Goal: Contribute content: Contribute content

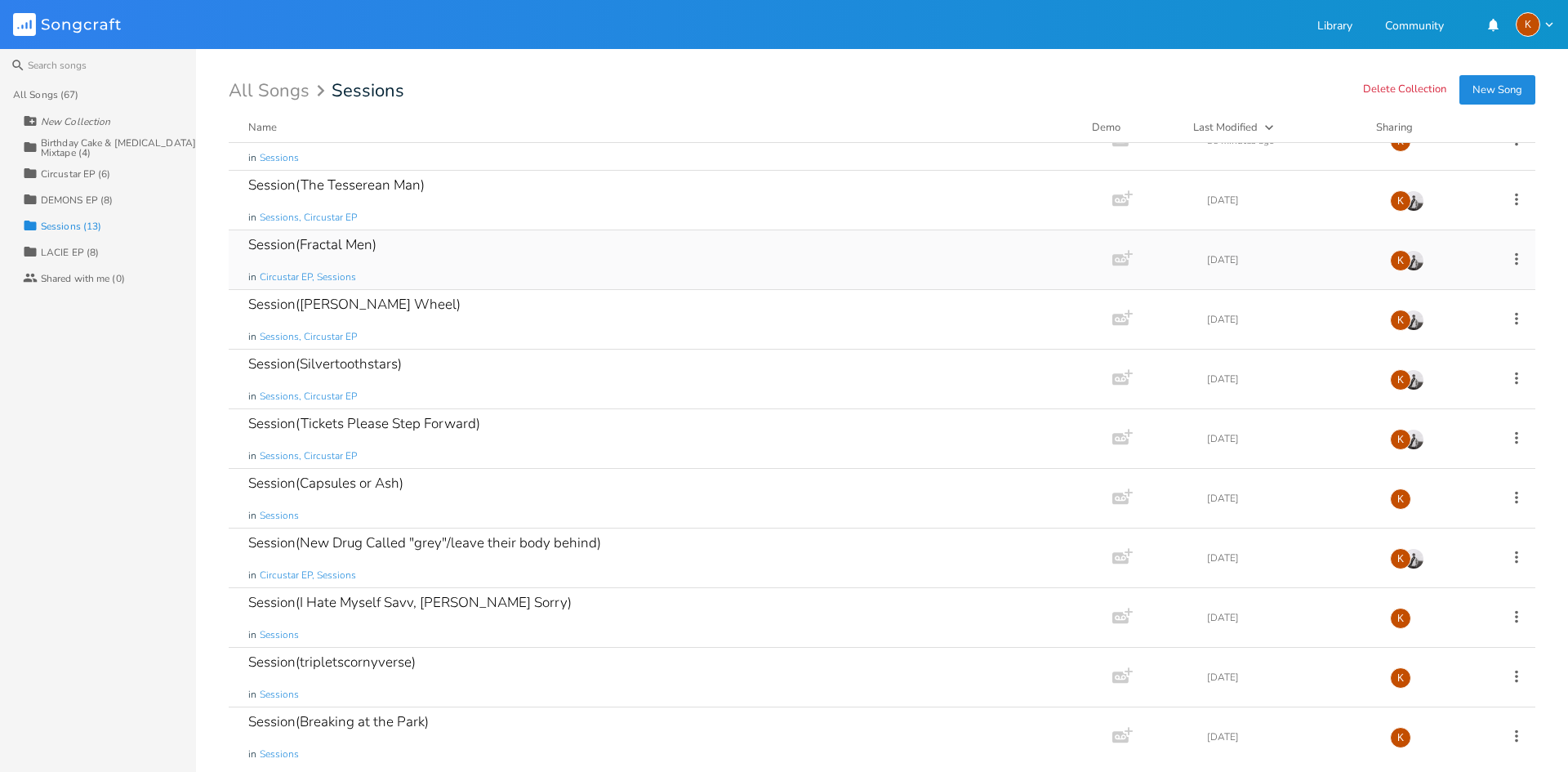
scroll to position [159, 0]
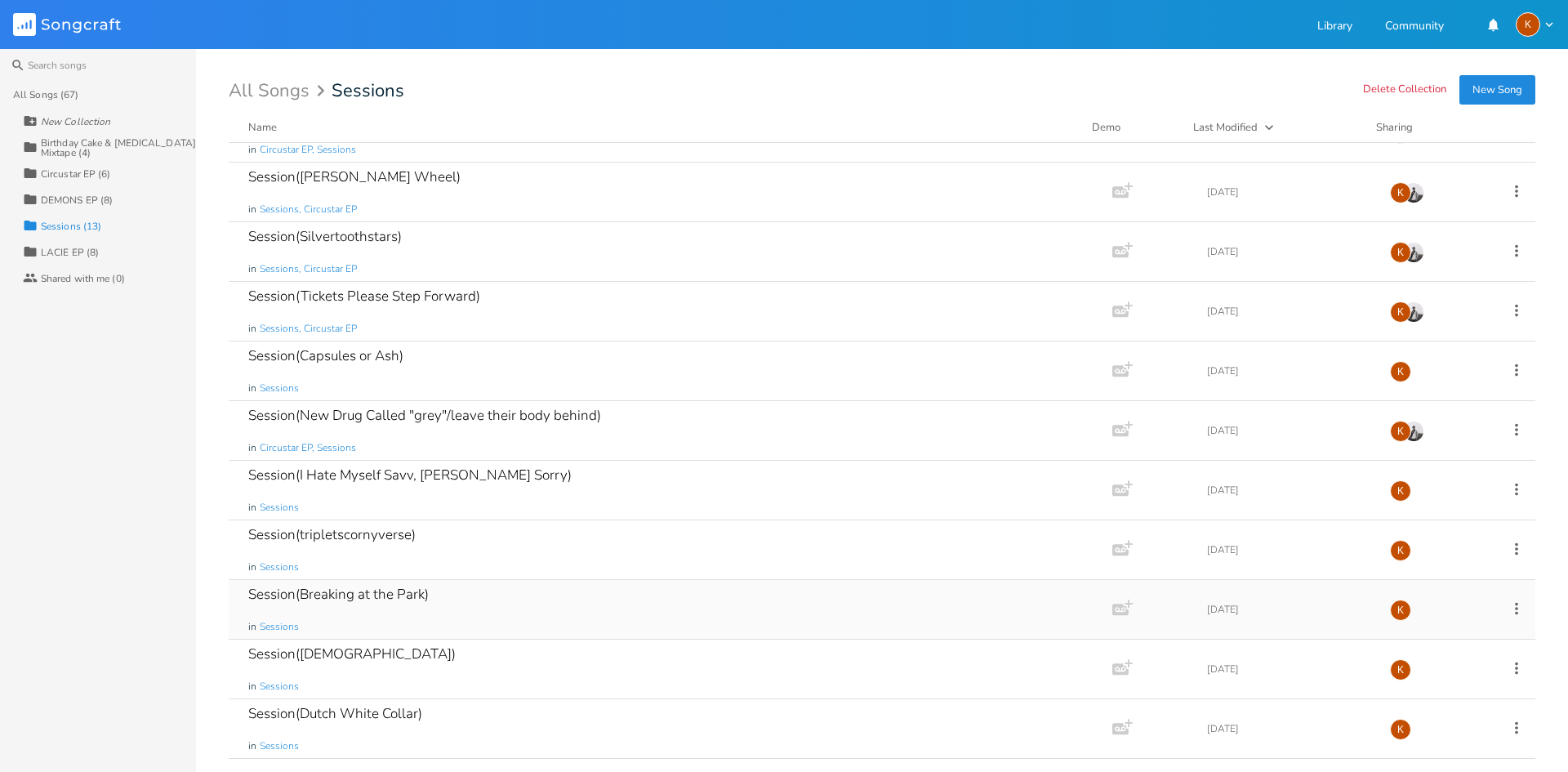
click at [480, 586] on div "Session(Breaking at the Park) in Sessions" at bounding box center [668, 609] width 838 height 59
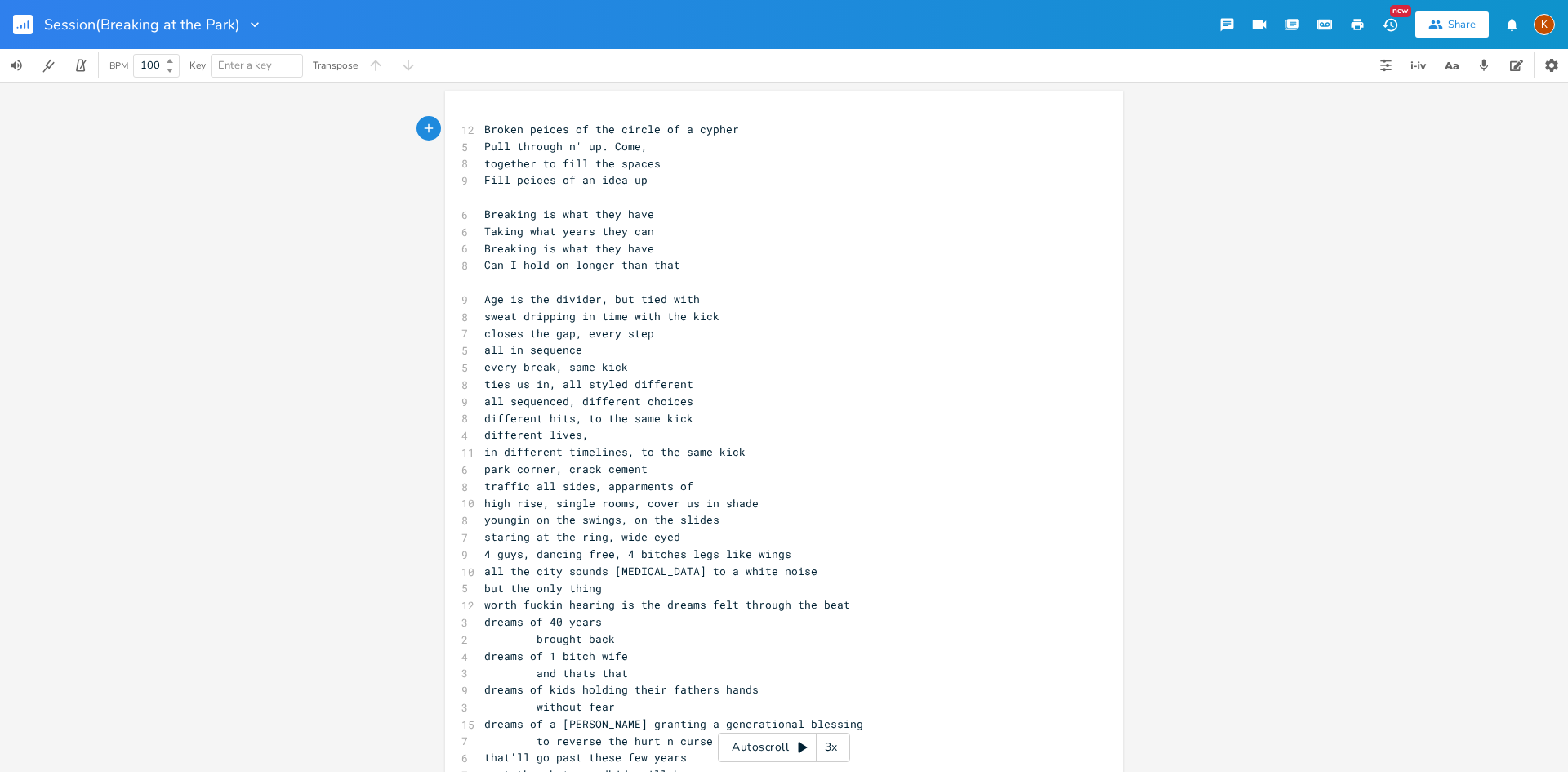
click at [29, 27] on icon "button" at bounding box center [29, 24] width 2 height 8
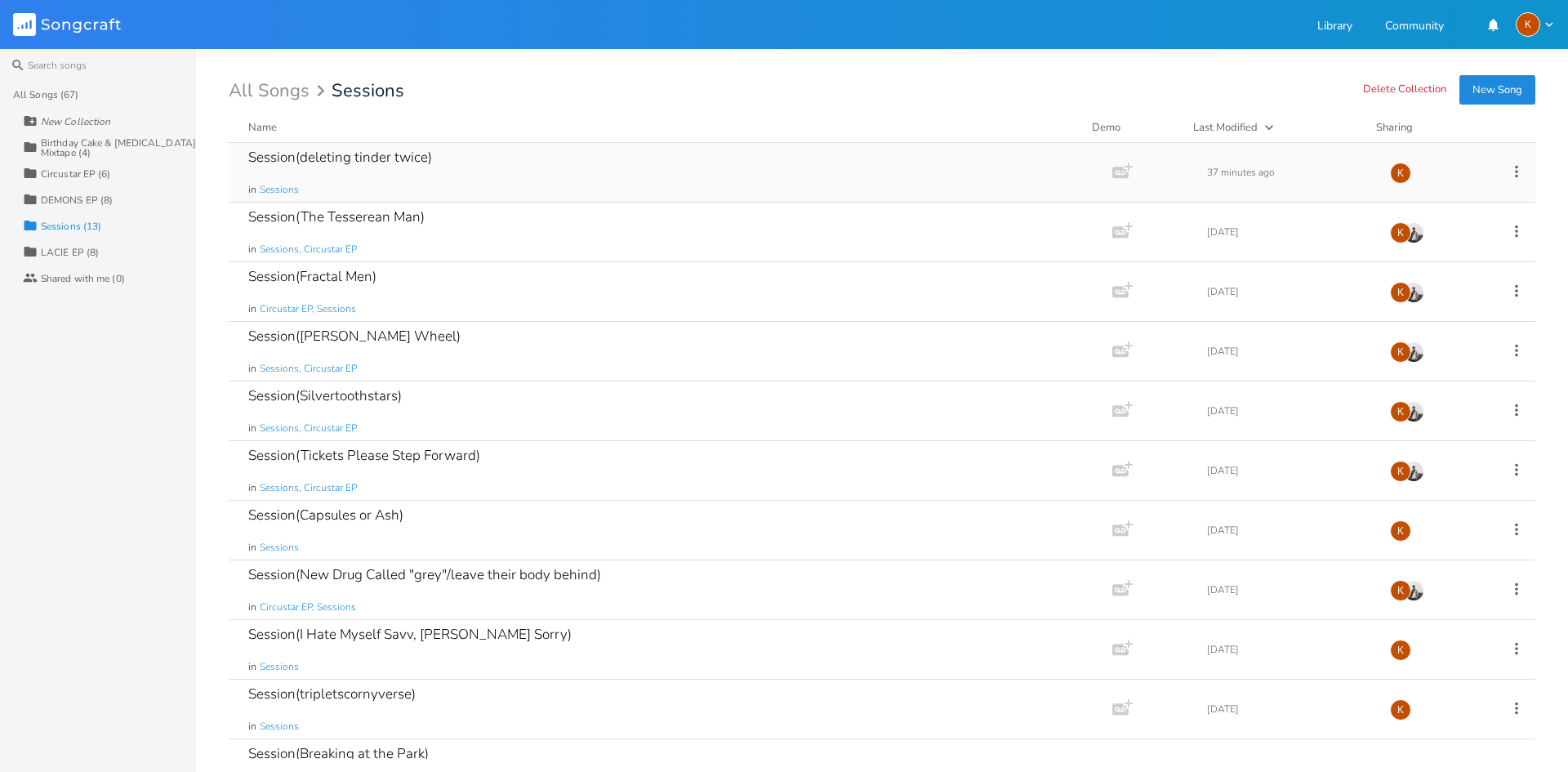
click at [507, 158] on div "Session(deleting tinder twice) in Sessions" at bounding box center [668, 172] width 838 height 59
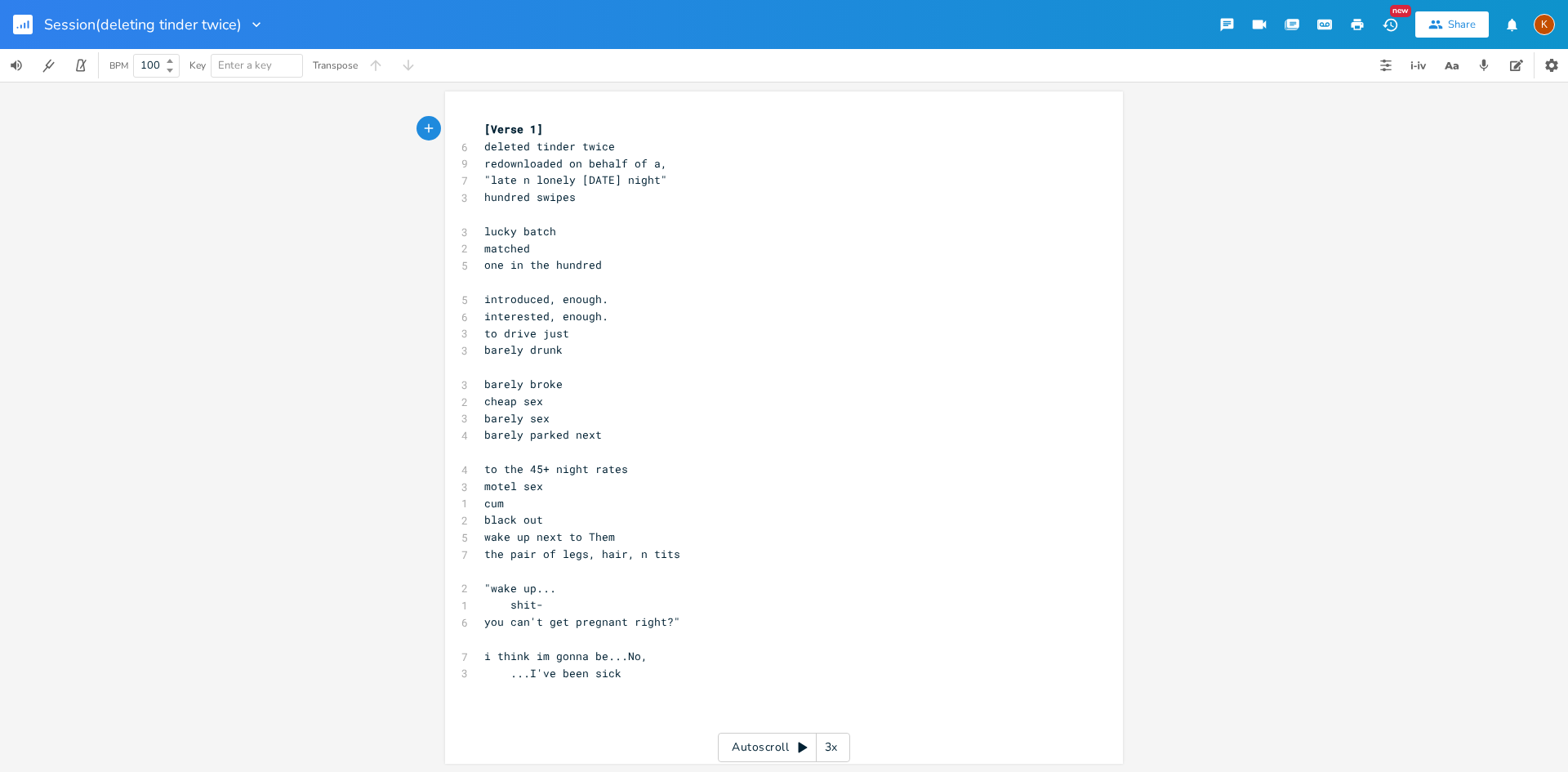
click at [25, 34] on button "button" at bounding box center [29, 25] width 33 height 40
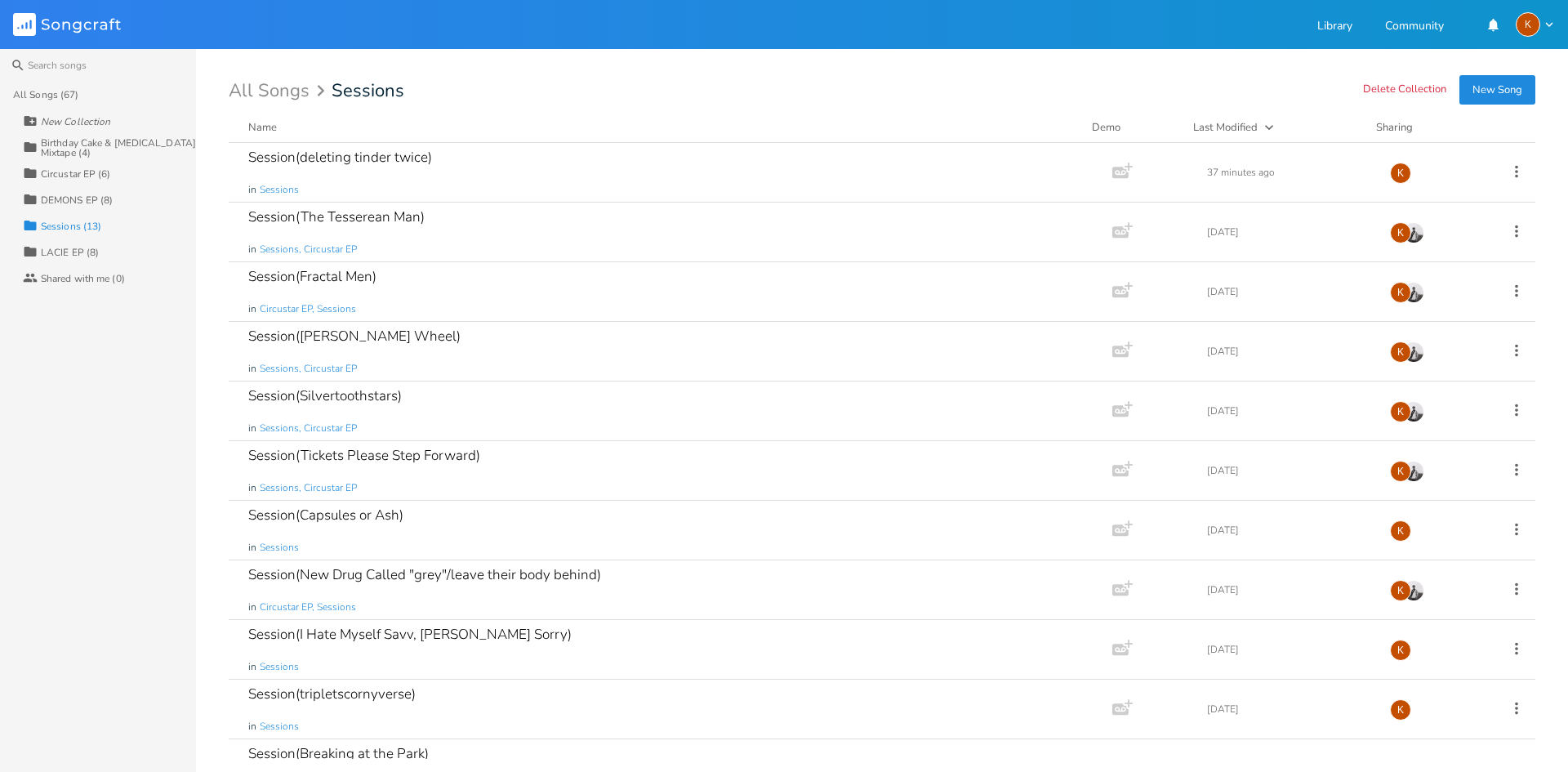
click at [1250, 126] on div "Last Modified" at bounding box center [1225, 127] width 64 height 15
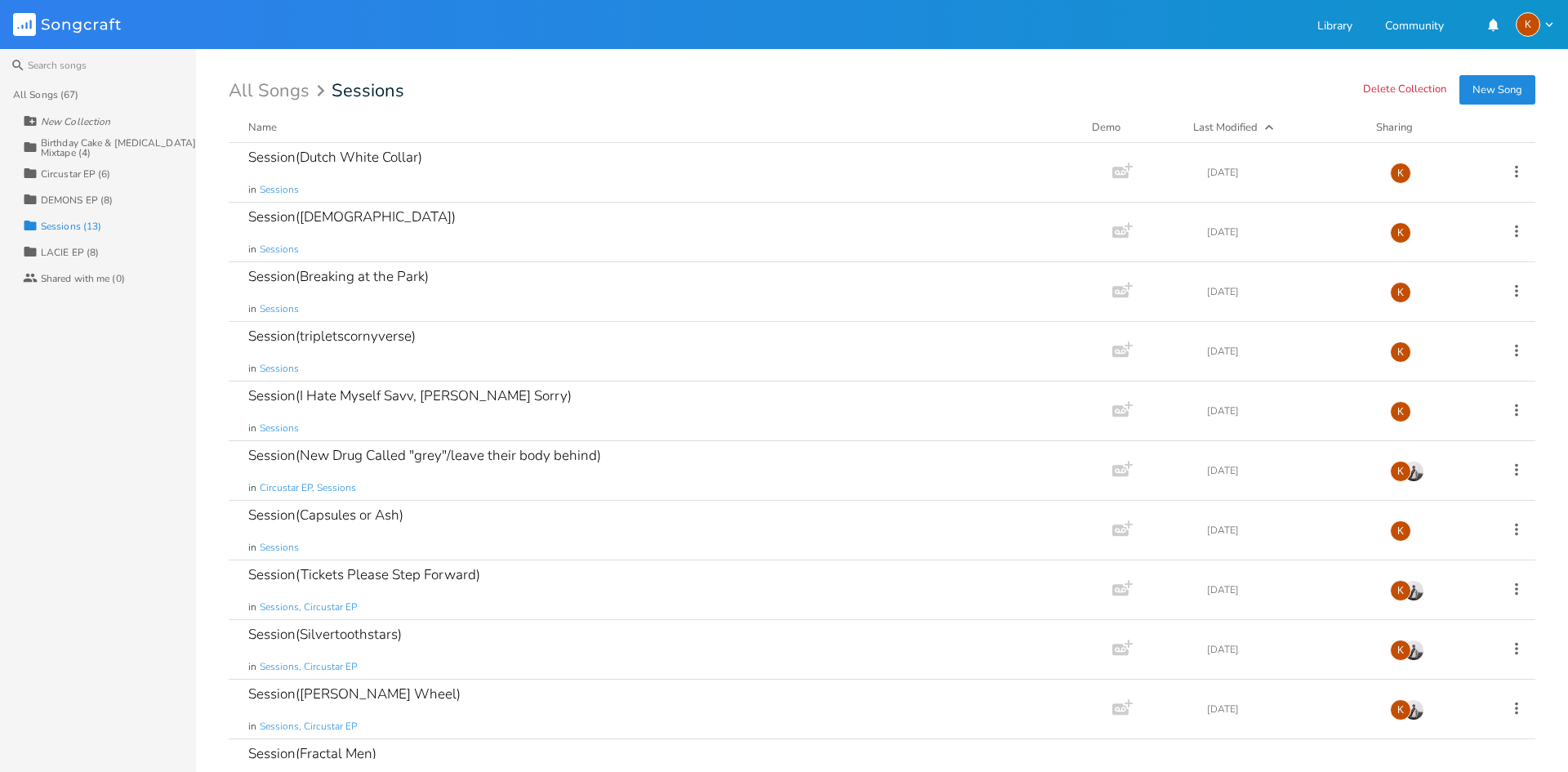
click at [1243, 133] on div "Last Modified" at bounding box center [1225, 127] width 64 height 15
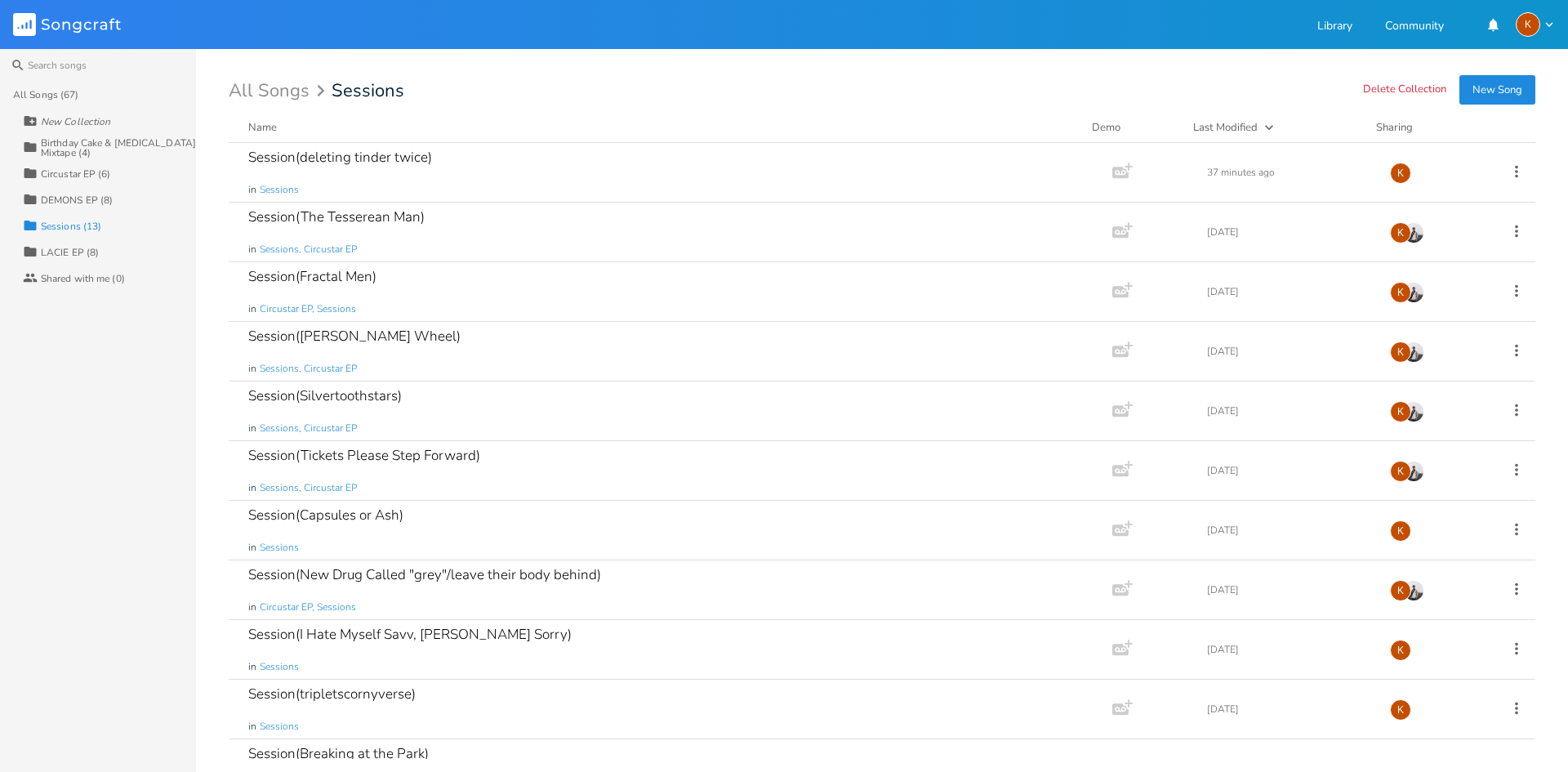
click at [269, 133] on div "Name" at bounding box center [263, 127] width 29 height 15
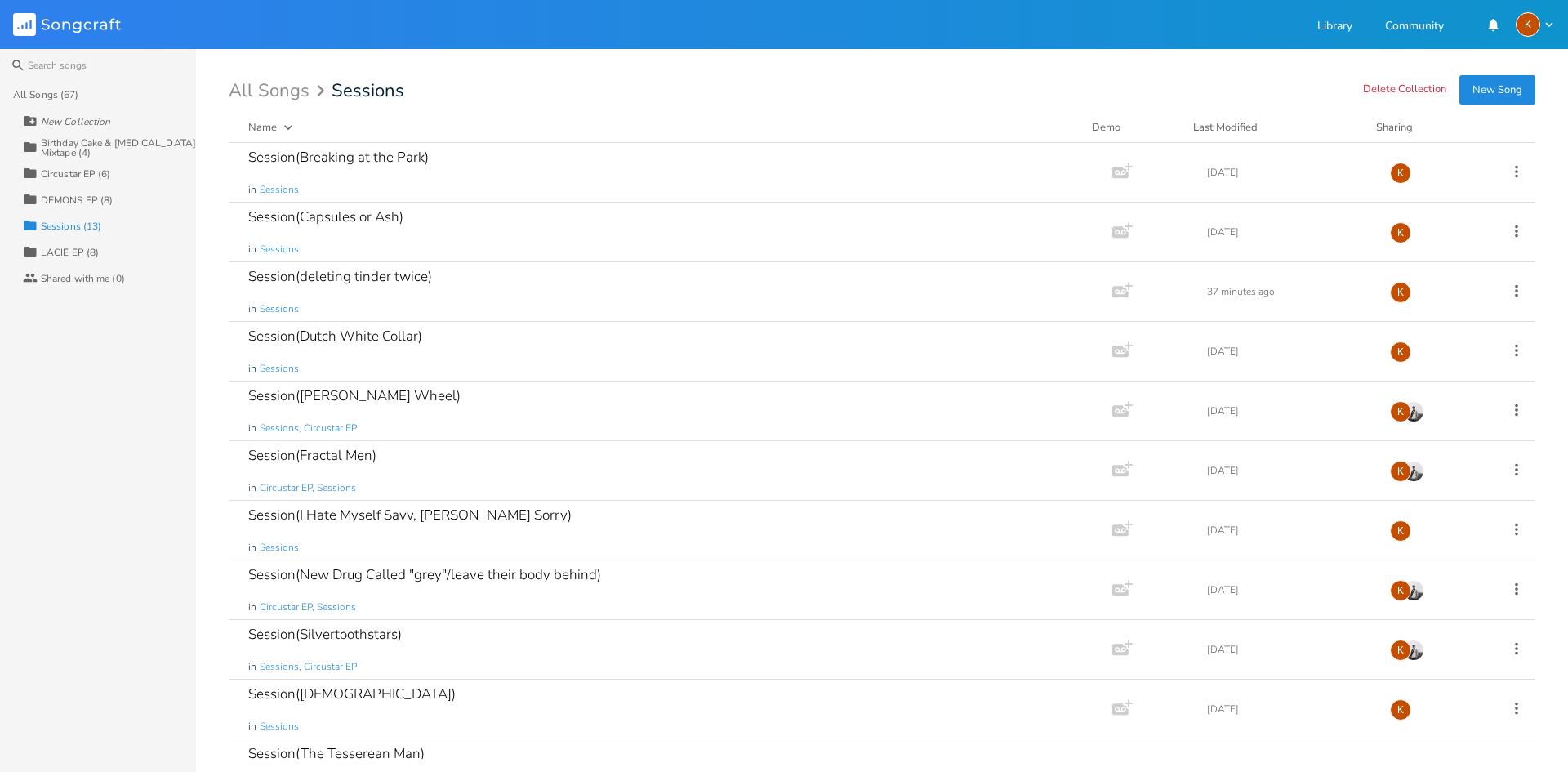
click at [269, 133] on div "Name" at bounding box center [263, 127] width 29 height 15
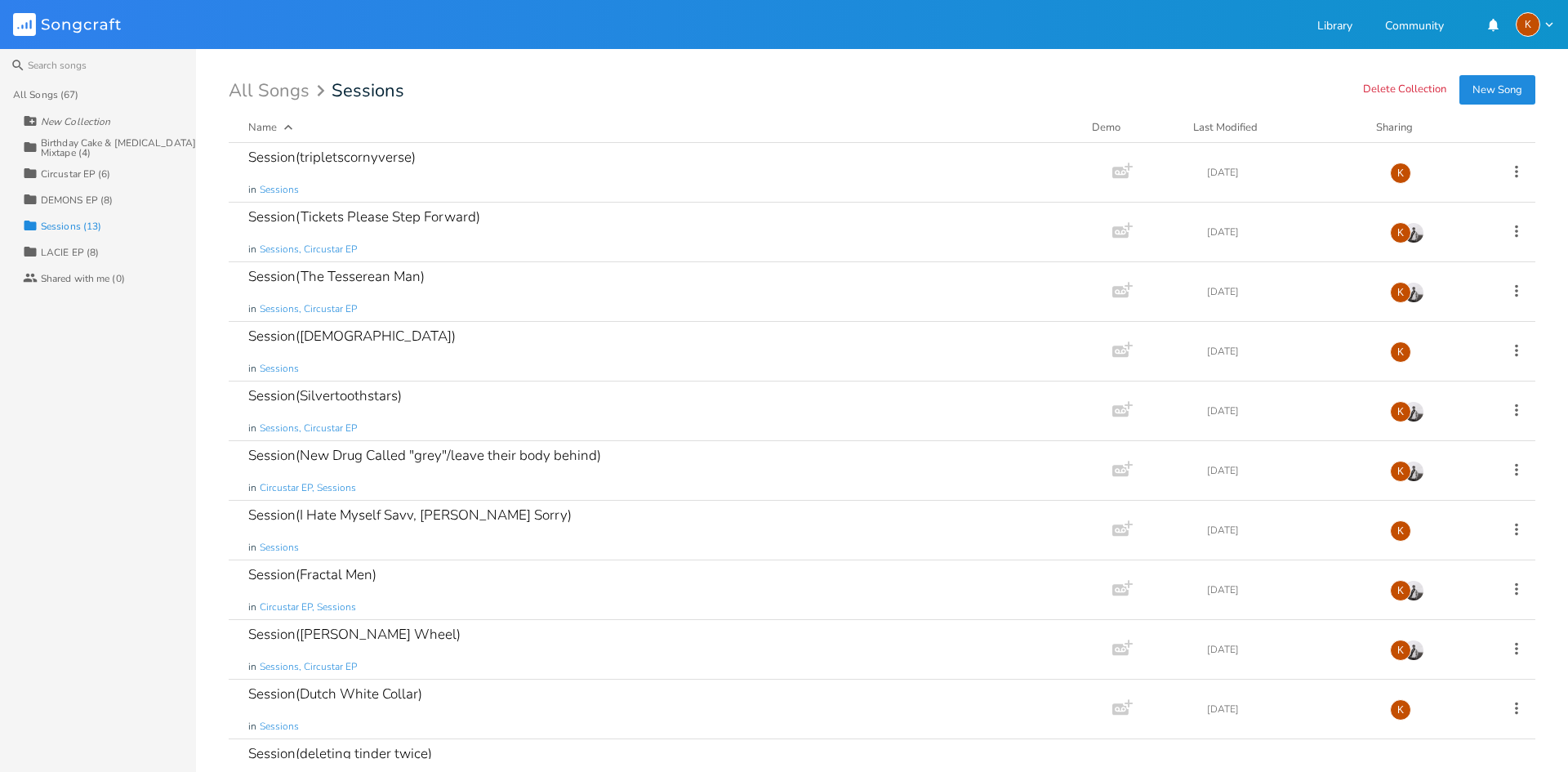
click at [269, 133] on div "Name" at bounding box center [263, 127] width 29 height 15
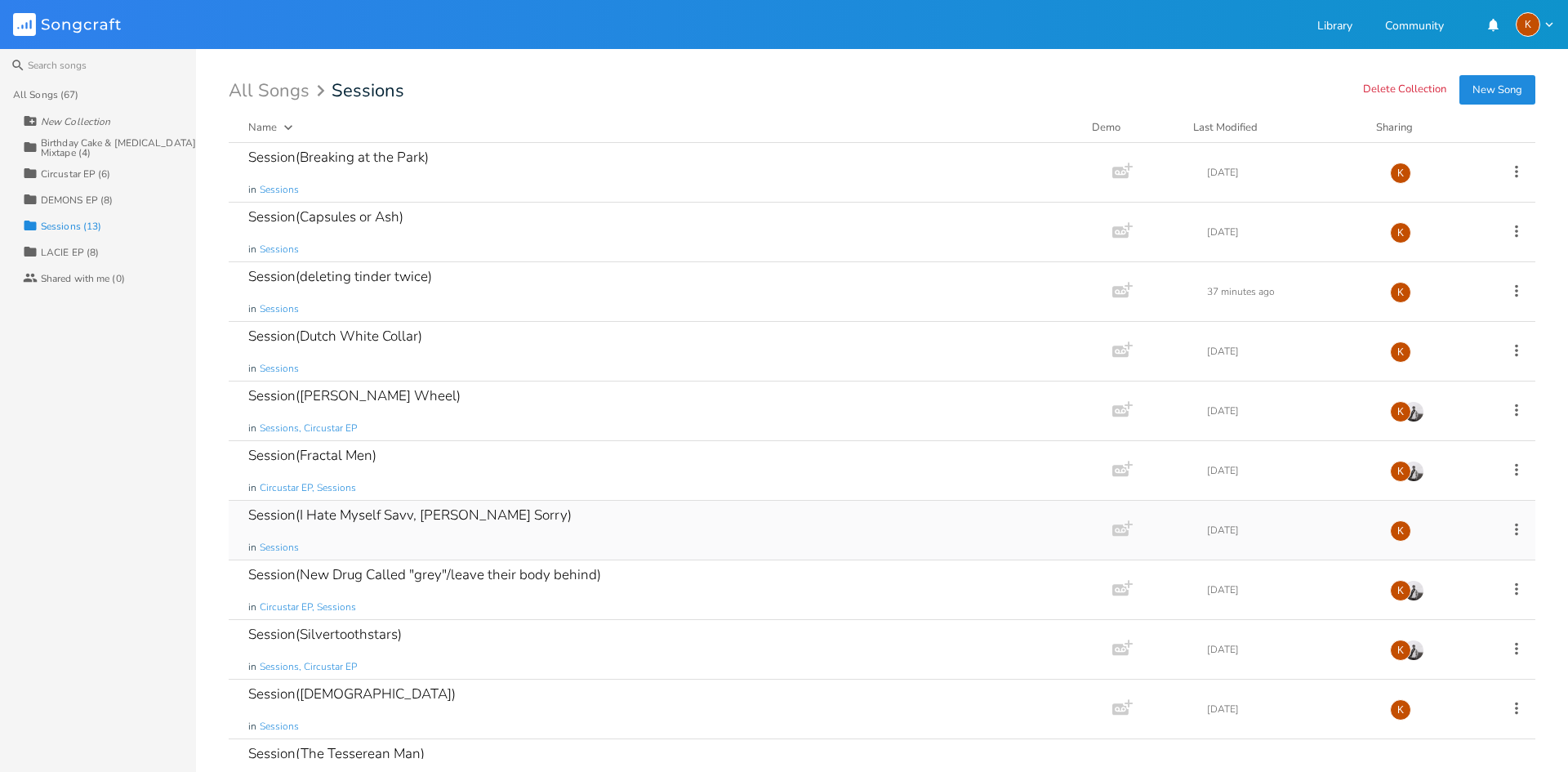
click at [1515, 533] on icon at bounding box center [1517, 529] width 4 height 12
click at [1441, 549] on li "Edit Rename" at bounding box center [1441, 555] width 131 height 28
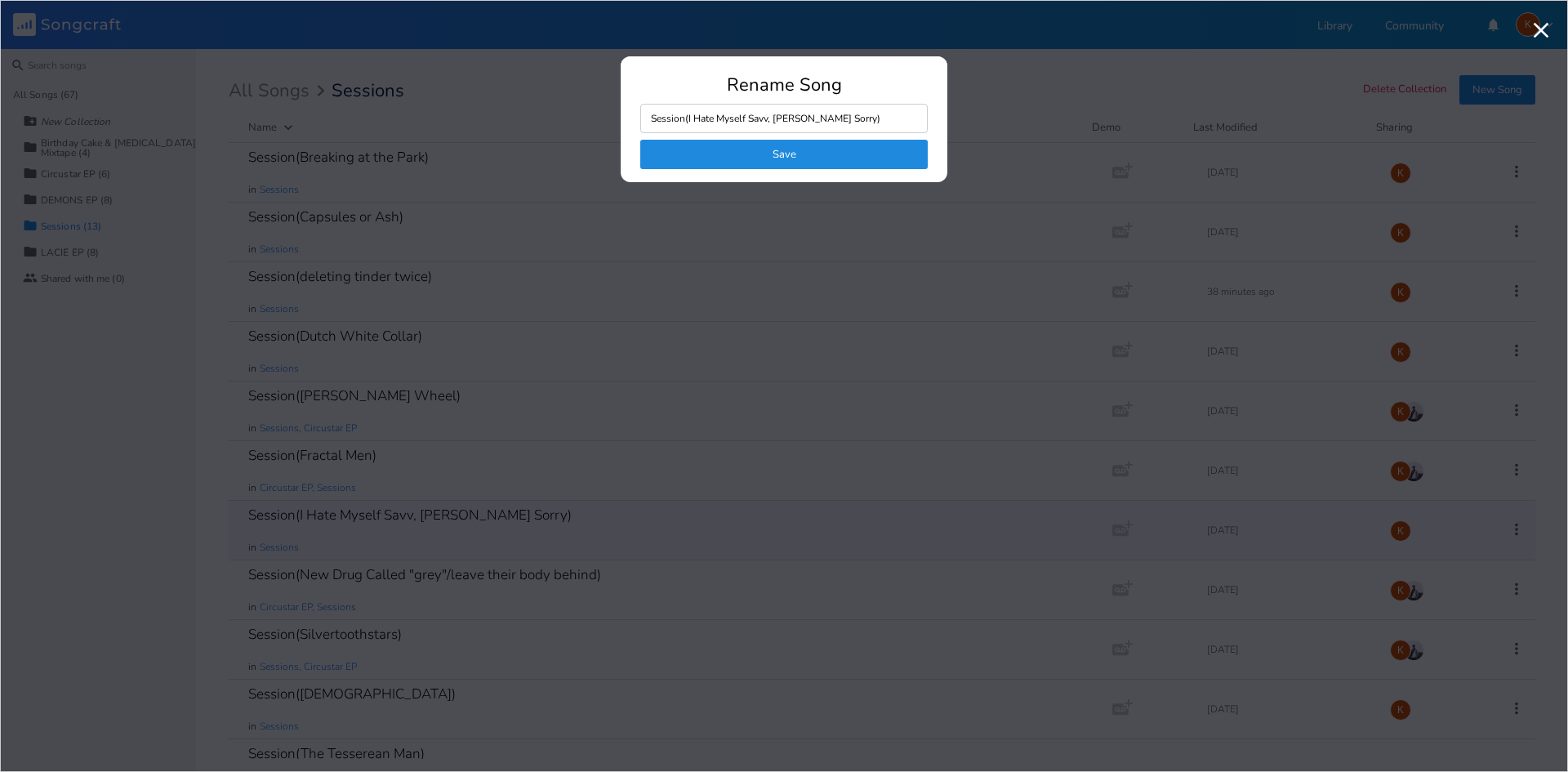
click at [776, 111] on input "Session(I Hate Myself Savv, Im Sorry)" at bounding box center [784, 118] width 287 height 29
drag, startPoint x: 811, startPoint y: 117, endPoint x: 708, endPoint y: 123, distance: 103.2
click at [715, 124] on input "Session(I Hate Myself Savv, Im Sorry)" at bounding box center [784, 118] width 287 height 29
click at [708, 121] on input "Session(I Hate Myself Savv, Im Sorry)" at bounding box center [784, 118] width 287 height 29
drag, startPoint x: 686, startPoint y: 121, endPoint x: 812, endPoint y: 131, distance: 126.4
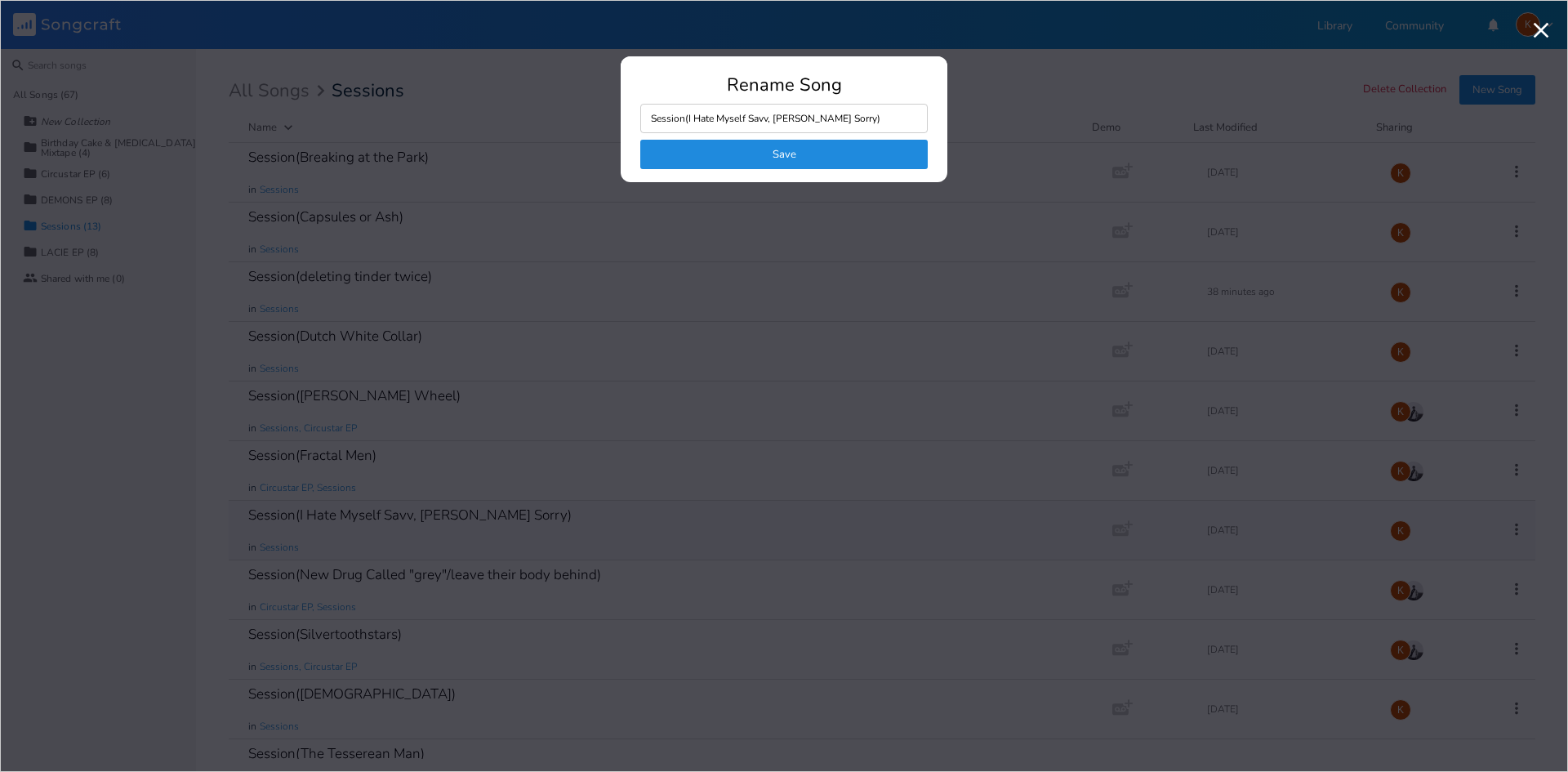
click at [812, 131] on input "Session(I Hate Myself Savv, Im Sorry)" at bounding box center [784, 118] width 287 height 29
click at [817, 122] on input "Session(I Hate Myself Savv, Im Sorry)" at bounding box center [784, 118] width 287 height 29
drag, startPoint x: 809, startPoint y: 125, endPoint x: 795, endPoint y: 124, distance: 14.0
click at [795, 124] on input "Session(I Hate Myself Savv, Im Sorry)" at bounding box center [784, 118] width 287 height 29
drag, startPoint x: 812, startPoint y: 121, endPoint x: 689, endPoint y: 131, distance: 123.4
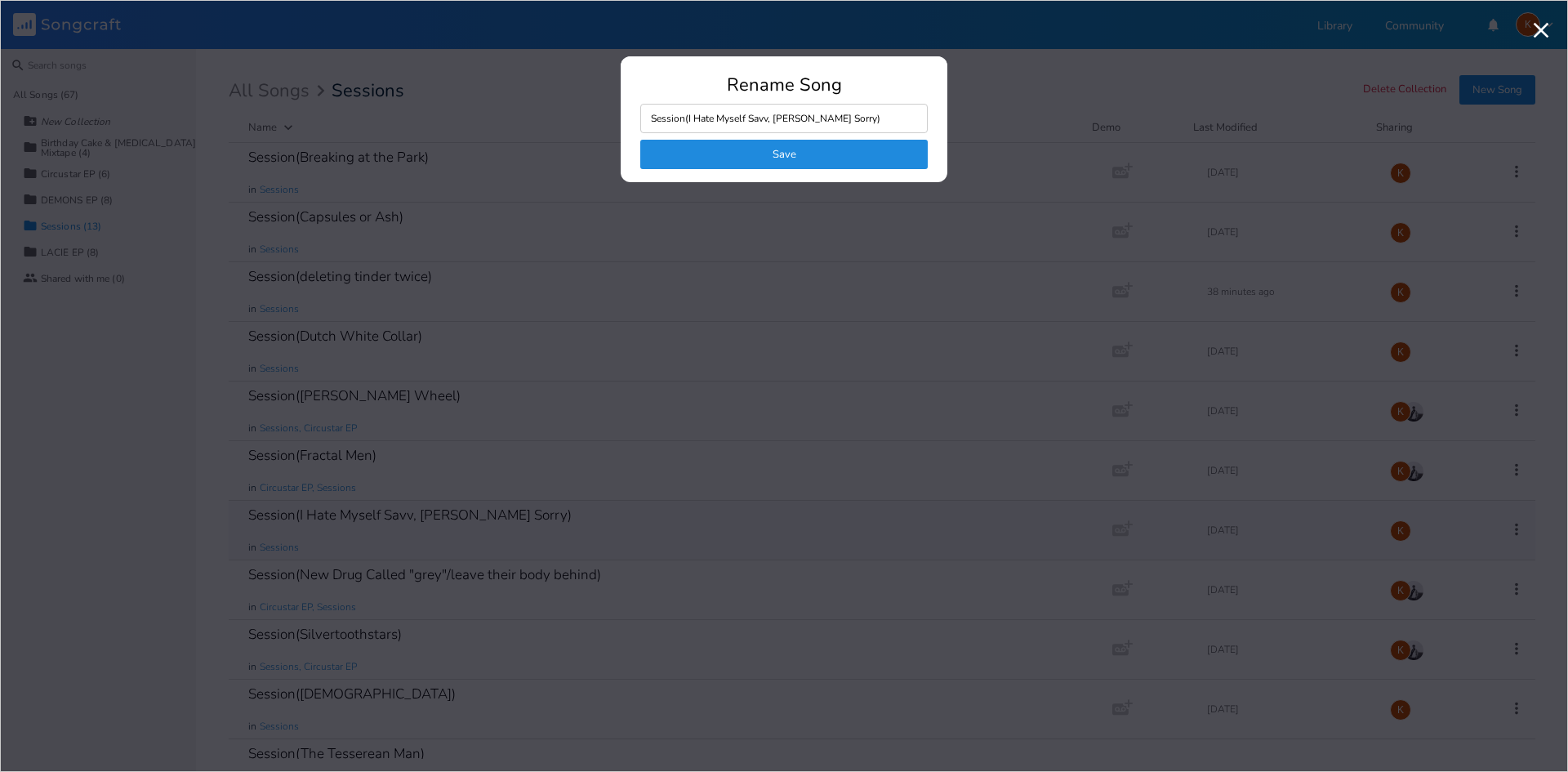
click at [689, 131] on input "Session(I Hate Myself Savv, Im Sorry)" at bounding box center [784, 118] width 287 height 29
type input "Session(awful)"
click button "Save" at bounding box center [784, 154] width 287 height 29
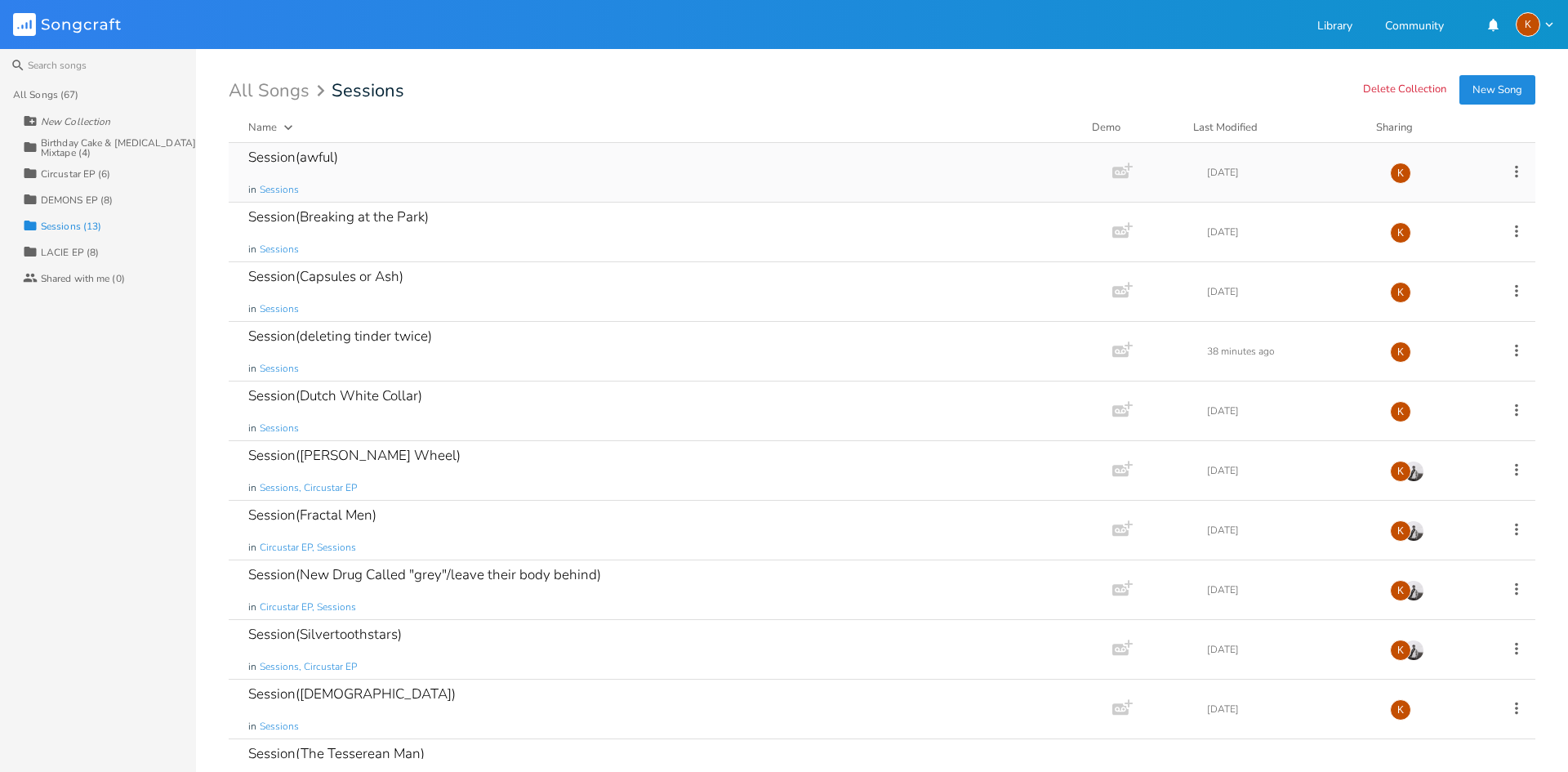
click at [58, 196] on div "DEMONS EP (8)" at bounding box center [76, 200] width 72 height 10
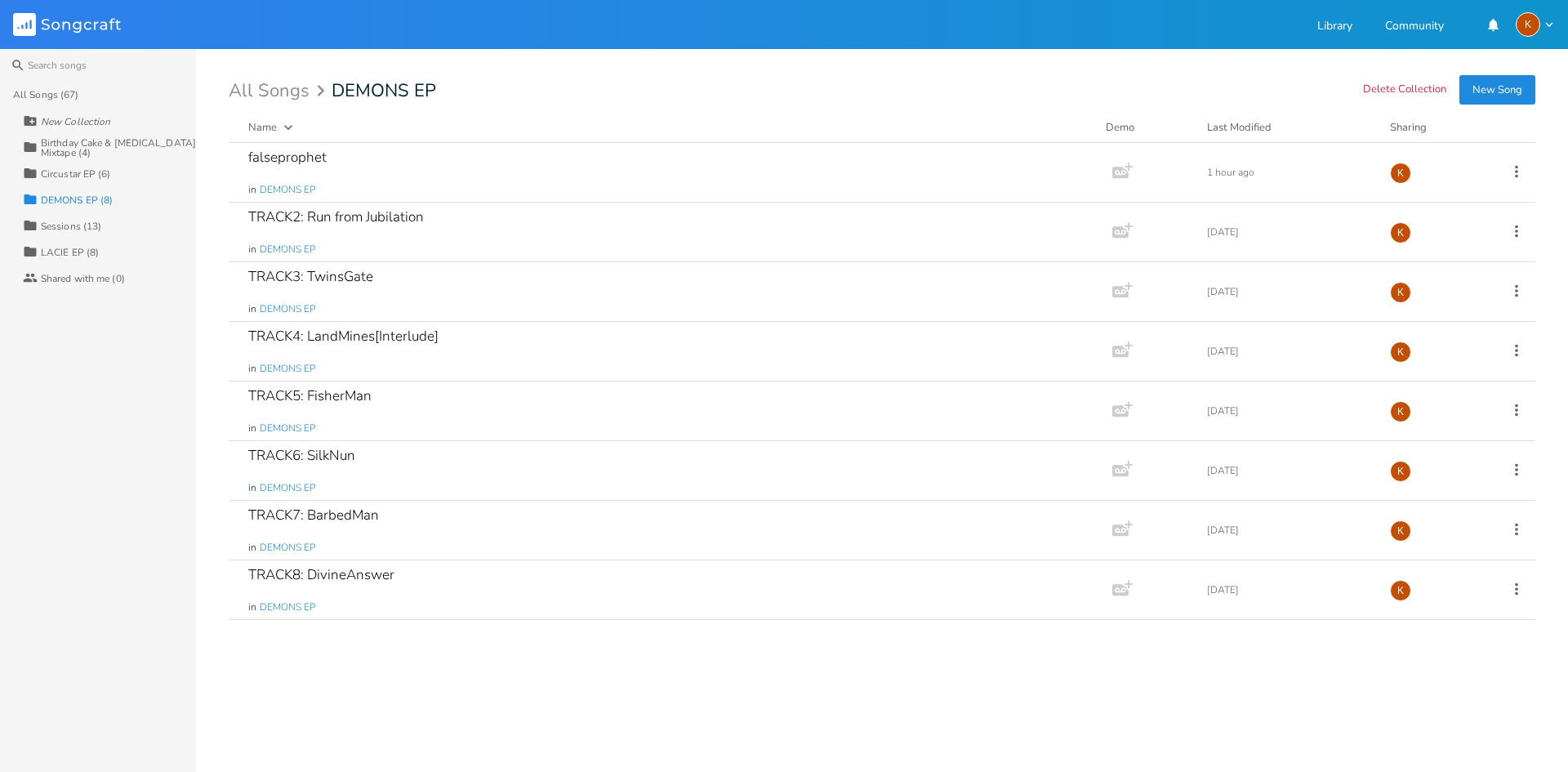
click at [65, 166] on div "Collection Circustar EP (6)" at bounding box center [109, 173] width 173 height 26
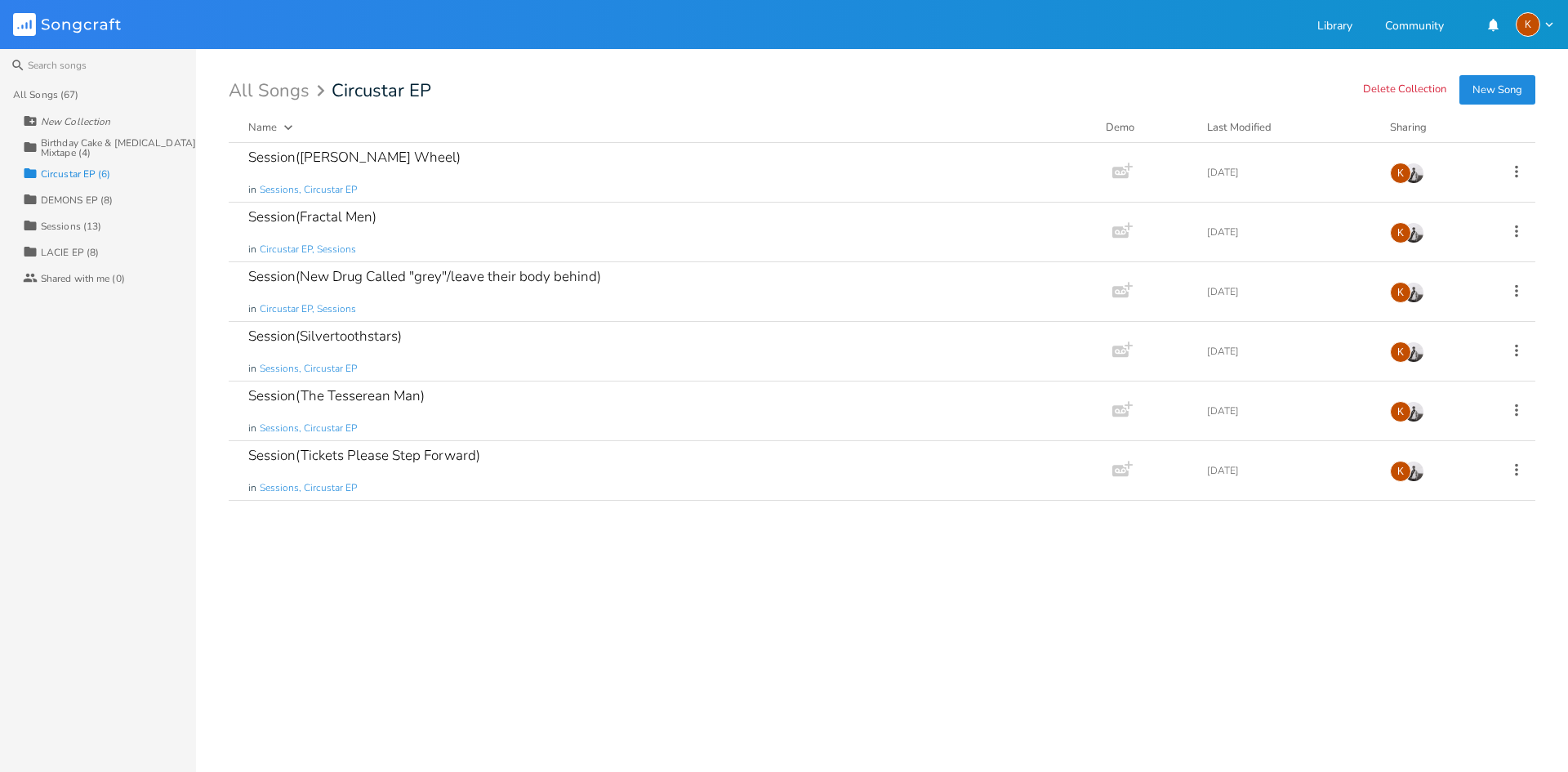
click at [76, 142] on div "Birthday Cake & Ammonia Mixtape (4)" at bounding box center [118, 148] width 156 height 19
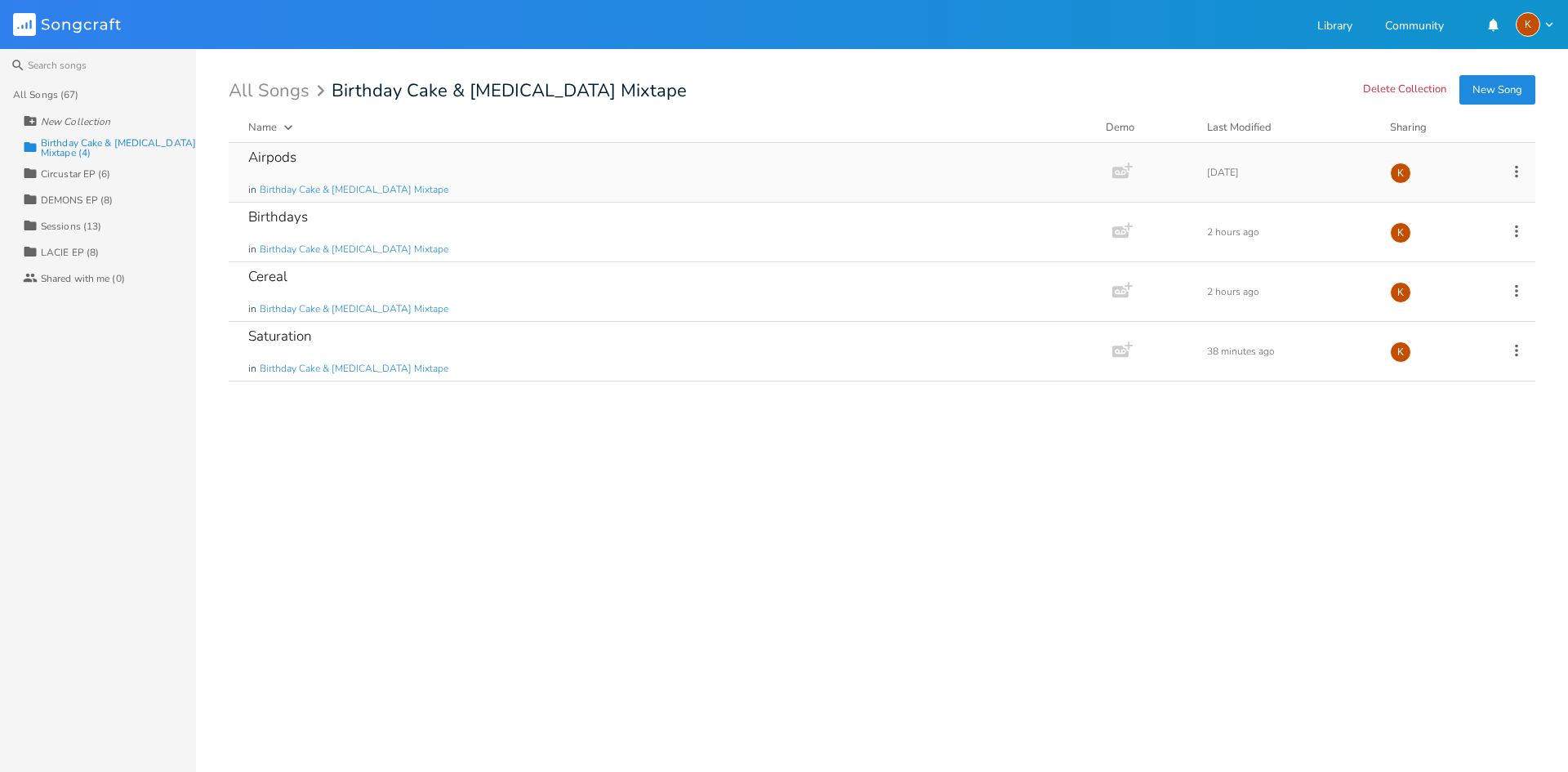
click at [422, 166] on div "Airpods in Birthday Cake & Ammonia Mixtape" at bounding box center [668, 172] width 838 height 59
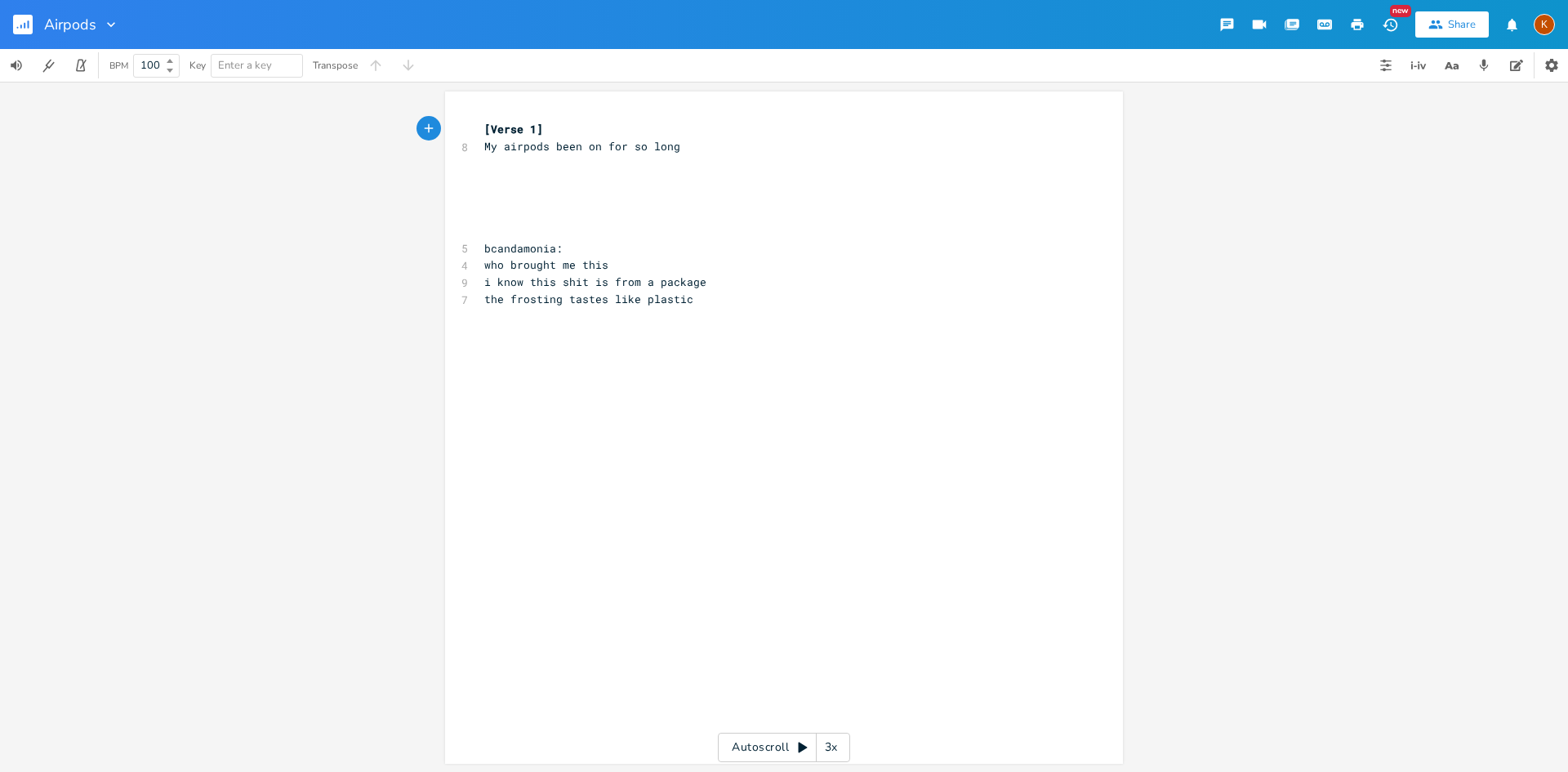
click at [18, 26] on rect "button" at bounding box center [23, 25] width 19 height 19
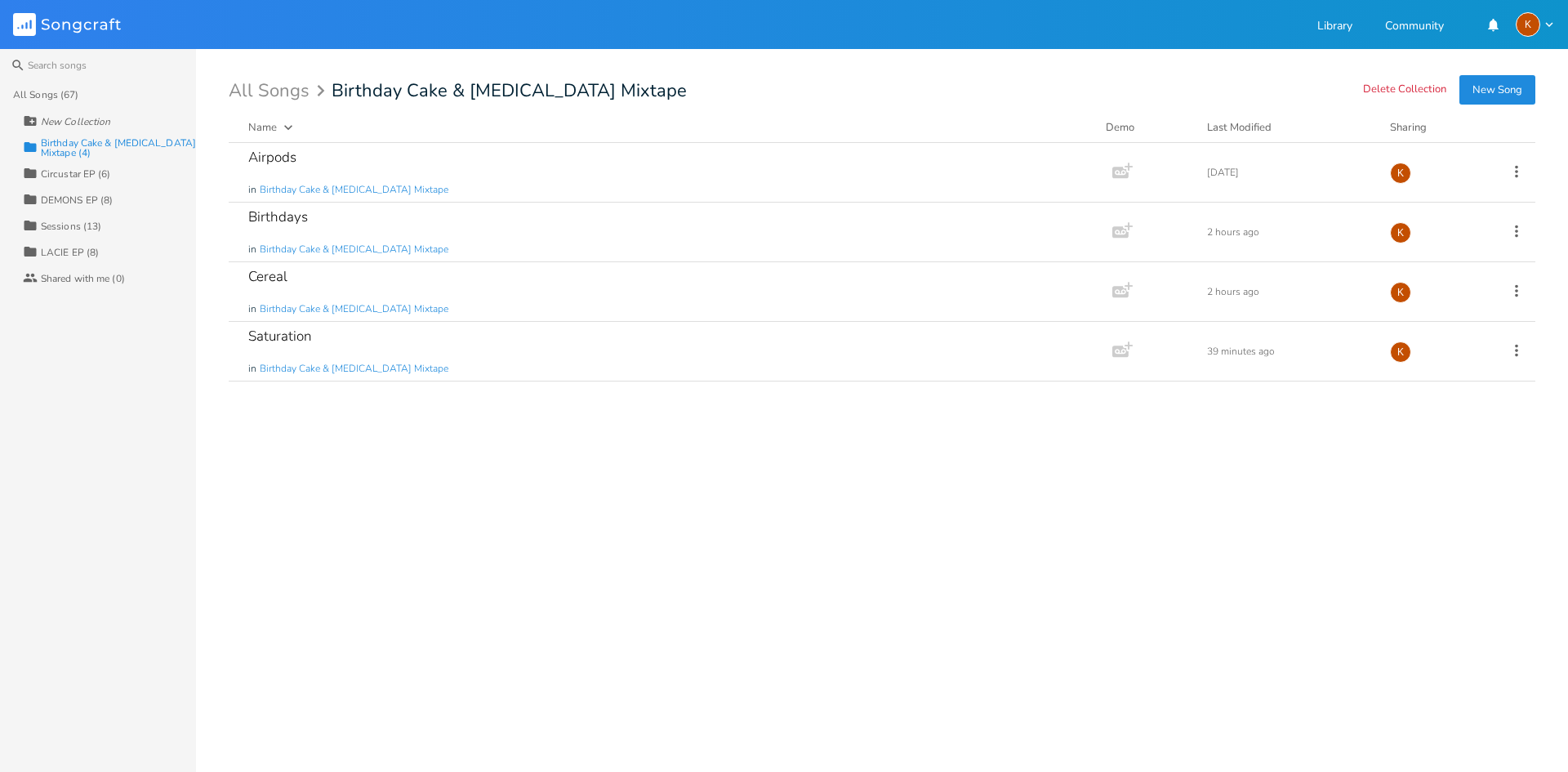
click at [73, 229] on div "Sessions (13)" at bounding box center [70, 226] width 61 height 10
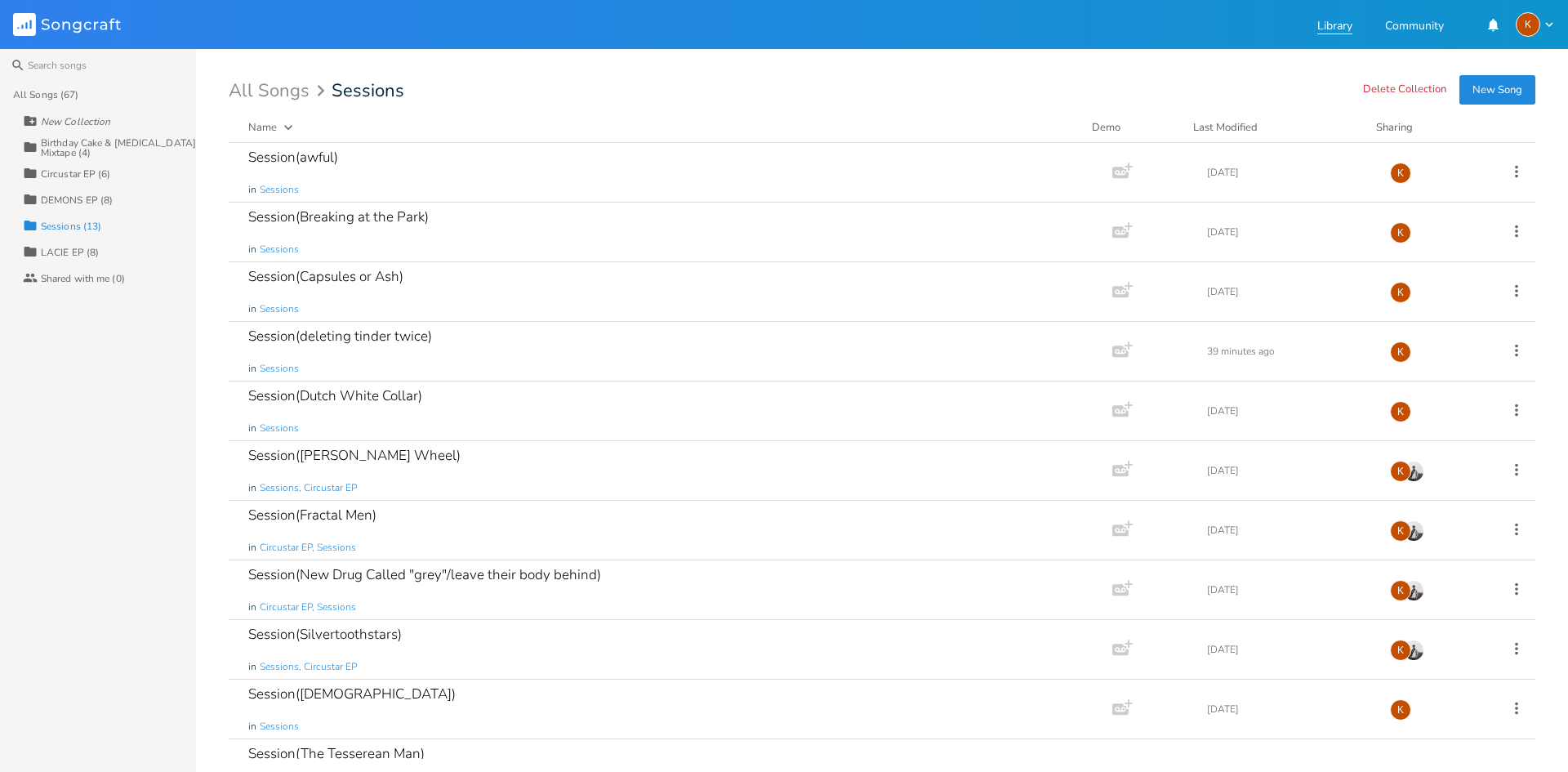
click at [1322, 20] on link "Library" at bounding box center [1335, 27] width 35 height 14
click at [1333, 20] on link "Library" at bounding box center [1335, 27] width 35 height 14
click at [1546, 21] on icon "button" at bounding box center [1550, 25] width 15 height 15
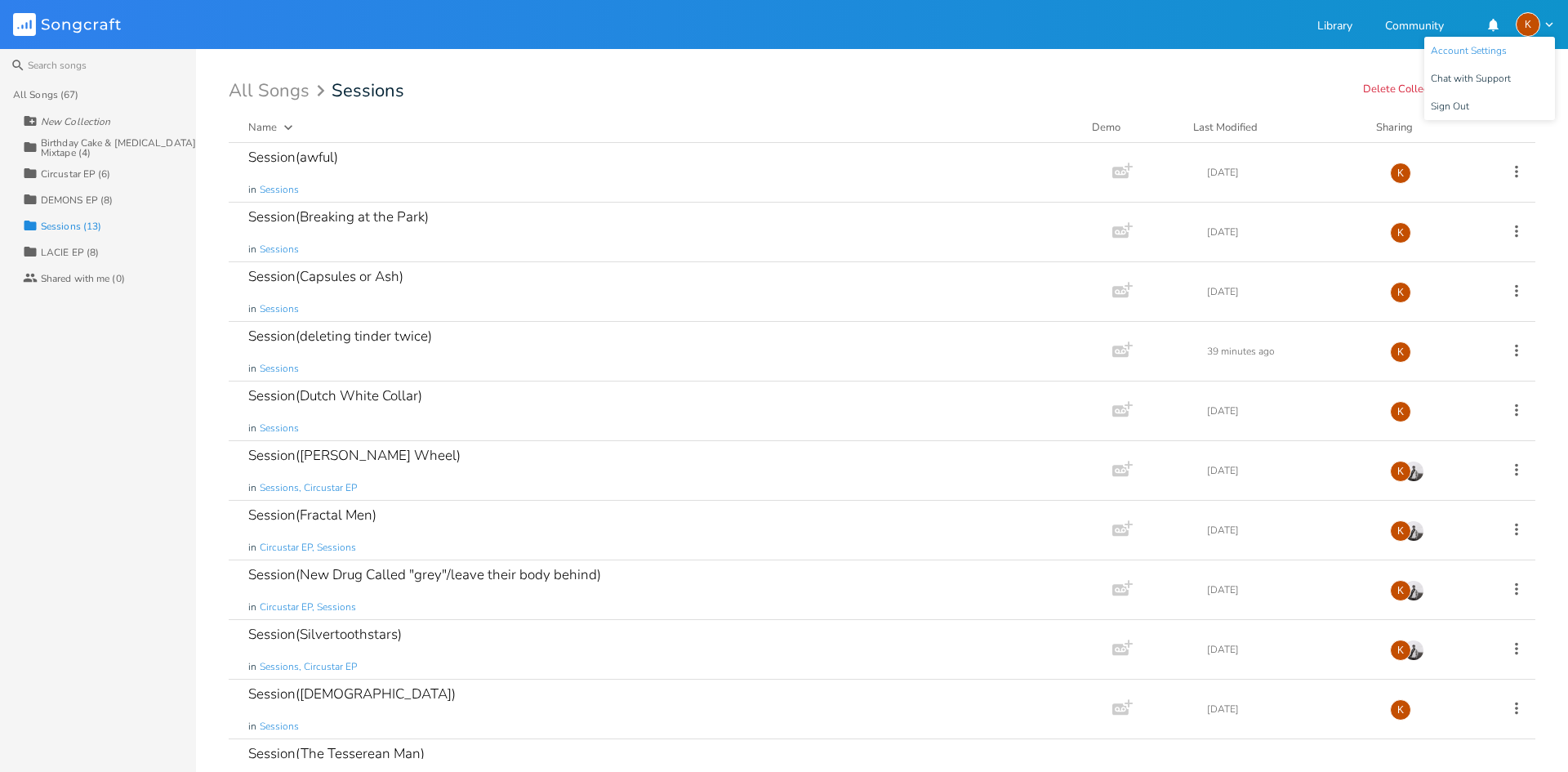
click at [1507, 46] on li "Account Settings" at bounding box center [1490, 51] width 131 height 28
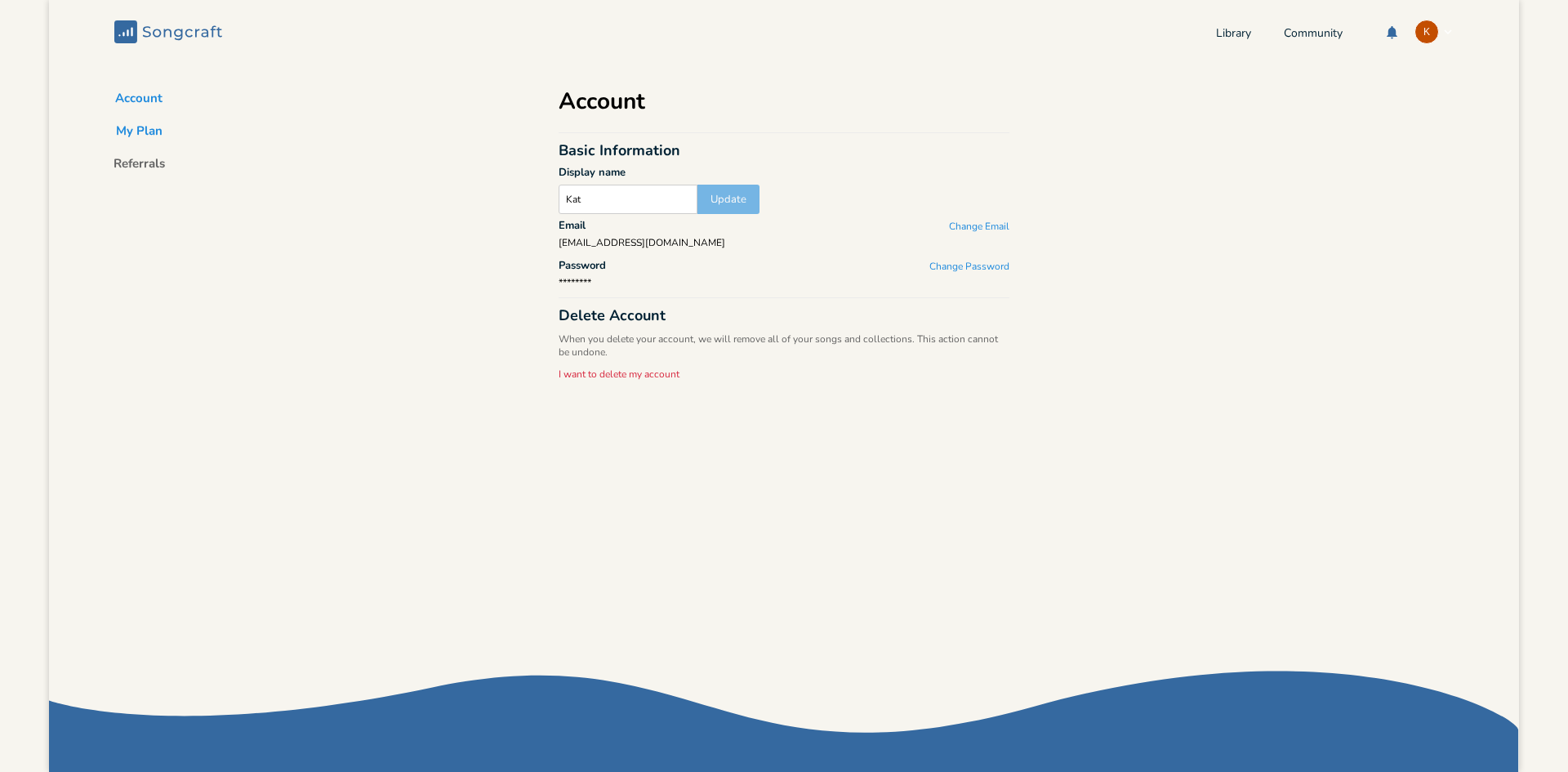
click at [143, 133] on button "My Plan" at bounding box center [139, 134] width 73 height 23
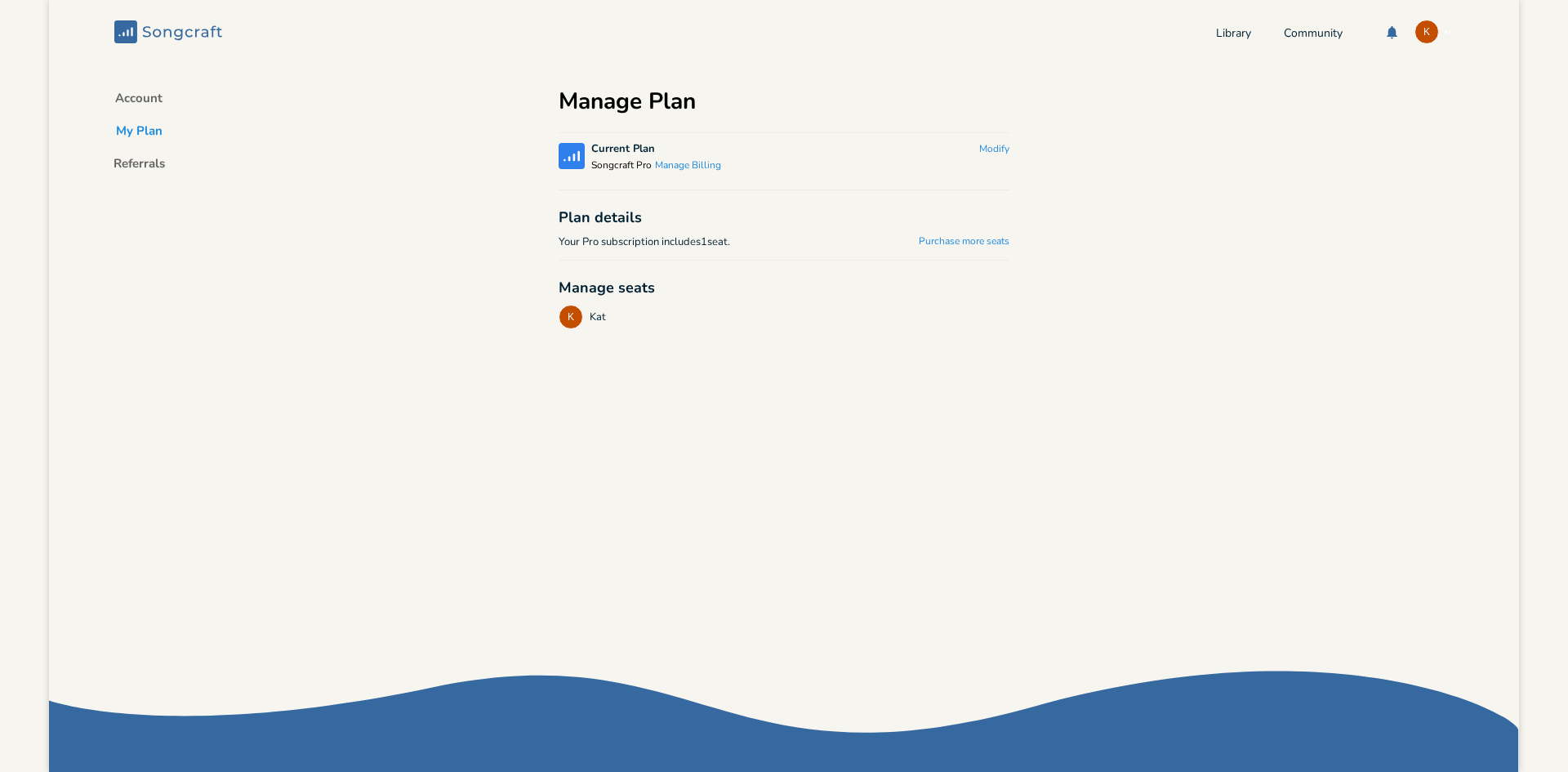
click at [139, 36] on icon "Songcraft" at bounding box center [168, 32] width 108 height 23
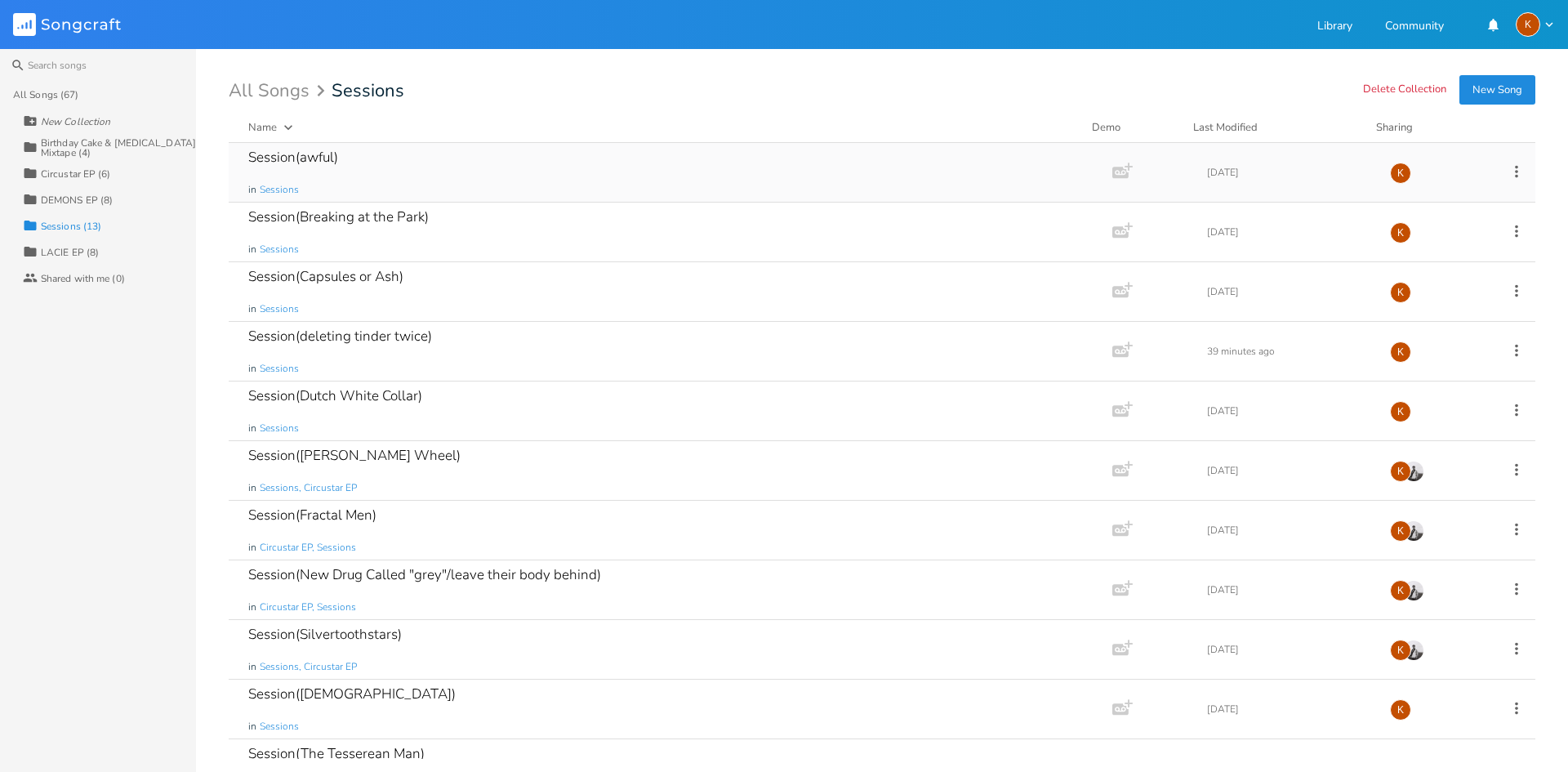
click at [1510, 163] on icon at bounding box center [1517, 171] width 18 height 18
click at [1436, 247] on span "Collection Collections" at bounding box center [1415, 252] width 65 height 11
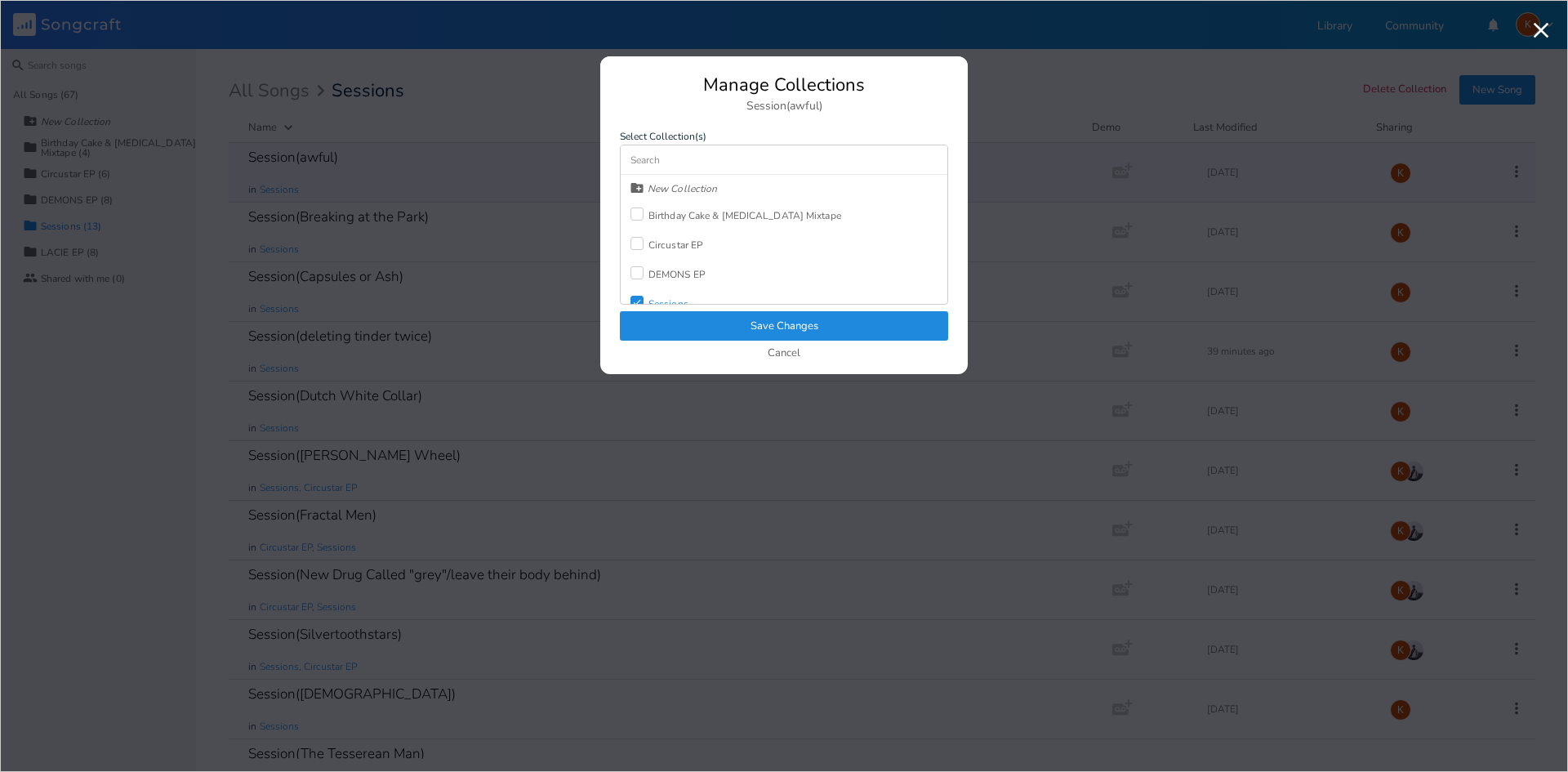
click at [665, 213] on div "Birthday Cake & [MEDICAL_DATA] Mixtape" at bounding box center [744, 215] width 192 height 10
click at [797, 350] on button "Cancel" at bounding box center [784, 354] width 33 height 14
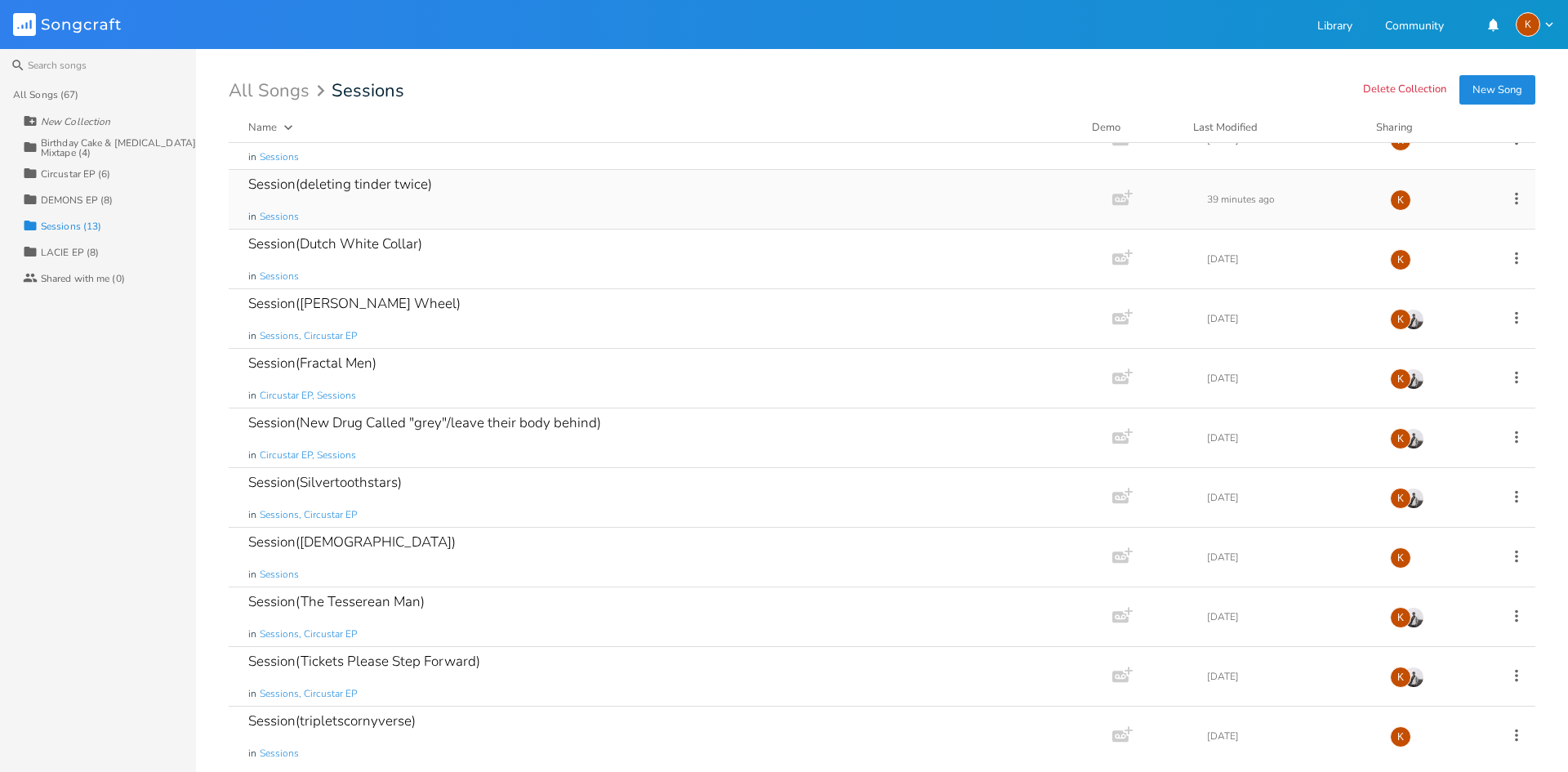
scroll to position [159, 0]
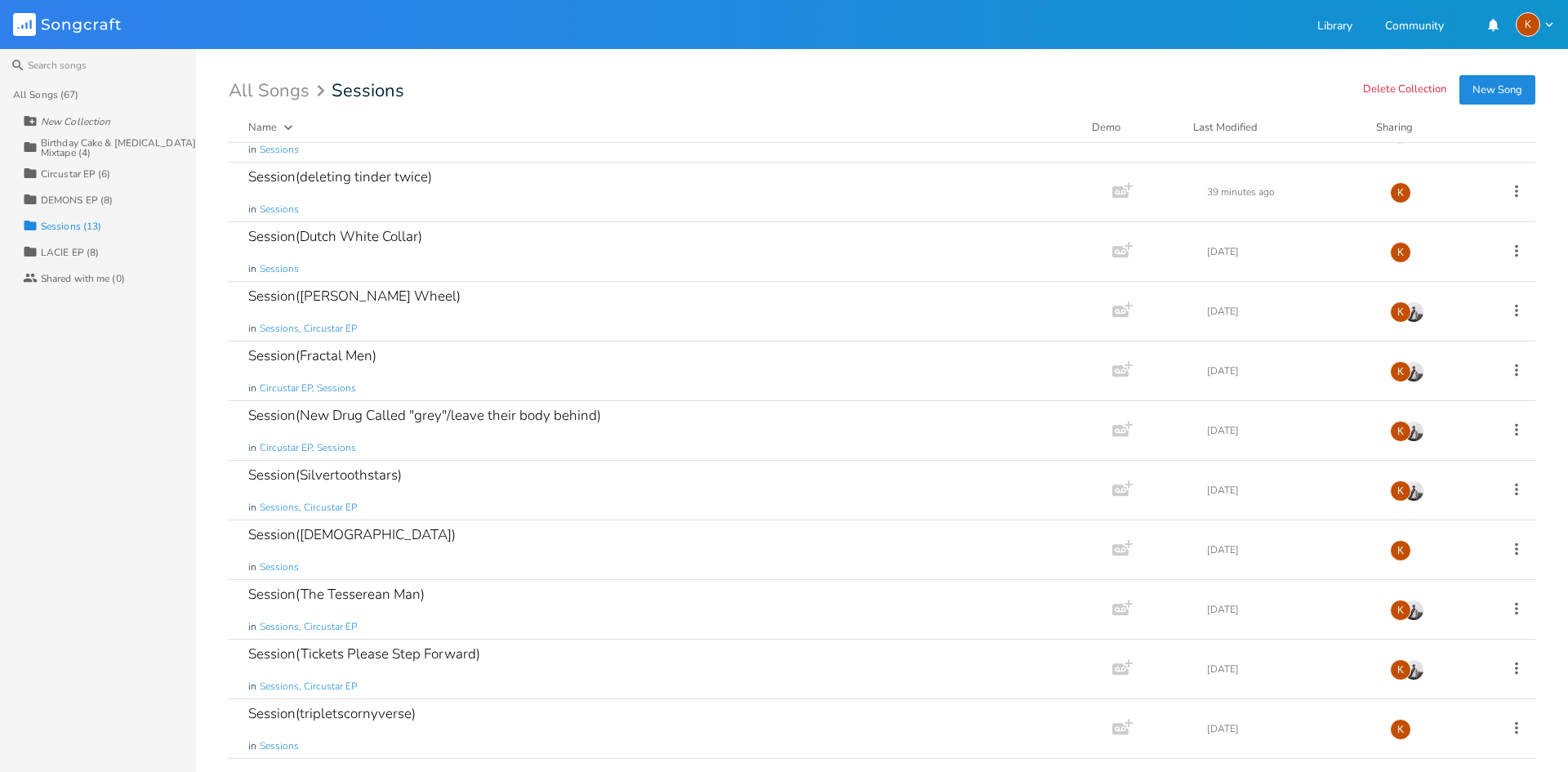
click at [75, 254] on div "LACIE EP (8)" at bounding box center [69, 252] width 58 height 10
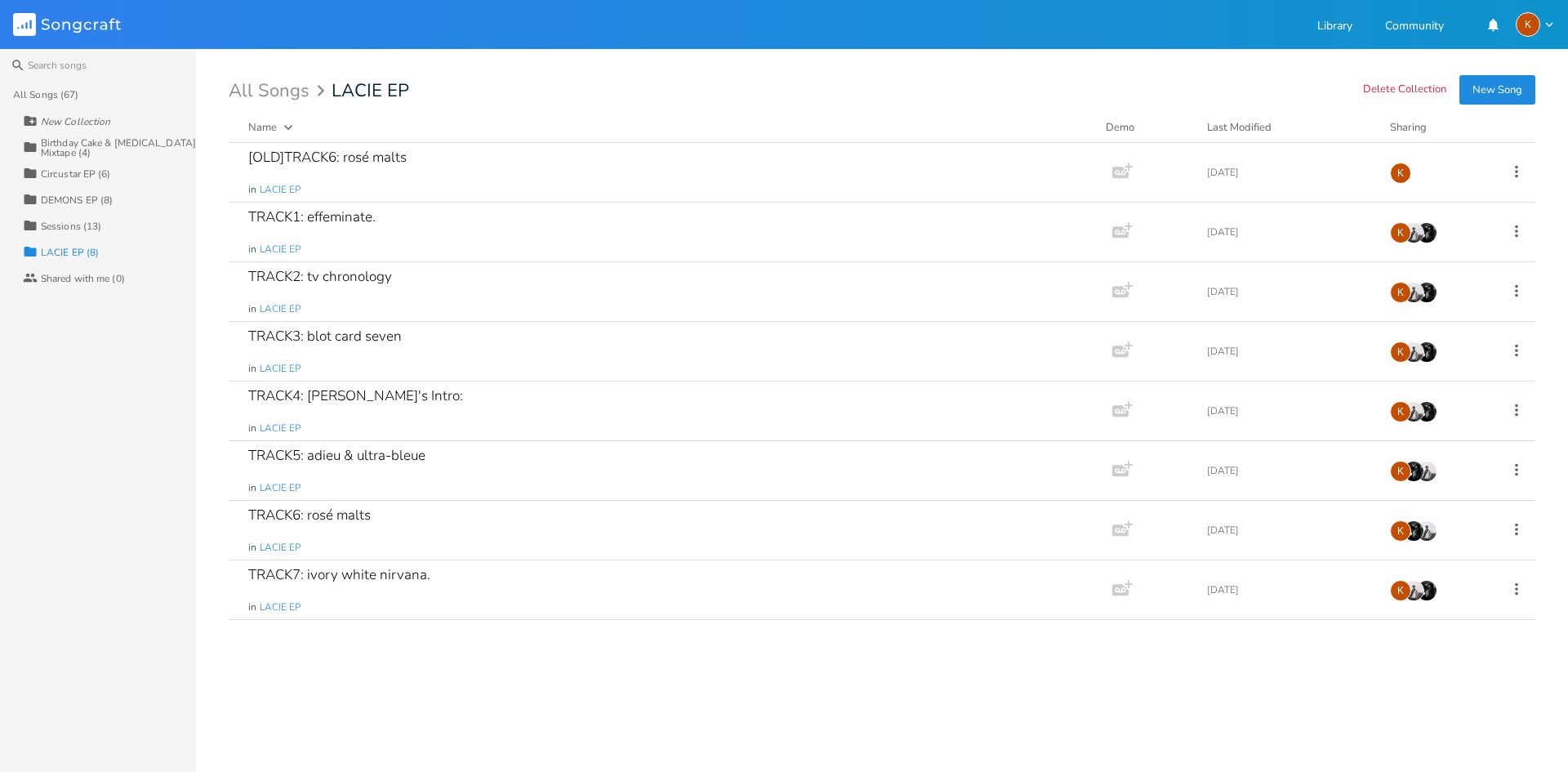
scroll to position [0, 0]
click at [83, 229] on div "Sessions (13)" at bounding box center [70, 226] width 61 height 10
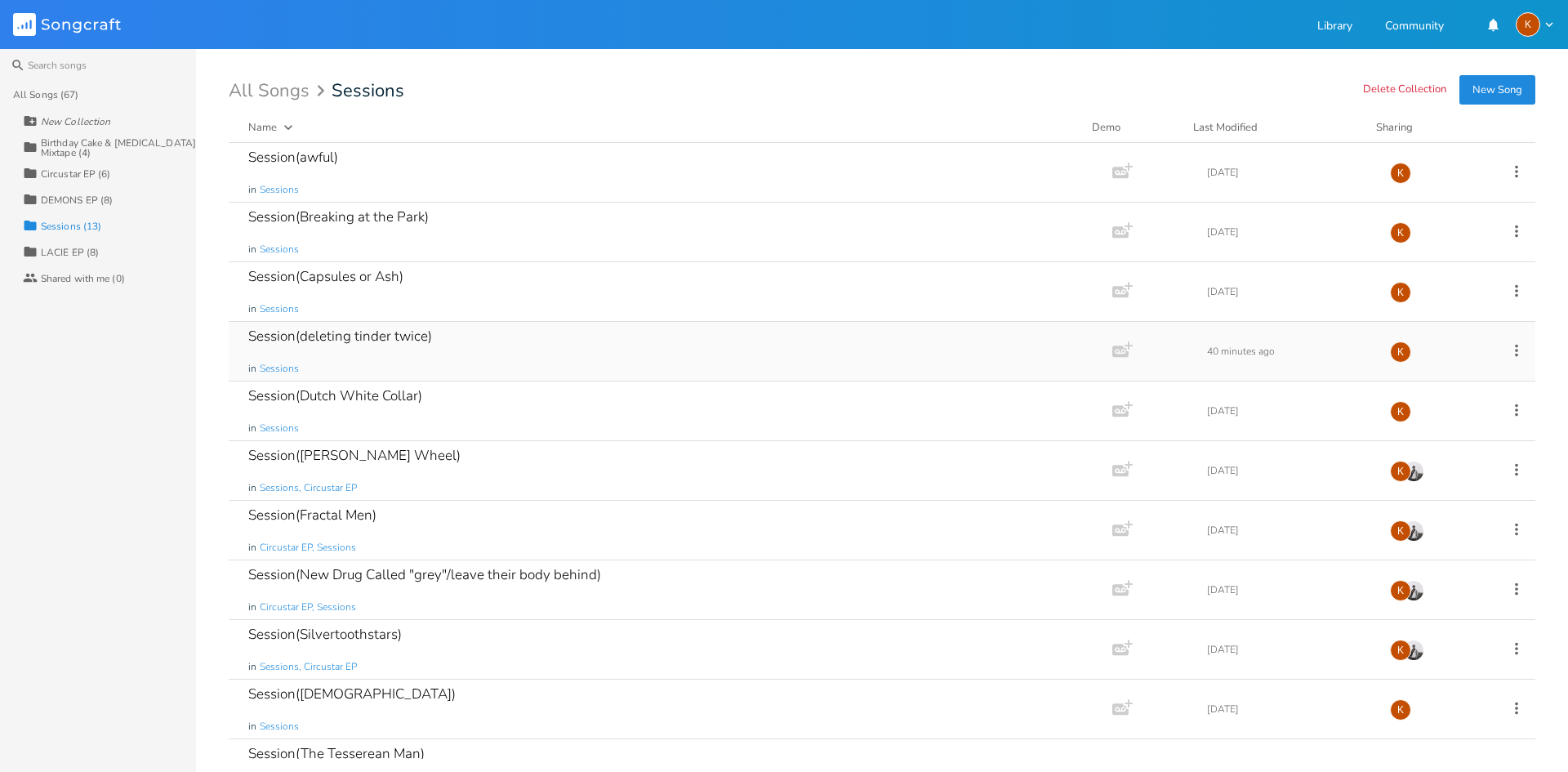
click at [446, 364] on div "Session(deleting tinder twice) in Sessions" at bounding box center [668, 351] width 838 height 59
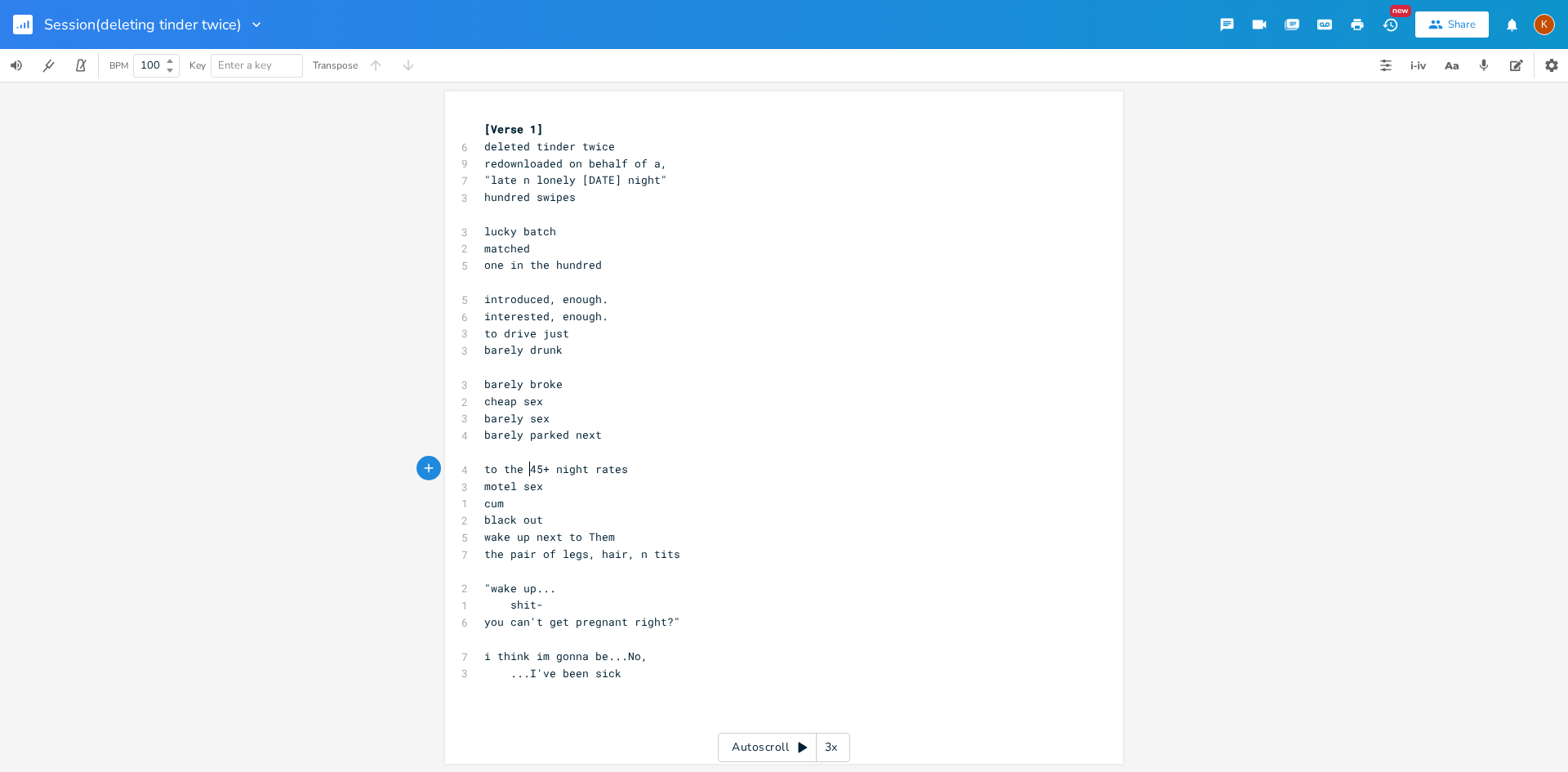
type textarea "to the"
drag, startPoint x: 524, startPoint y: 469, endPoint x: 467, endPoint y: 469, distance: 57.0
click at [467, 469] on div "to the x [Verse 1] 6 deleted tinder twice 9 redownloaded on behalf of a, 7 "lat…" at bounding box center [784, 427] width 678 height 673
drag, startPoint x: 544, startPoint y: 132, endPoint x: 461, endPoint y: 120, distance: 83.9
click at [467, 120] on div "Verse 1] x [Verse 1] 6 deleted tinder twice 9 redownloaded on behalf of a, 7 "l…" at bounding box center [784, 427] width 678 height 673
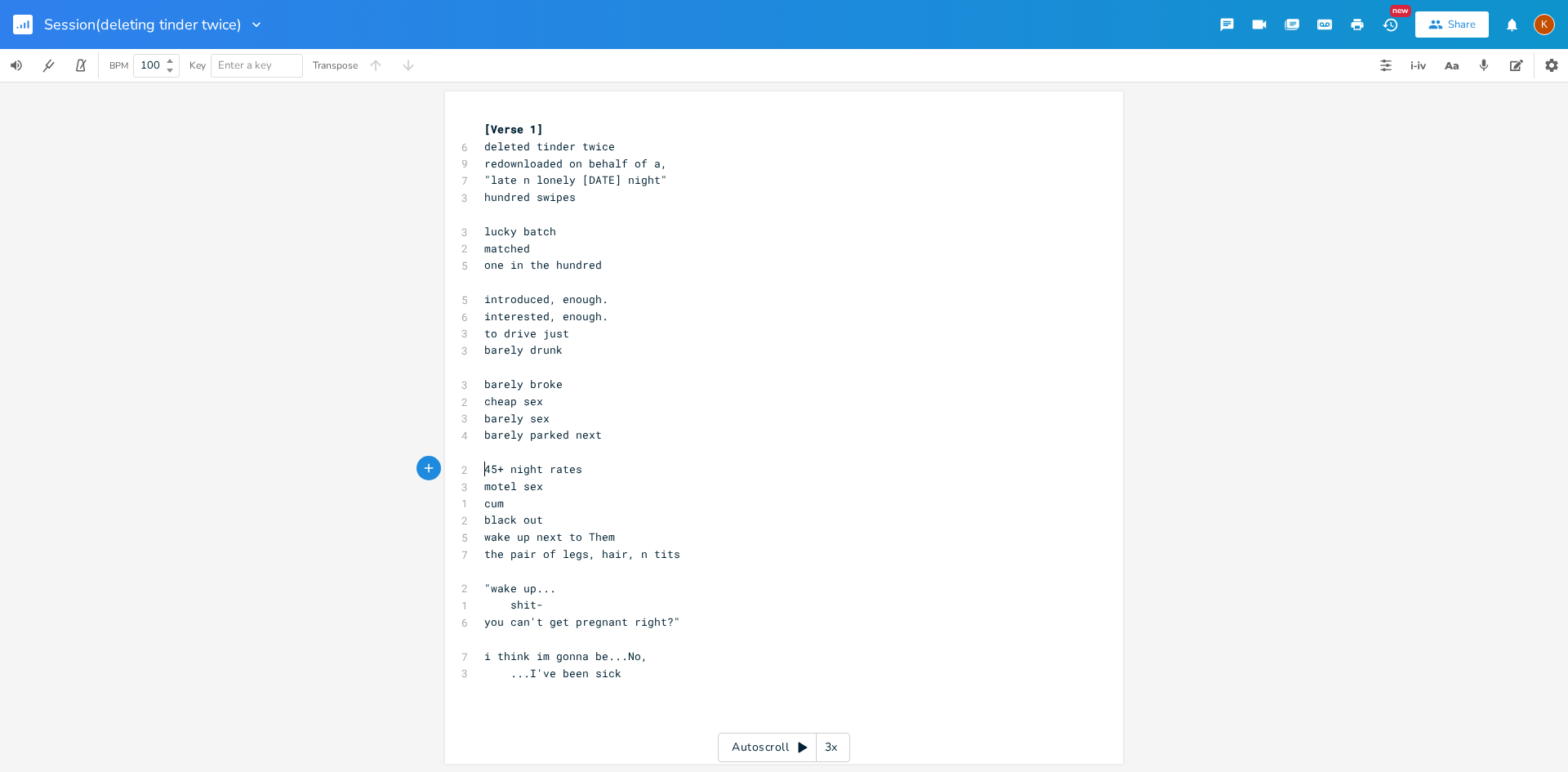
type textarea "[Verse 1]"
click at [484, 144] on span "deleted tinder twice" at bounding box center [549, 146] width 131 height 15
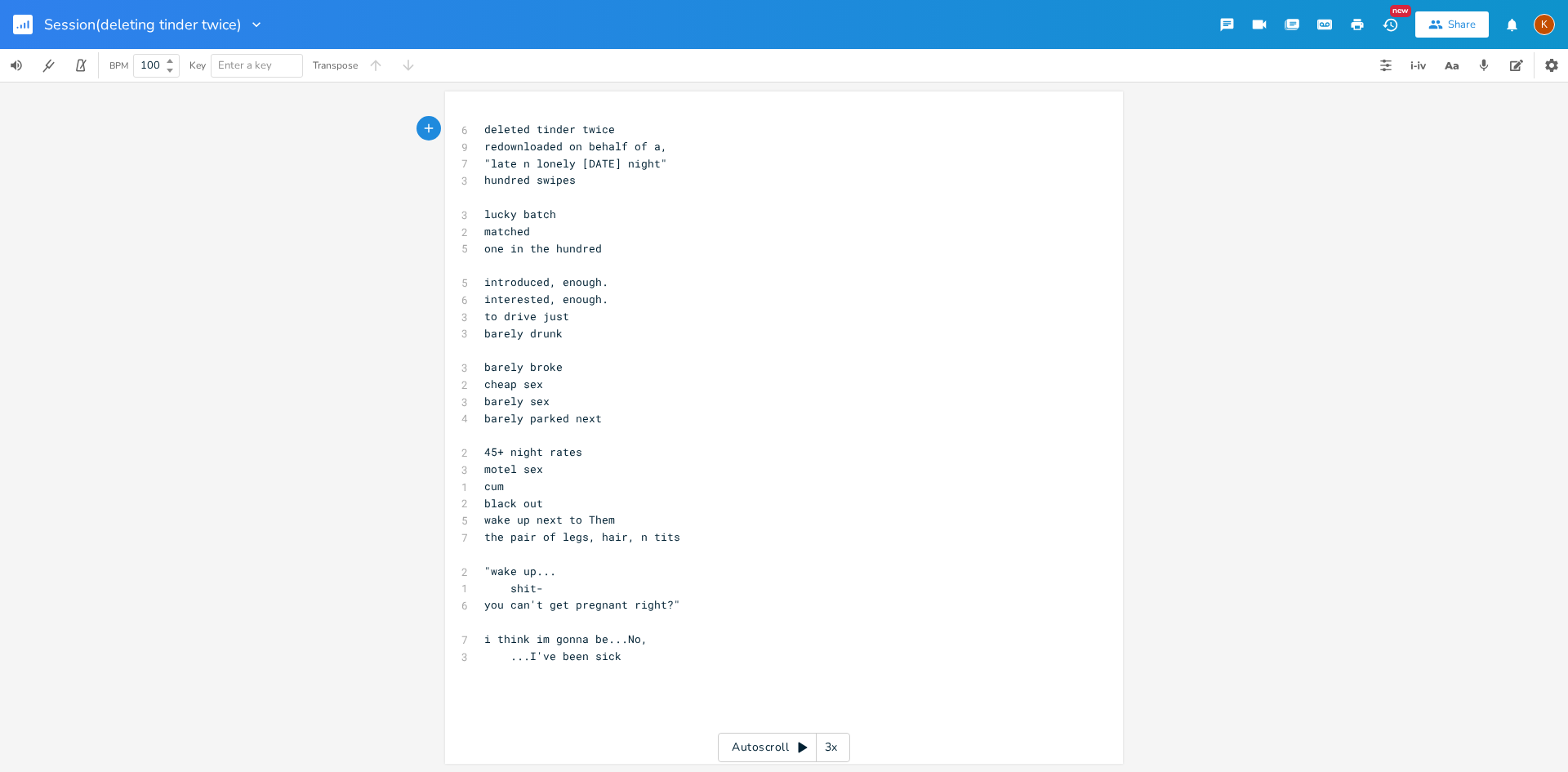
click at [619, 695] on div "x 6 deleted tinder twice 9 redownloaded on behalf of a, 7 "late n lonely friday…" at bounding box center [795, 443] width 630 height 652
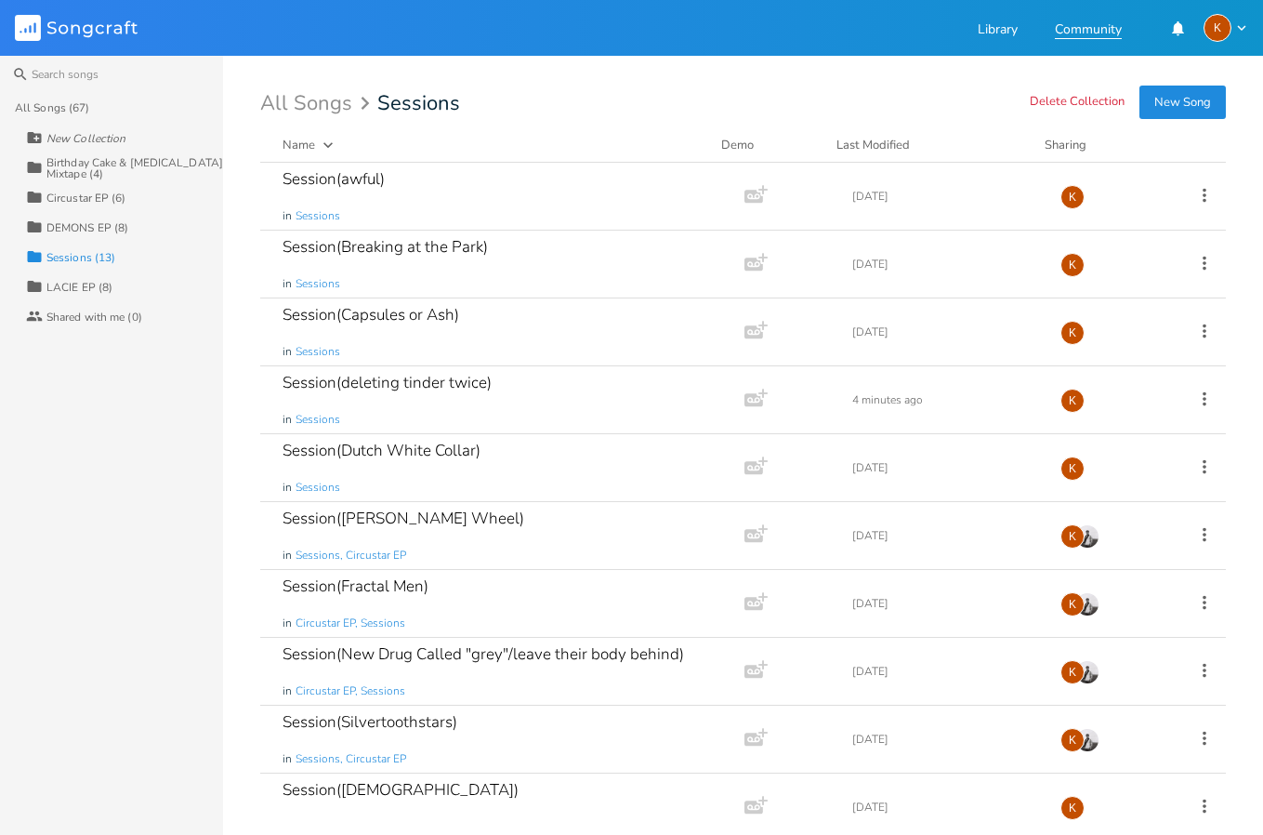
click at [1082, 35] on link "Community" at bounding box center [1088, 31] width 67 height 16
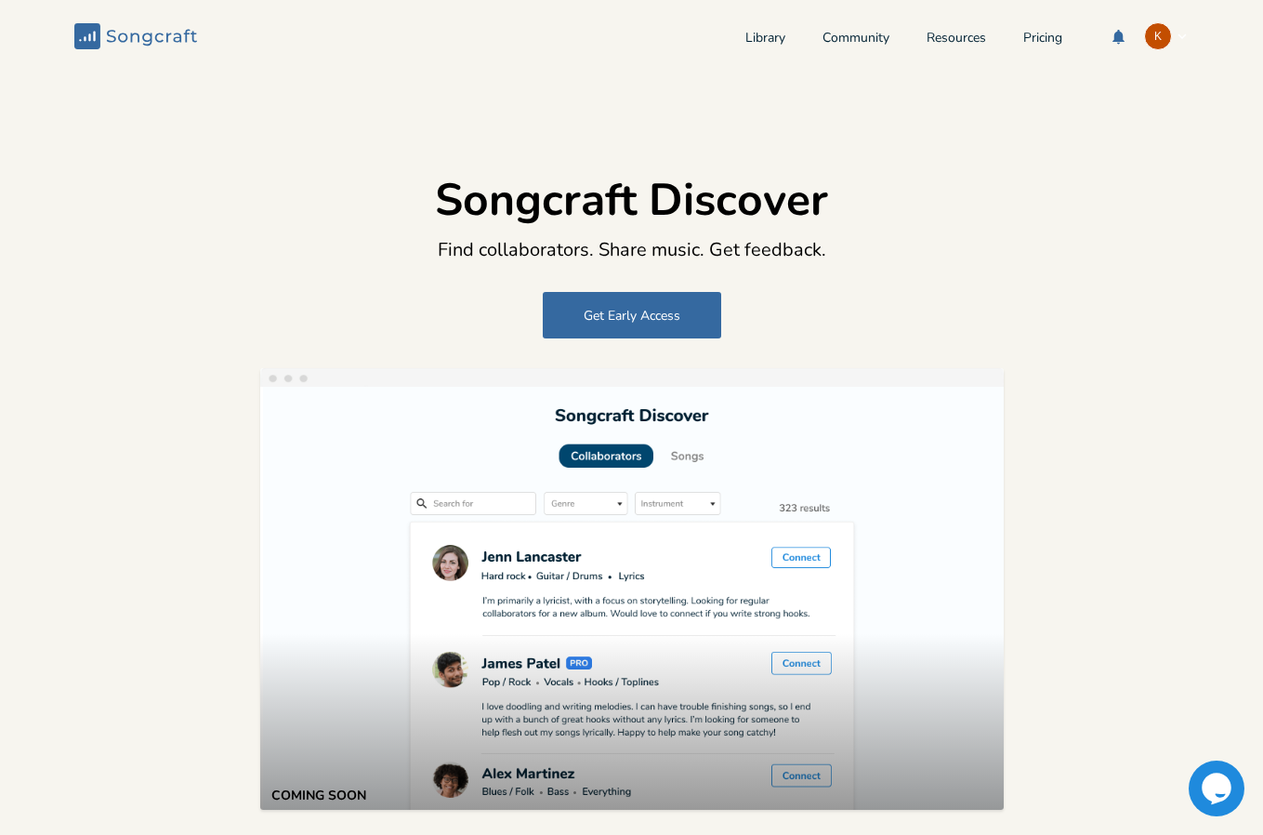
click at [1144, 38] on div "K" at bounding box center [1158, 36] width 28 height 28
click at [1115, 53] on li "Account Settings" at bounding box center [1103, 66] width 149 height 32
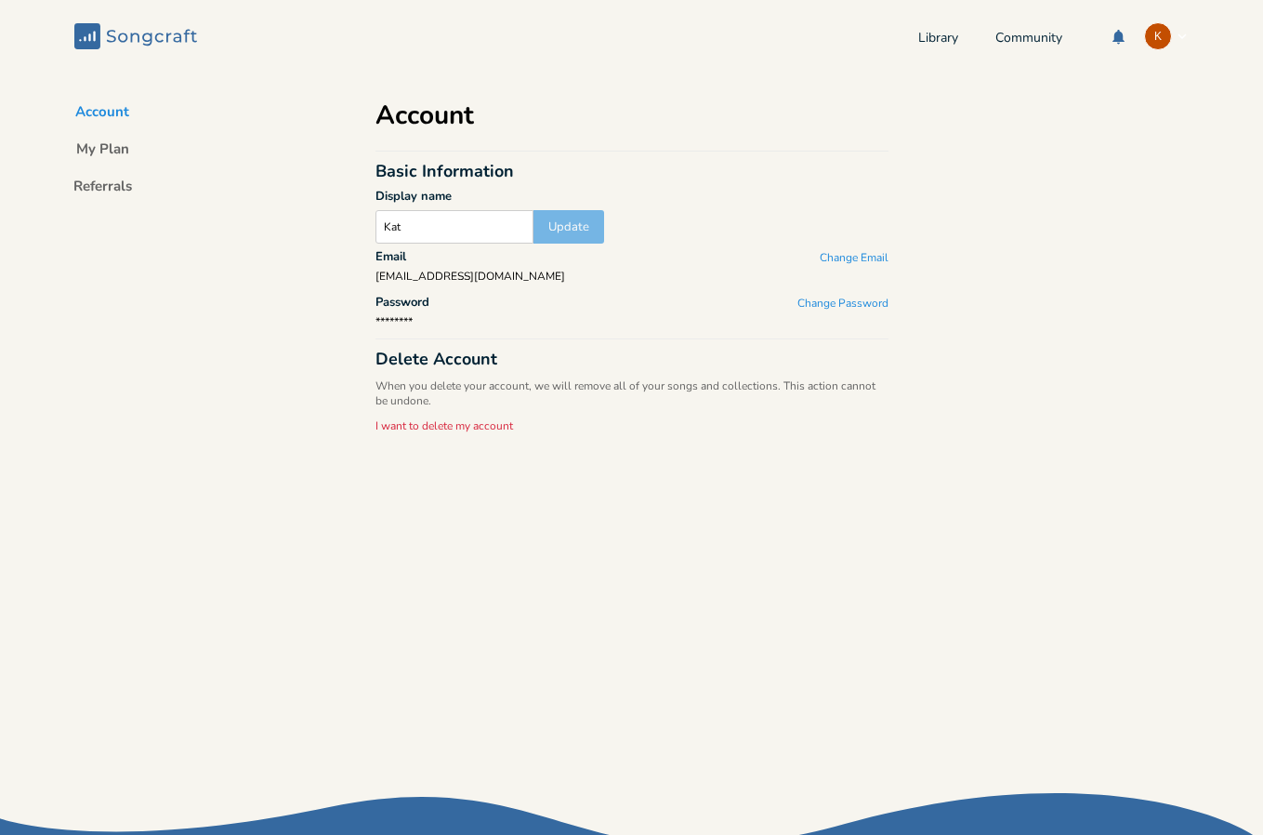
click at [94, 25] on rect at bounding box center [87, 36] width 26 height 26
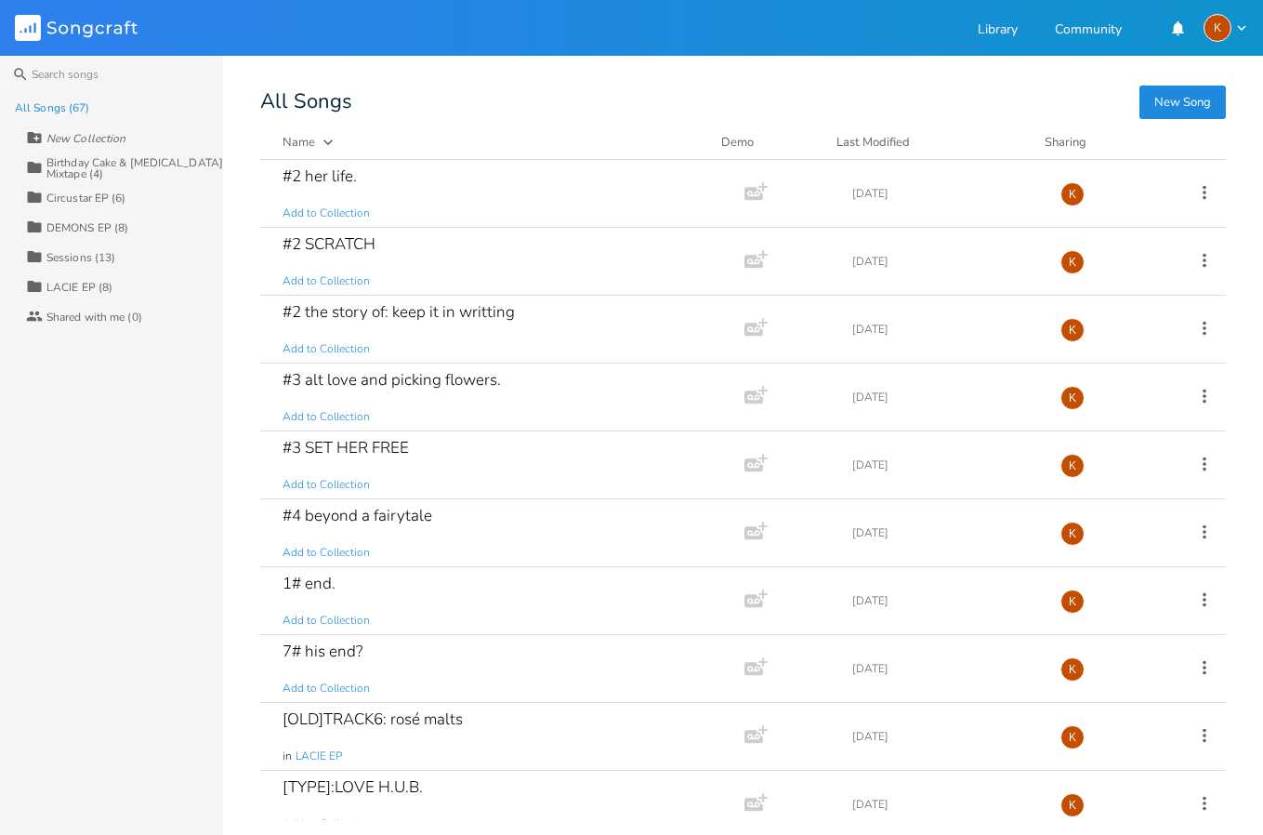
click at [121, 247] on div "Collection Sessions (13)" at bounding box center [124, 257] width 197 height 30
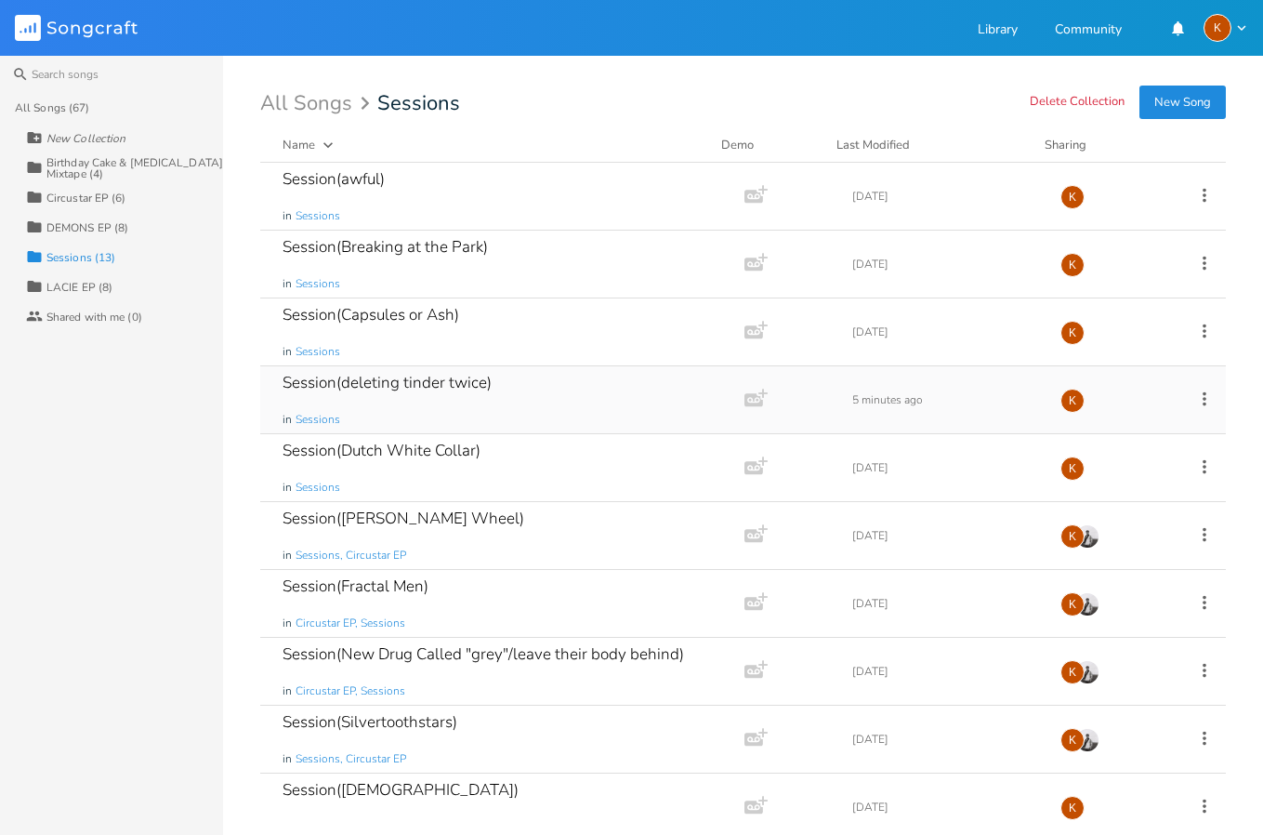
click at [592, 386] on div "Session(deleting tinder twice) in Sessions" at bounding box center [499, 399] width 432 height 67
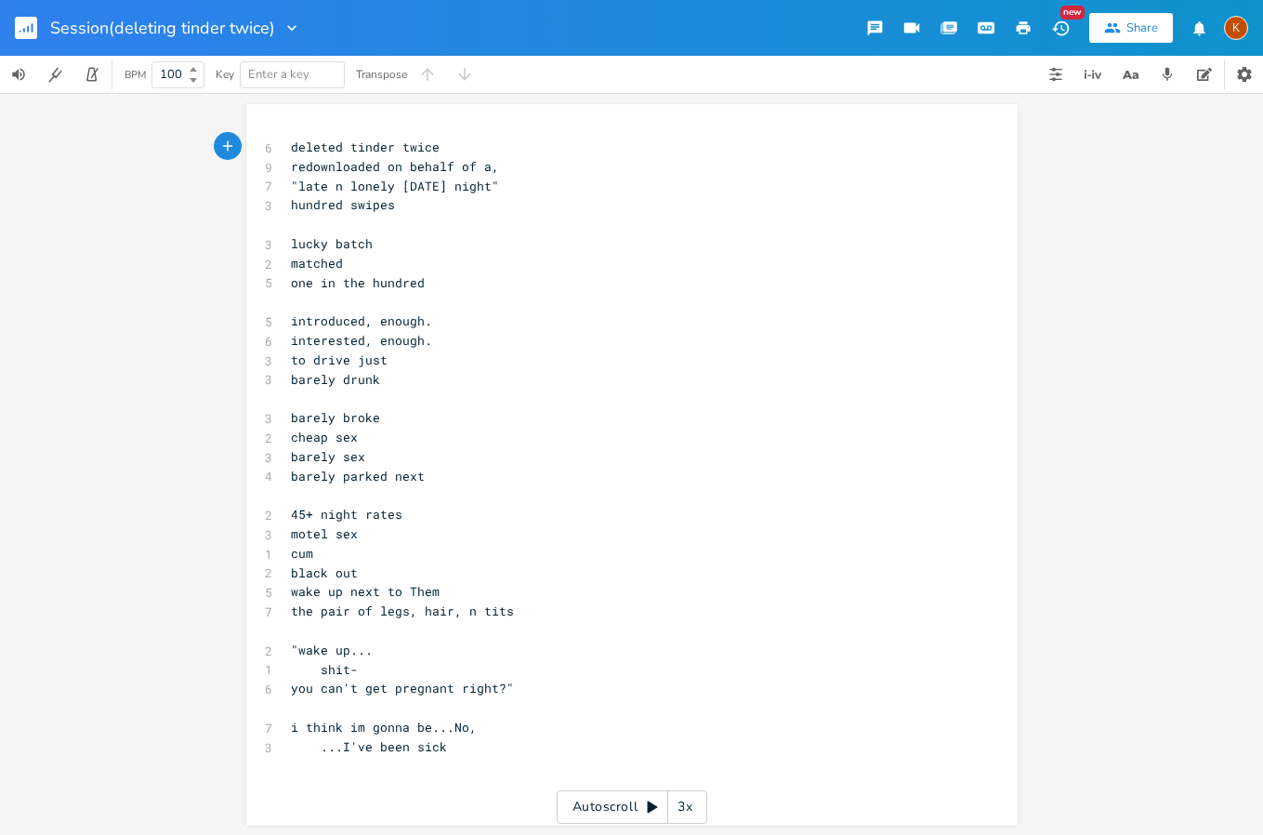
click at [291, 189] on span ""late n lonely friday night"" at bounding box center [395, 186] width 208 height 17
type textarea "ty"
type textarea "he"
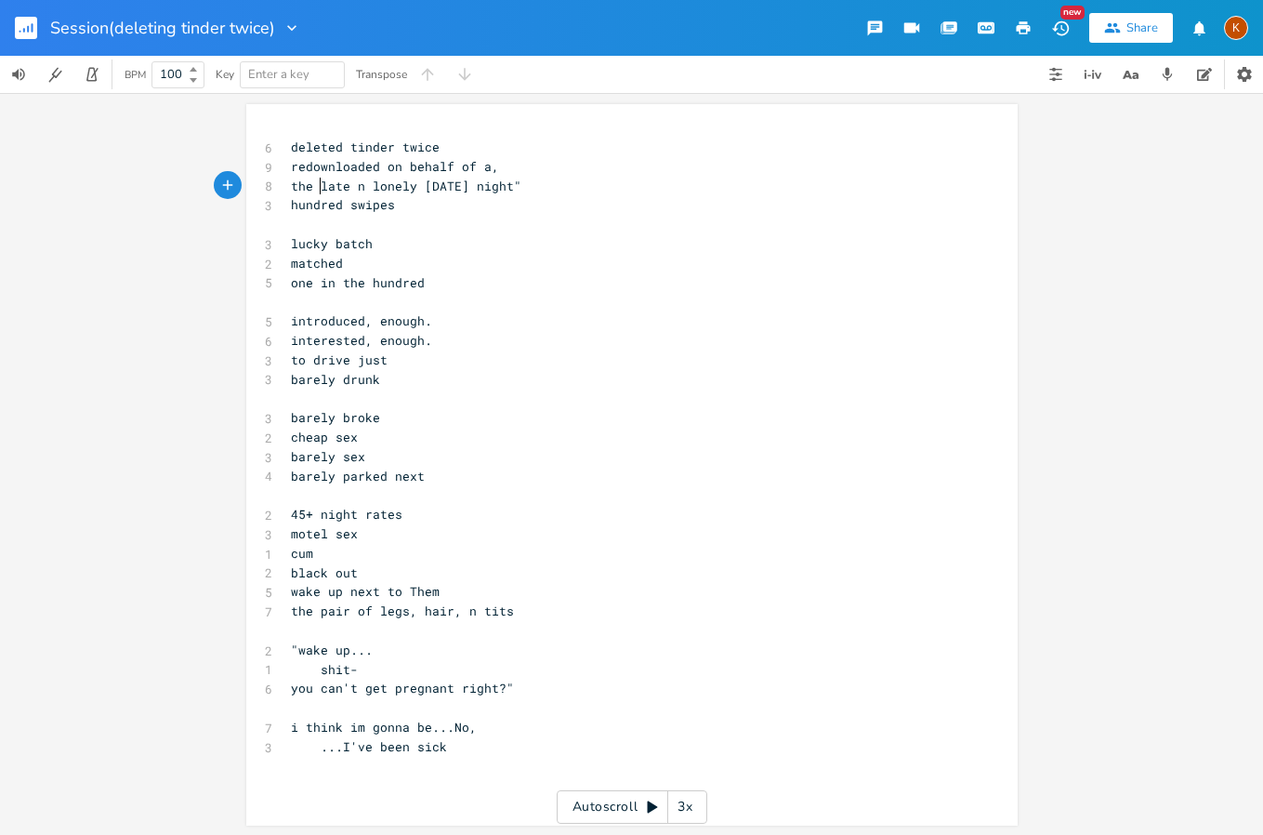
click at [576, 192] on pre "the late n lonely friday night"" at bounding box center [622, 187] width 671 height 20
click at [1021, 27] on icon "button" at bounding box center [1024, 27] width 14 height 13
click at [18, 22] on rect "button" at bounding box center [26, 28] width 22 height 22
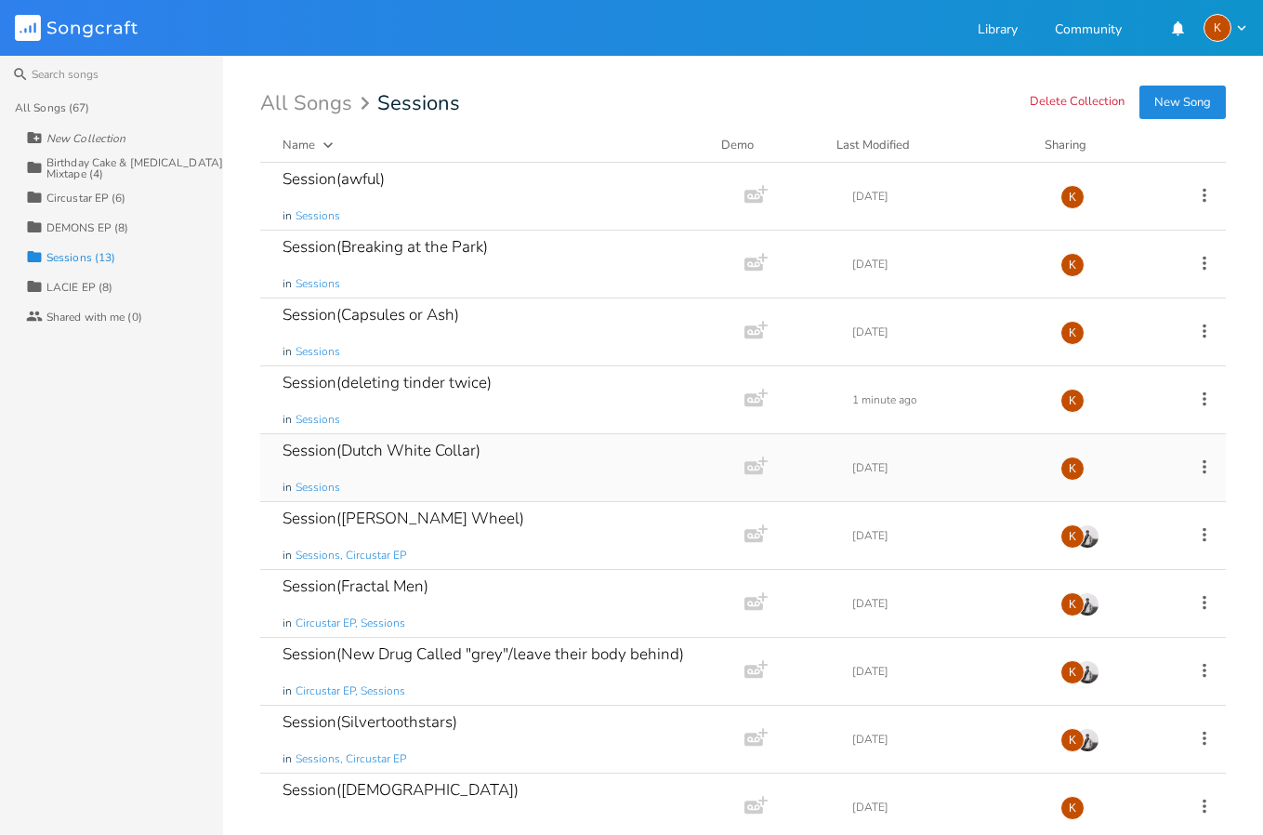
click at [559, 470] on div "Session(Dutch White Collar) in Sessions" at bounding box center [499, 467] width 432 height 67
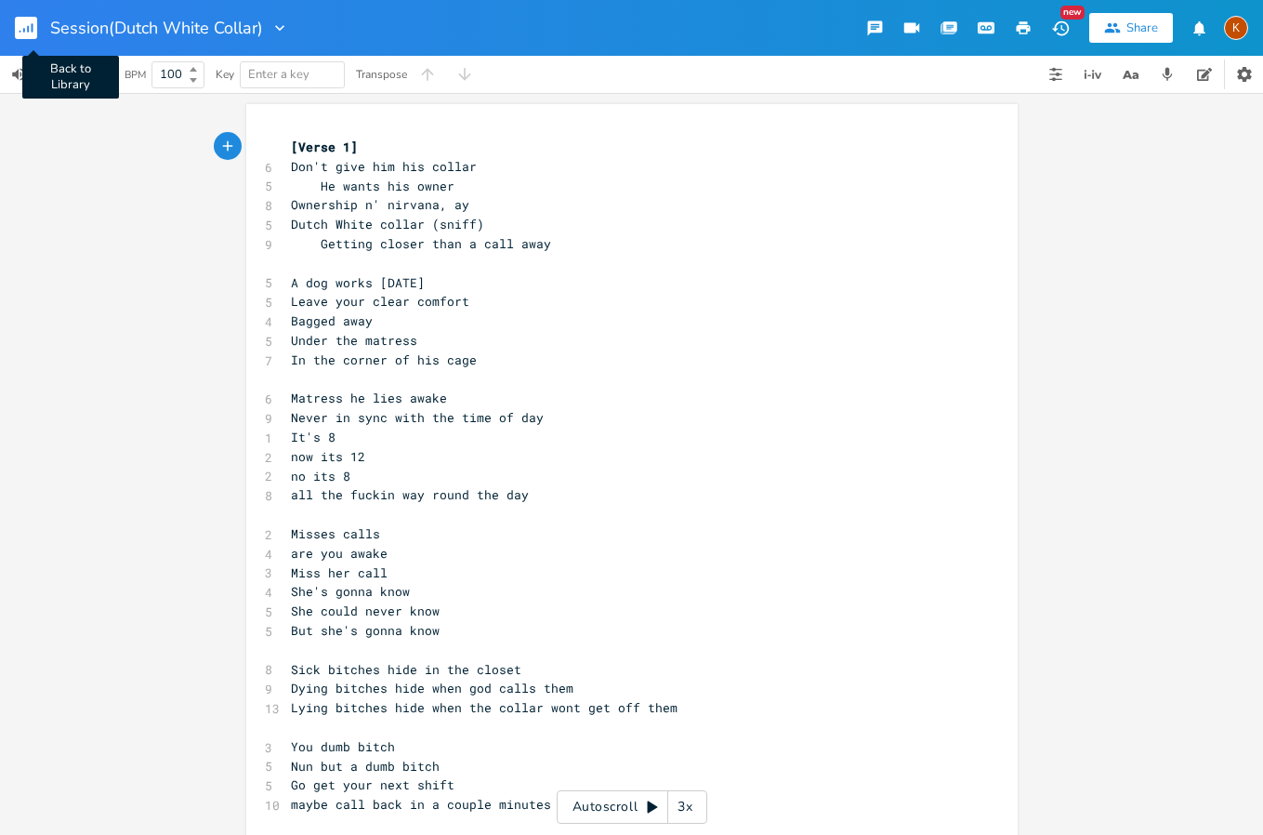
click at [26, 28] on rect "button" at bounding box center [26, 28] width 22 height 22
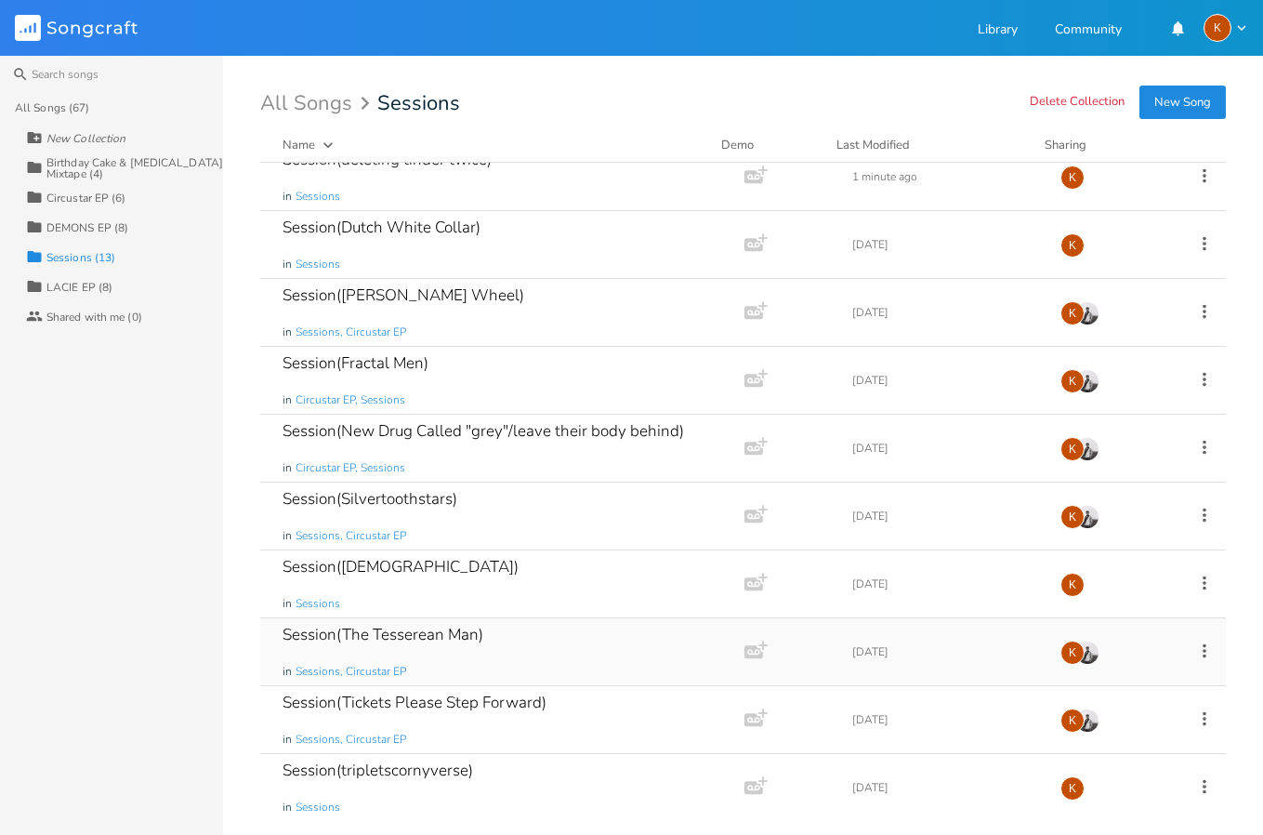
scroll to position [225, 0]
click at [627, 705] on div "Session(Tickets Please Step Forward) in Sessions, Circustar EP" at bounding box center [499, 717] width 432 height 67
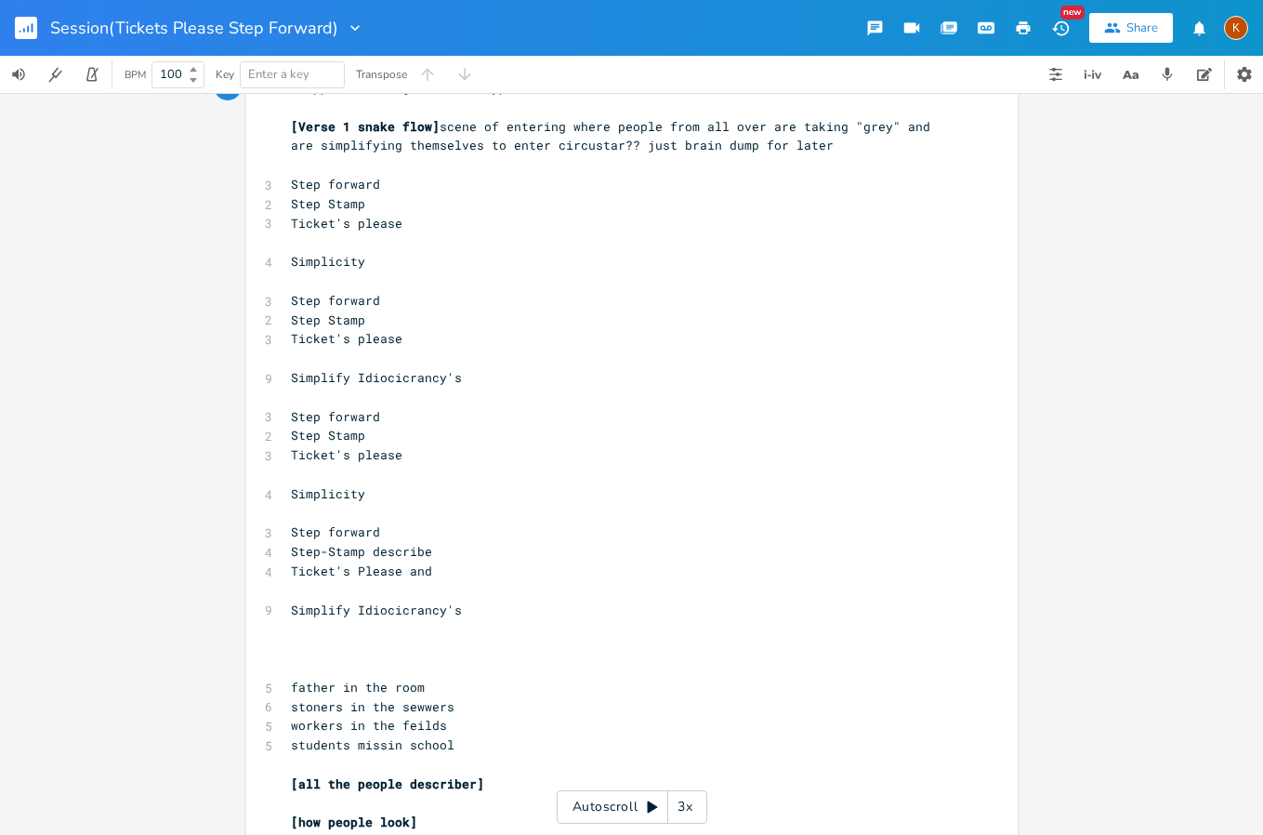
scroll to position [93, 0]
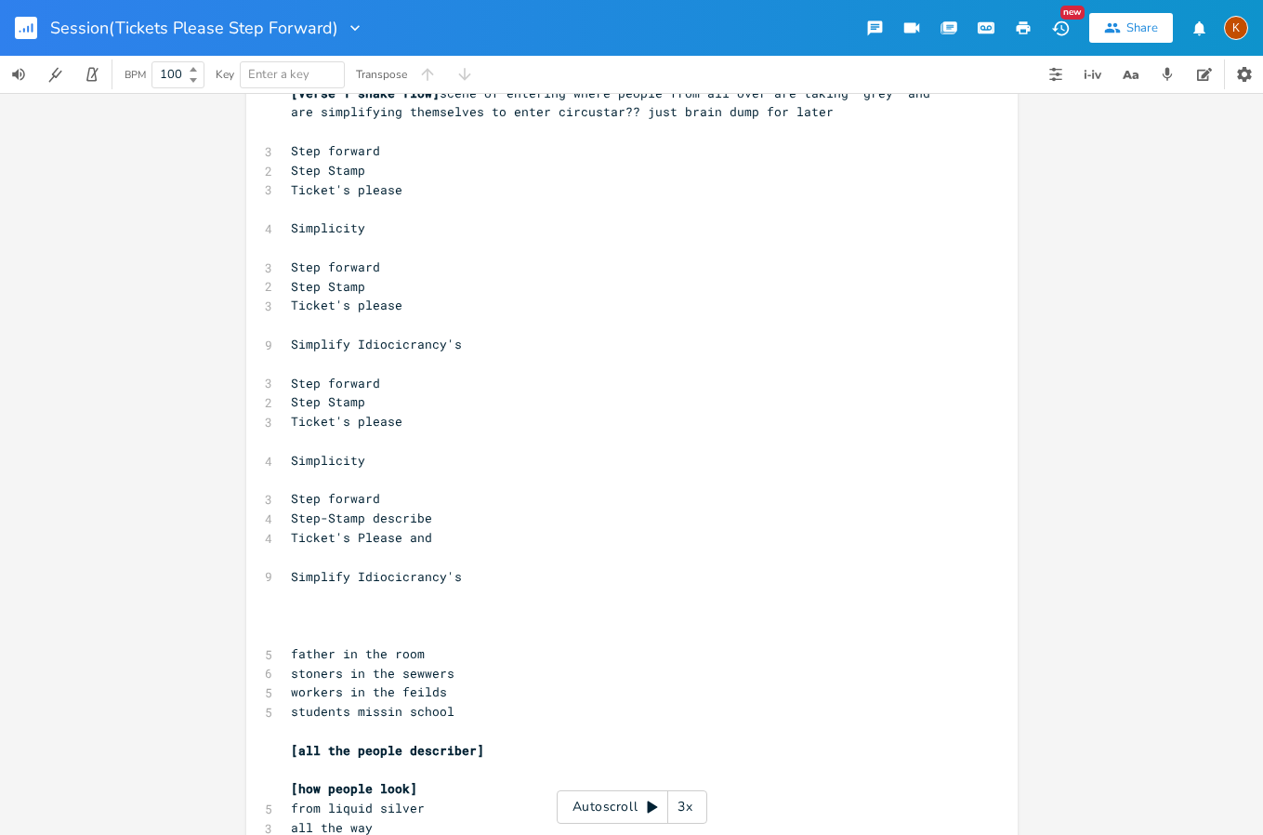
click at [25, 21] on rect "button" at bounding box center [26, 28] width 22 height 22
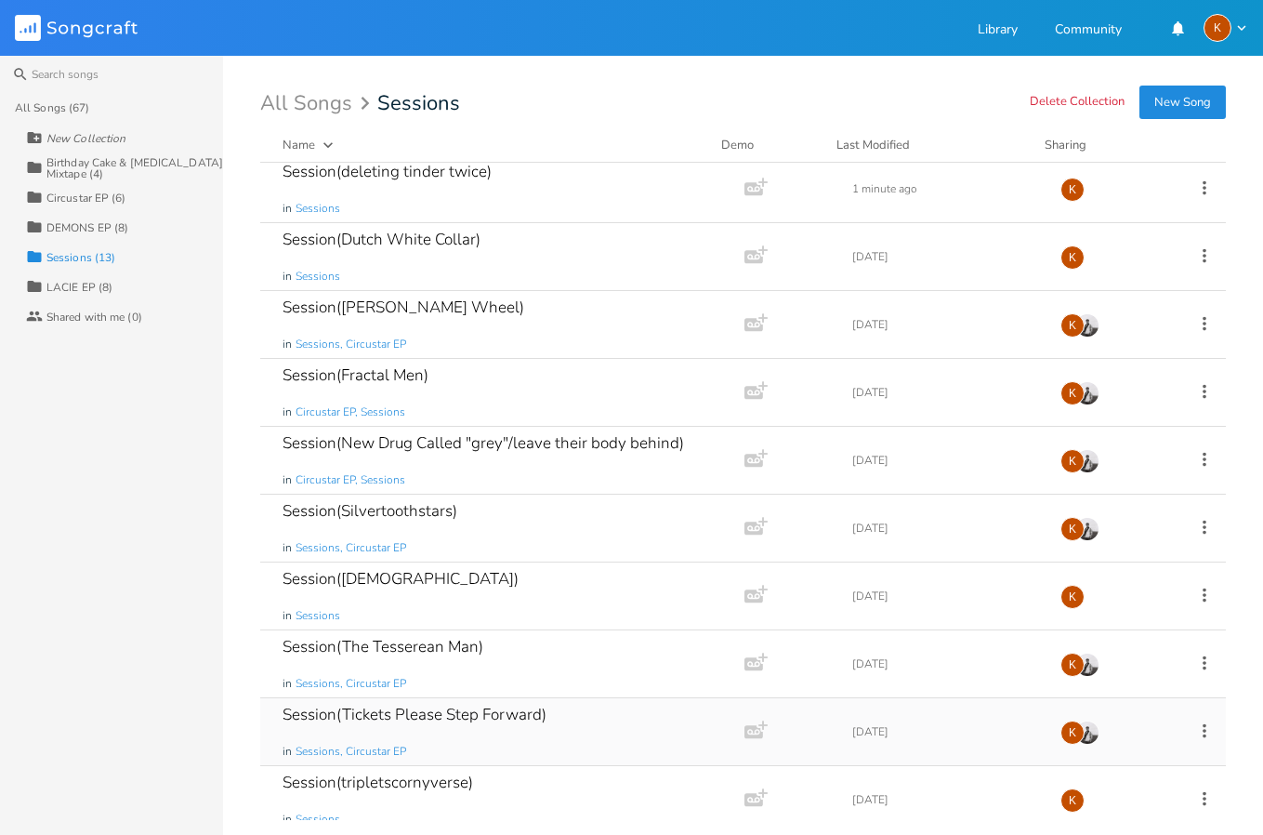
scroll to position [225, 0]
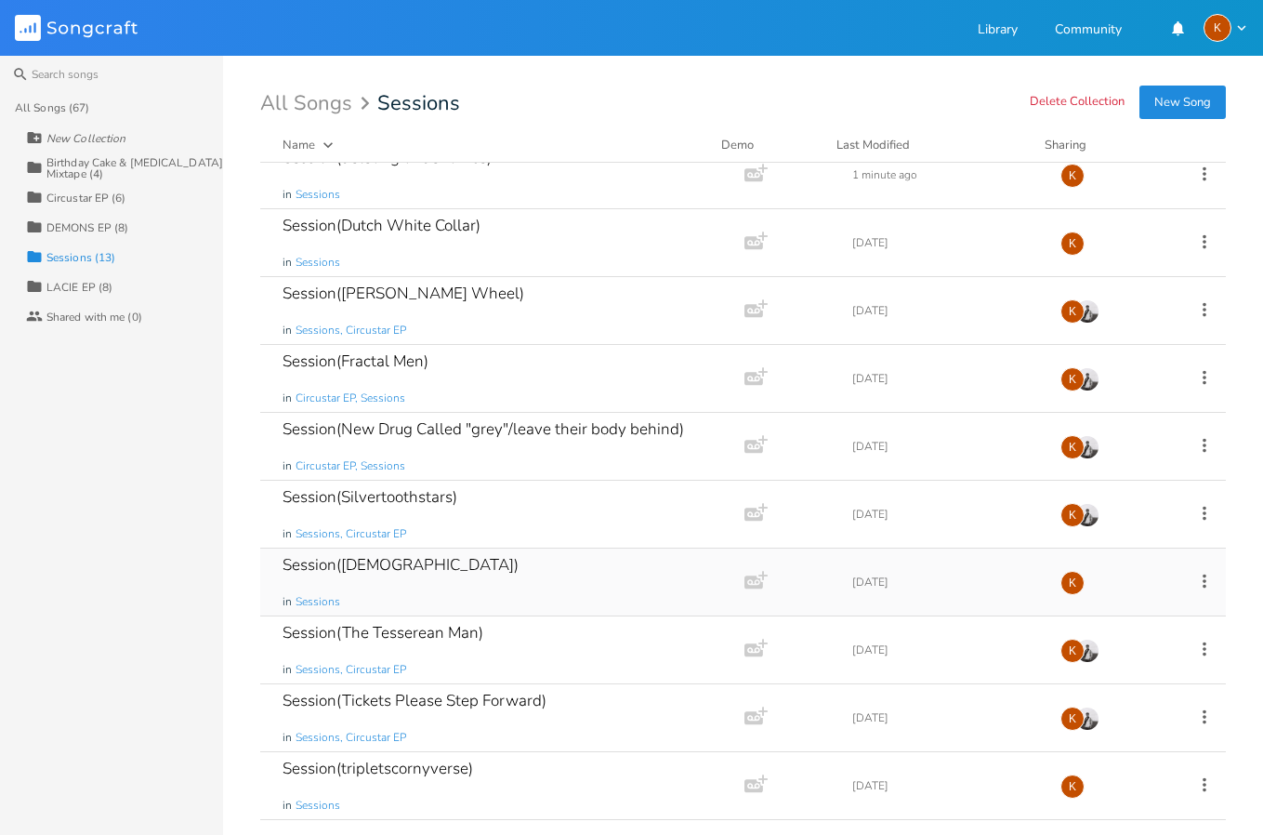
click at [562, 595] on div "Session(Synagouge) in Sessions" at bounding box center [499, 581] width 432 height 67
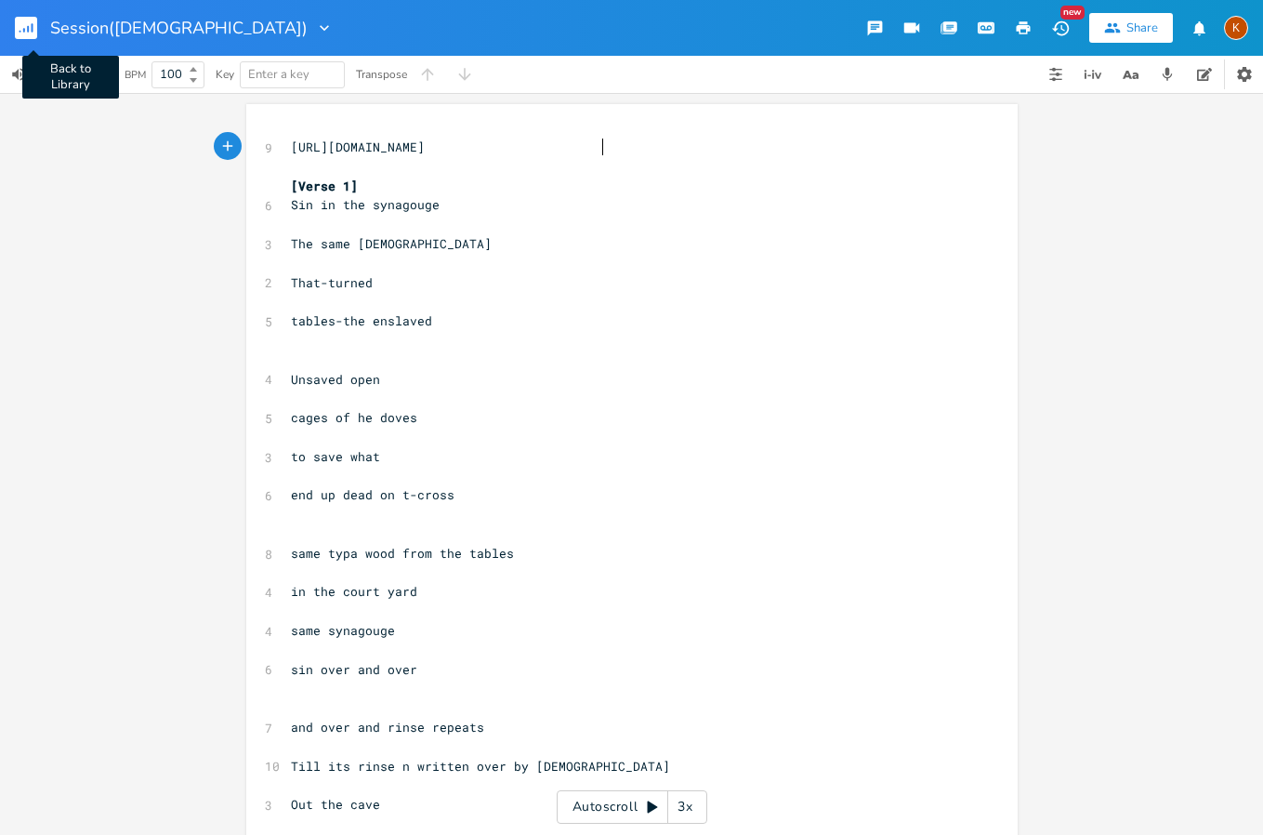
click at [36, 24] on rect "button" at bounding box center [26, 28] width 22 height 22
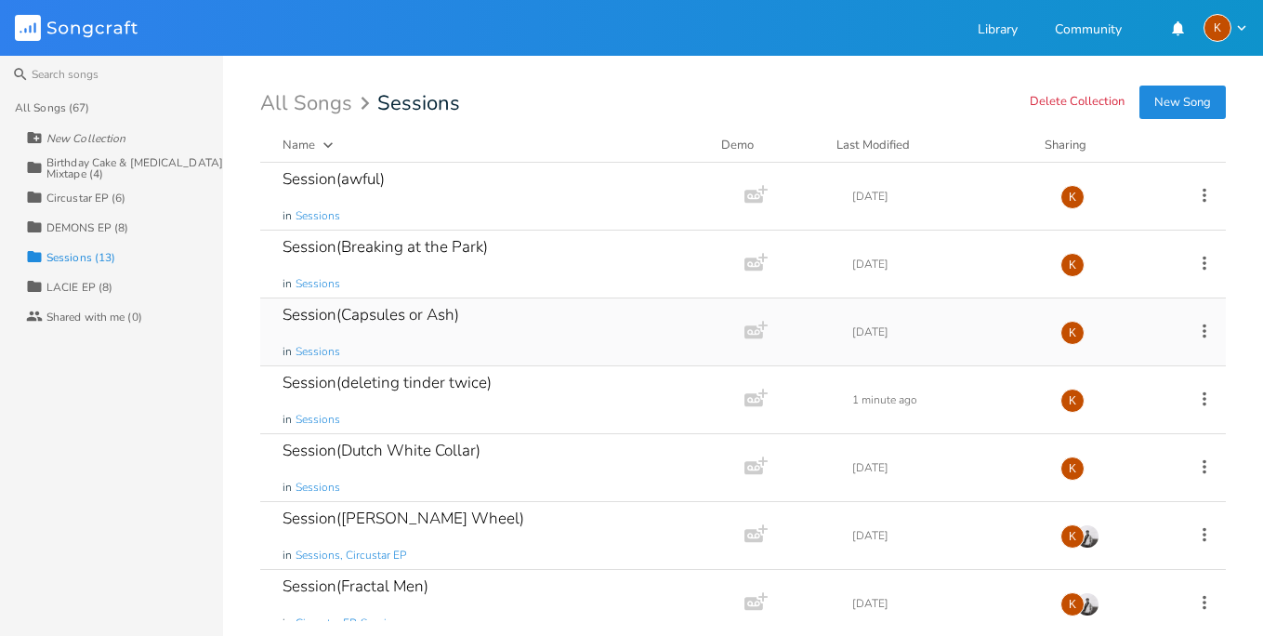
click at [529, 329] on div "Session(Capsules or Ash) in Sessions" at bounding box center [499, 331] width 432 height 67
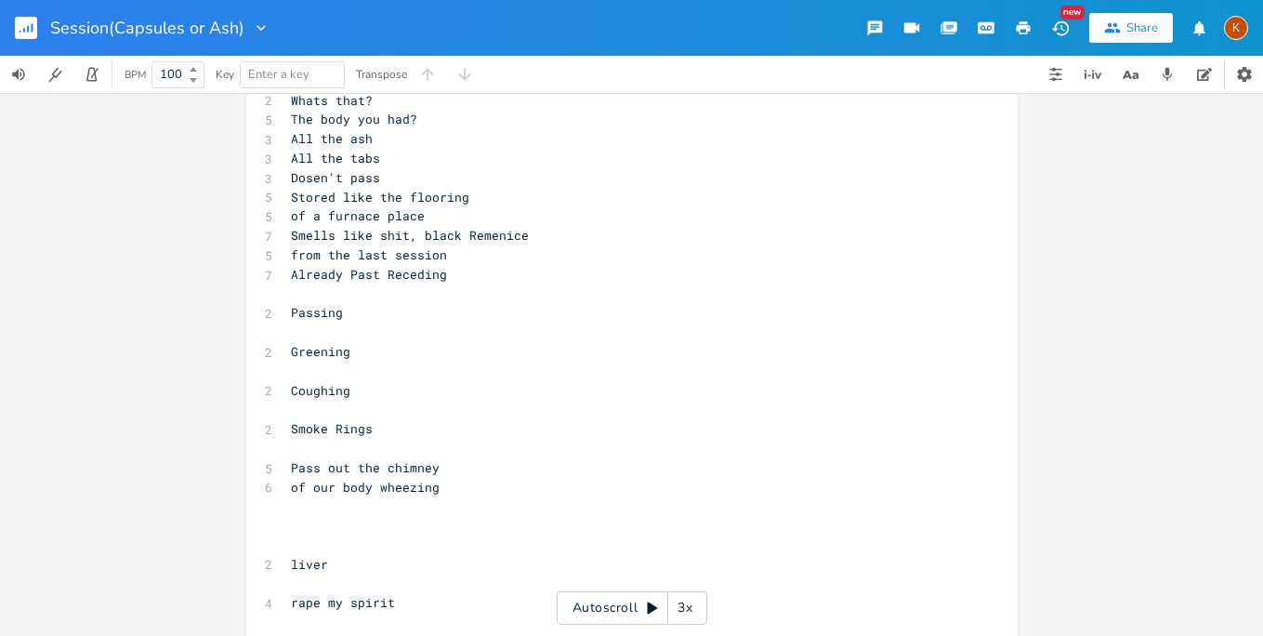
scroll to position [312, 0]
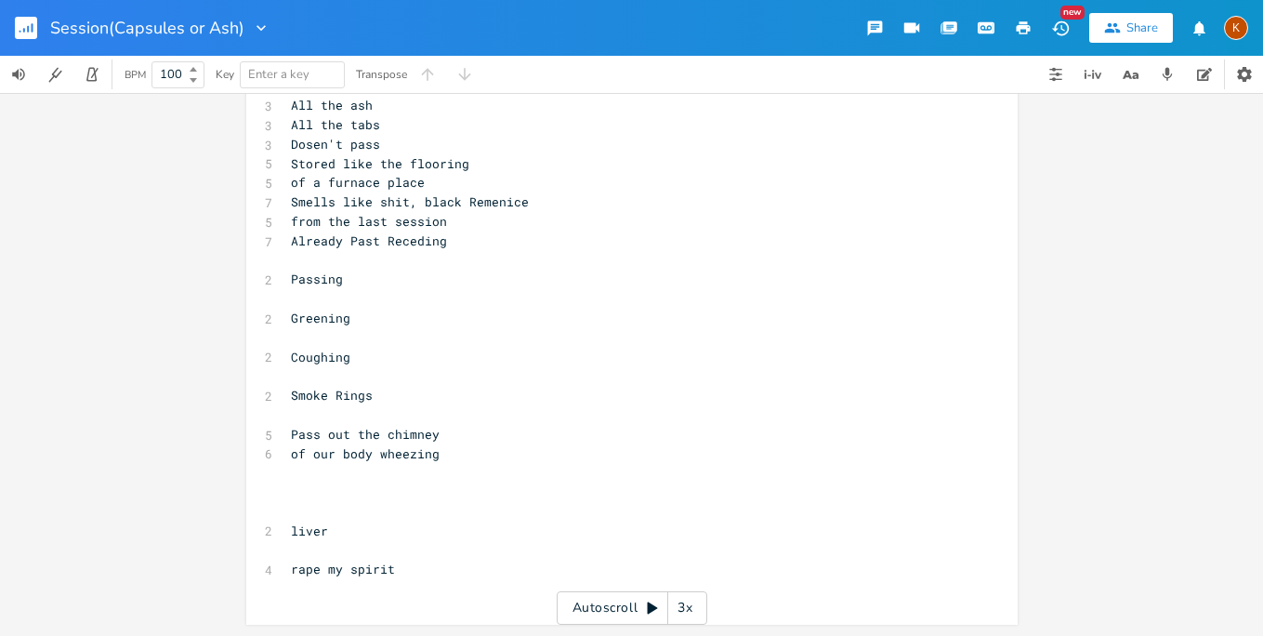
click at [15, 25] on rect "button" at bounding box center [26, 28] width 22 height 22
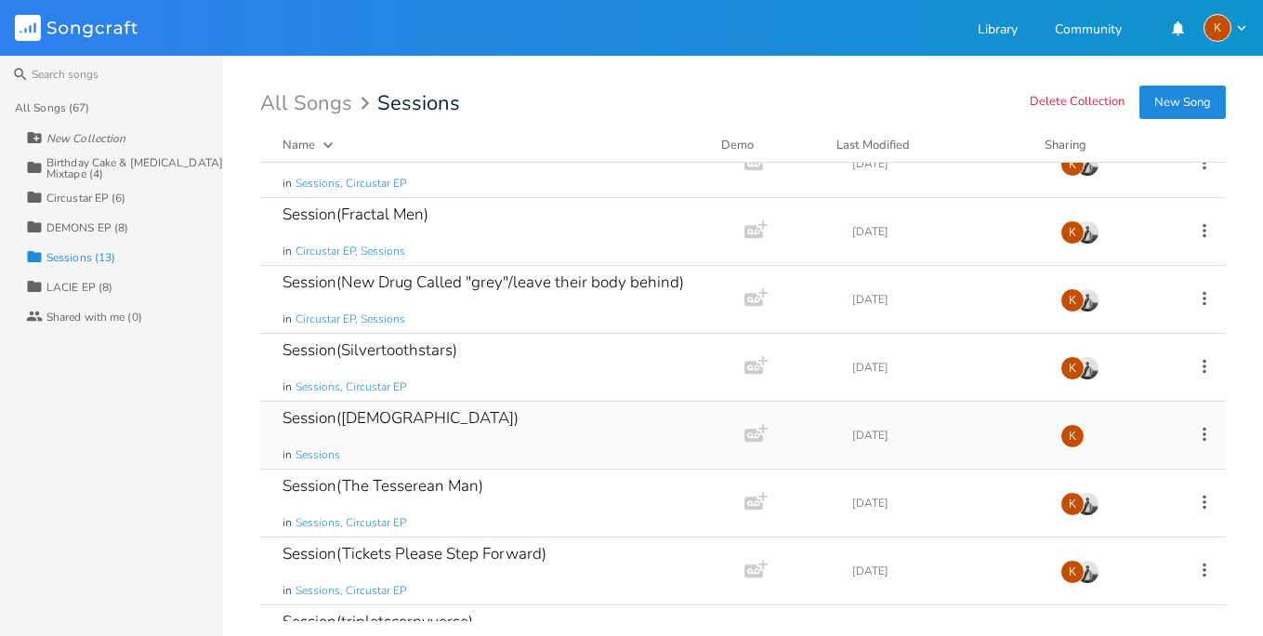
scroll to position [424, 0]
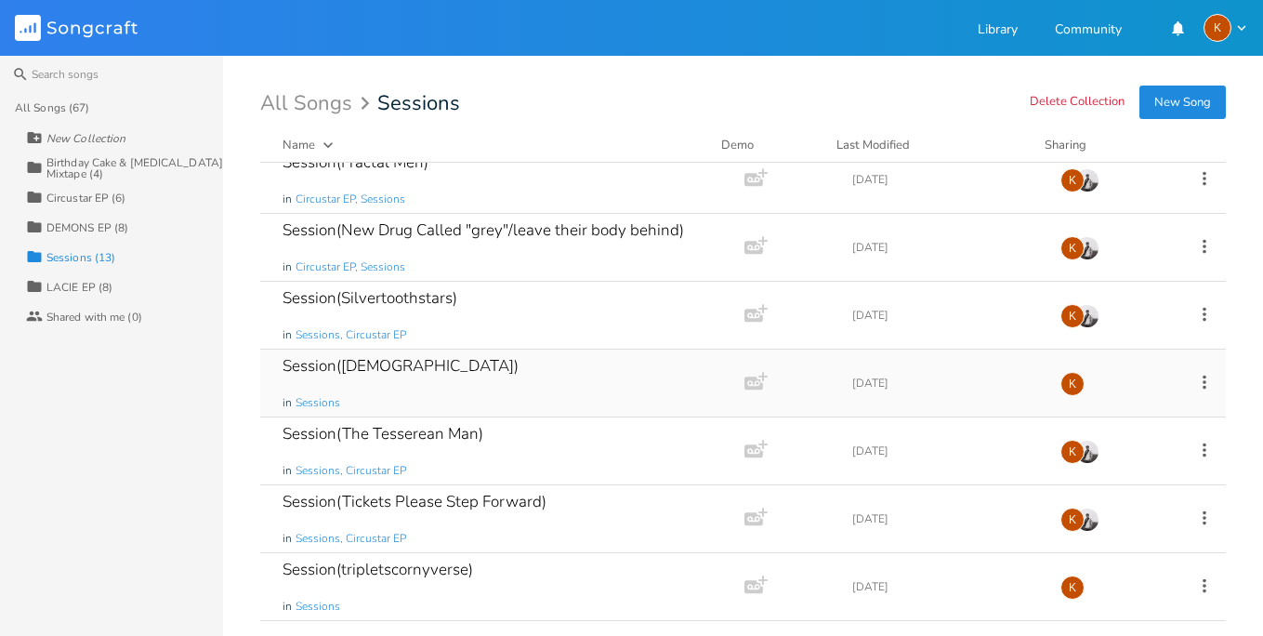
click at [565, 393] on div "Session(Synagouge) in Sessions" at bounding box center [499, 382] width 432 height 67
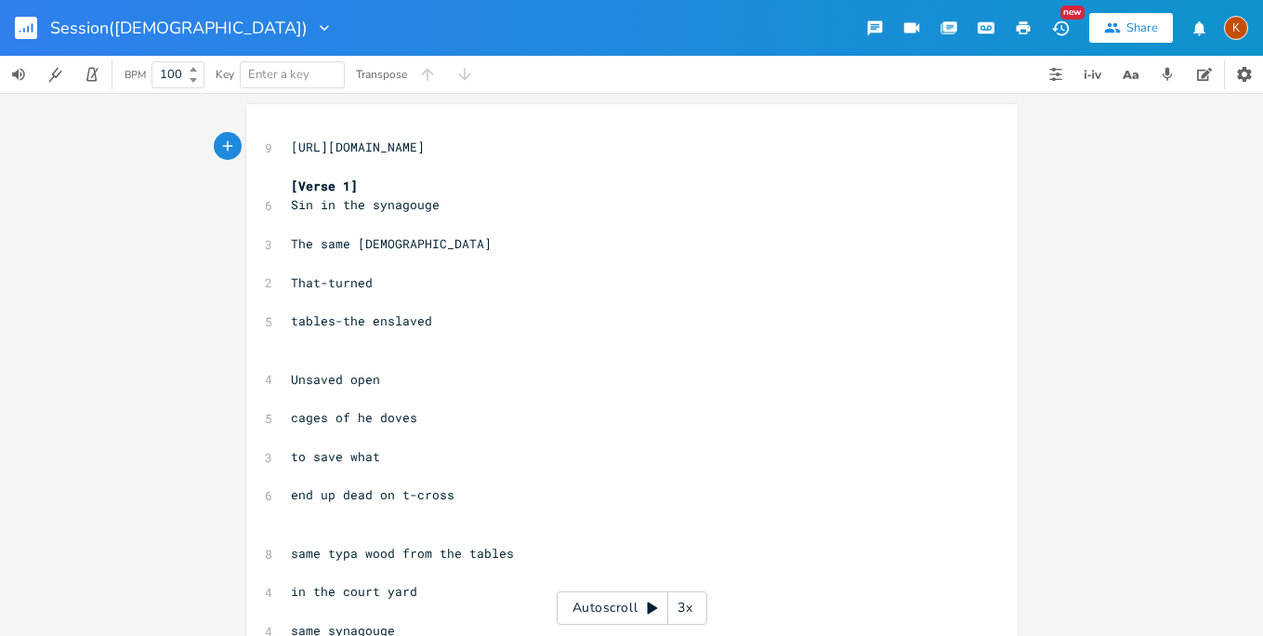
click at [18, 21] on rect "button" at bounding box center [26, 28] width 22 height 22
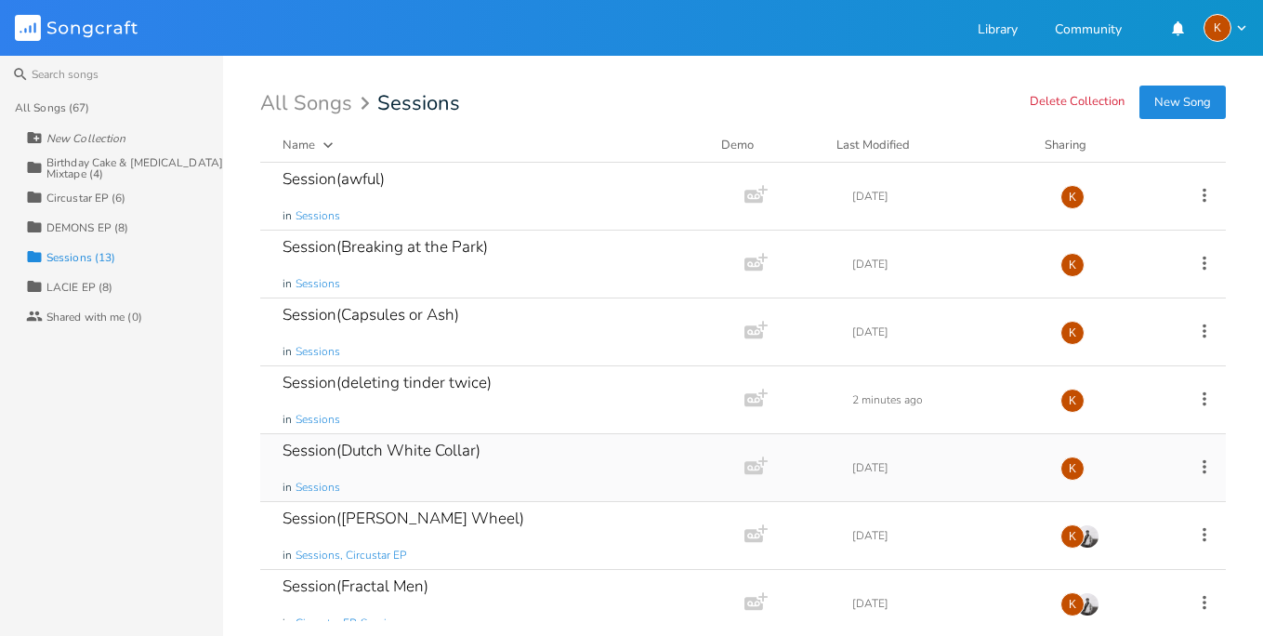
click at [611, 450] on div "Session(Dutch White Collar) in Sessions" at bounding box center [499, 467] width 432 height 67
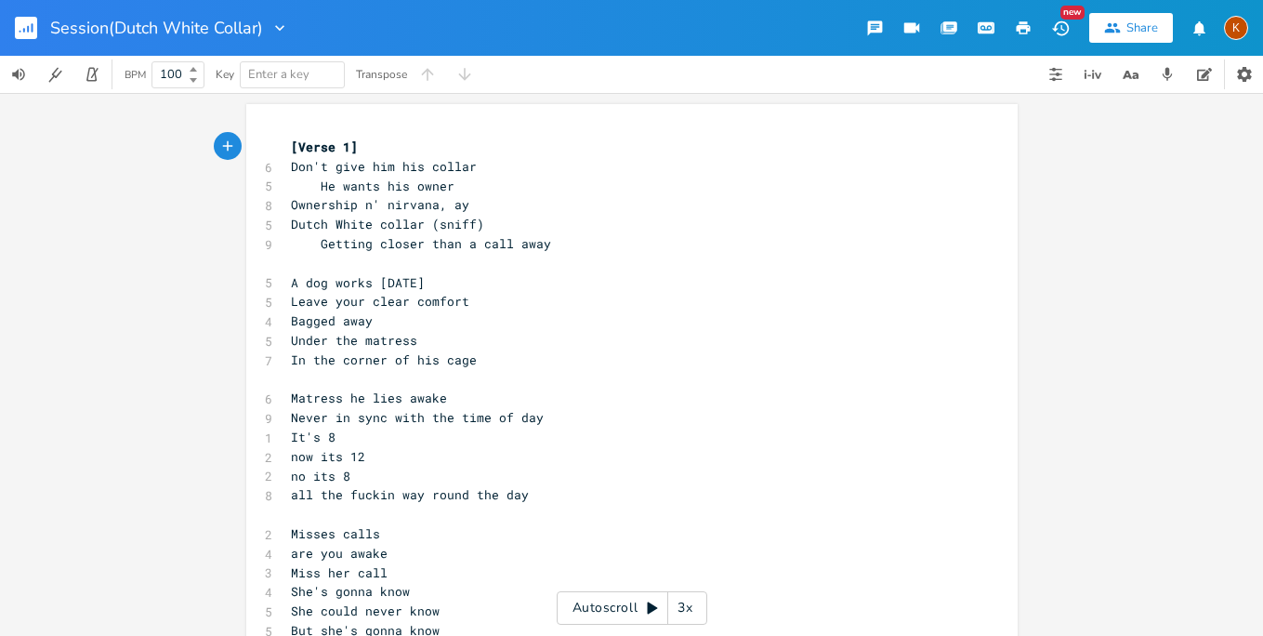
click at [19, 27] on rect "button" at bounding box center [26, 28] width 22 height 22
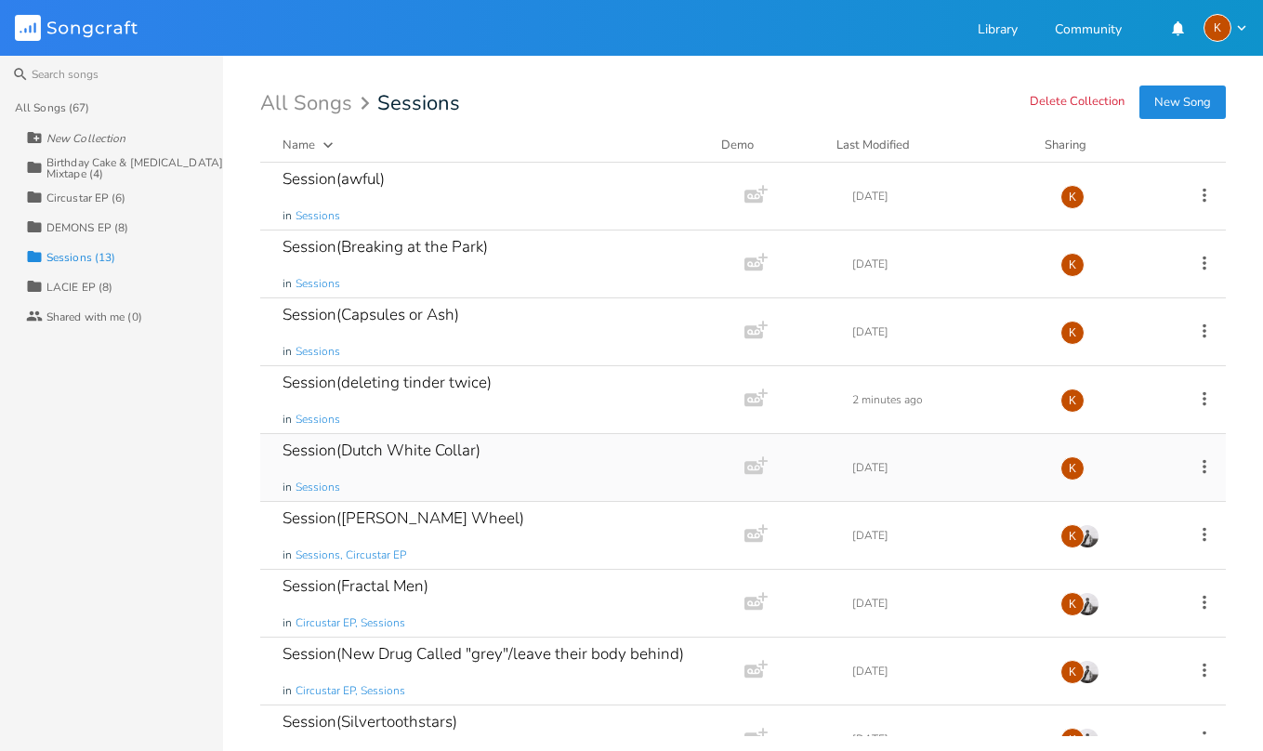
click at [514, 466] on div "Session(Dutch White Collar) in Sessions" at bounding box center [499, 467] width 432 height 67
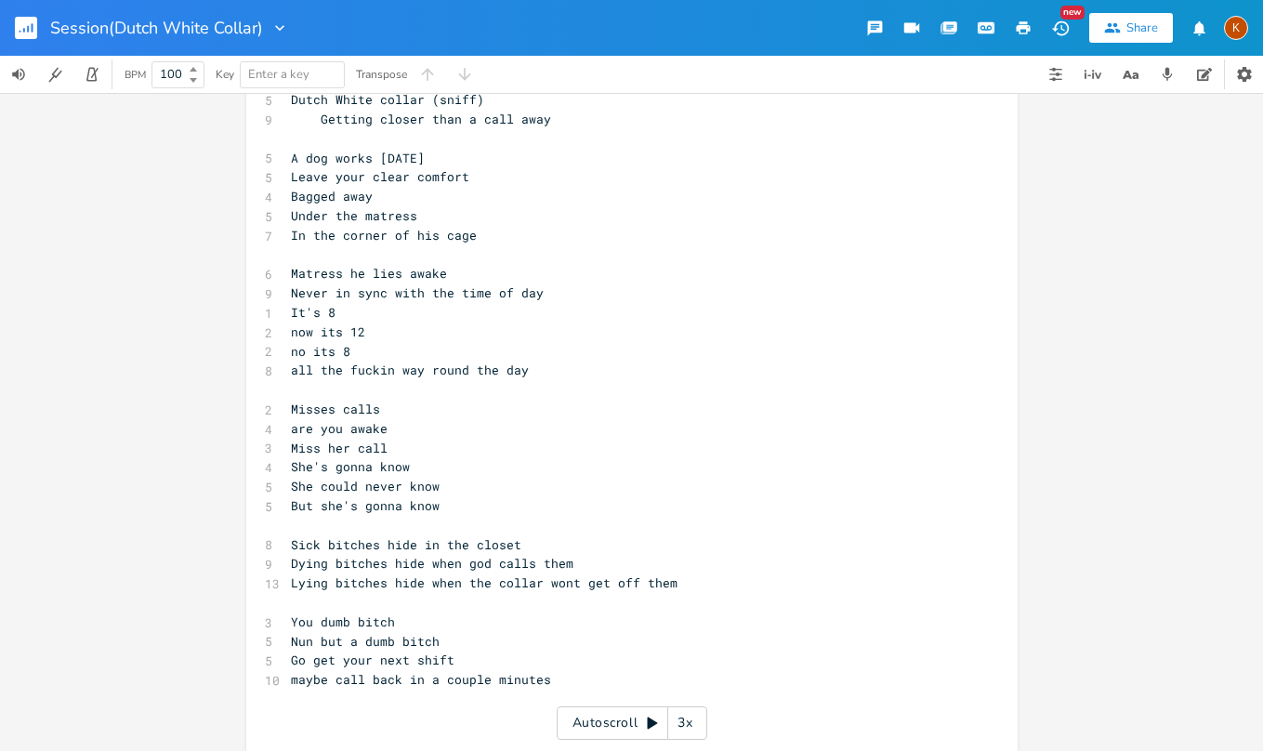
scroll to position [178, 0]
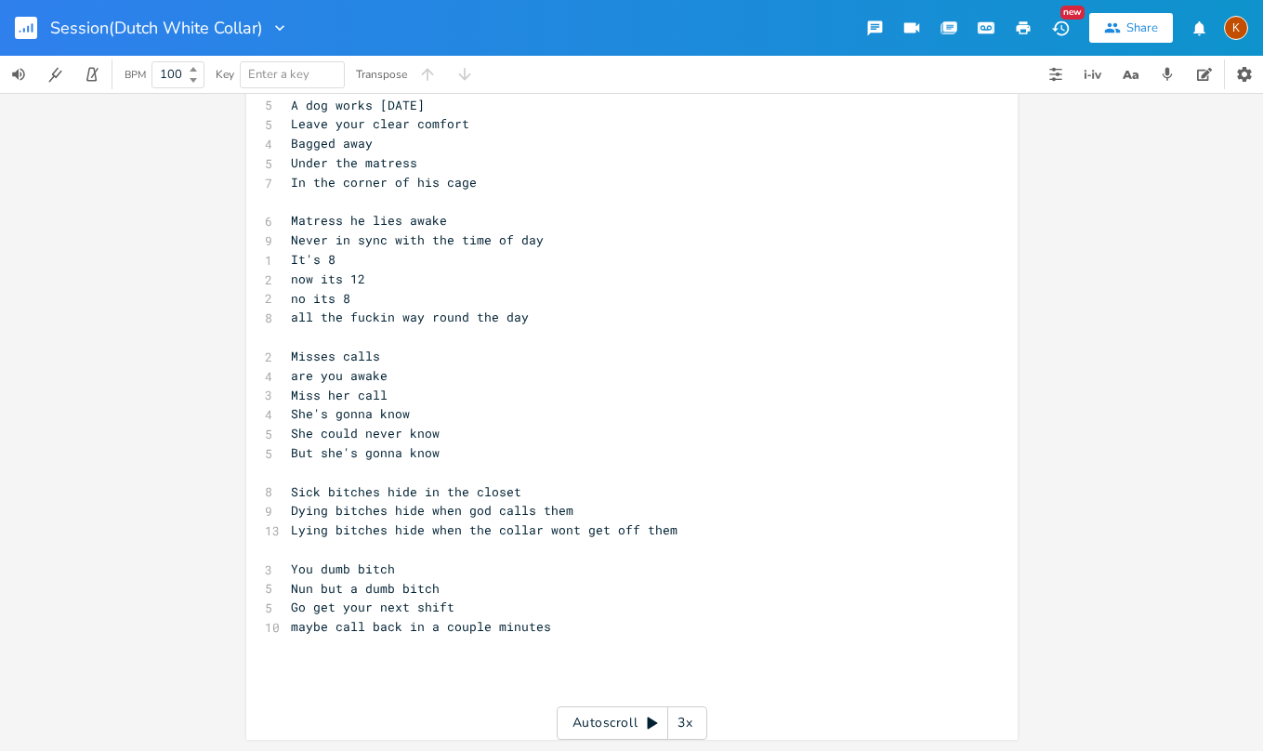
click at [13, 33] on div "Session(Dutch White Collar)" at bounding box center [144, 28] width 289 height 56
click at [20, 34] on rect "button" at bounding box center [26, 28] width 22 height 22
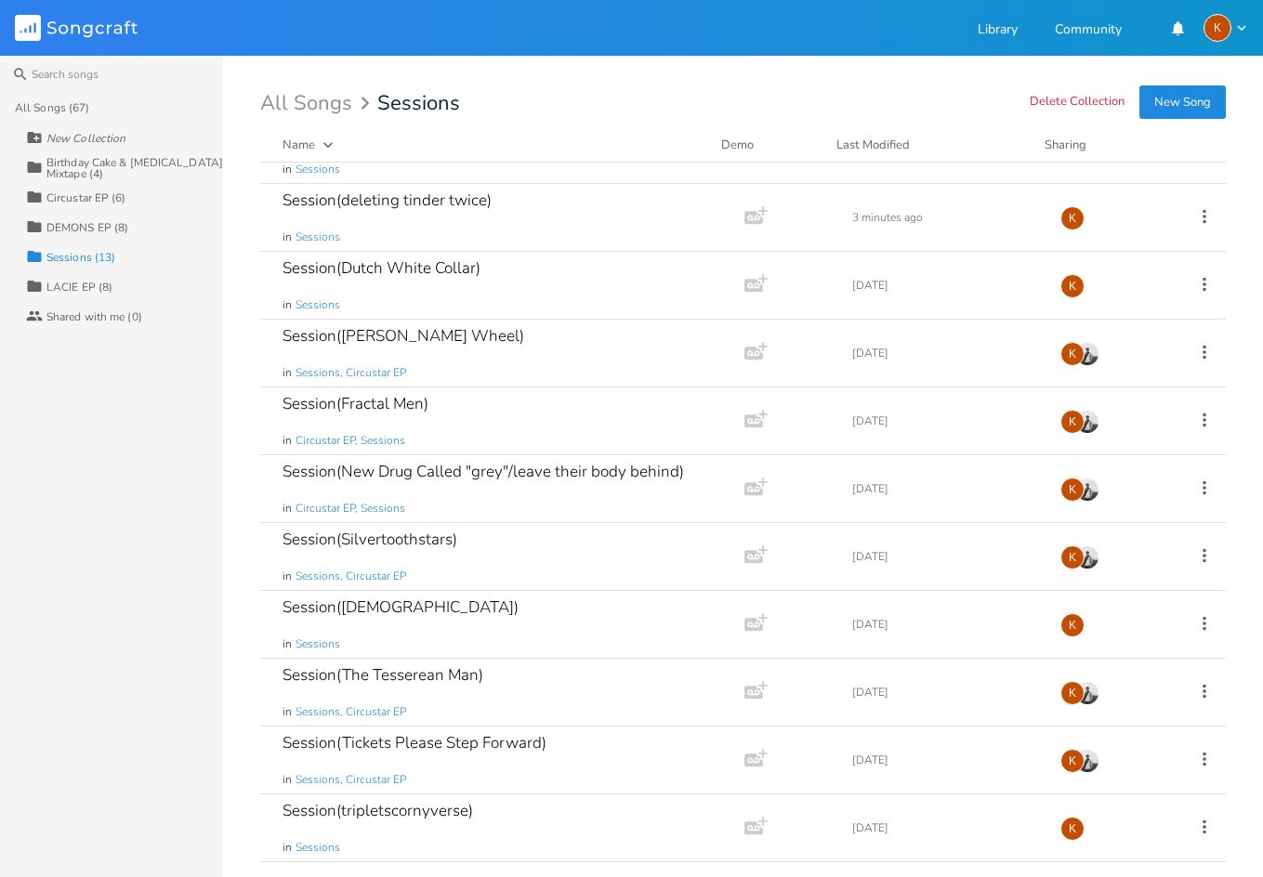
scroll to position [182, 0]
click at [546, 809] on div "Session(tripletscornyverse) in Sessions" at bounding box center [499, 828] width 432 height 67
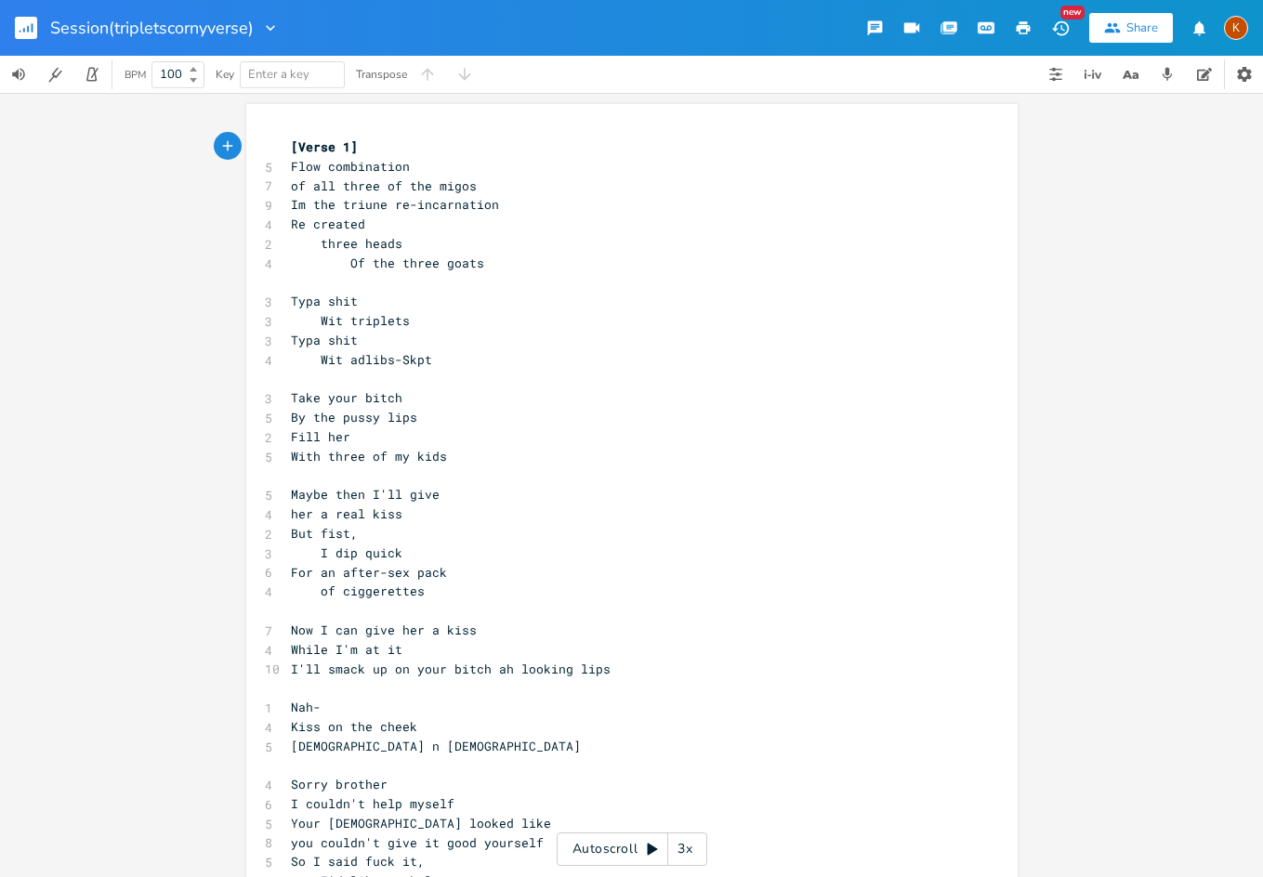
click at [29, 33] on rect "button" at bounding box center [26, 28] width 22 height 22
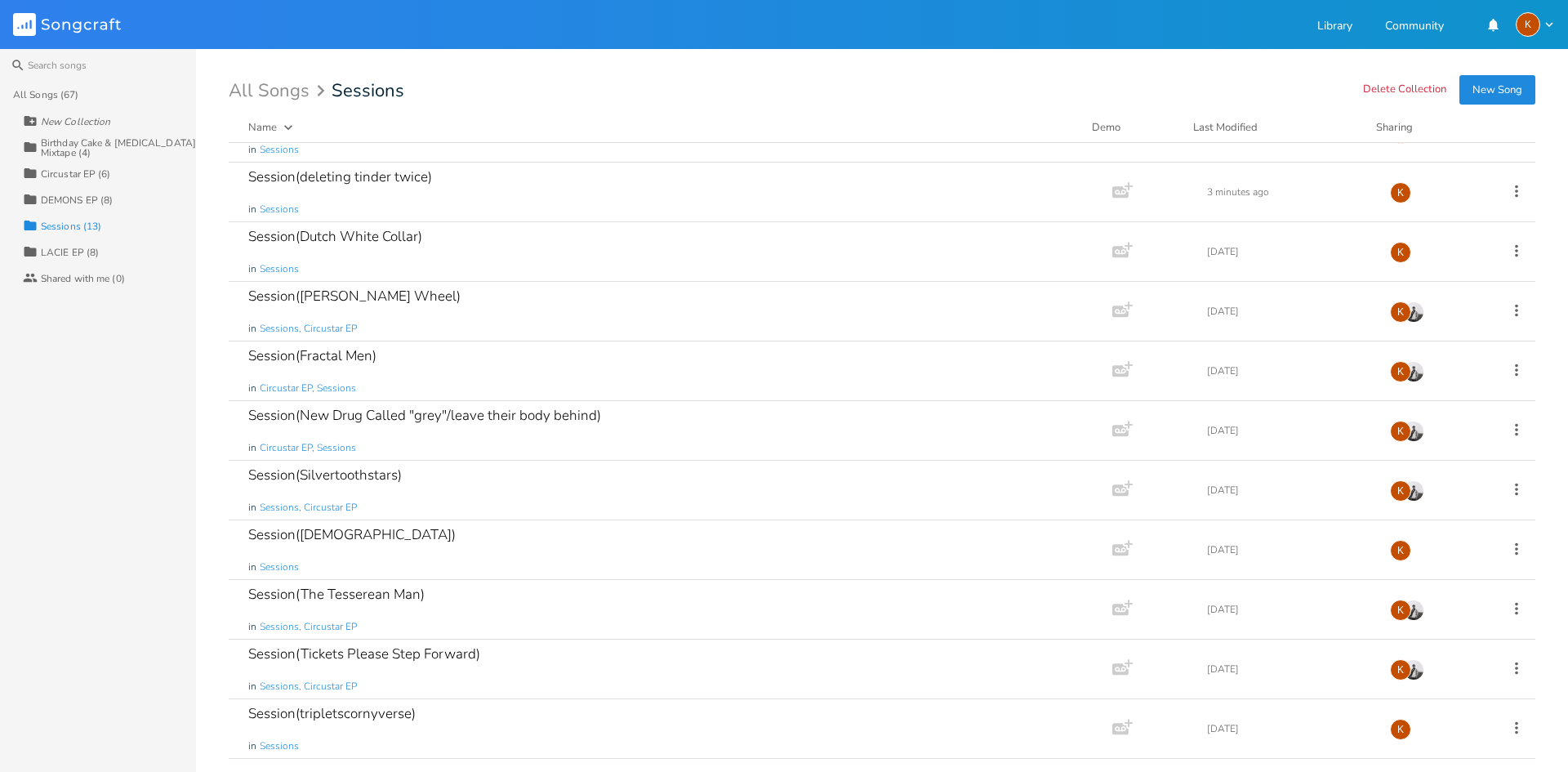
scroll to position [159, 0]
click at [68, 93] on div "All Songs (67)" at bounding box center [46, 94] width 65 height 10
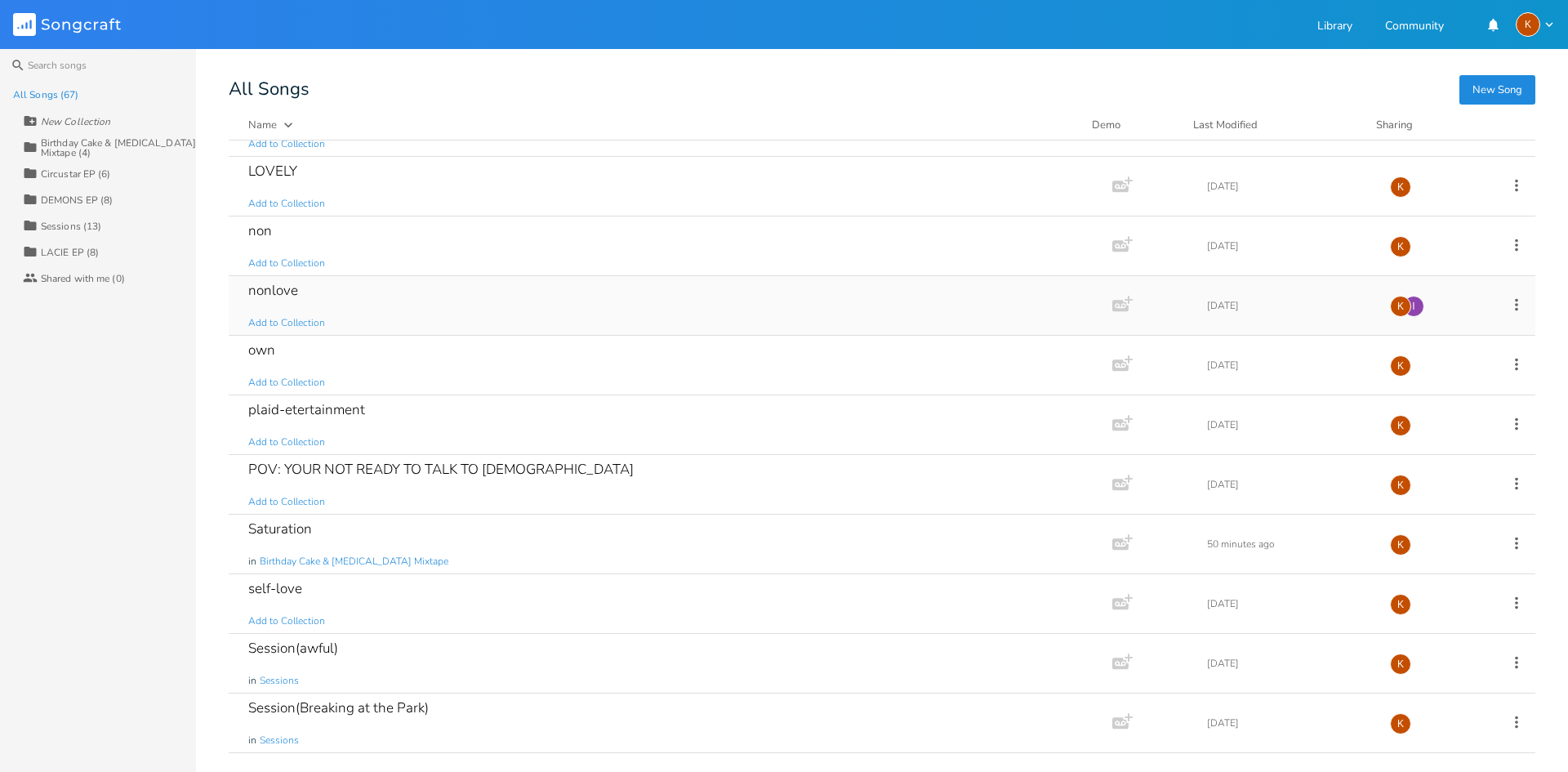
scroll to position [1095, 0]
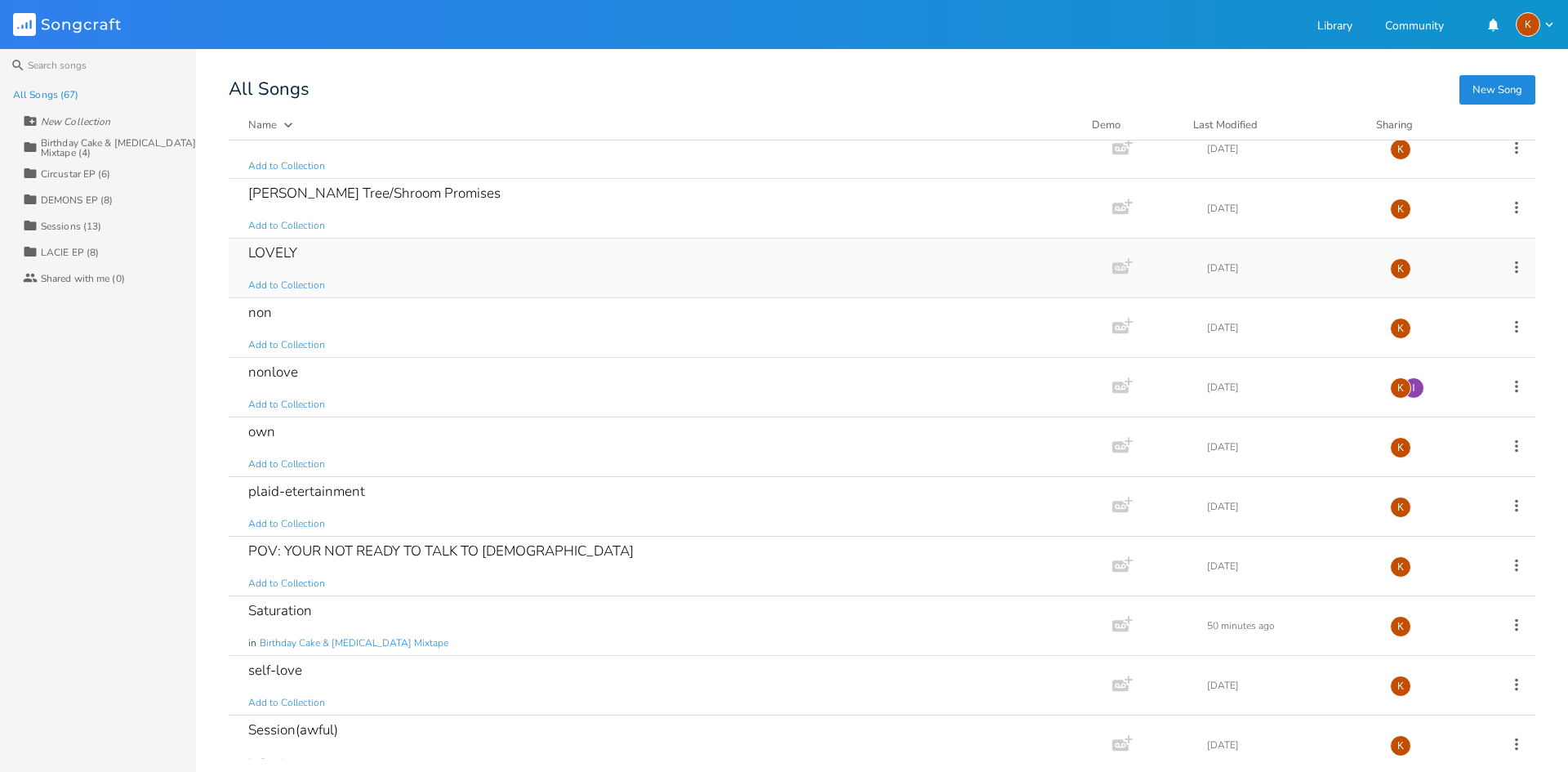
click at [433, 252] on div "LOVELY Add to Collection" at bounding box center [668, 267] width 838 height 59
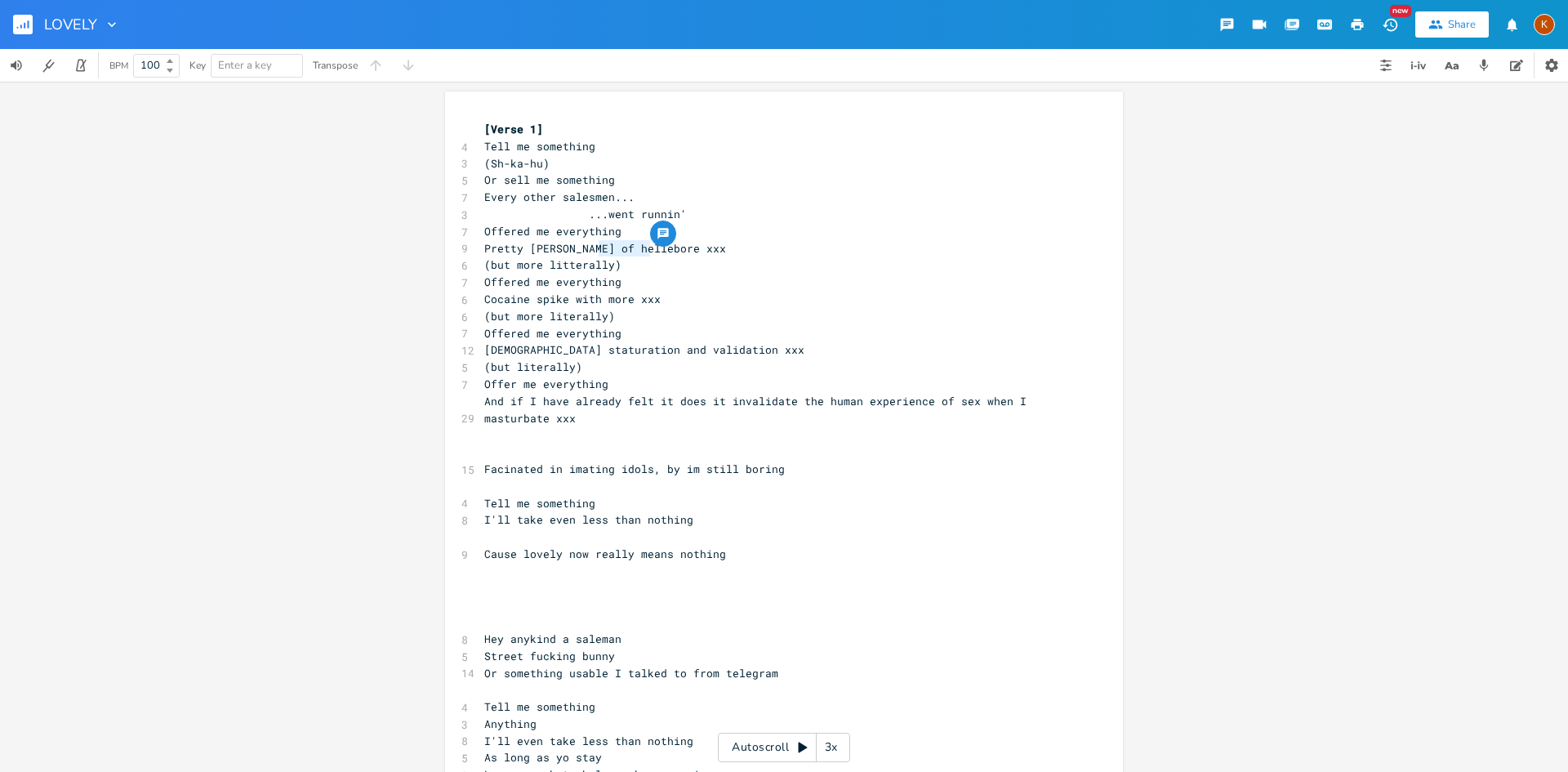
type textarea "hellebore"
drag, startPoint x: 642, startPoint y: 255, endPoint x: 585, endPoint y: 254, distance: 57.0
click at [585, 255] on span "Pretty boquet of hellebore xxx" at bounding box center [605, 248] width 242 height 15
click at [657, 179] on pre "Or sell me something" at bounding box center [775, 180] width 590 height 18
click at [21, 27] on icon "button" at bounding box center [21, 26] width 2 height 4
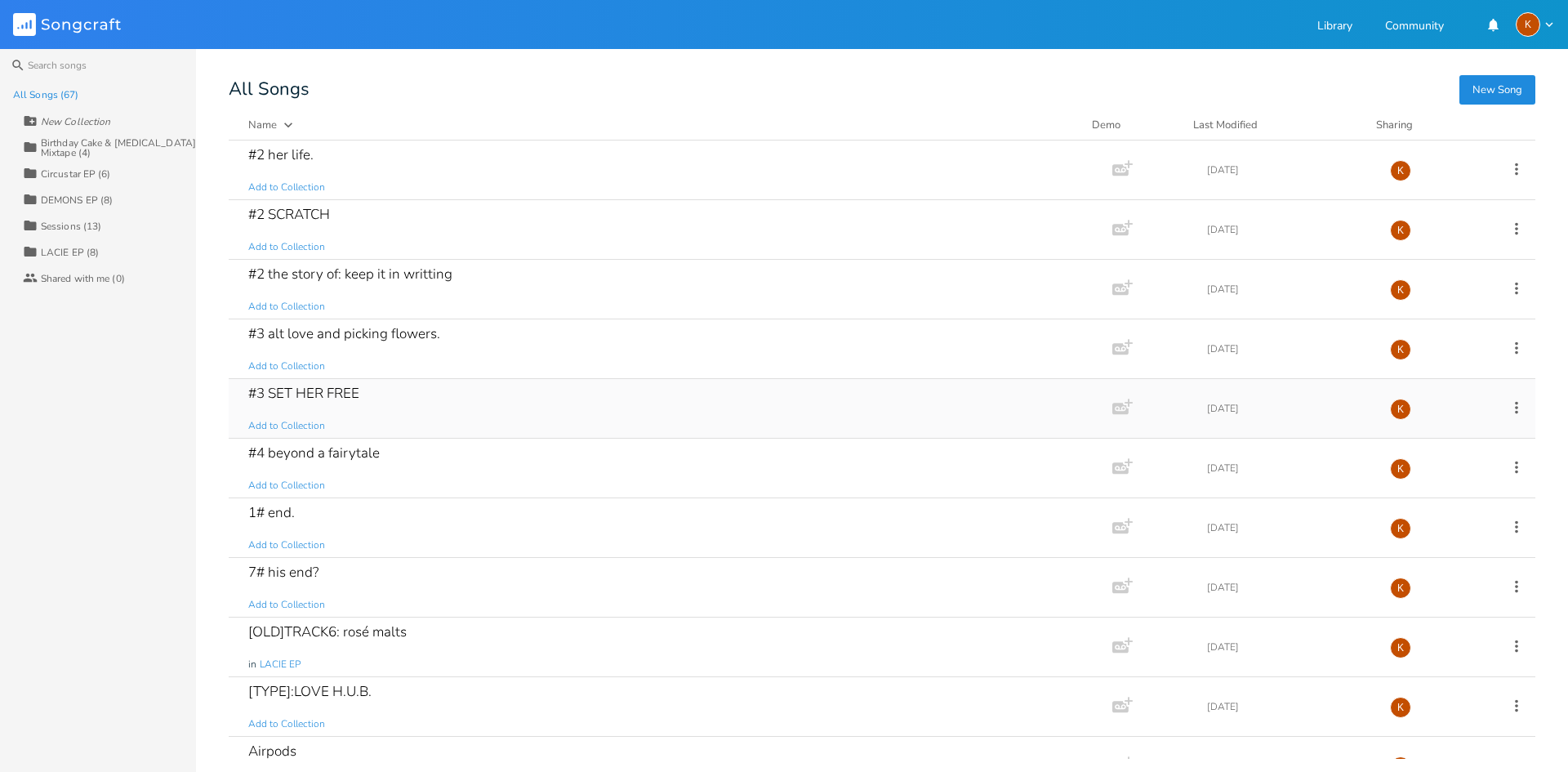
click at [445, 409] on div "#3 SET HER FREE Add to Collection" at bounding box center [668, 408] width 838 height 59
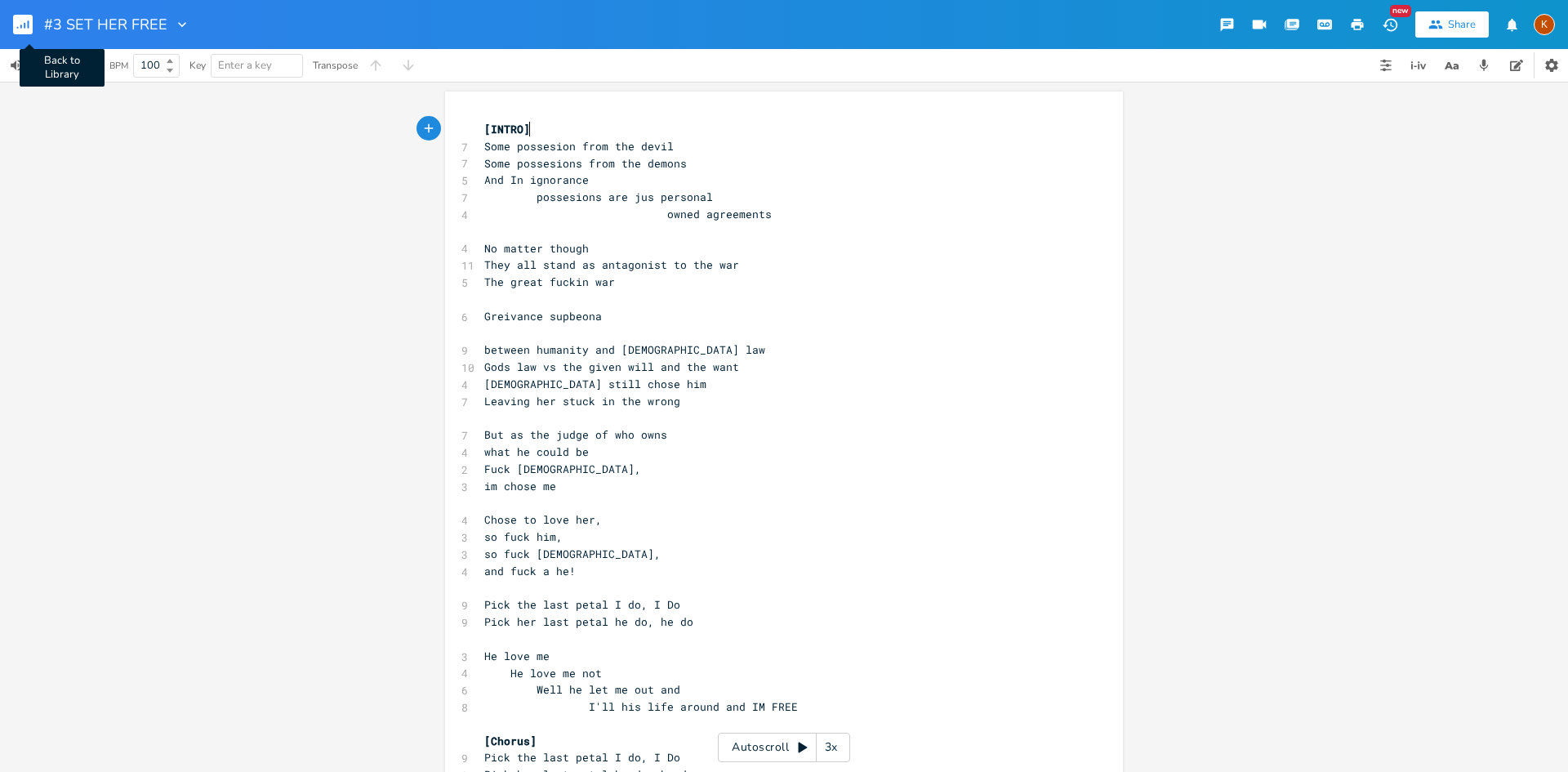
click at [21, 30] on rect "button" at bounding box center [23, 25] width 19 height 19
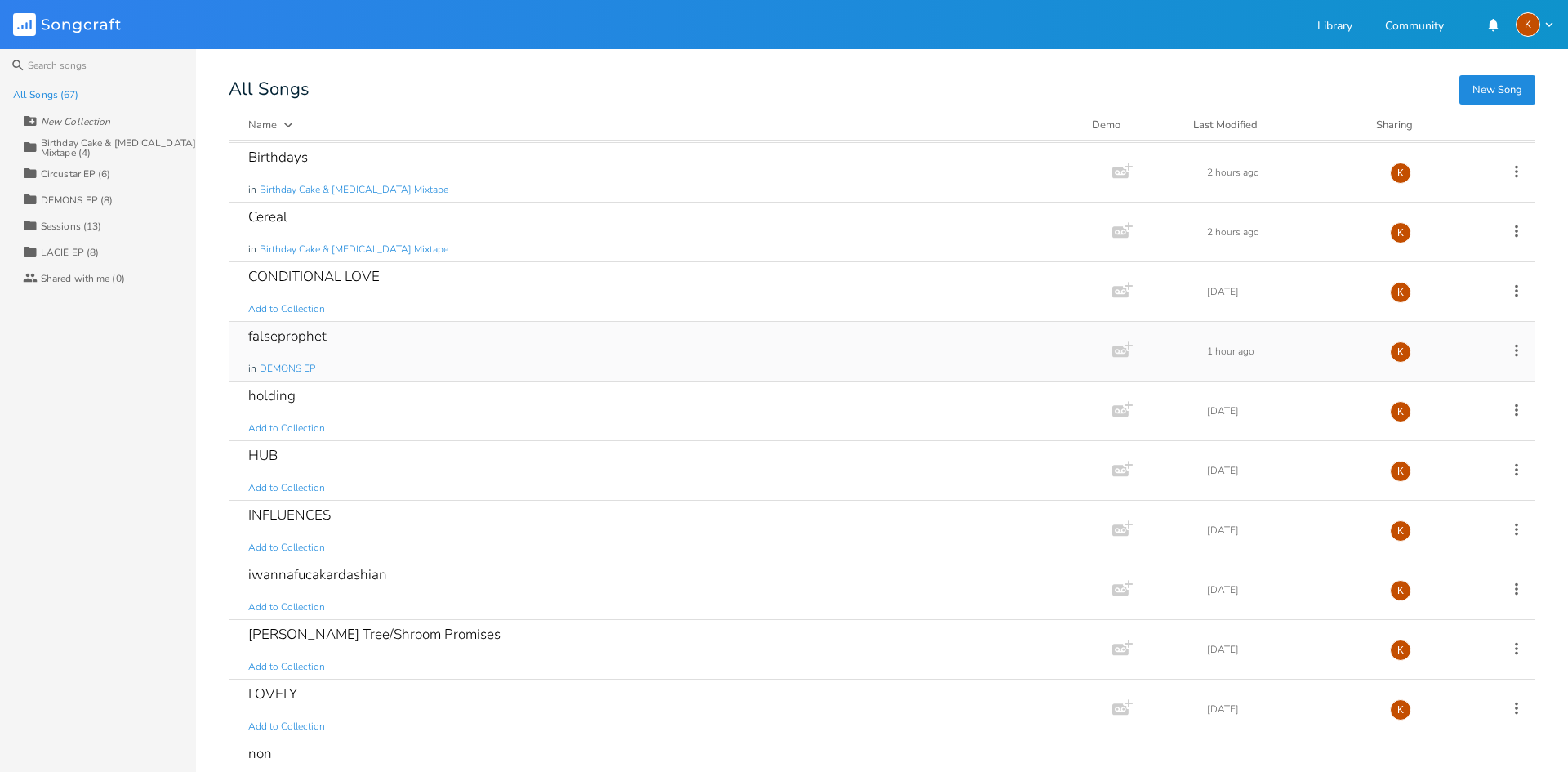
scroll to position [735, 0]
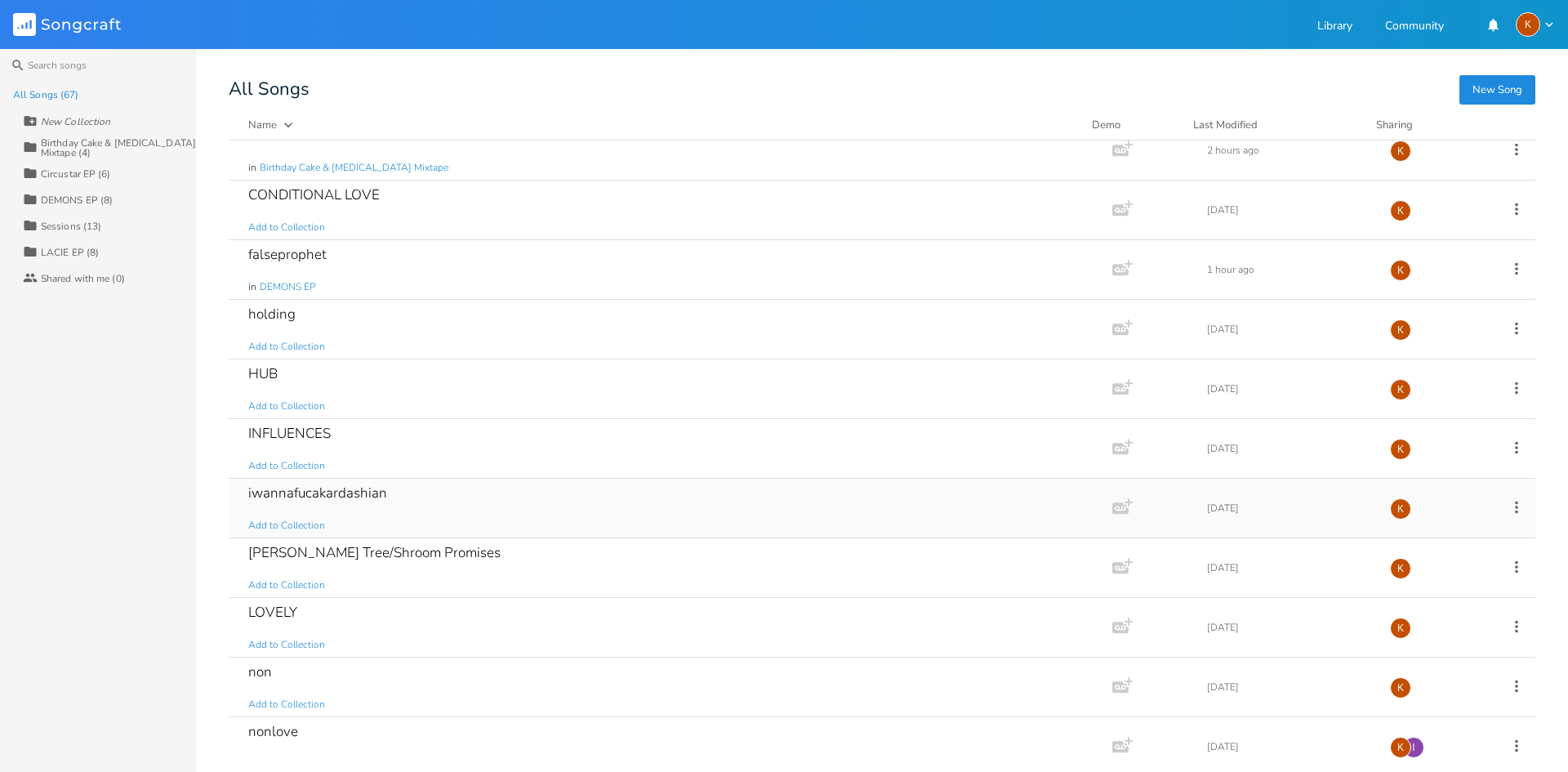
click at [424, 502] on div "iwannafucakardashian Add to Collection" at bounding box center [668, 508] width 838 height 59
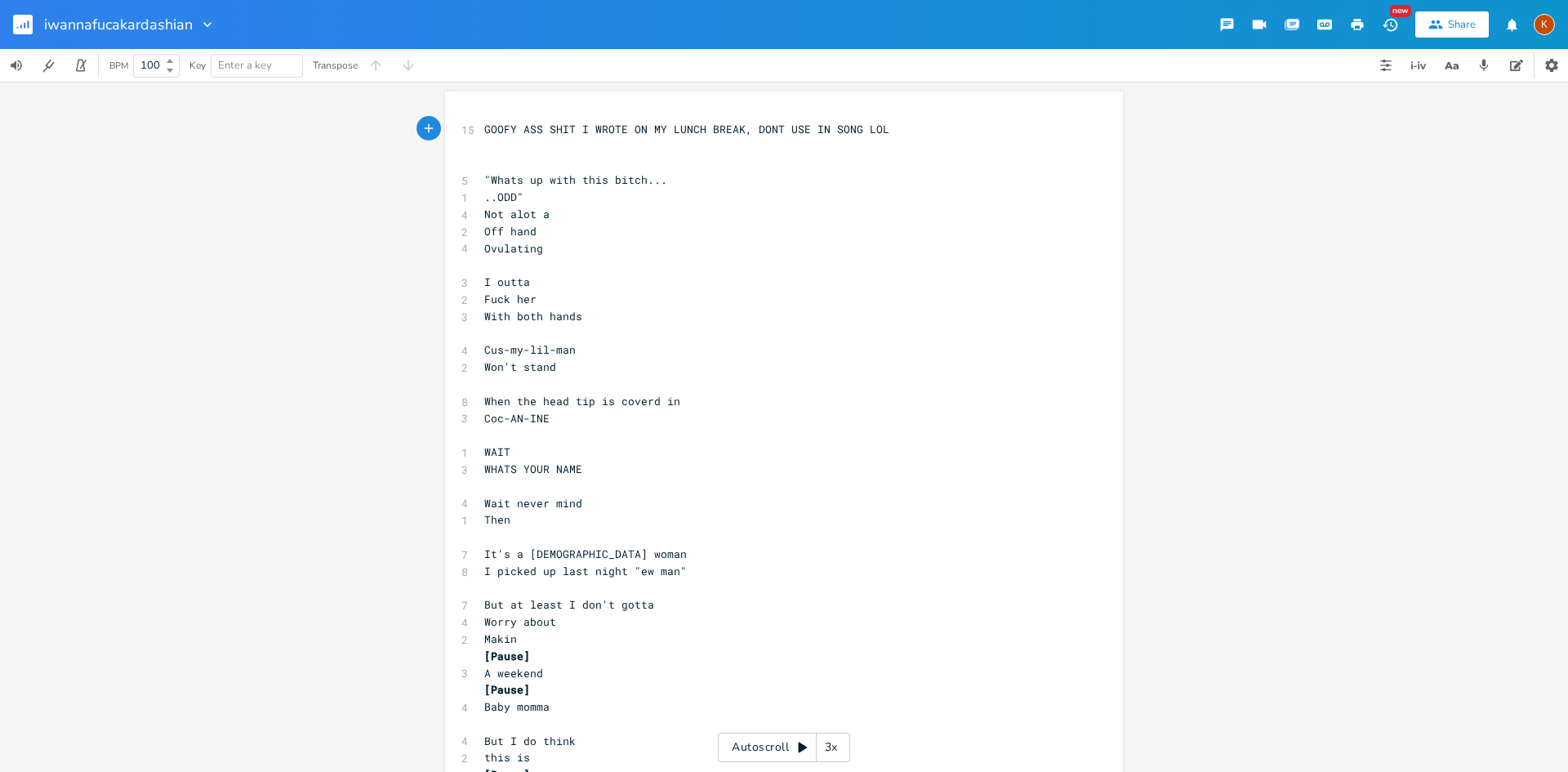
click at [28, 31] on rect "button" at bounding box center [23, 25] width 19 height 19
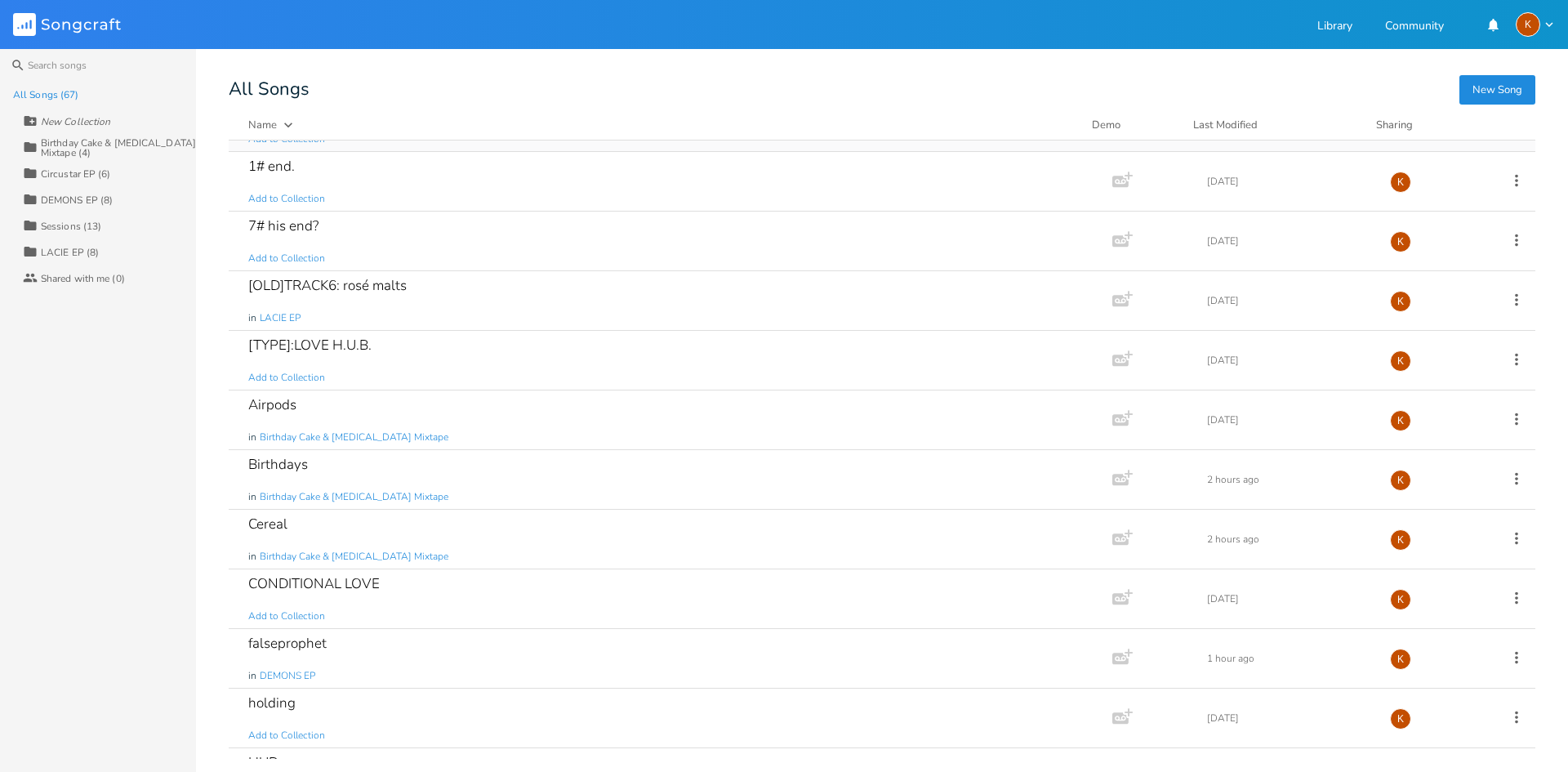
scroll to position [409, 0]
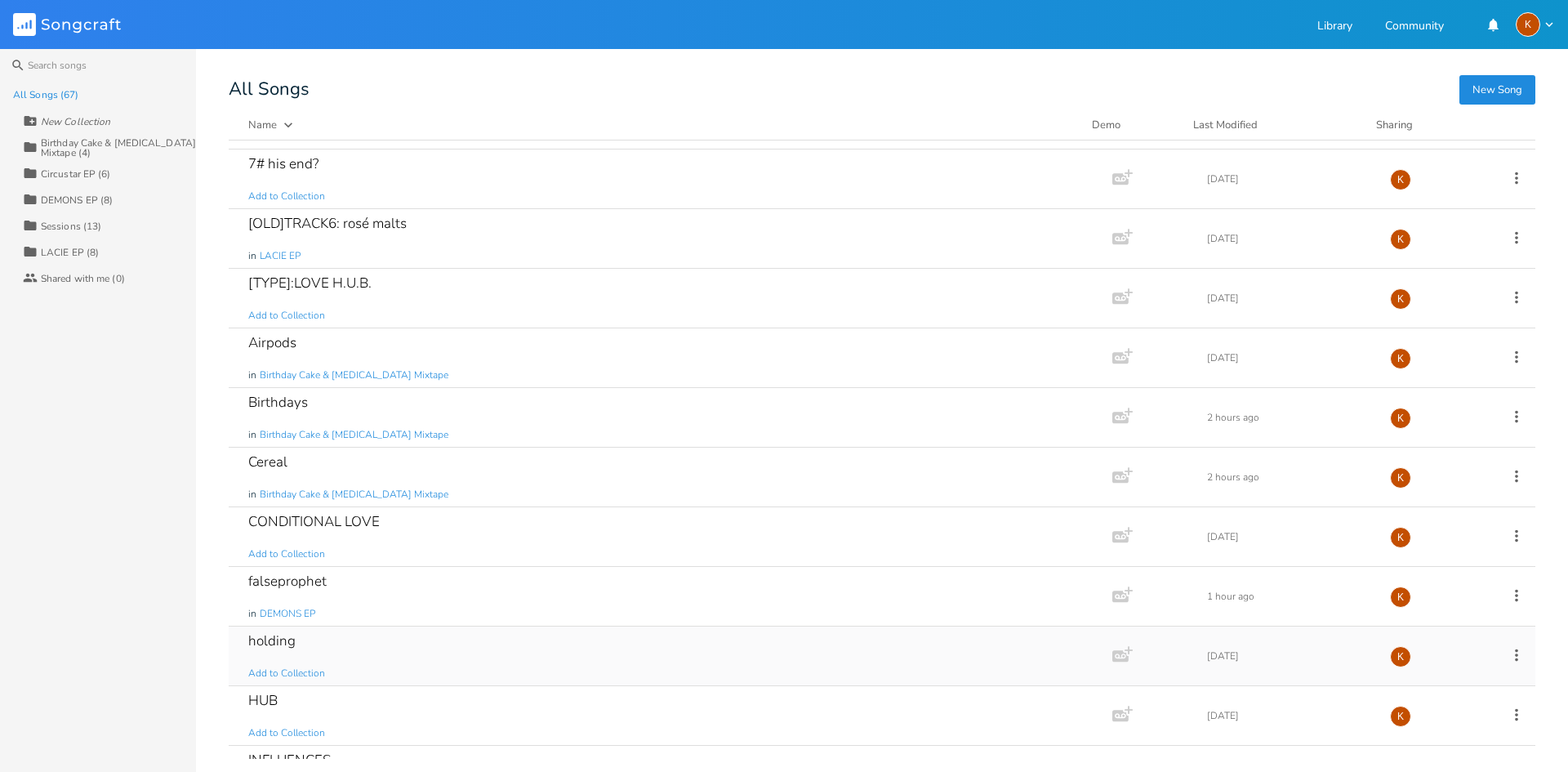
click at [349, 665] on div "holding Add to Collection" at bounding box center [668, 656] width 838 height 59
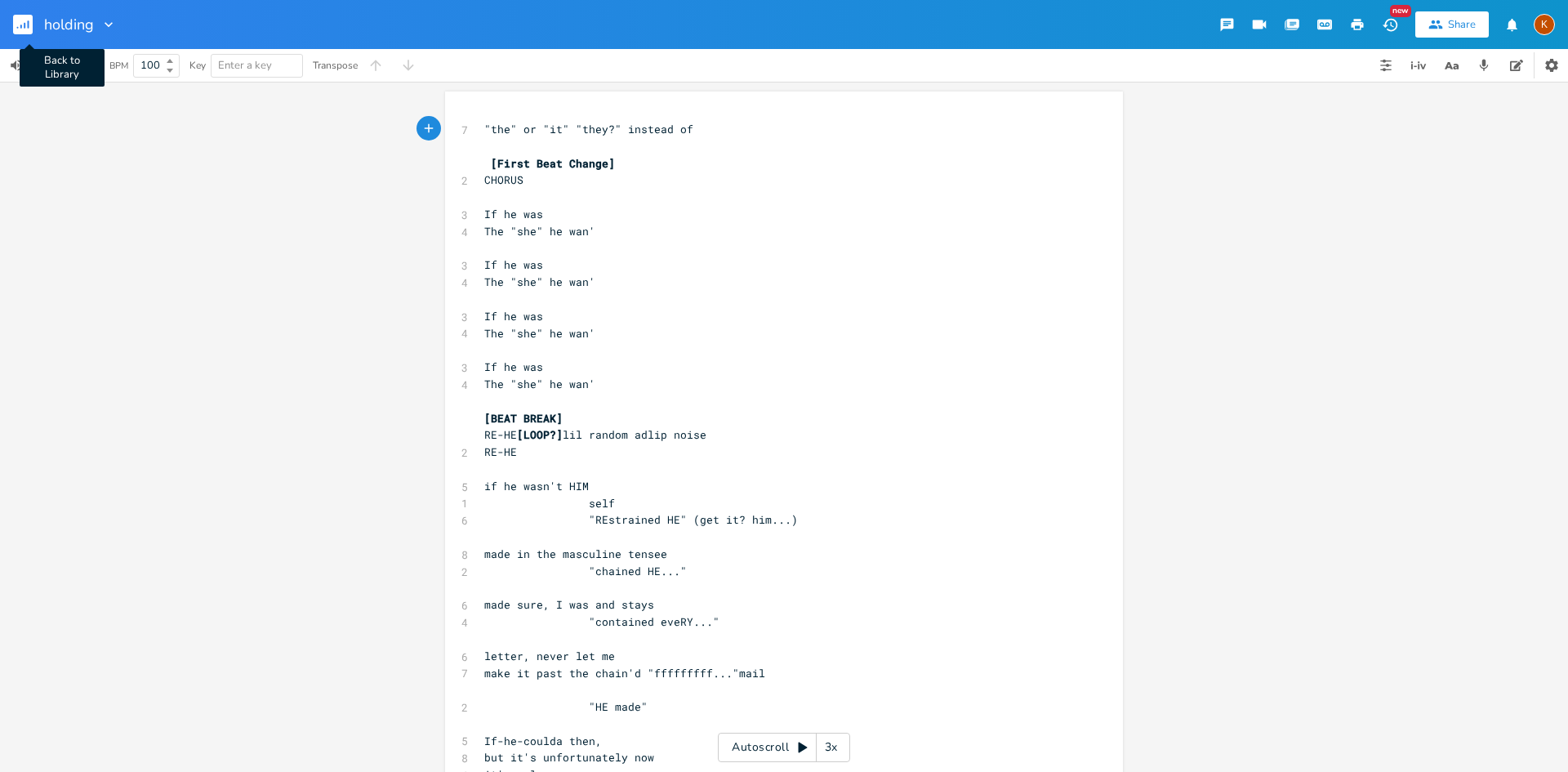
click at [21, 32] on rect "button" at bounding box center [23, 25] width 19 height 19
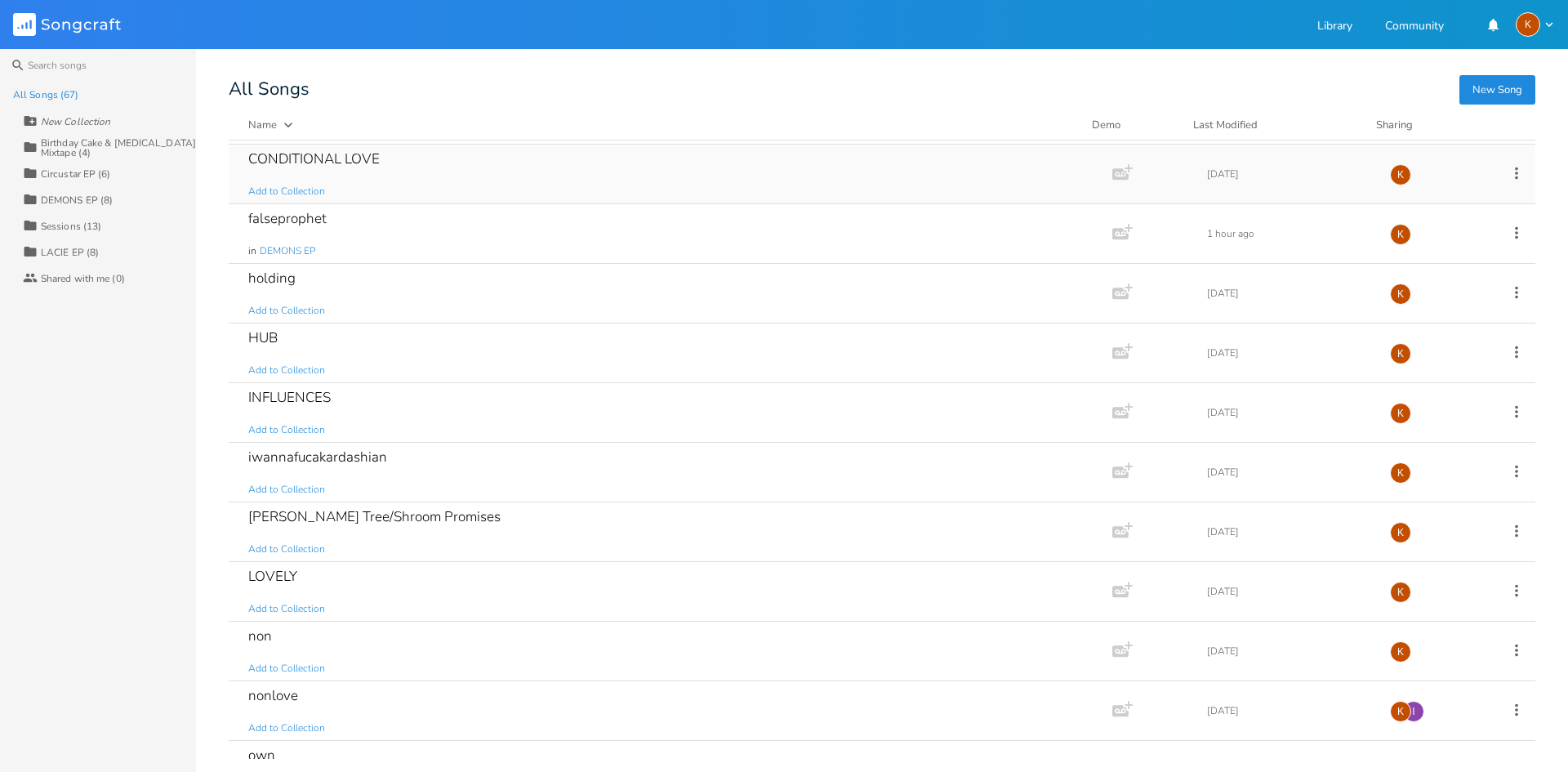
scroll to position [980, 0]
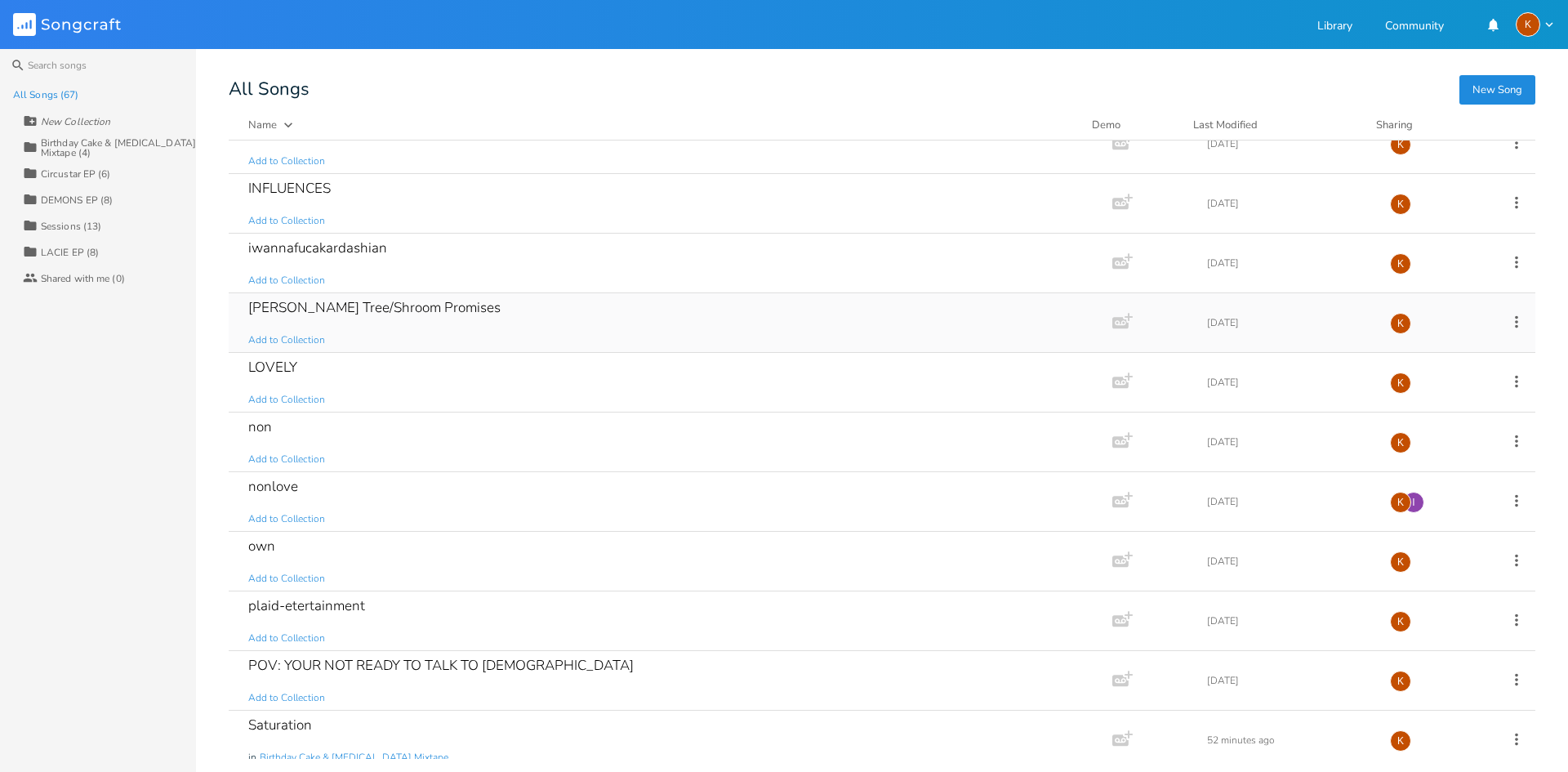
click at [508, 327] on div "Joshua Tree/Shroom Promises Add to Collection" at bounding box center [668, 323] width 838 height 59
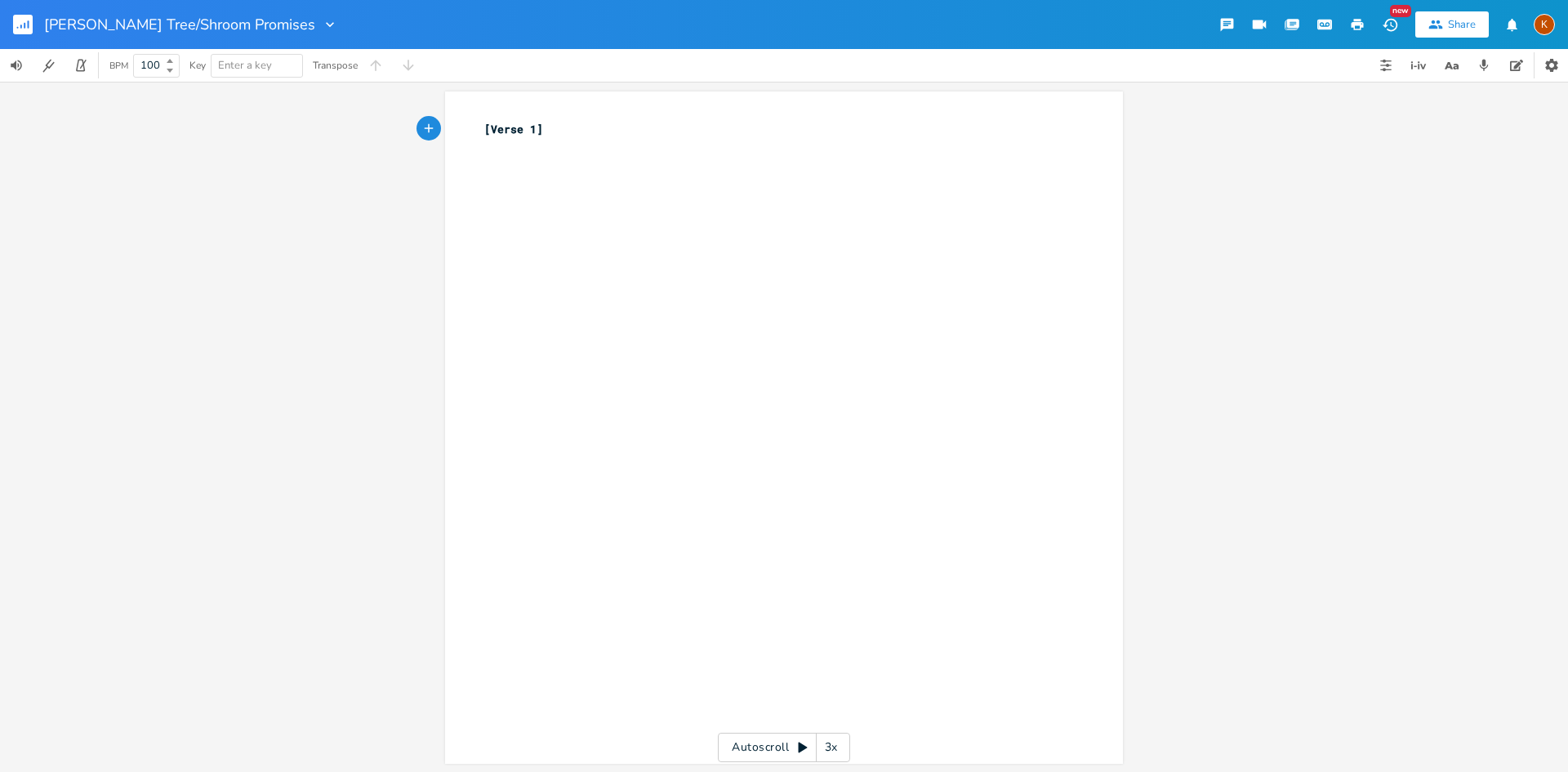
click at [19, 32] on rect "button" at bounding box center [23, 25] width 19 height 19
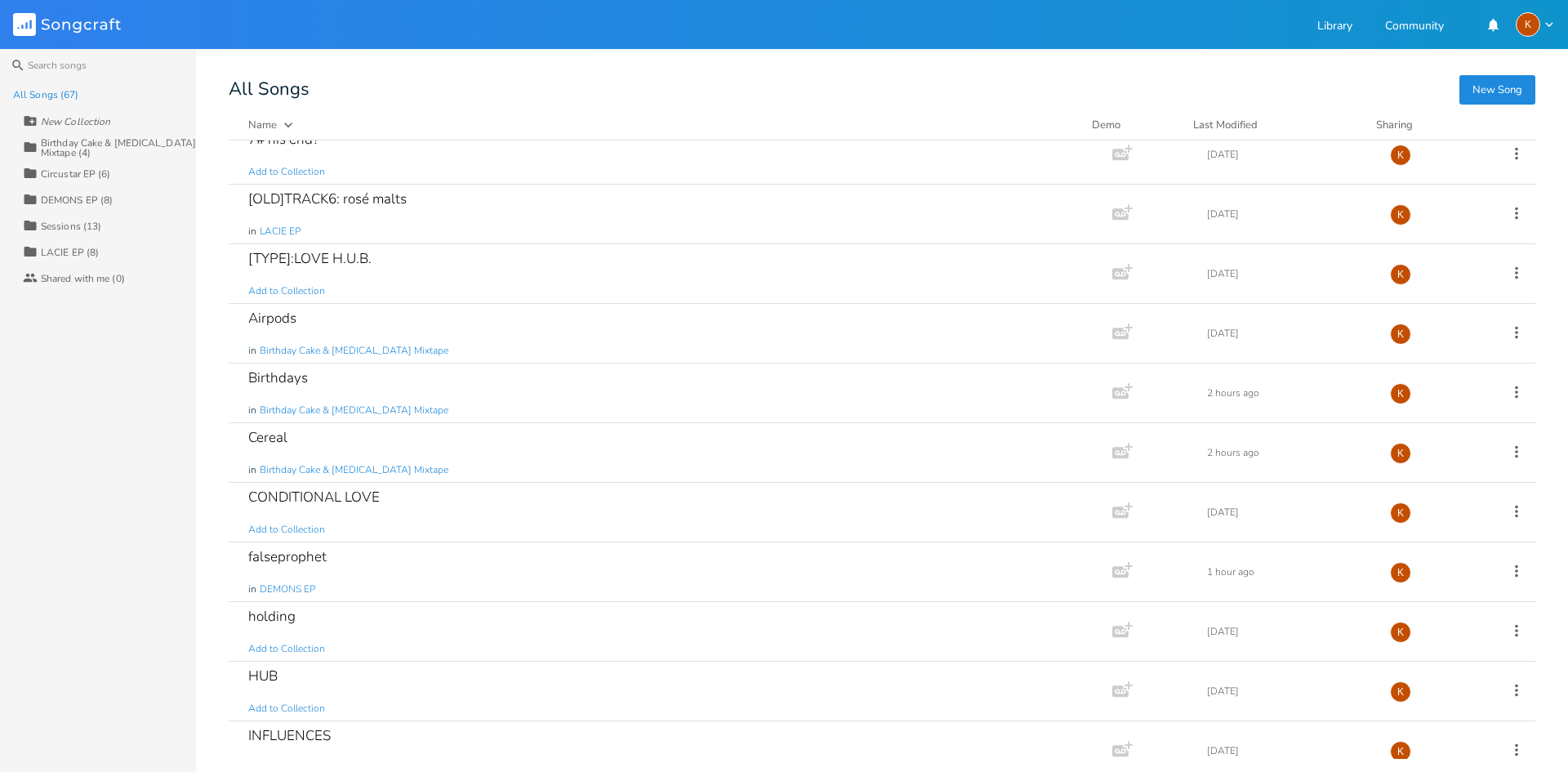
scroll to position [572, 0]
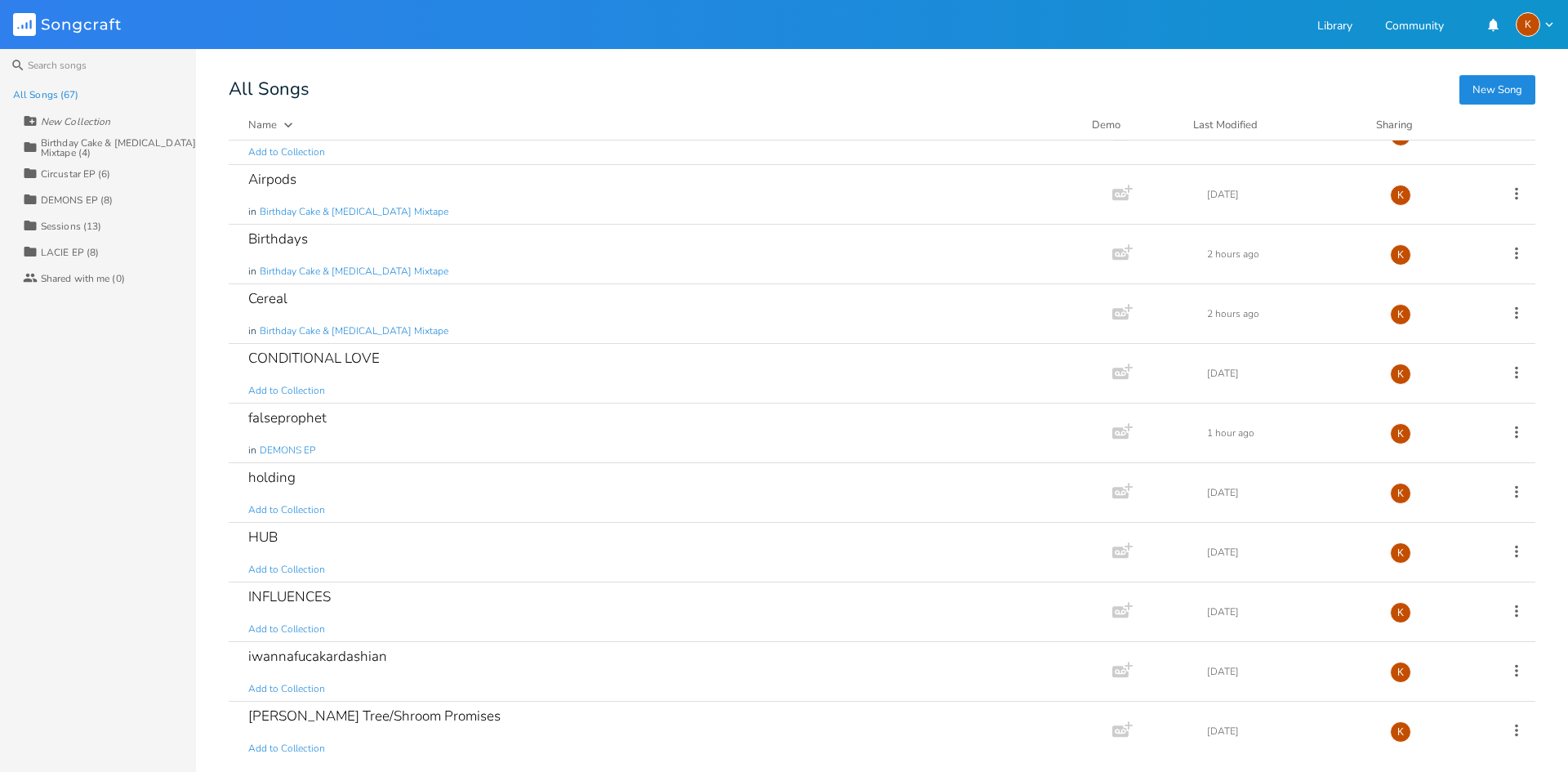
click at [102, 195] on div "DEMONS EP (8)" at bounding box center [76, 200] width 72 height 10
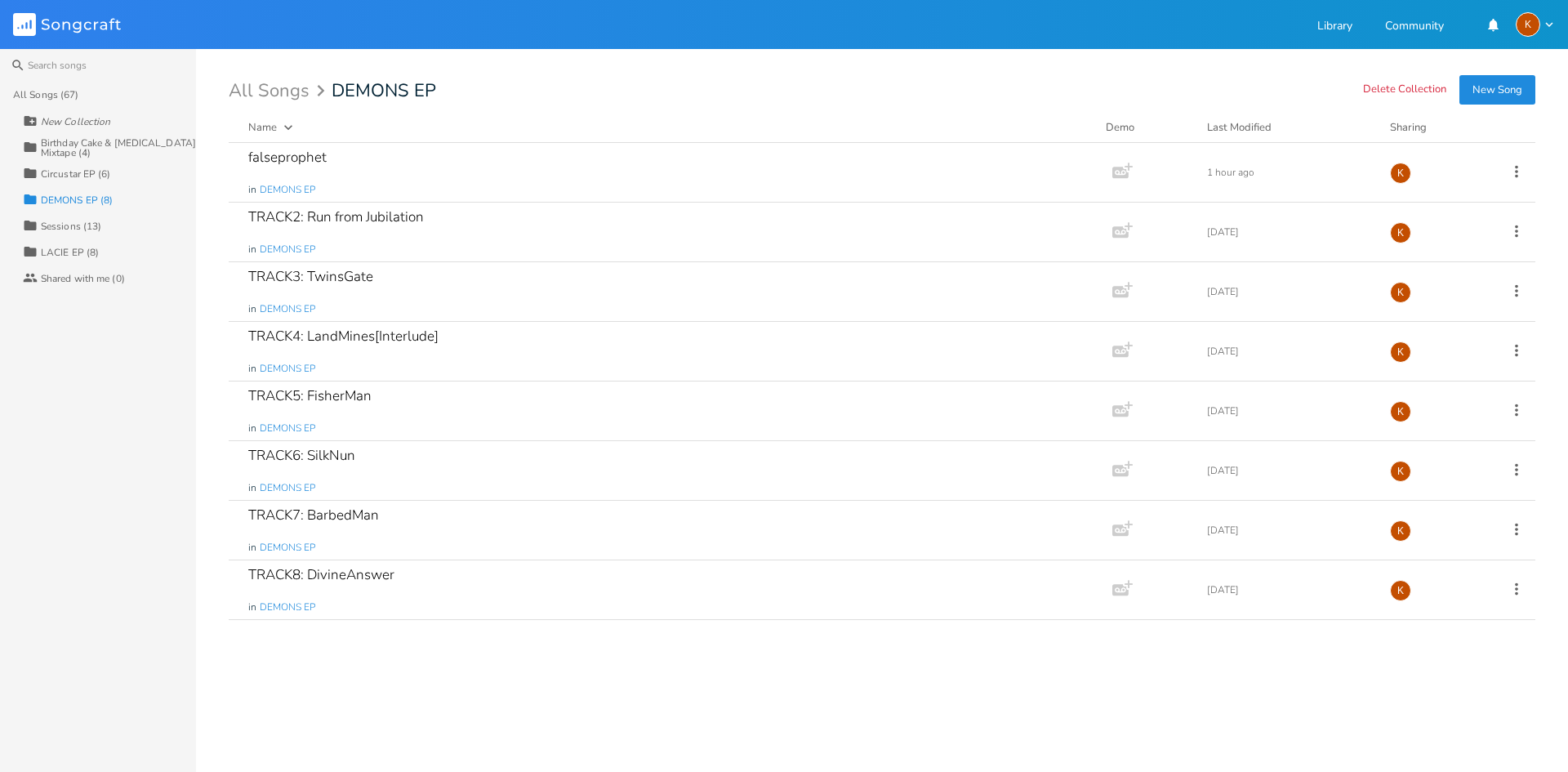
scroll to position [0, 0]
click at [112, 150] on div "Birthday Cake & Ammonia Mixtape (4)" at bounding box center [118, 148] width 156 height 19
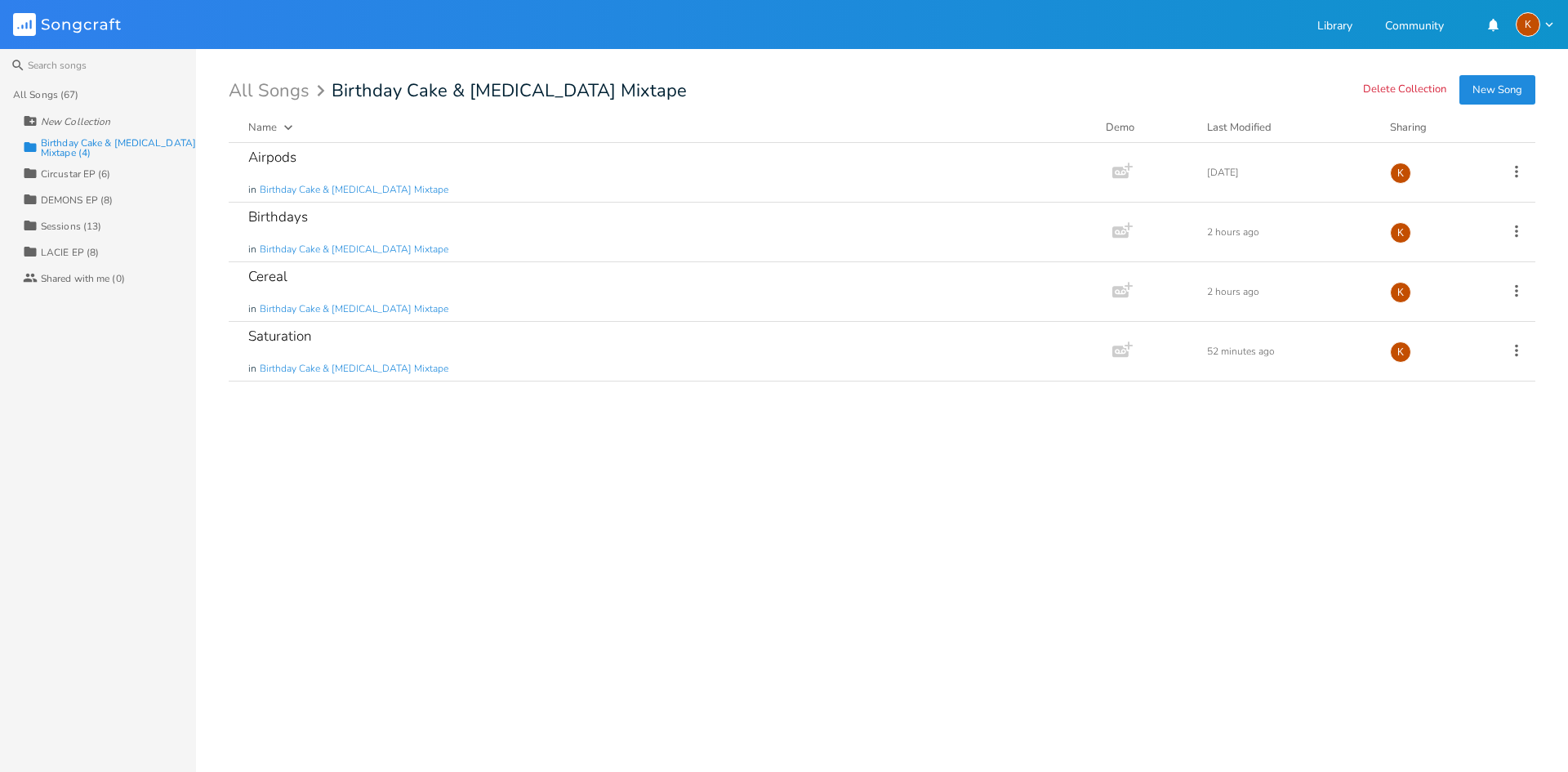
click at [1109, 85] on button "New Song" at bounding box center [1498, 90] width 76 height 29
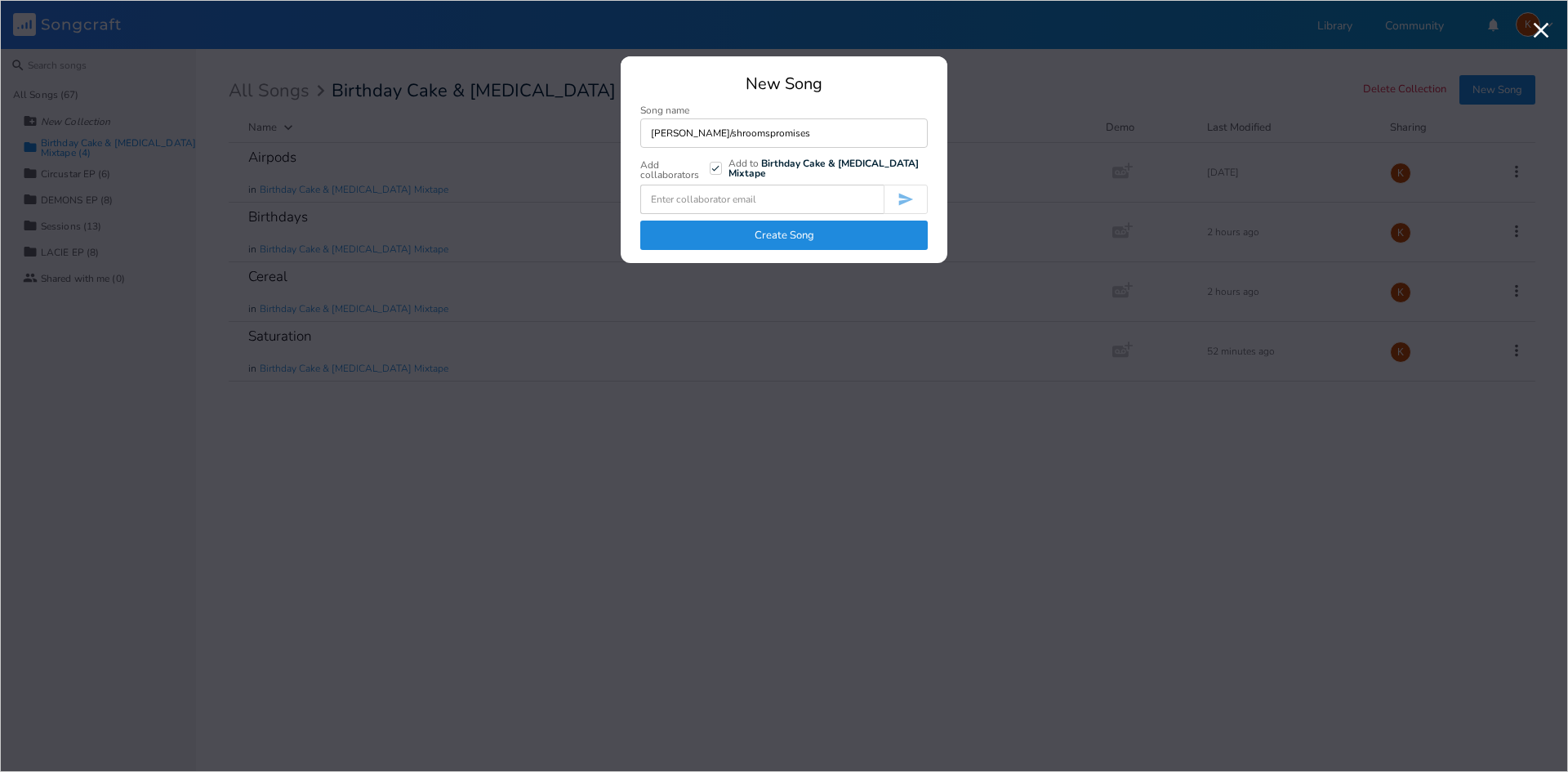
type input "[PERSON_NAME]/shroomspromises"
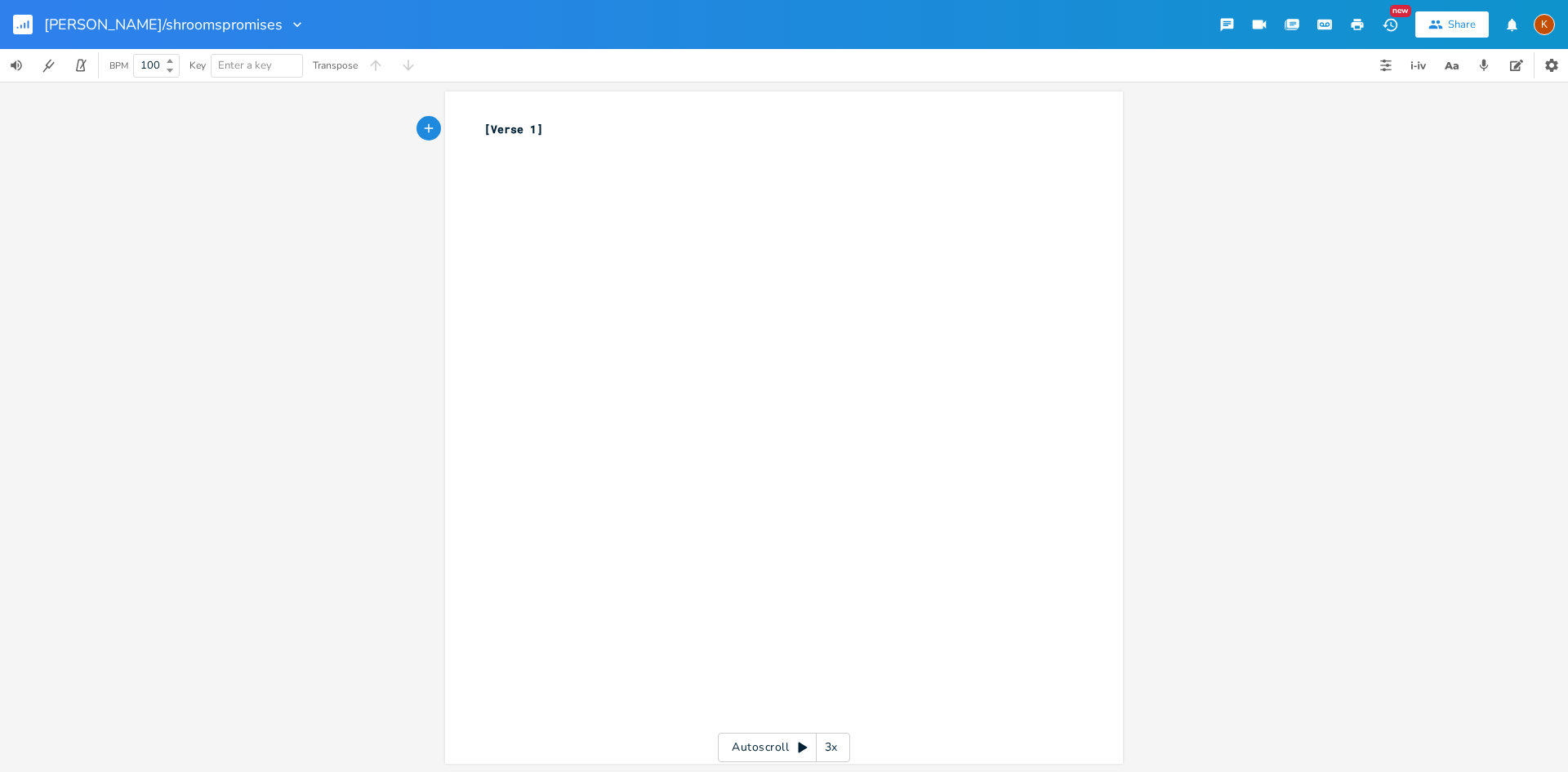
click at [29, 23] on icon "button" at bounding box center [29, 24] width 2 height 8
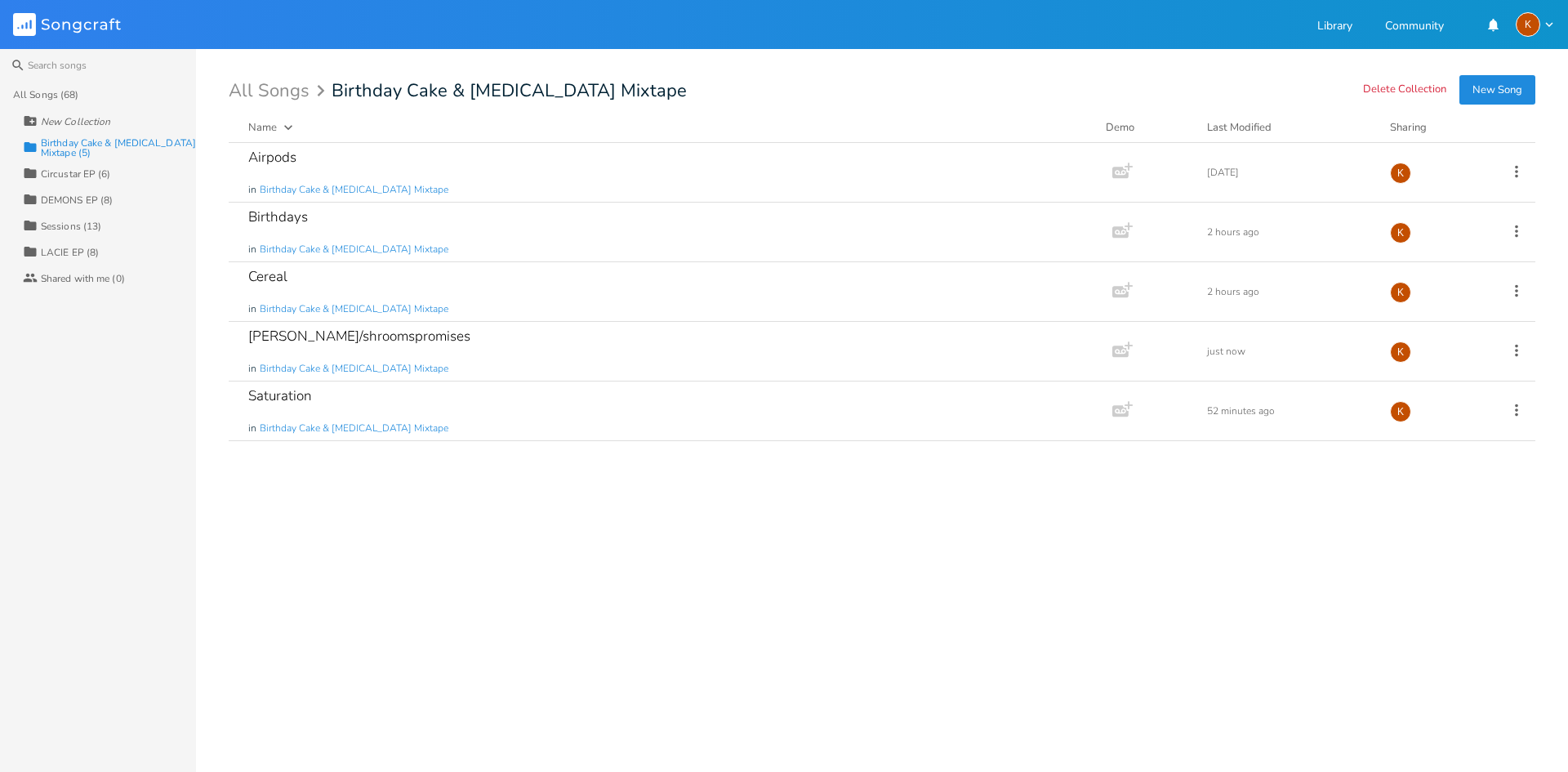
click at [62, 98] on div "All Songs (68)" at bounding box center [46, 94] width 65 height 10
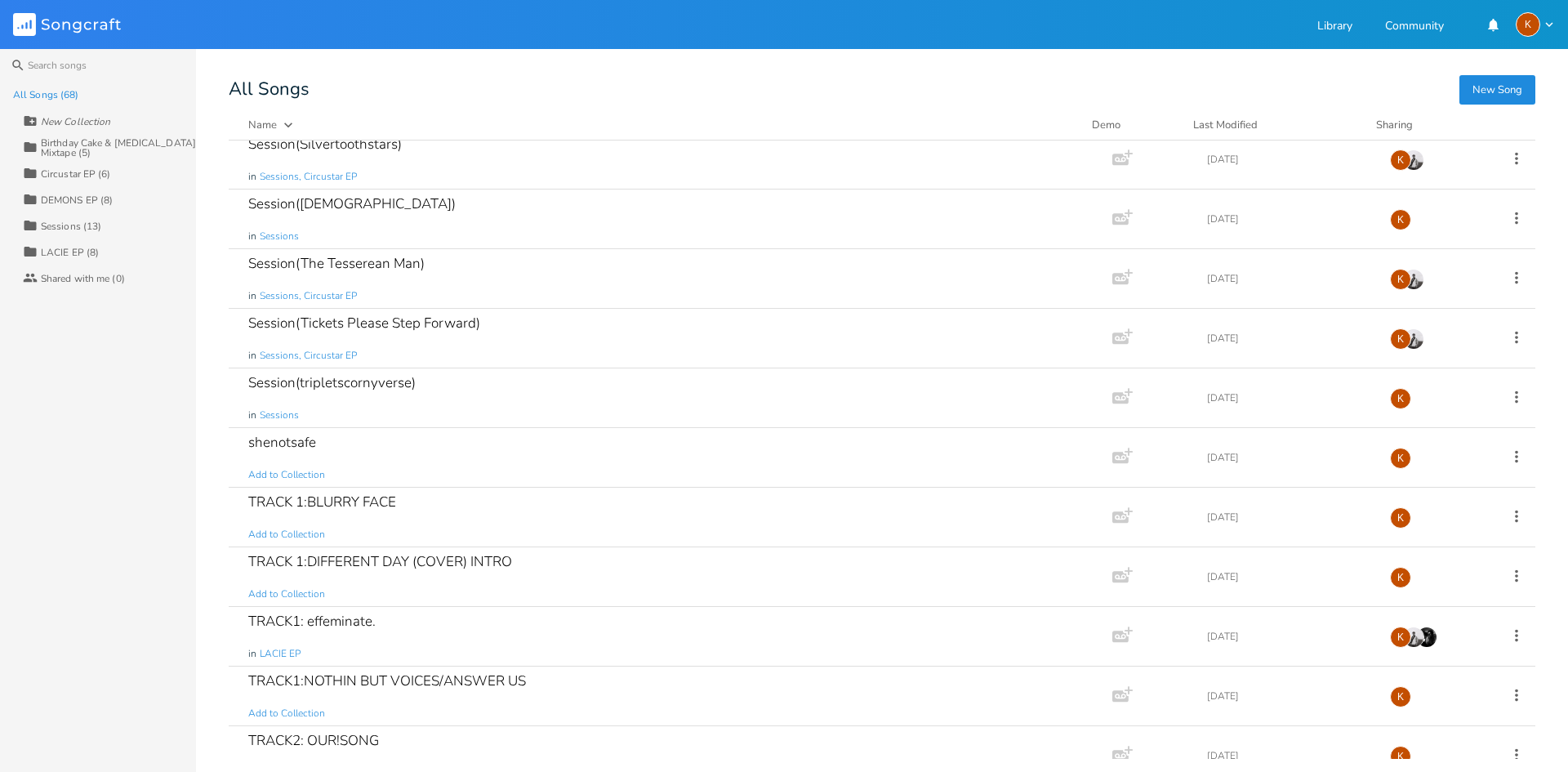
scroll to position [2212, 0]
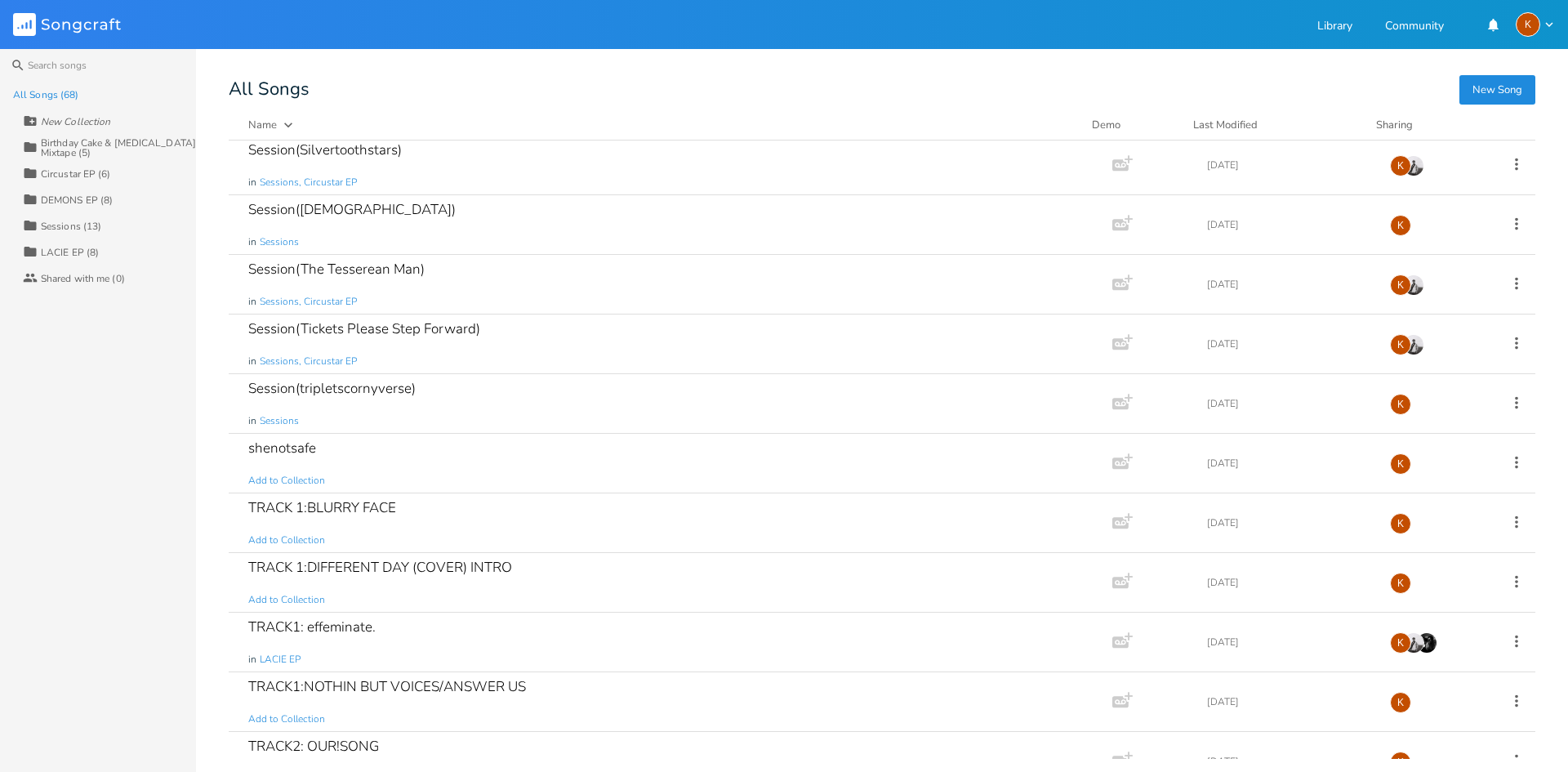
click at [52, 228] on div "Sessions (13)" at bounding box center [70, 226] width 61 height 10
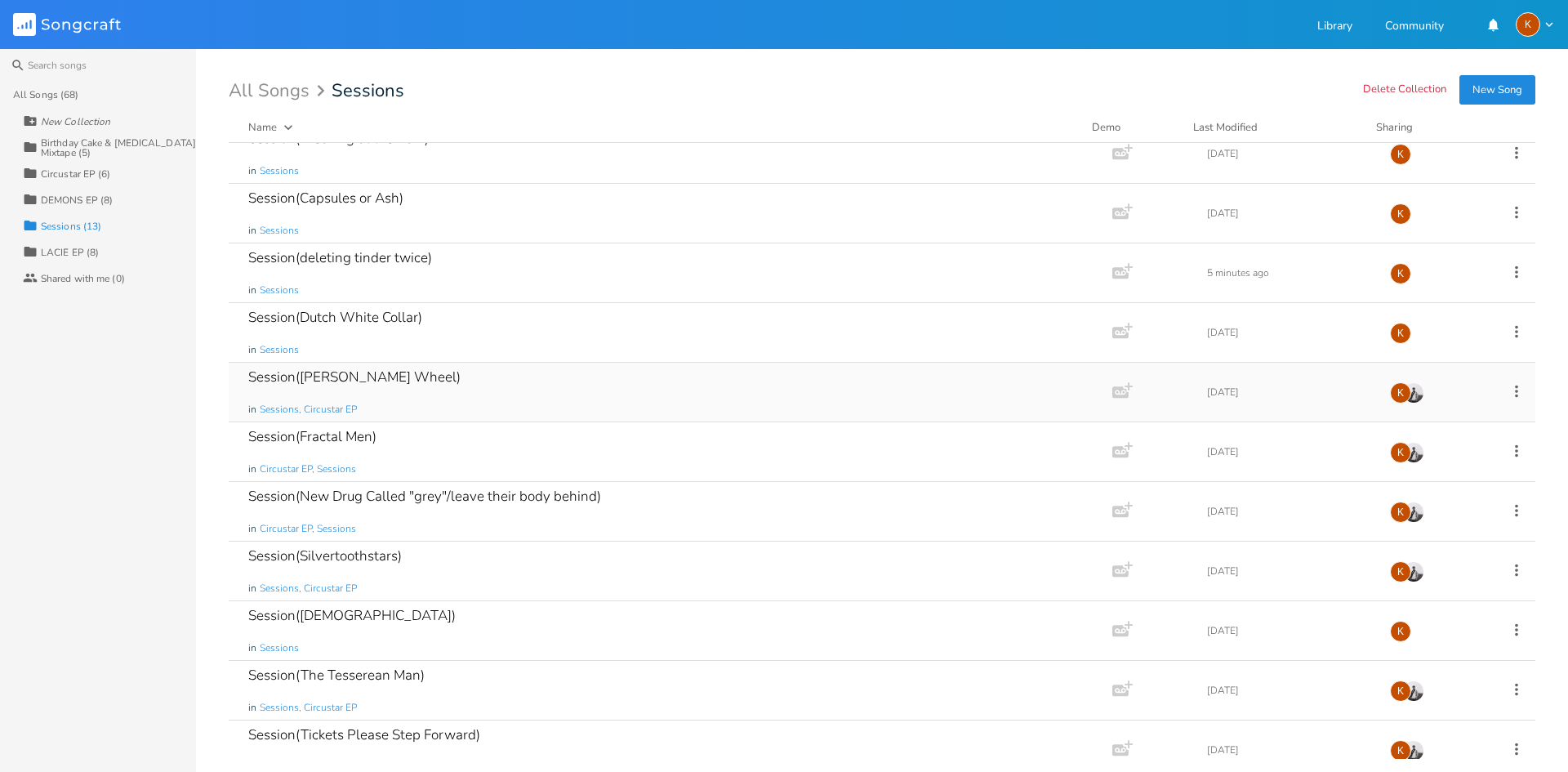
scroll to position [0, 0]
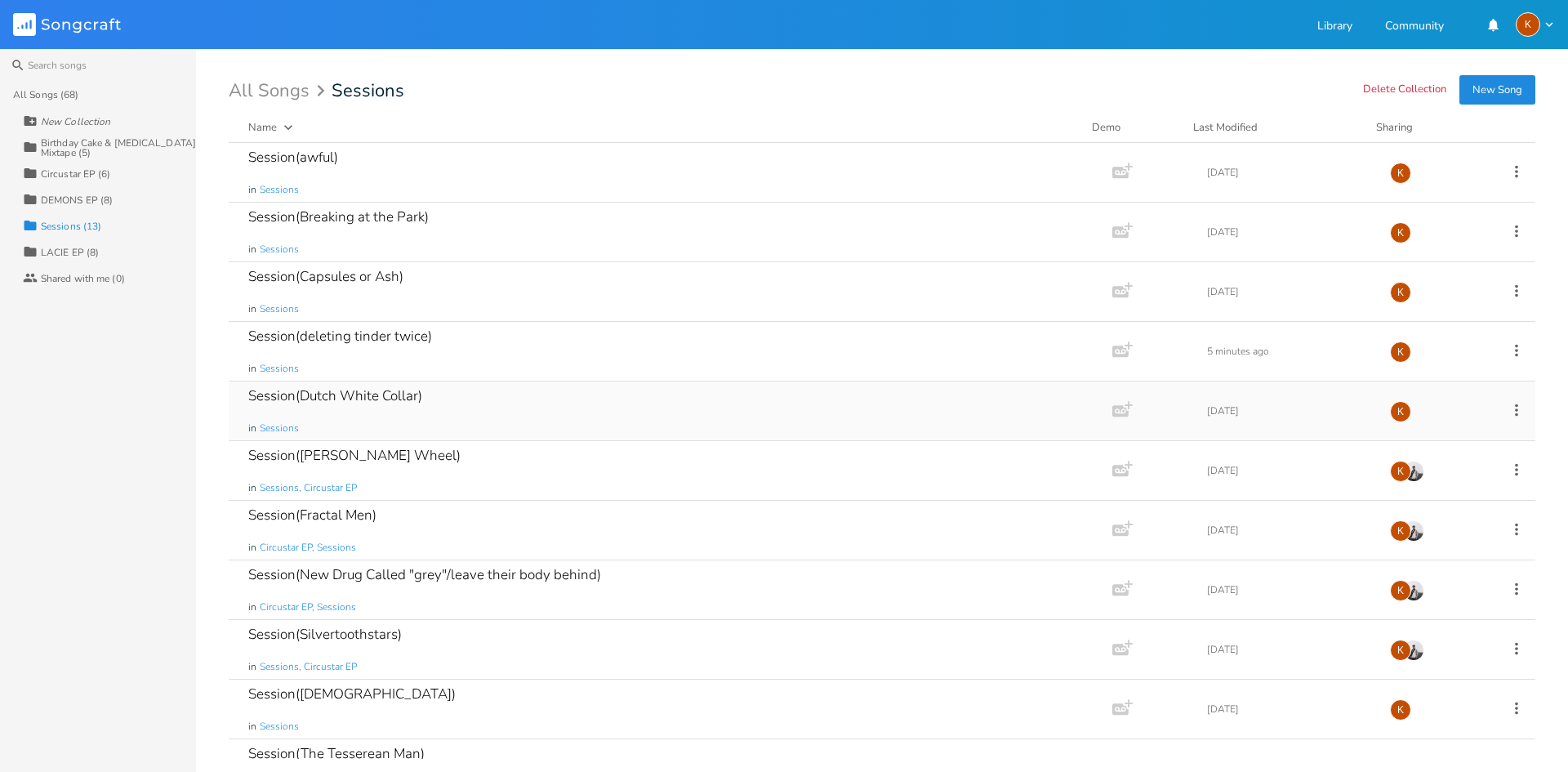
click at [499, 412] on div "Session(Dutch White Collar) in Sessions" at bounding box center [668, 411] width 838 height 59
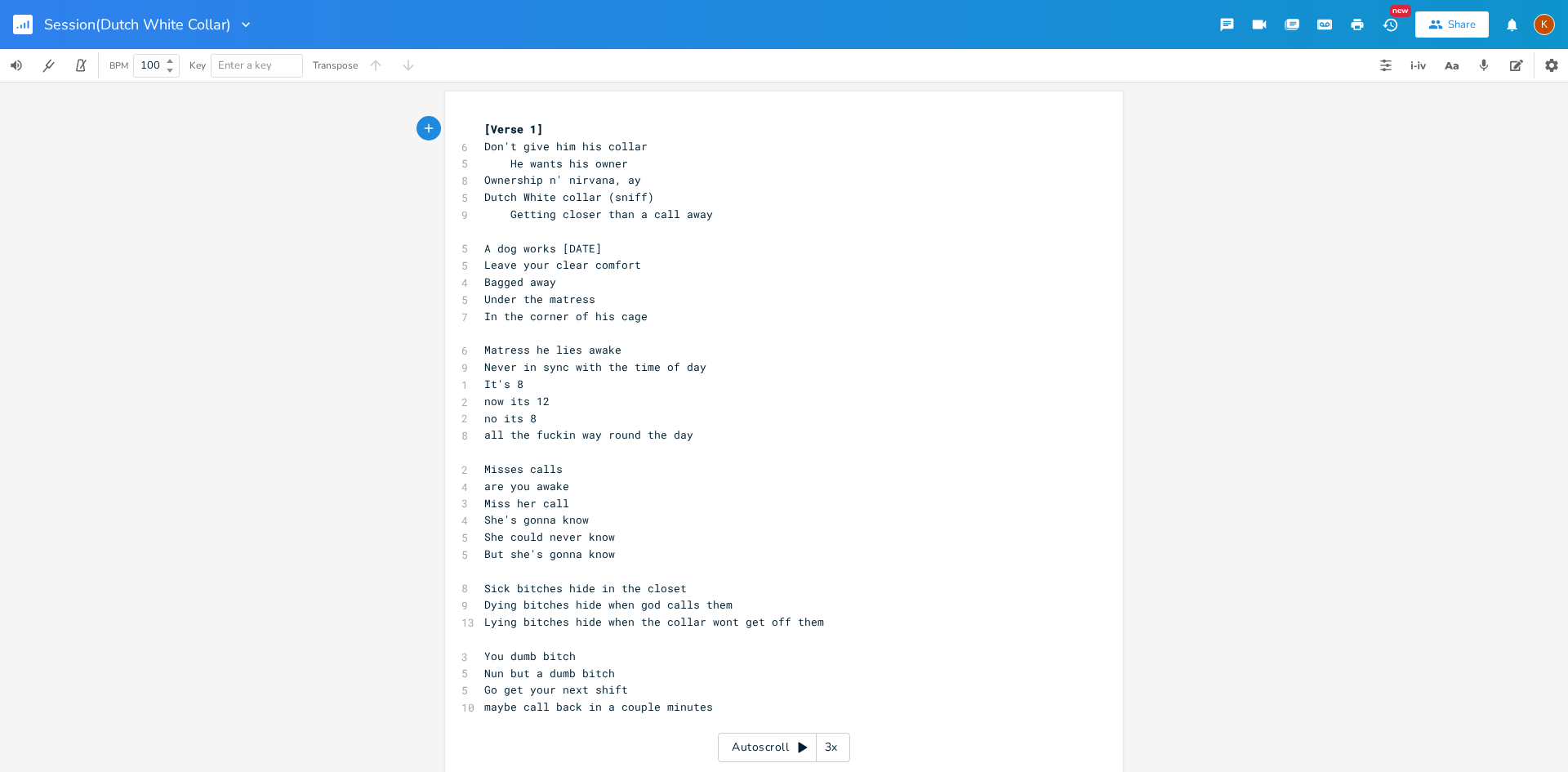
click at [6, 18] on div "Session(Dutch White Collar)" at bounding box center [127, 25] width 254 height 49
click at [24, 25] on rect "button" at bounding box center [23, 25] width 19 height 19
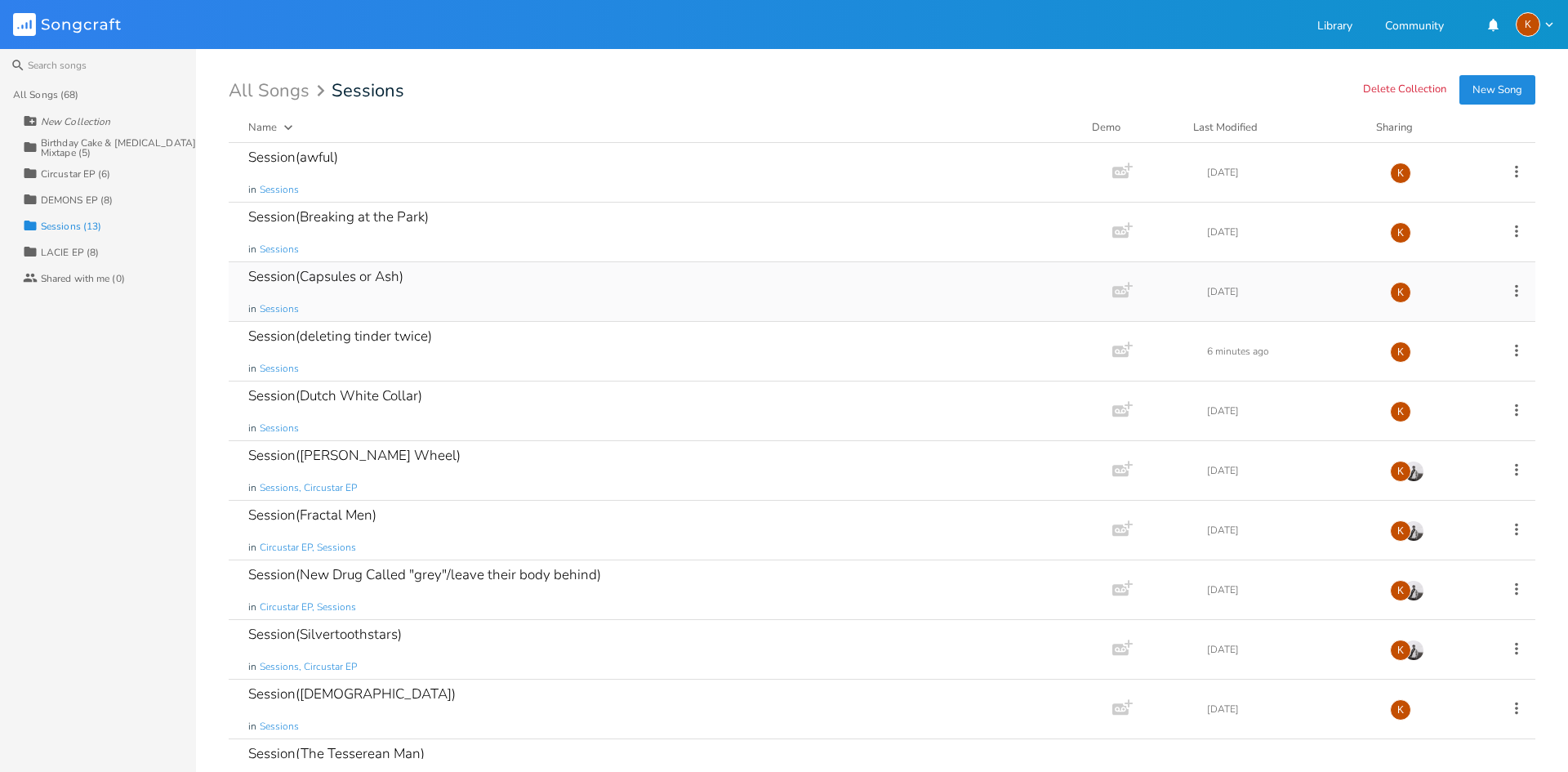
click at [444, 280] on div "Session(Capsules or Ash) in Sessions" at bounding box center [668, 291] width 838 height 59
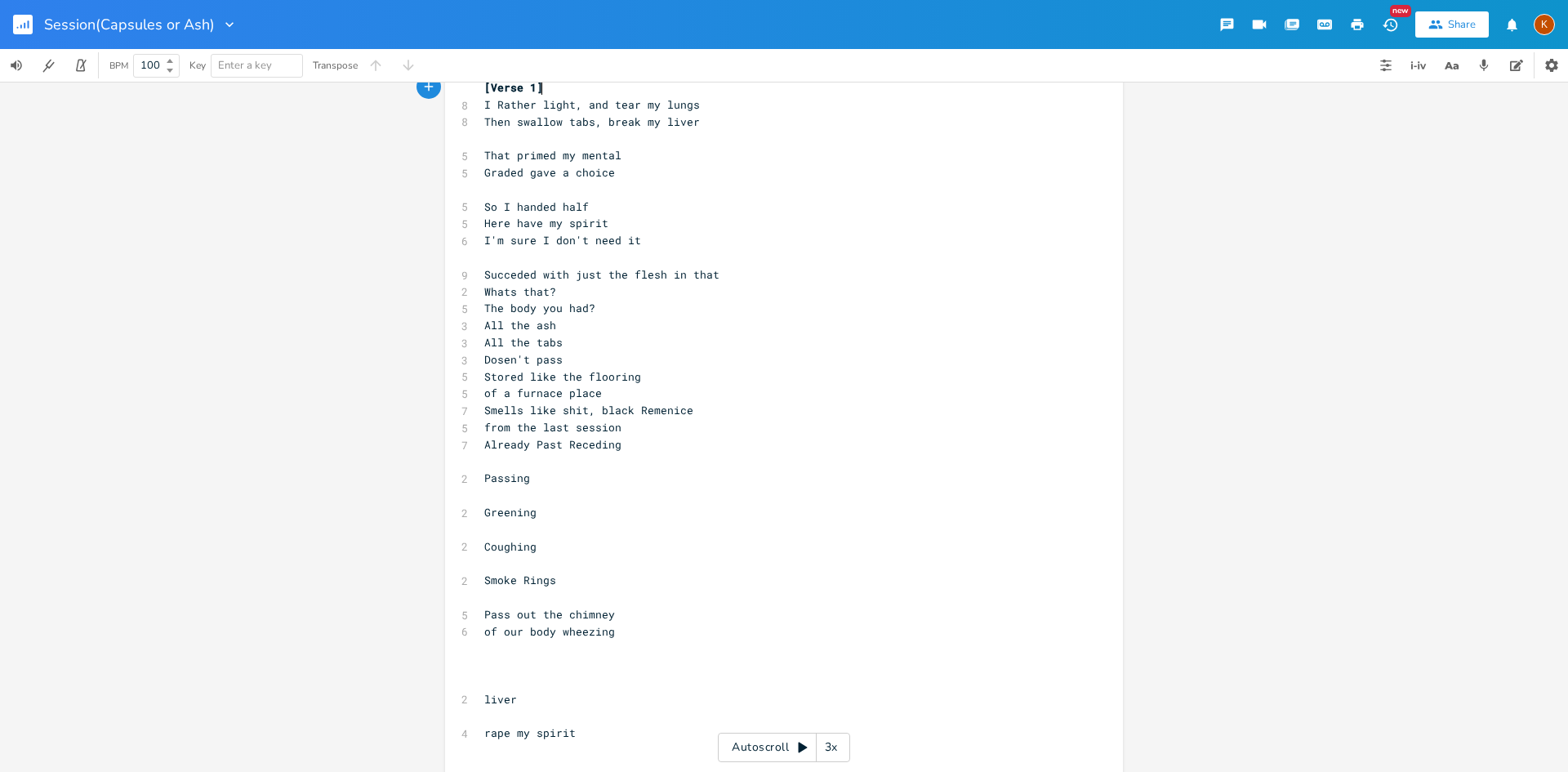
scroll to position [62, 0]
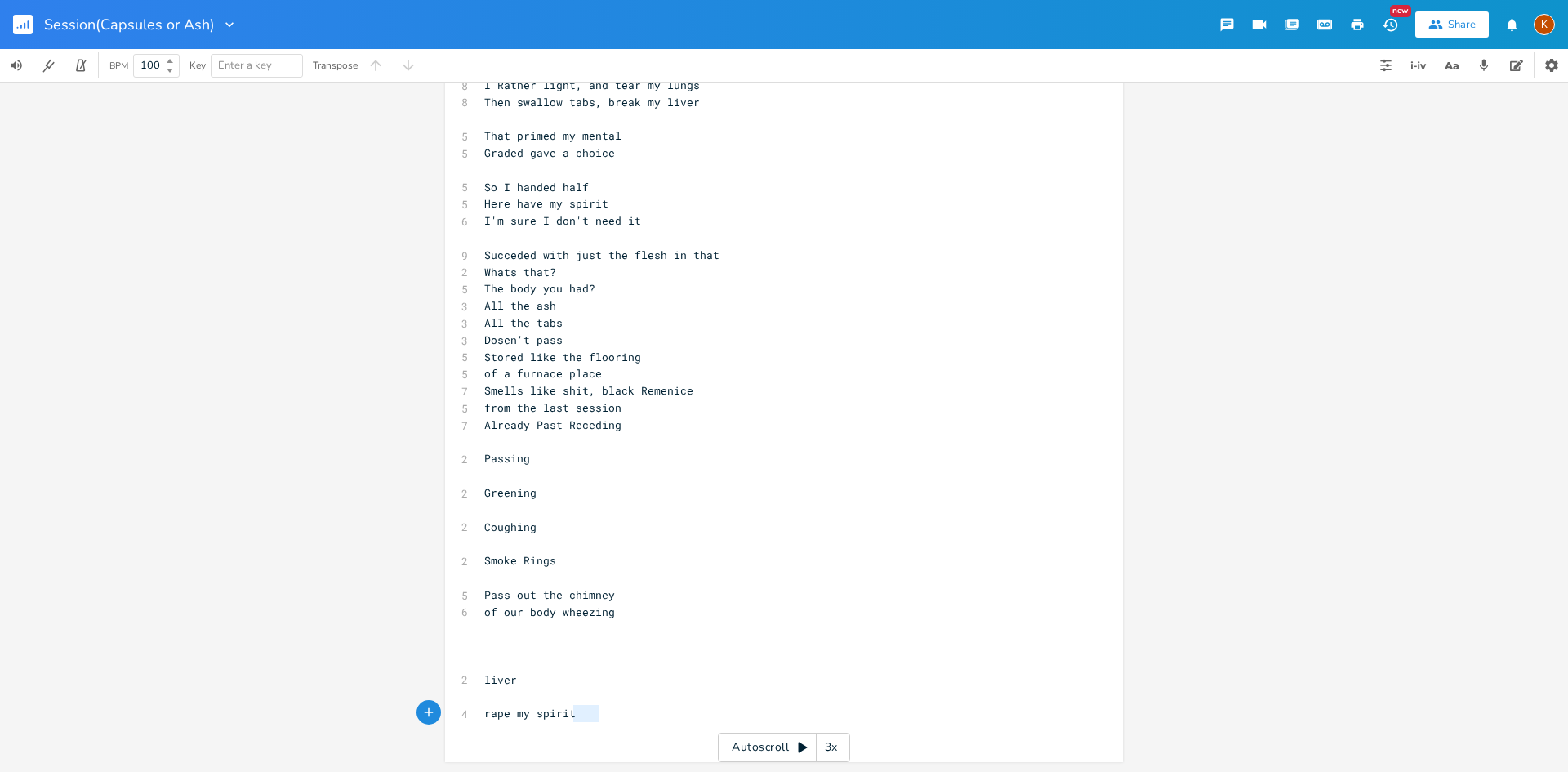
type textarea "rape my spirit"
drag, startPoint x: 607, startPoint y: 718, endPoint x: 523, endPoint y: 692, distance: 87.9
click at [523, 692] on div "[Verse 1] 8 I Rather light, and tear my lungs 8 Then swallow tabs, break my liv…" at bounding box center [775, 399] width 590 height 680
click at [12, 26] on div "Session(Capsules or Ash)" at bounding box center [119, 25] width 237 height 49
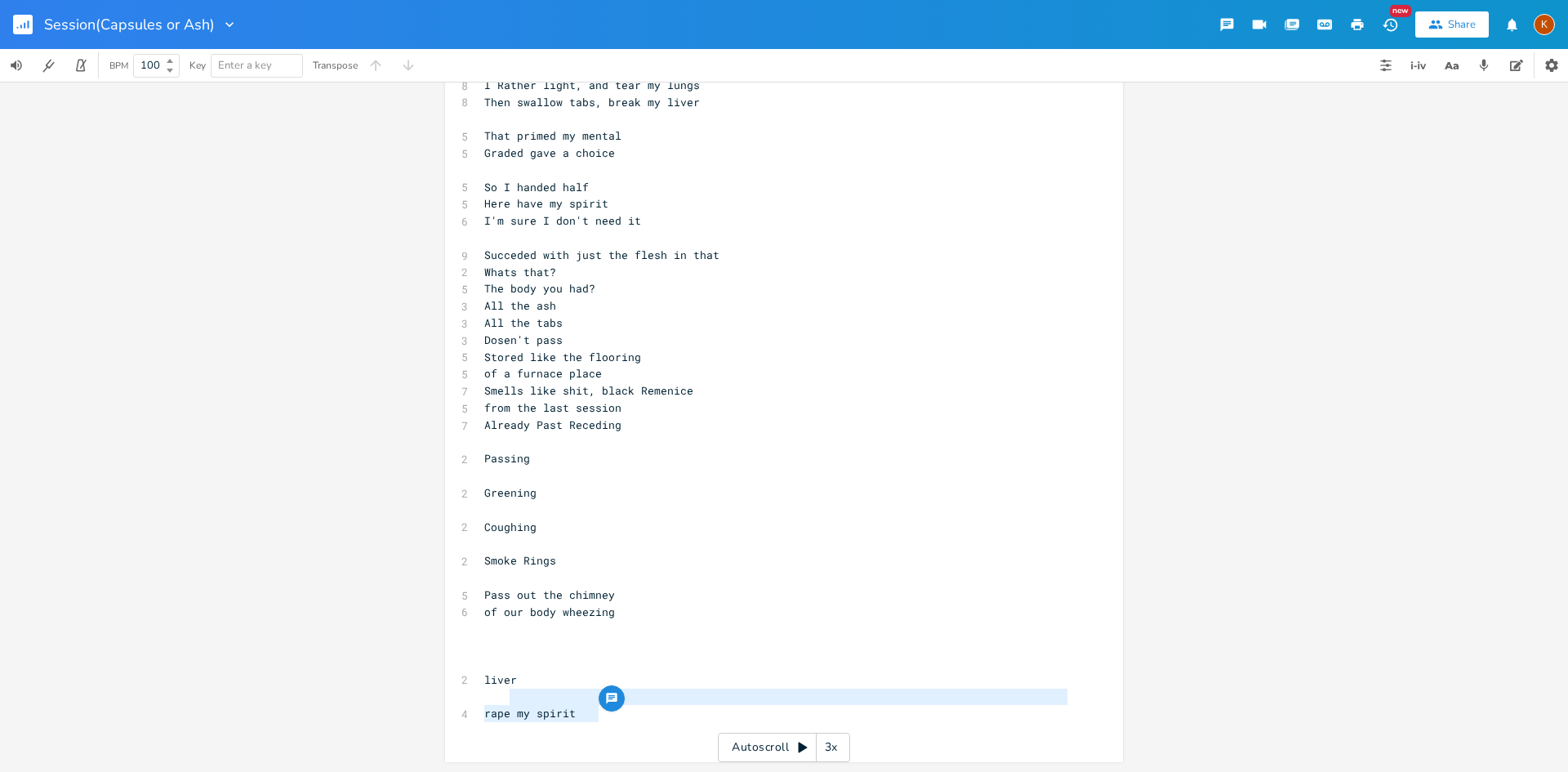
click at [16, 23] on rect "button" at bounding box center [23, 25] width 19 height 19
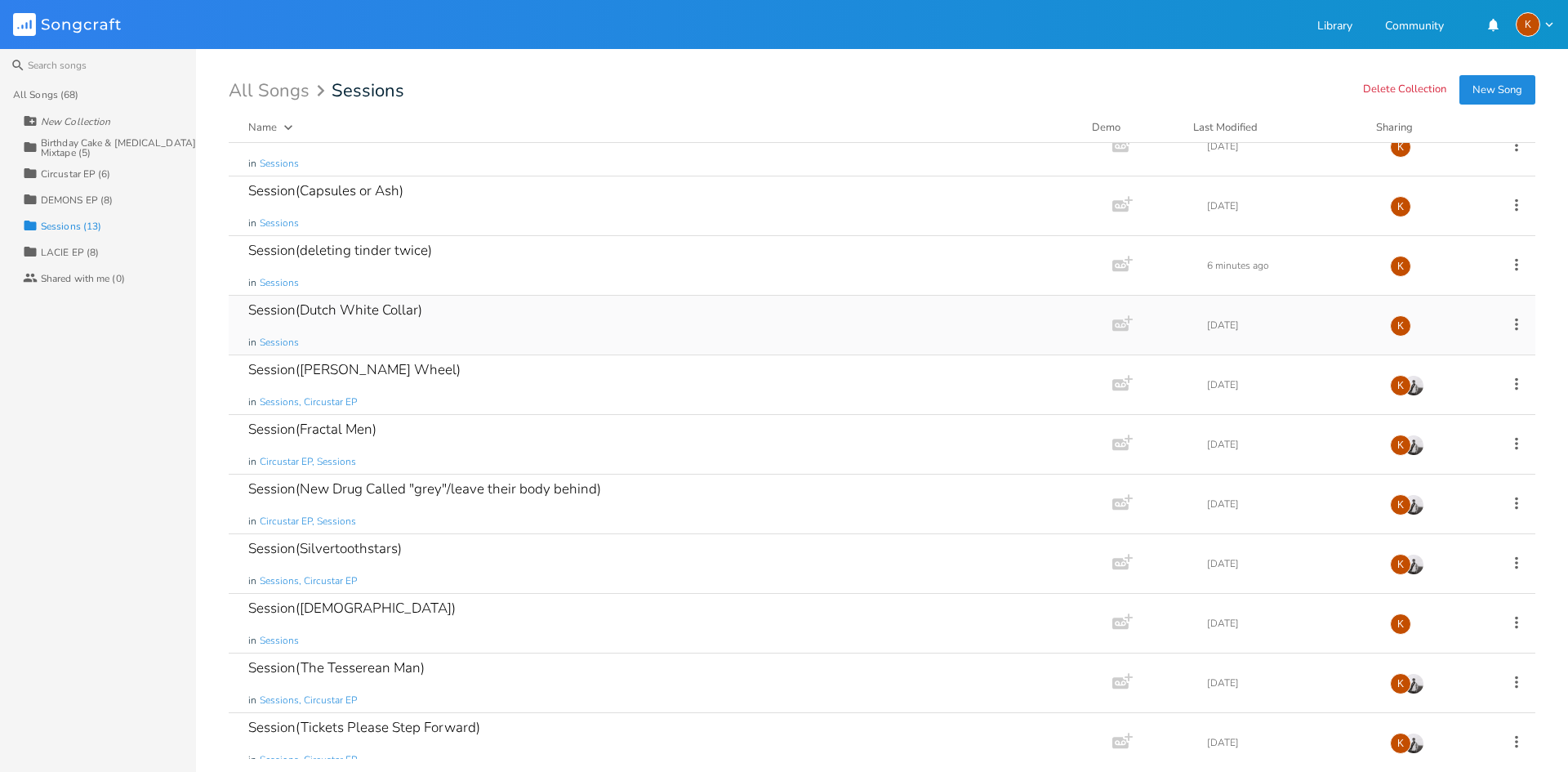
scroll to position [159, 0]
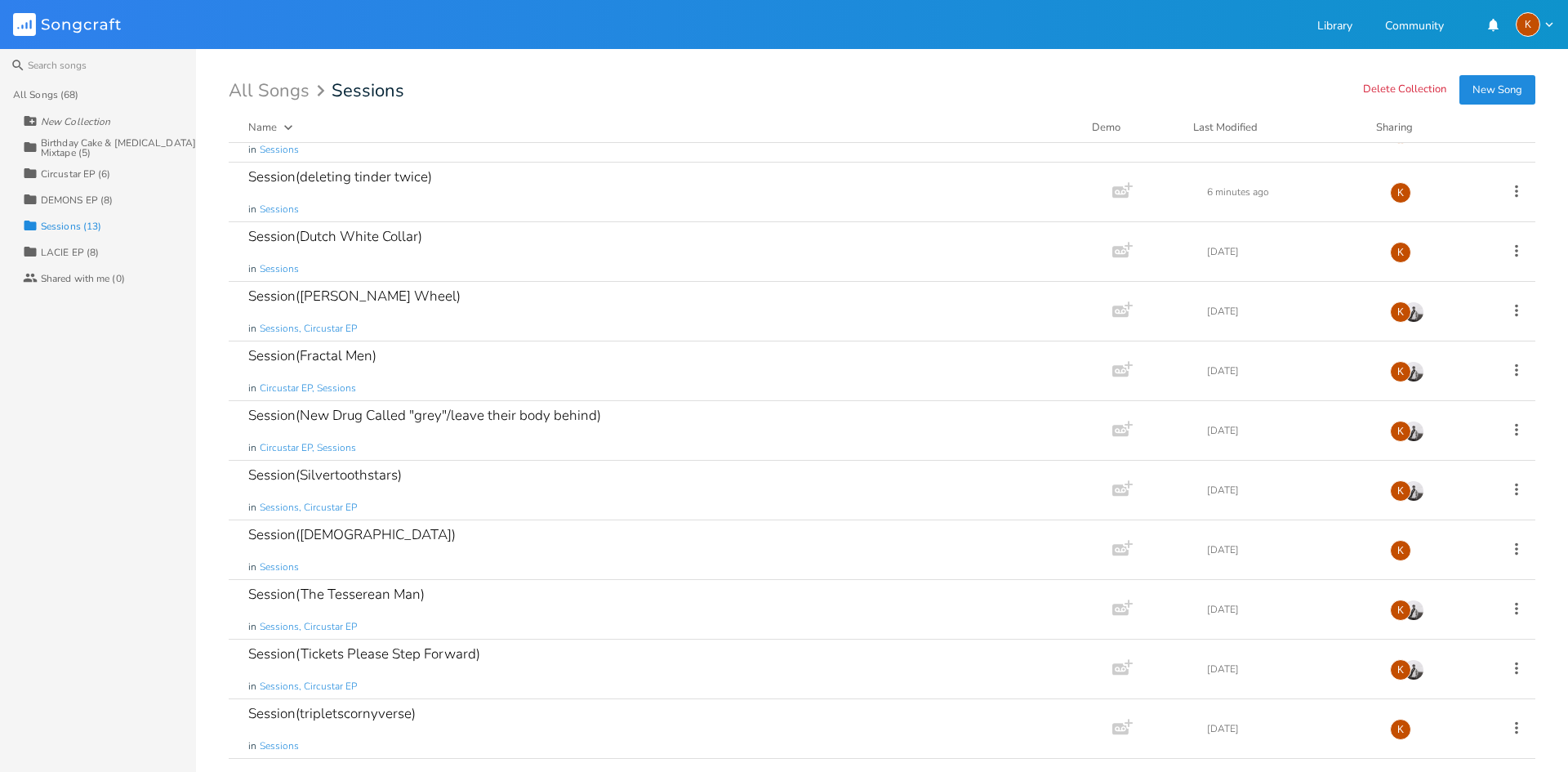
click at [55, 86] on div "All Songs (68)" at bounding box center [105, 95] width 183 height 26
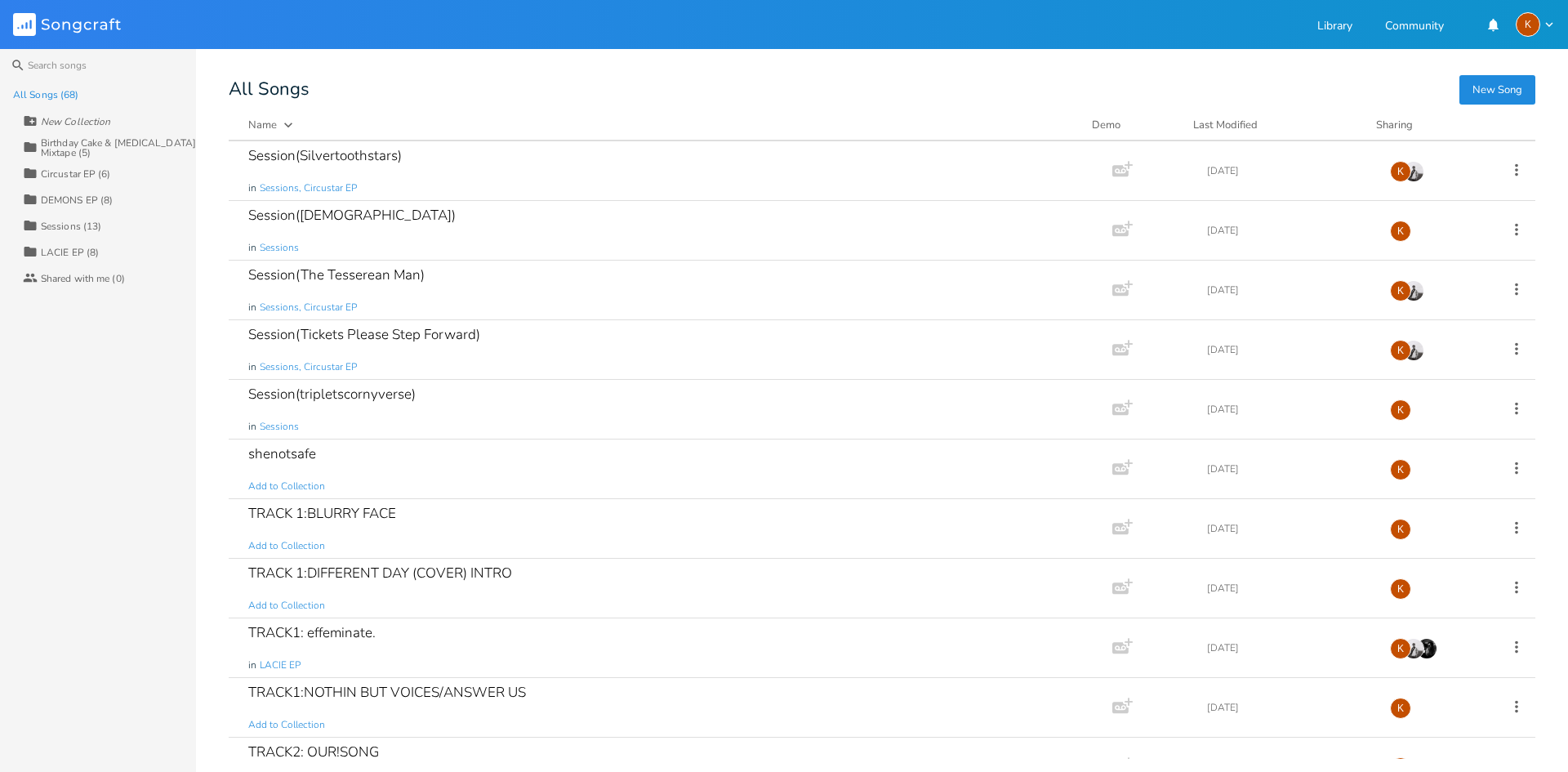
scroll to position [2288, 0]
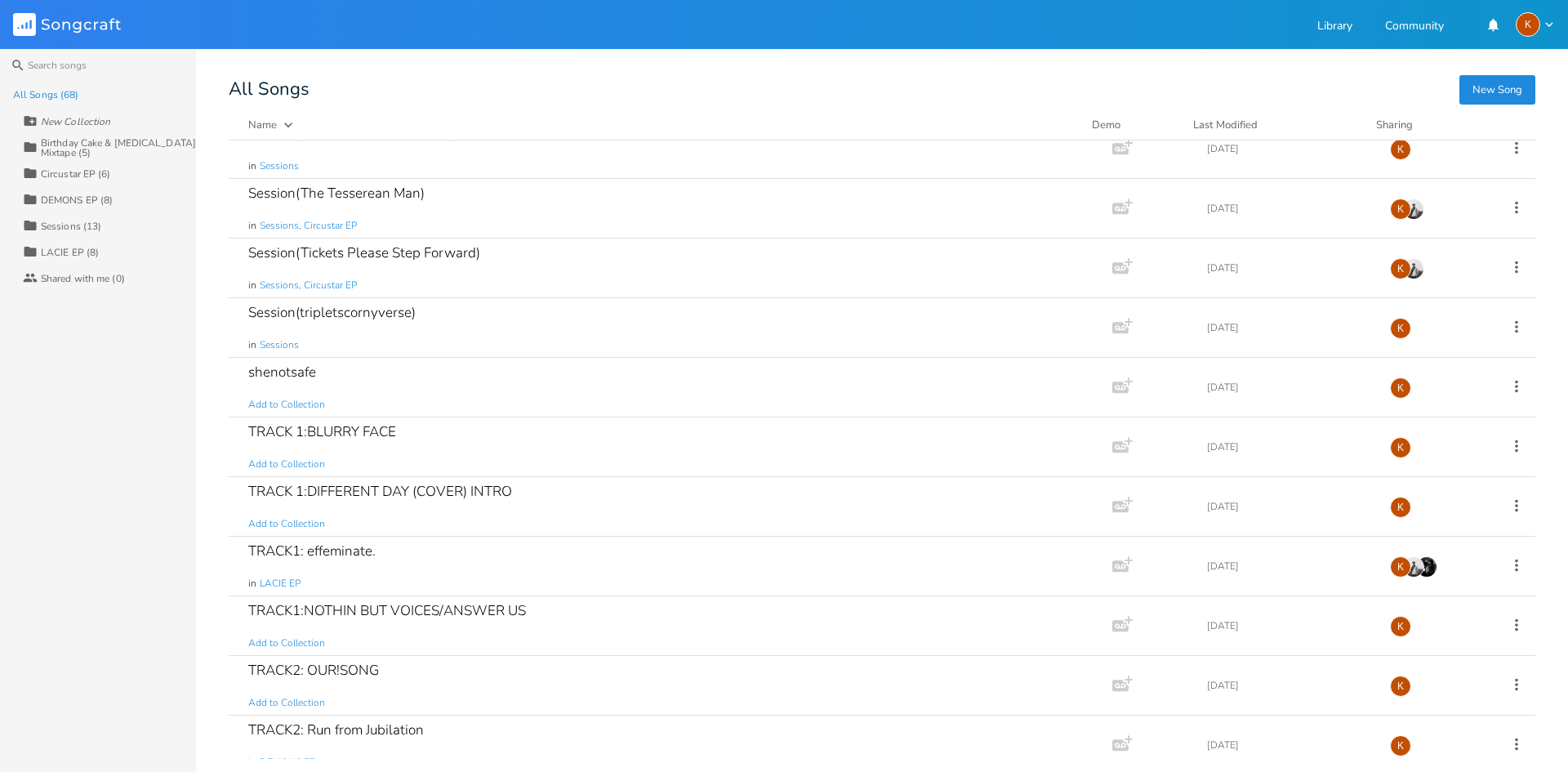
click at [81, 225] on div "Sessions (13)" at bounding box center [70, 226] width 61 height 10
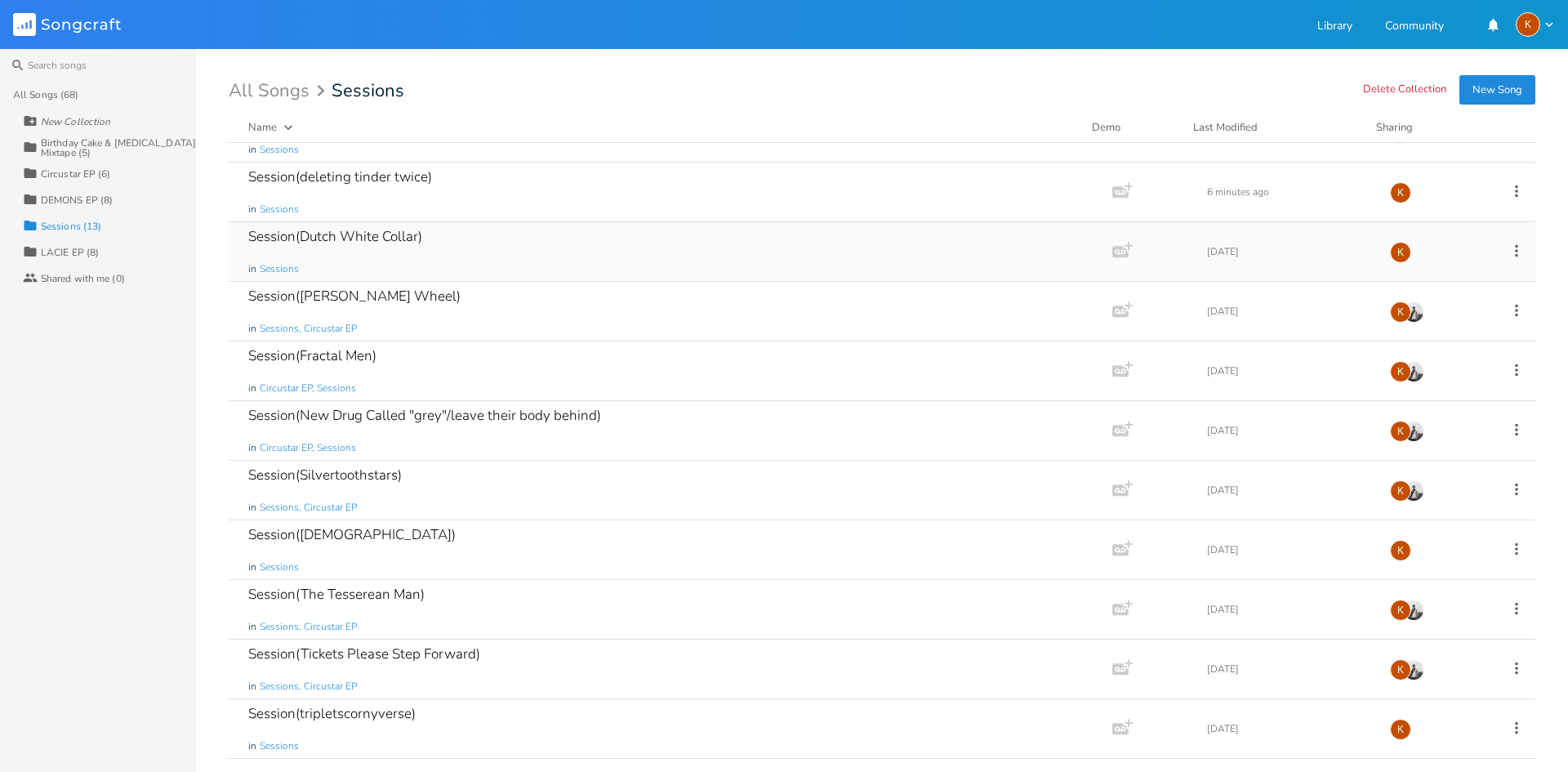
click at [426, 262] on div "Session(Dutch White Collar) in Sessions" at bounding box center [668, 251] width 838 height 59
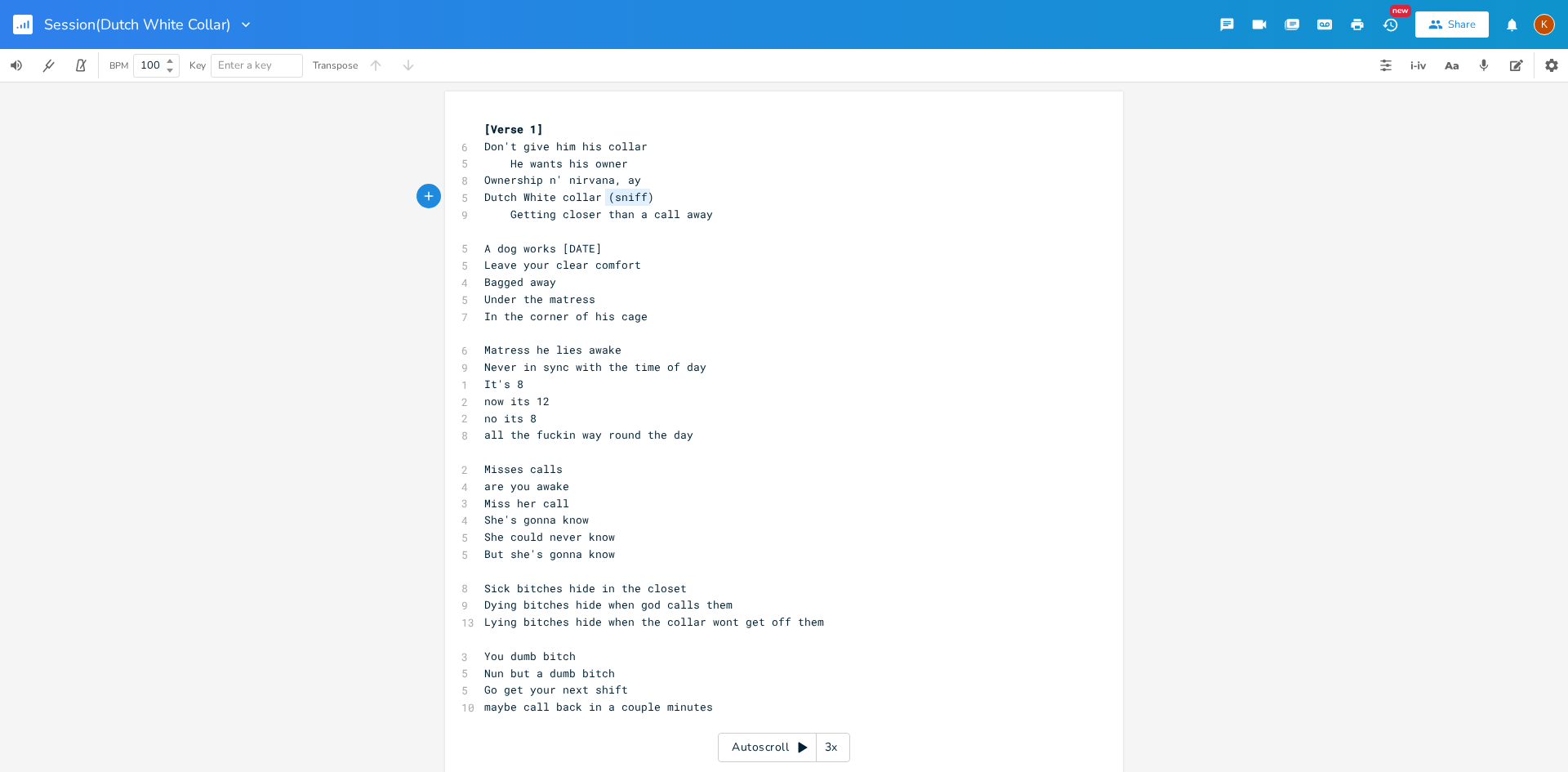
type textarea "(sniff)"
drag, startPoint x: 654, startPoint y: 194, endPoint x: 592, endPoint y: 202, distance: 62.5
click at [592, 202] on pre "Dutch White collar (sniff)" at bounding box center [775, 198] width 590 height 18
click at [22, 32] on rect "button" at bounding box center [23, 25] width 19 height 19
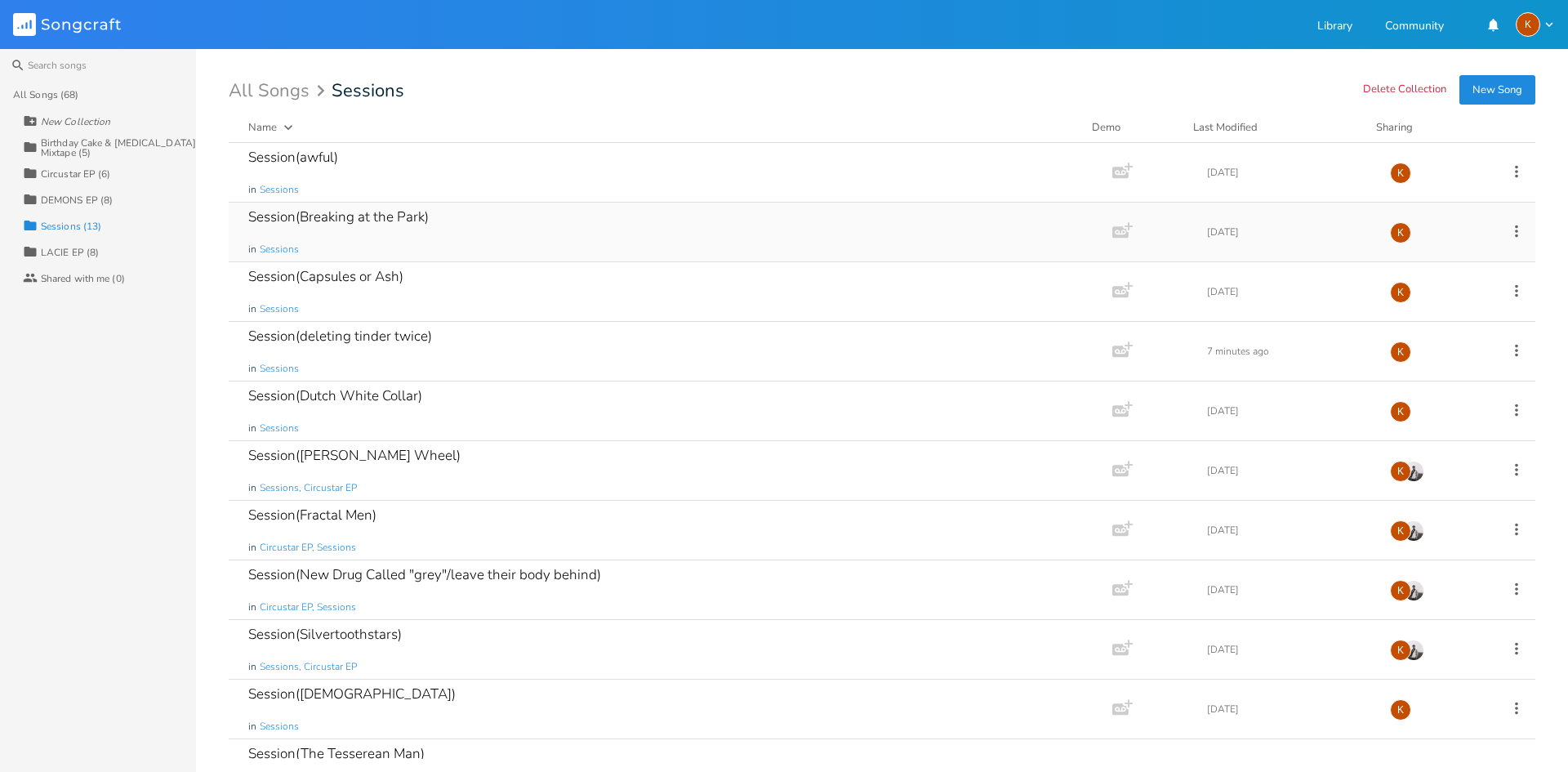
click at [442, 257] on div "Session(Breaking at the Park) in Sessions" at bounding box center [668, 231] width 838 height 59
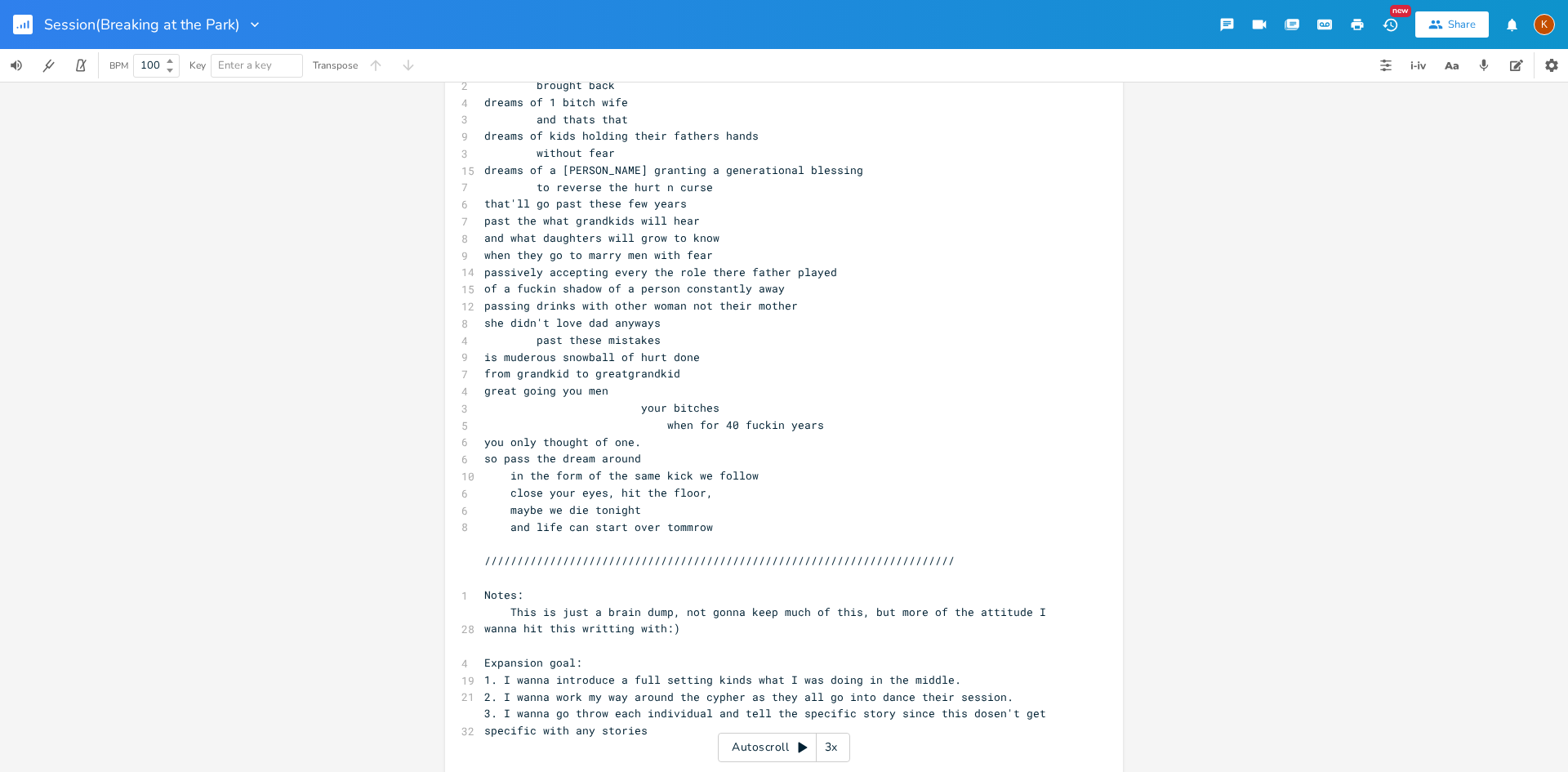
scroll to position [572, 0]
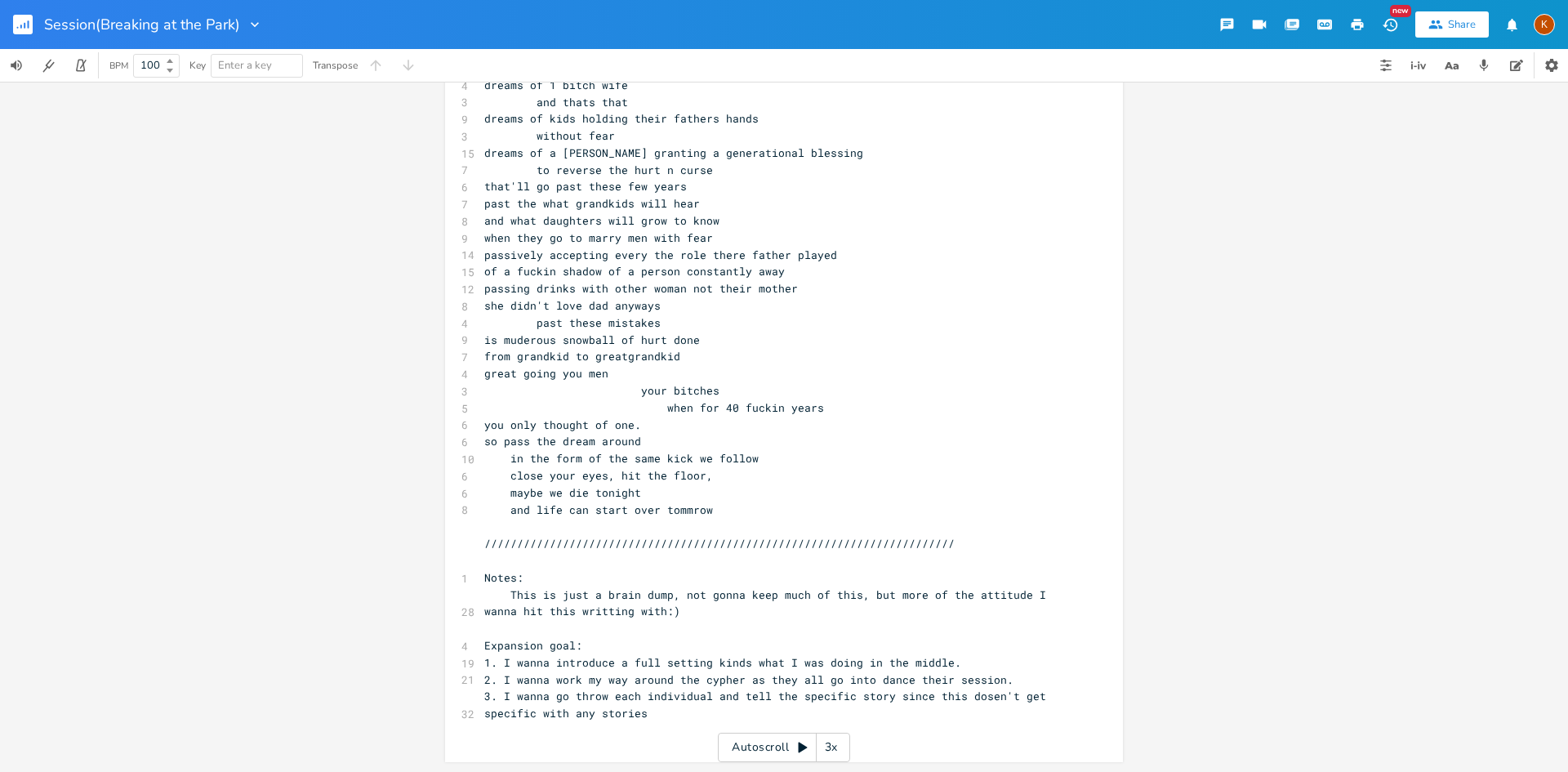
click at [27, 32] on rect "button" at bounding box center [23, 25] width 19 height 19
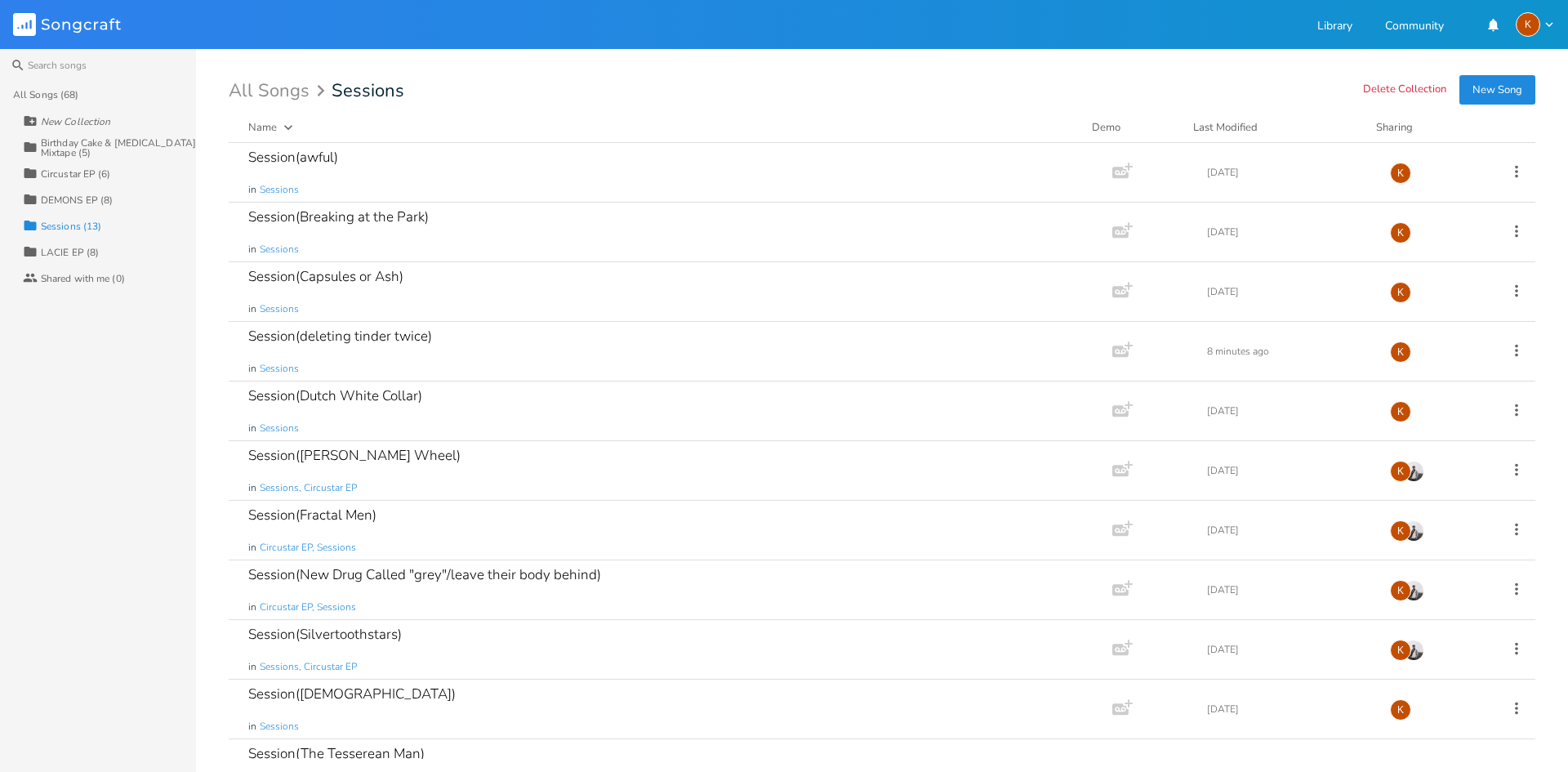
click at [84, 196] on div "DEMONS EP (8)" at bounding box center [76, 200] width 72 height 10
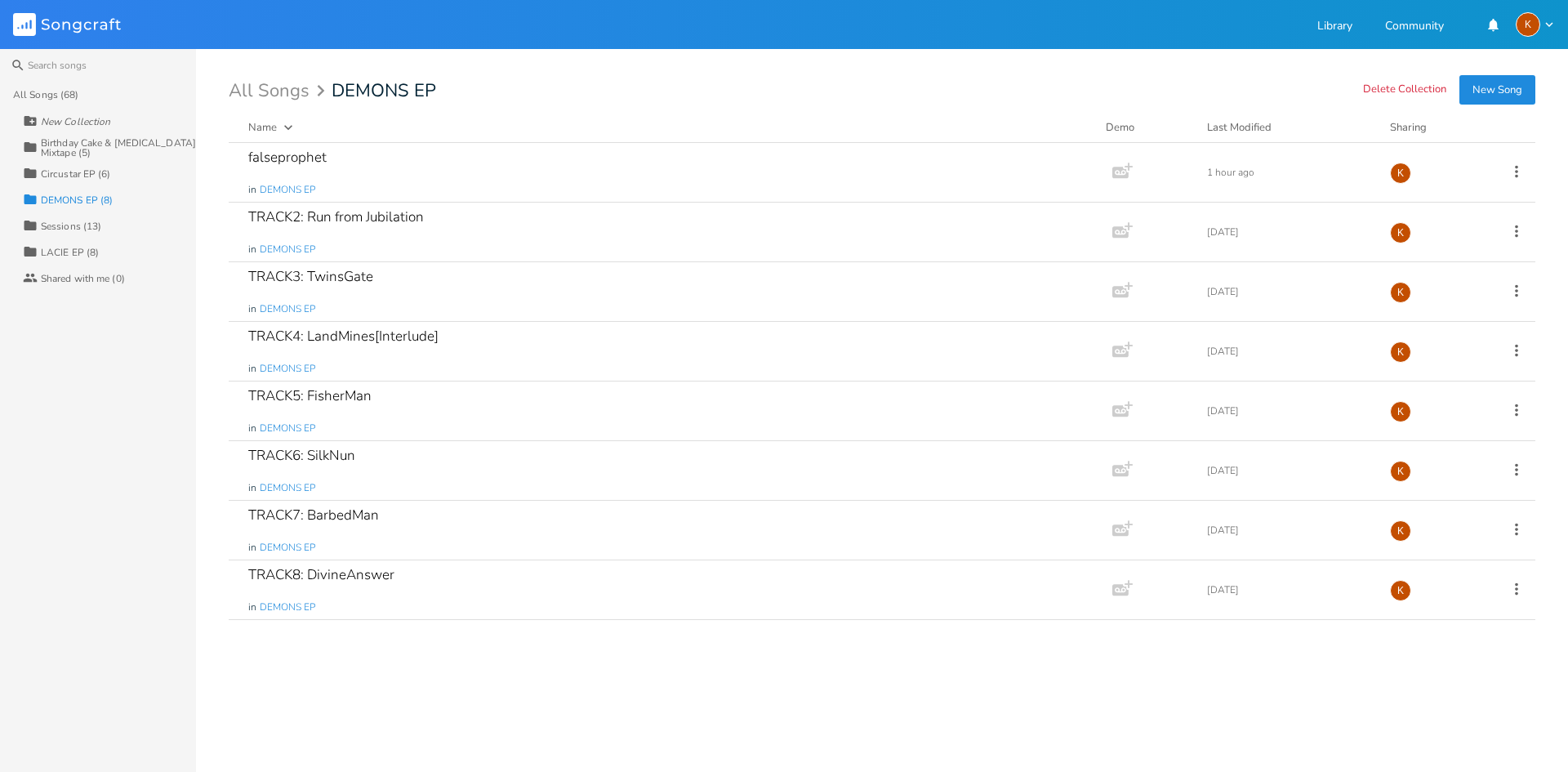
click at [113, 171] on div "Collection Circustar EP (6)" at bounding box center [109, 173] width 173 height 26
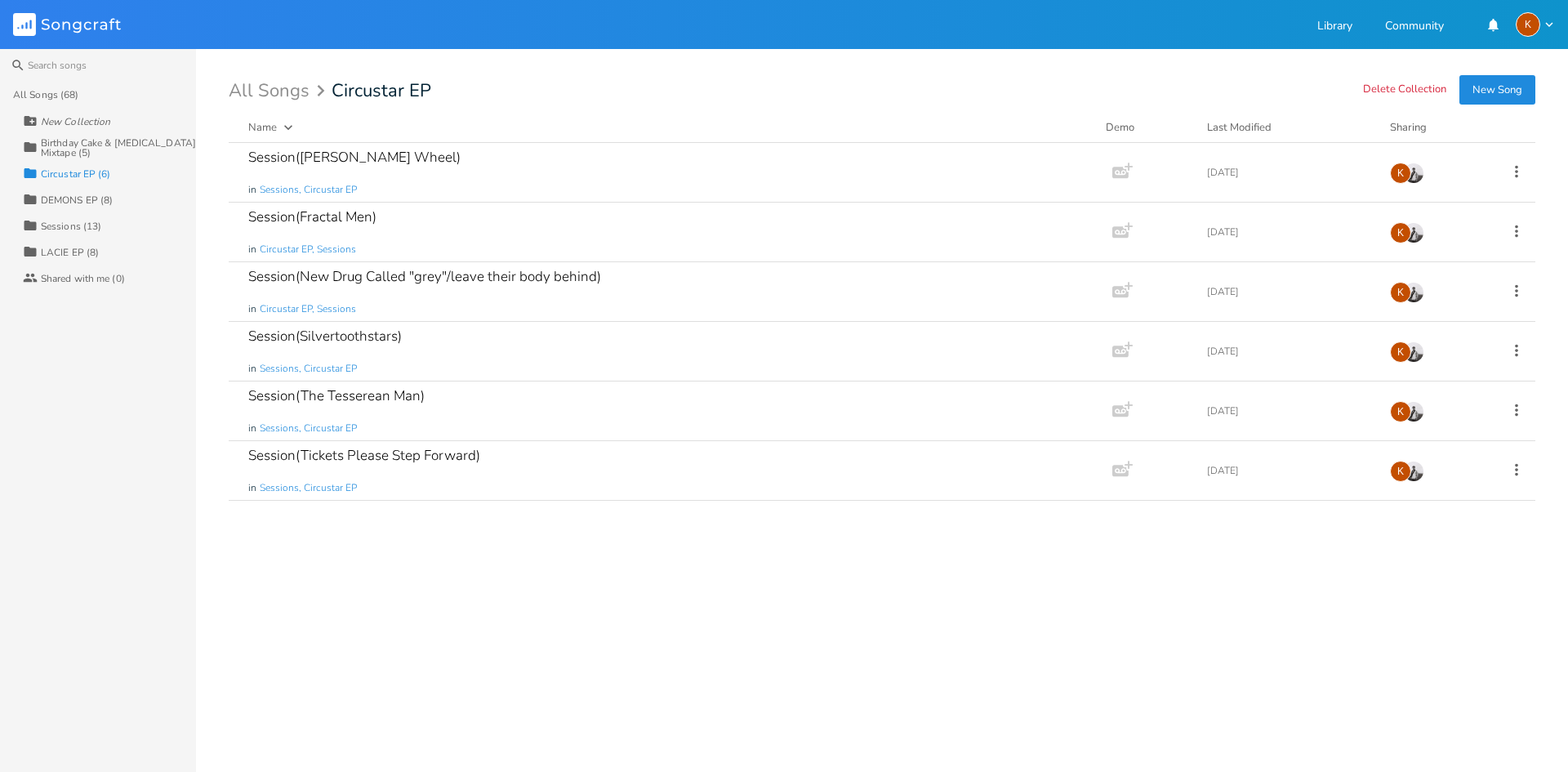
click at [48, 223] on div "Sessions (13)" at bounding box center [70, 226] width 61 height 10
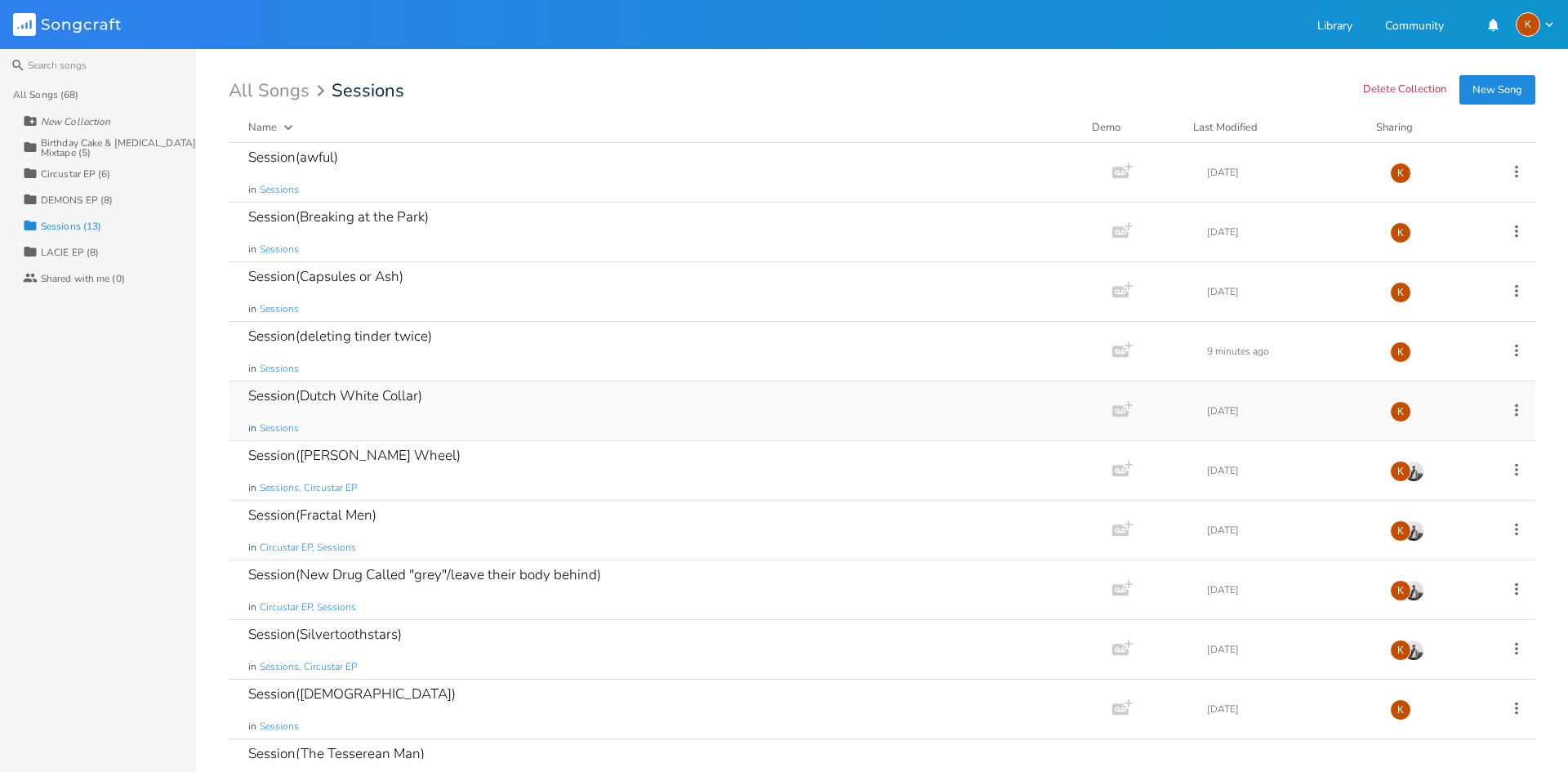
click at [404, 399] on div "Session(Dutch White Collar)" at bounding box center [336, 396] width 174 height 14
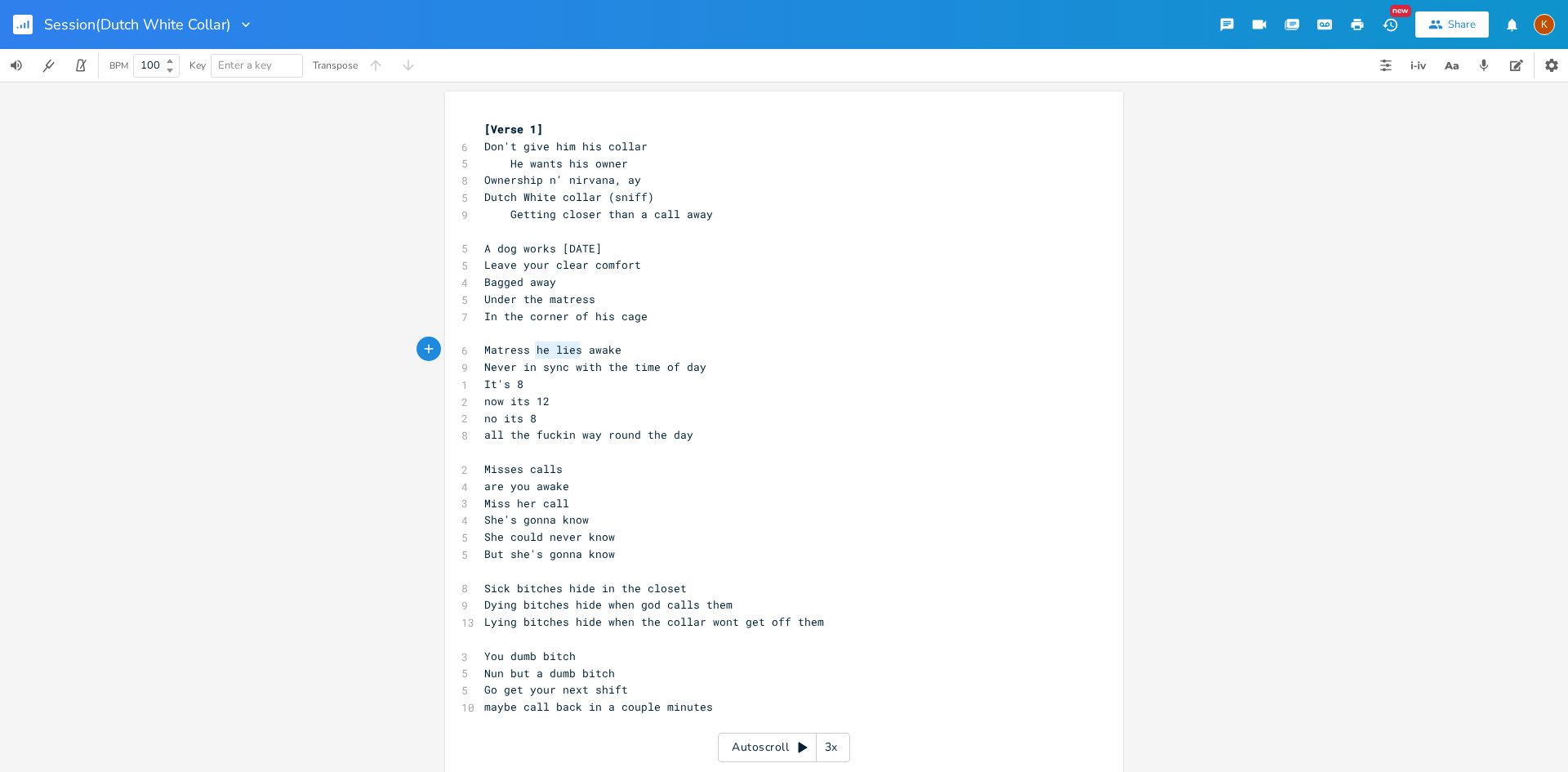
drag, startPoint x: 574, startPoint y: 353, endPoint x: 533, endPoint y: 354, distance: 41.0
click at [533, 354] on span "Matress he lies awake" at bounding box center [553, 349] width 137 height 15
type textarea ";ie"
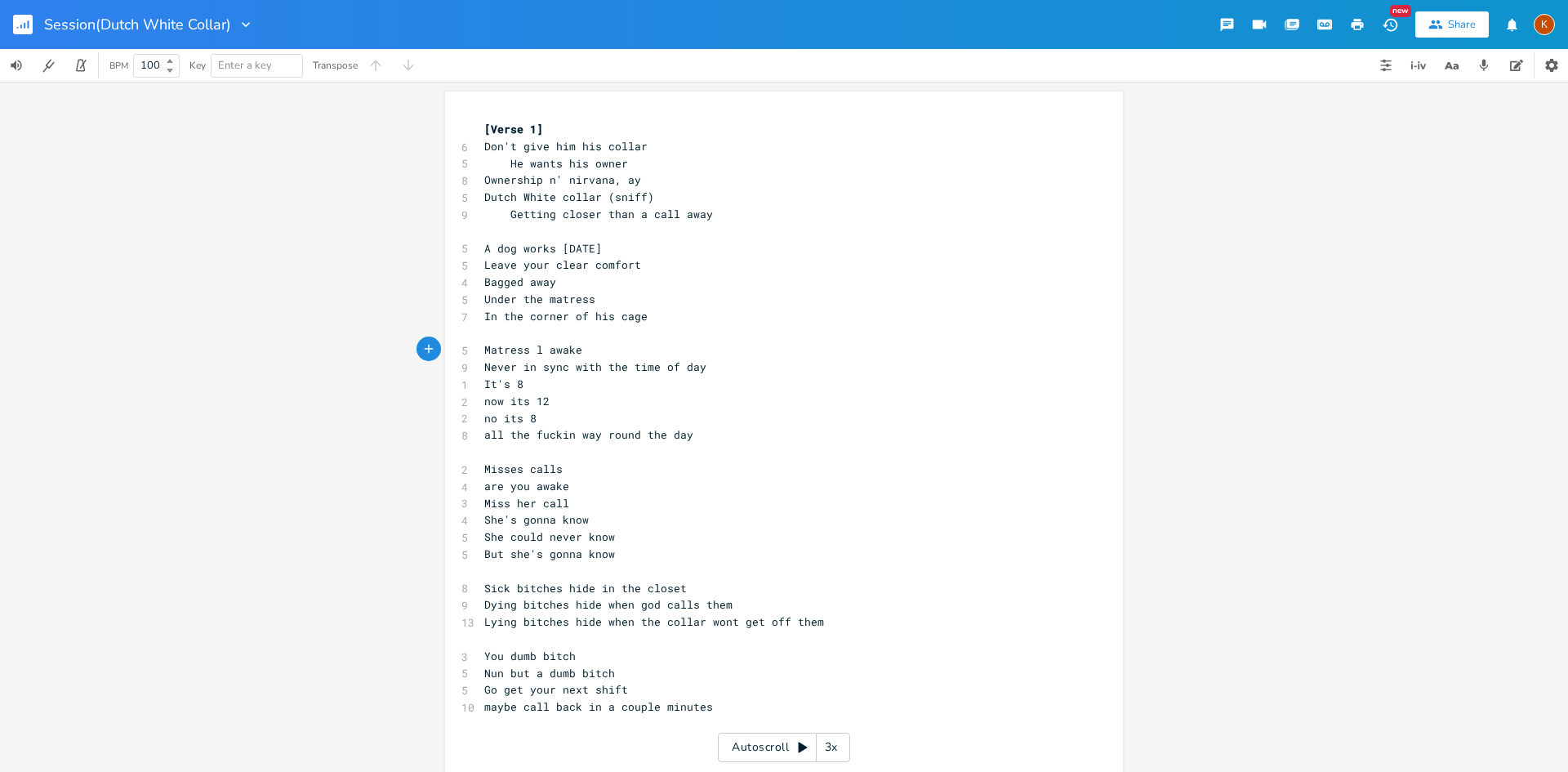
type textarea "lay"
drag, startPoint x: 642, startPoint y: 265, endPoint x: 475, endPoint y: 268, distance: 167.0
click at [475, 268] on div "Leave your clear comfort x [Verse 1] 6 Don't give him his collar 5 He wants his…" at bounding box center [784, 448] width 678 height 715
type textarea "Clea co"
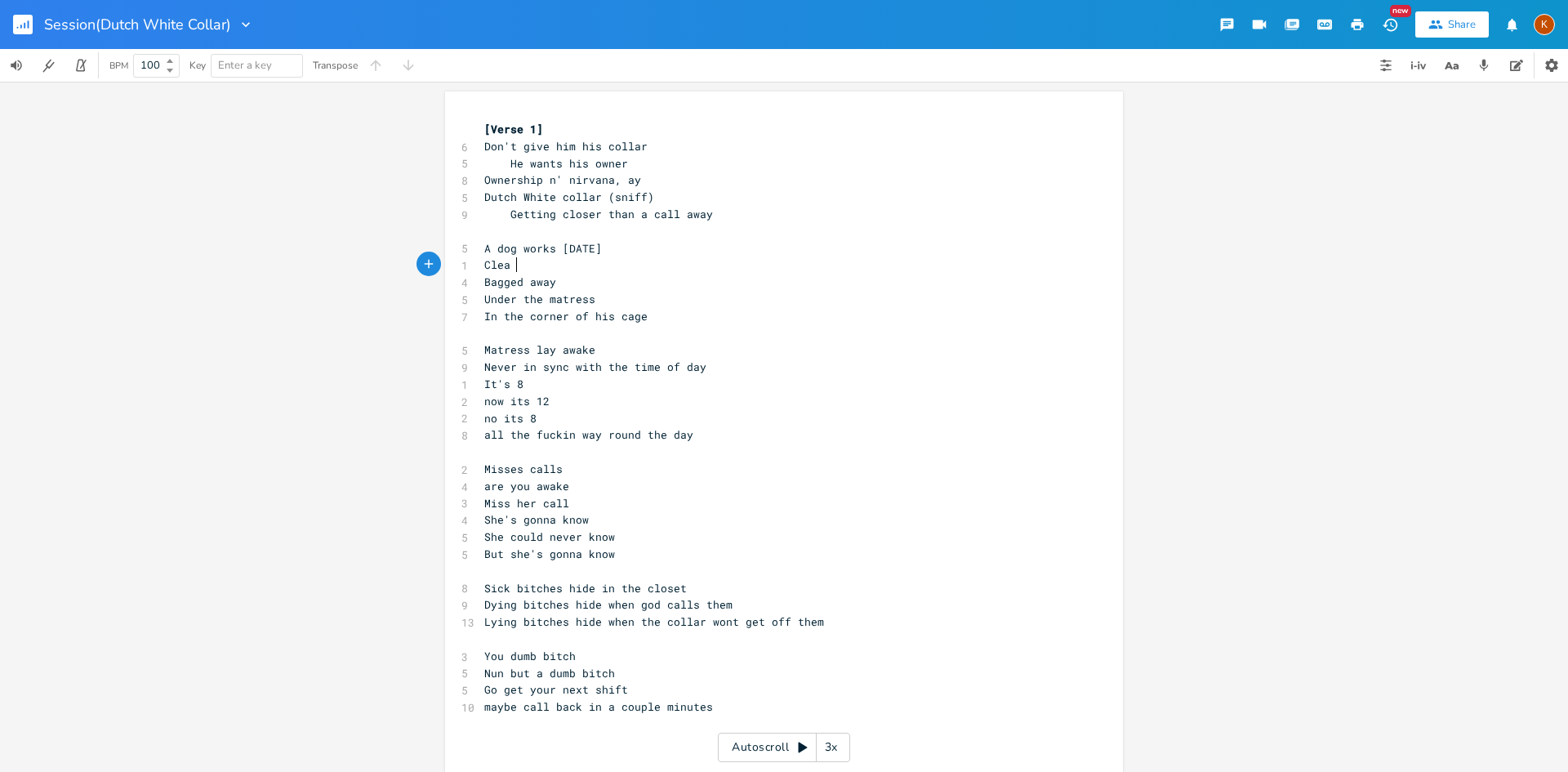
scroll to position [0, 34]
type textarea "ar o"
type textarea "comfort"
type textarea "n' nirvana, ay"
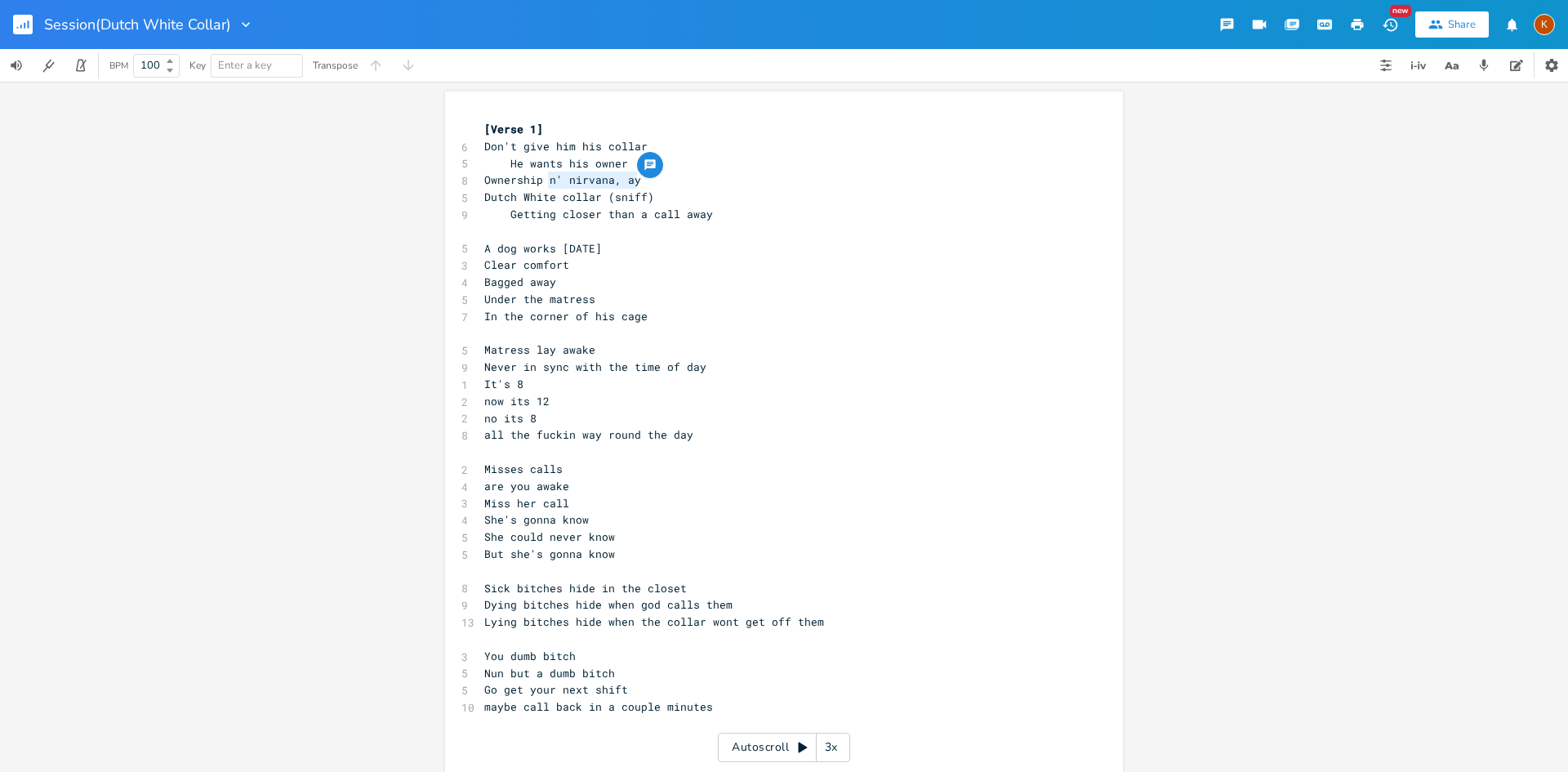
drag, startPoint x: 635, startPoint y: 180, endPoint x: 541, endPoint y: 181, distance: 94.0
click at [541, 181] on pre "Ownership n' nirvana, ay" at bounding box center [775, 180] width 590 height 18
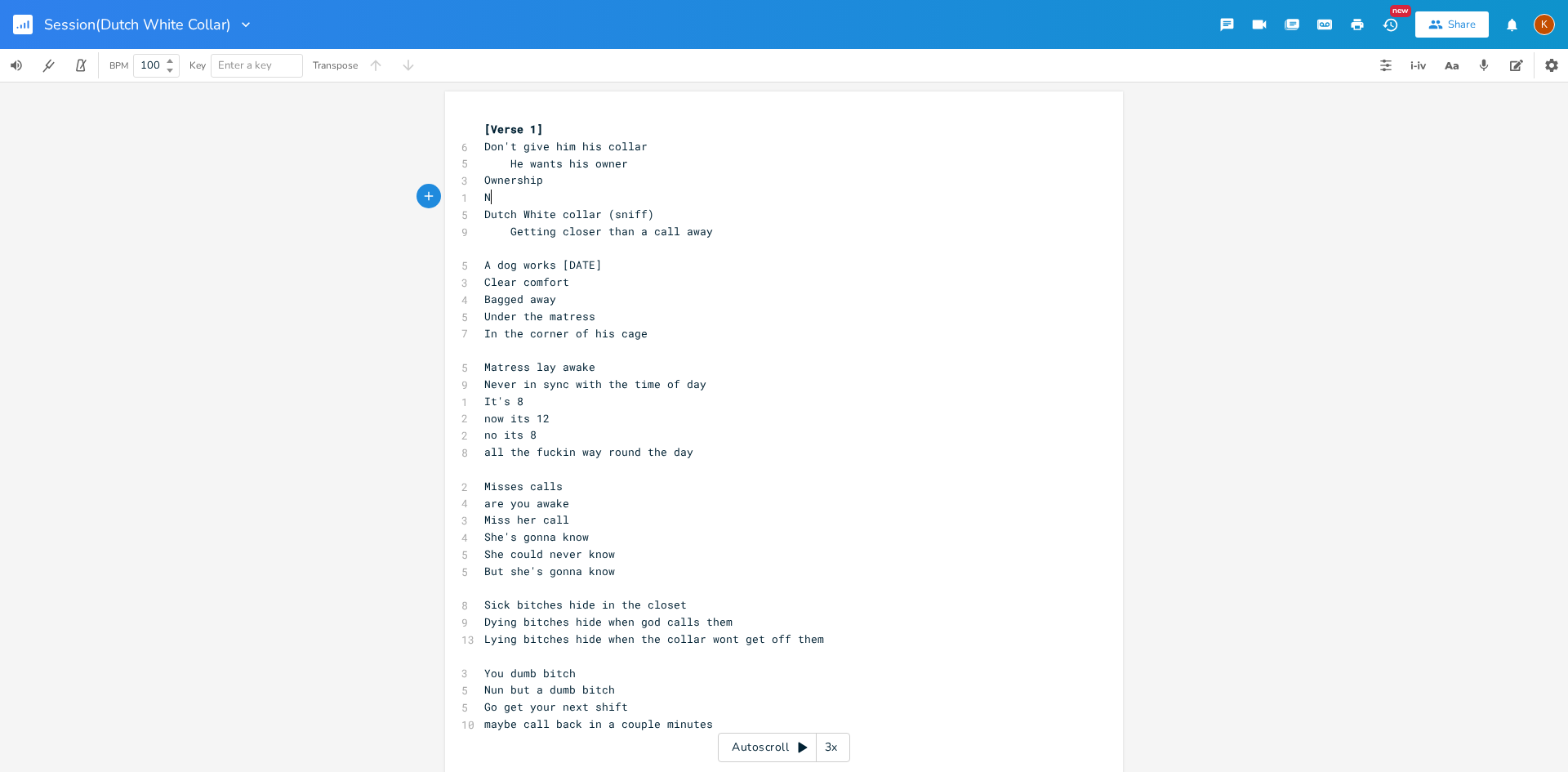
type textarea "Ni"
type textarea "irvana"
click at [673, 217] on pre "Dutch White collar (sniff)" at bounding box center [775, 215] width 590 height 18
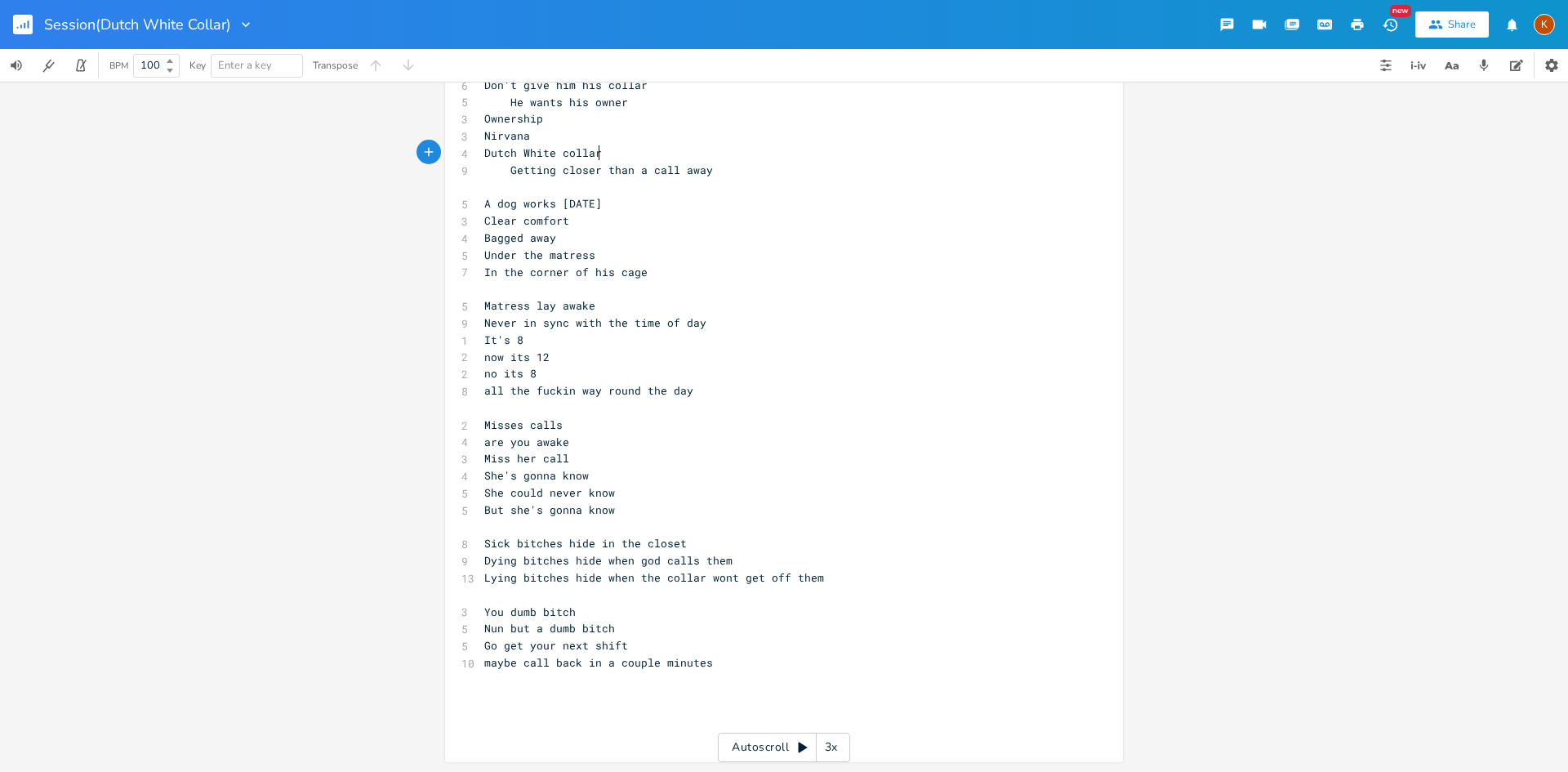
scroll to position [0, 0]
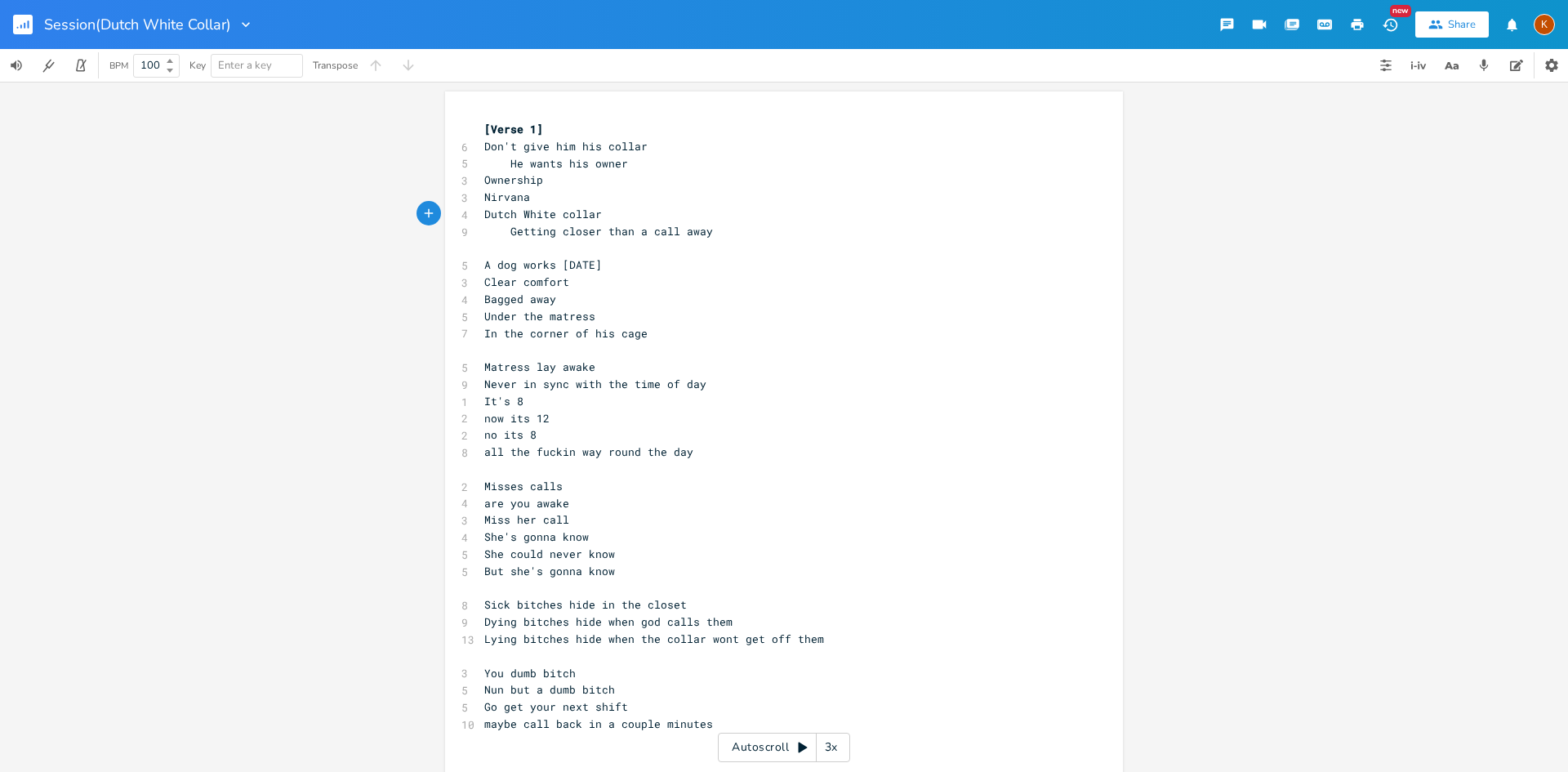
click at [1109, 24] on icon "button" at bounding box center [1358, 24] width 12 height 11
click at [22, 28] on rect "button" at bounding box center [23, 25] width 19 height 19
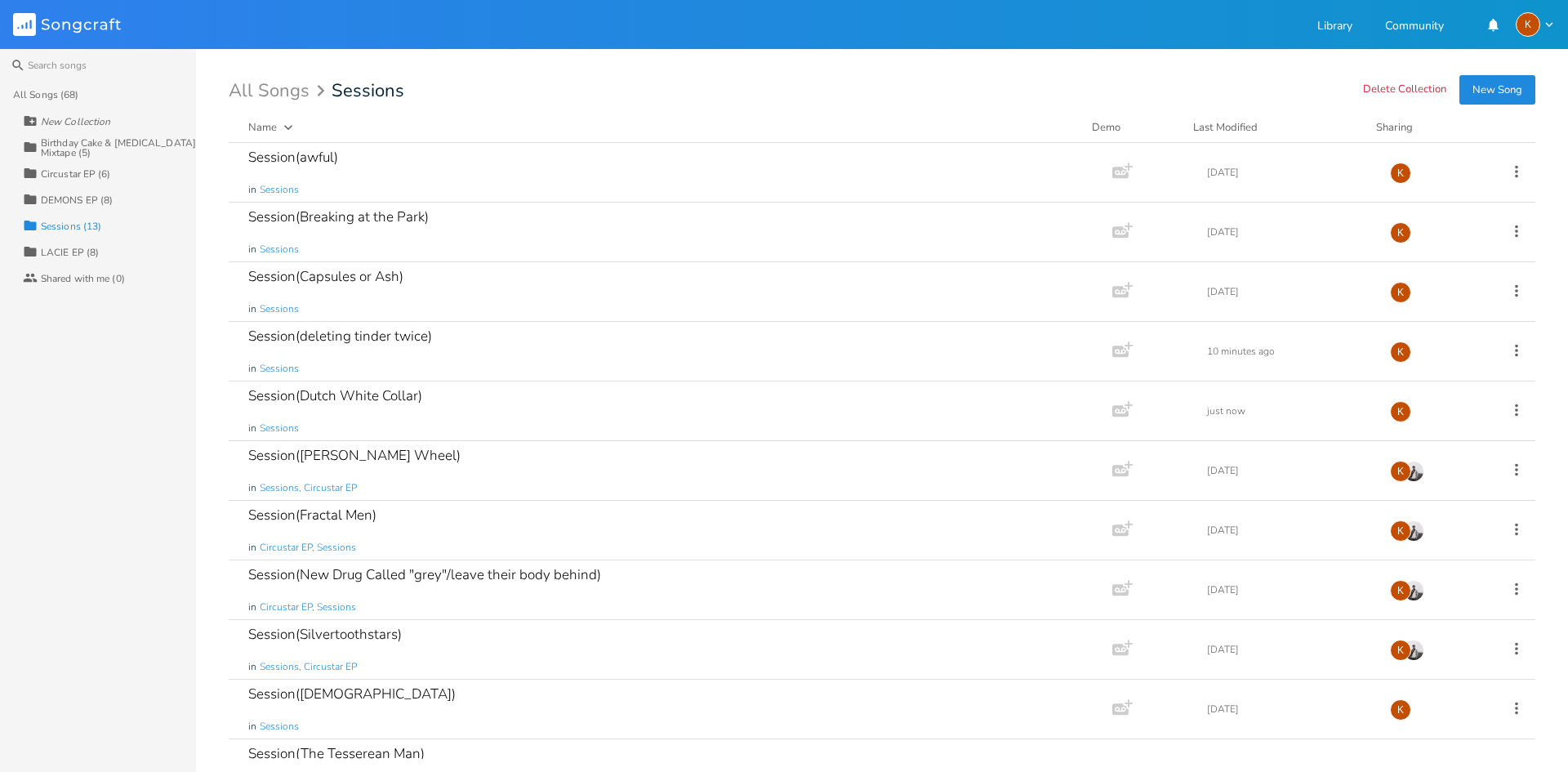
click at [89, 155] on div "Birthday Cake & [MEDICAL_DATA] Mixtape (5)" at bounding box center [118, 148] width 156 height 19
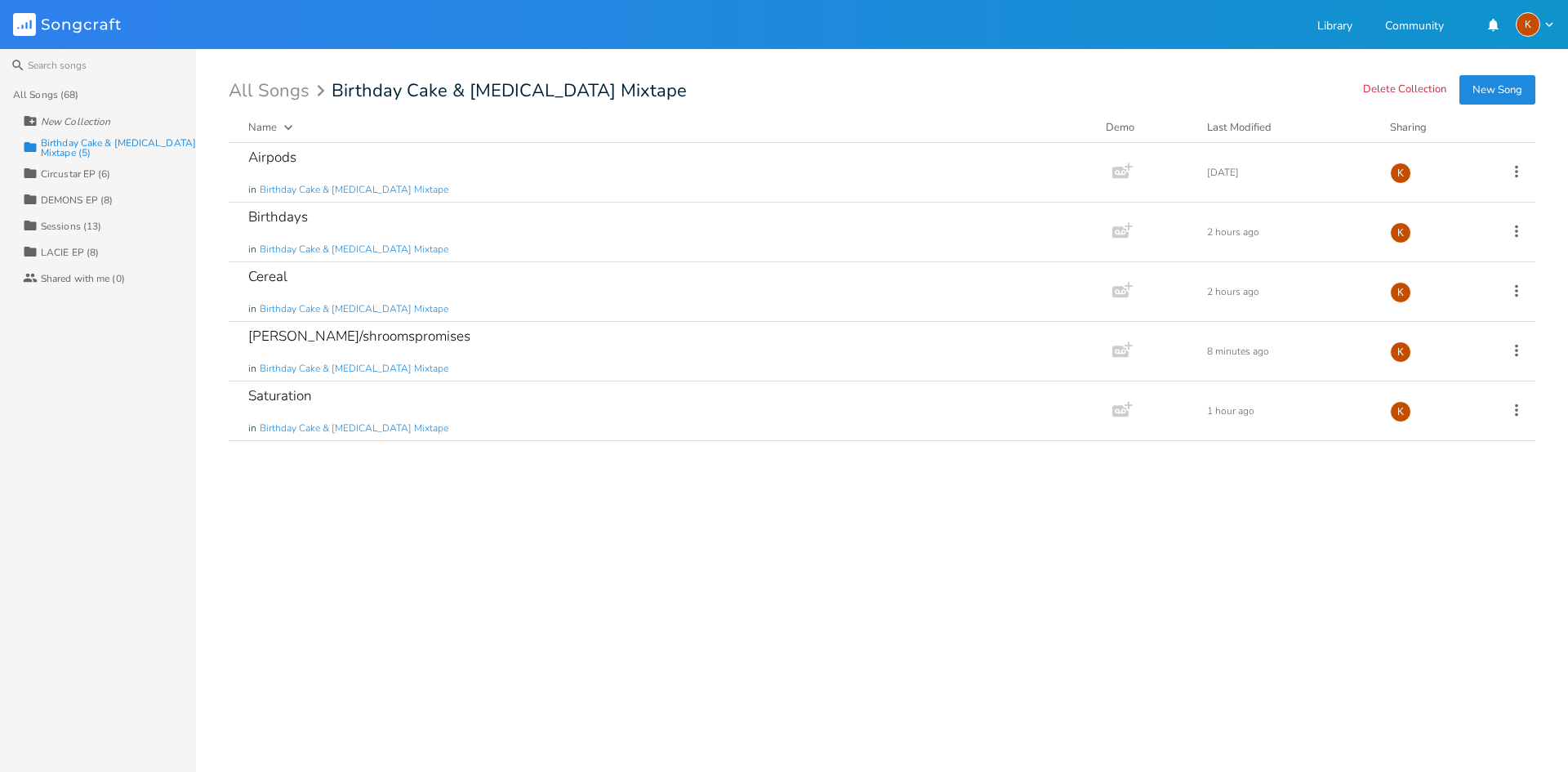
click at [87, 189] on div "Collection DEMONS EP (8)" at bounding box center [109, 200] width 173 height 26
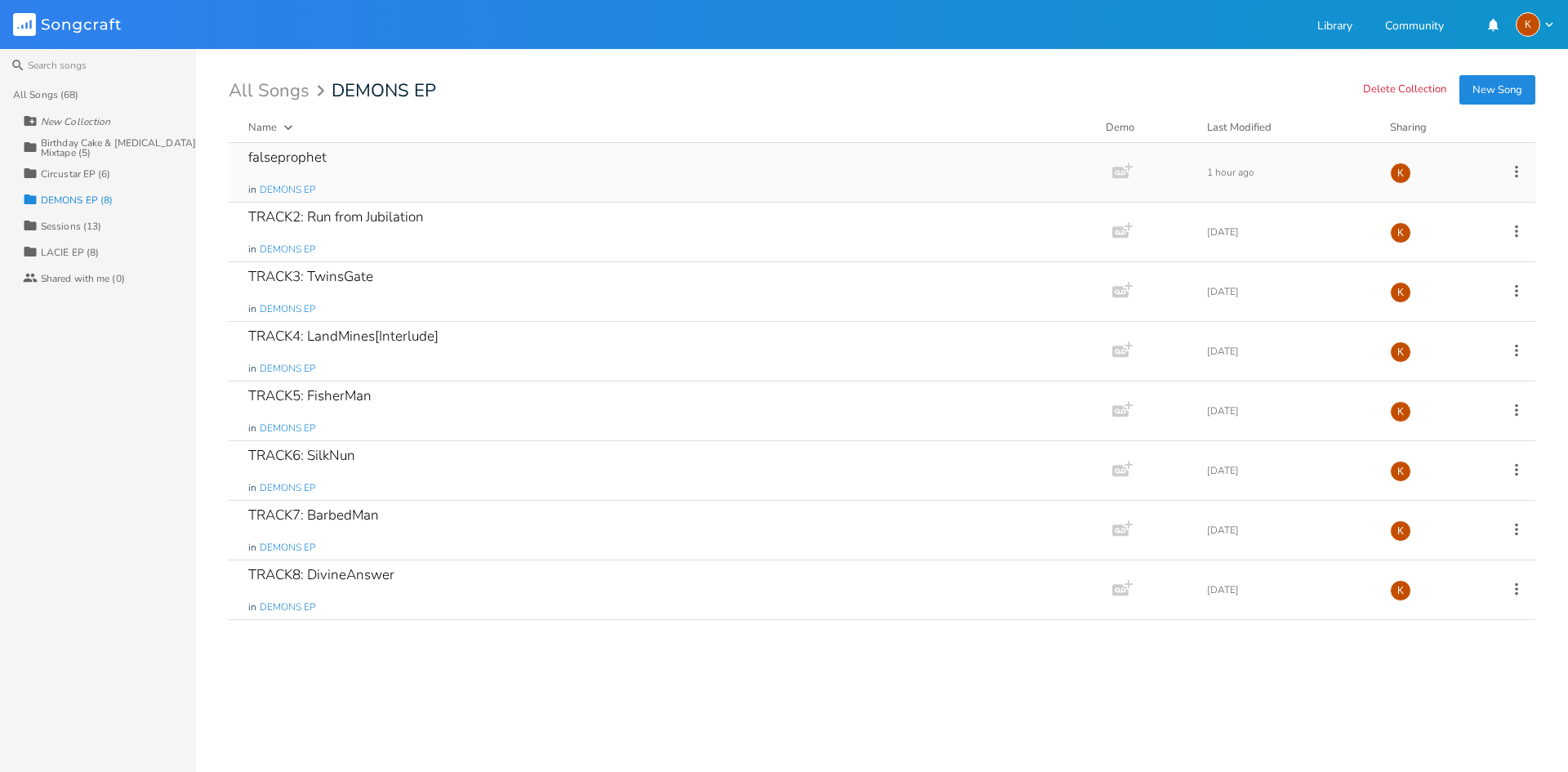
click at [1109, 171] on icon at bounding box center [1517, 171] width 18 height 18
click at [598, 119] on div "Delete Collection New Song All Songs DEMONS EP Name Demo Last Modified Sharing …" at bounding box center [898, 420] width 1339 height 677
click at [586, 154] on div "falseprophet in DEMONS EP" at bounding box center [668, 172] width 838 height 59
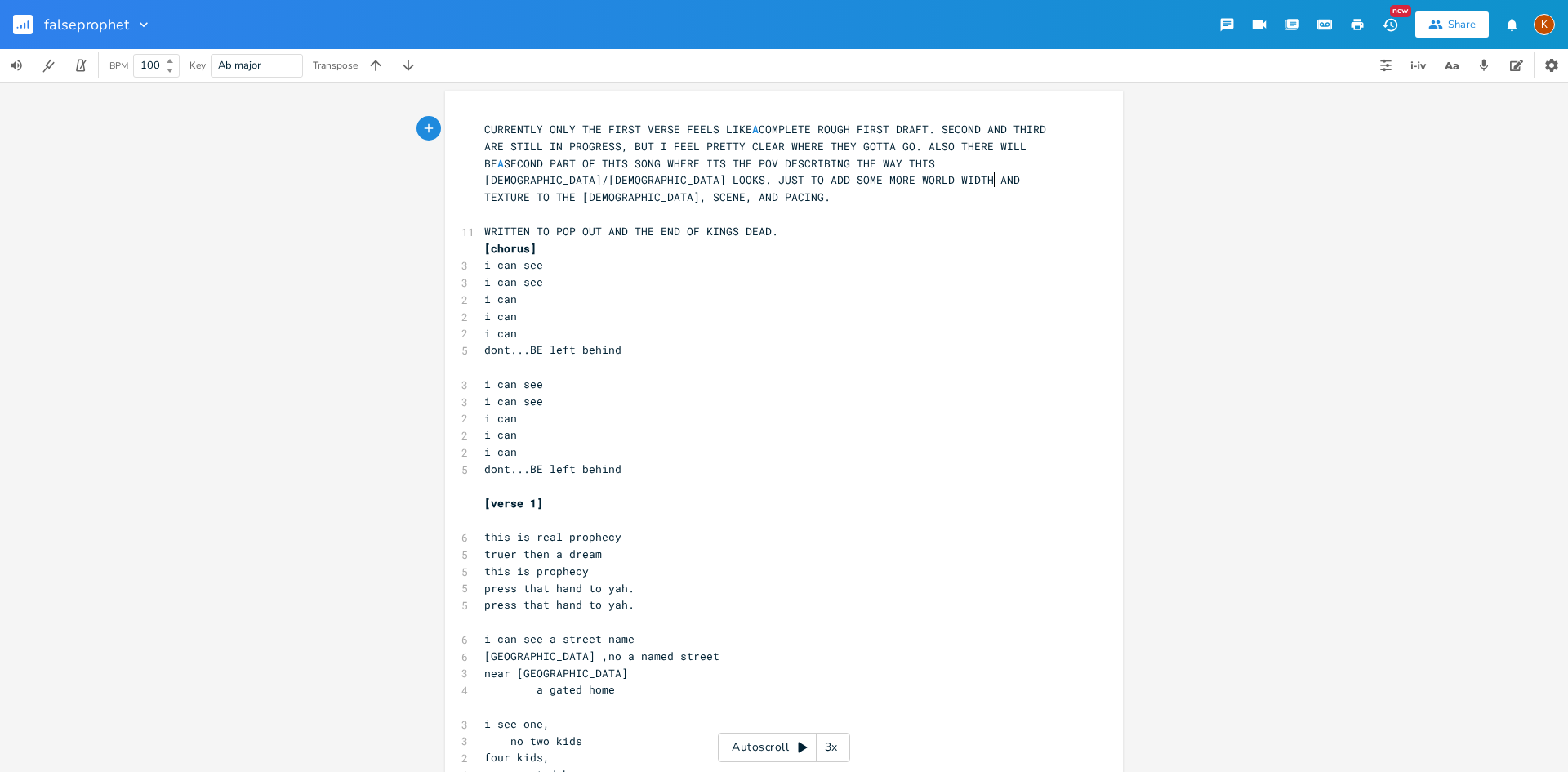
click at [650, 512] on pre "​" at bounding box center [775, 521] width 590 height 18
type textarea "="
type textarea "i ha"
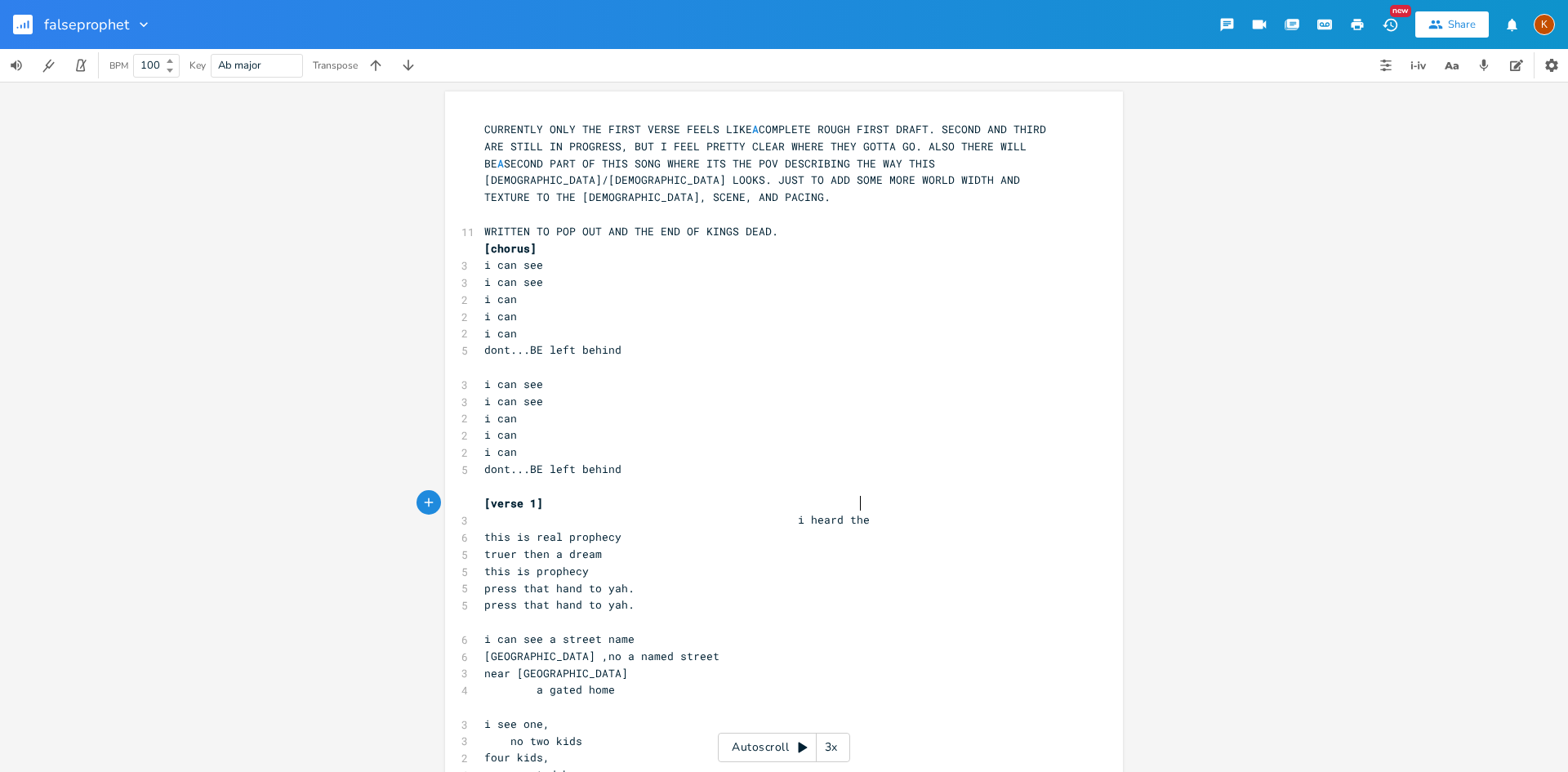
type textarea "eard the"
type textarea "fox"
type textarea "s"
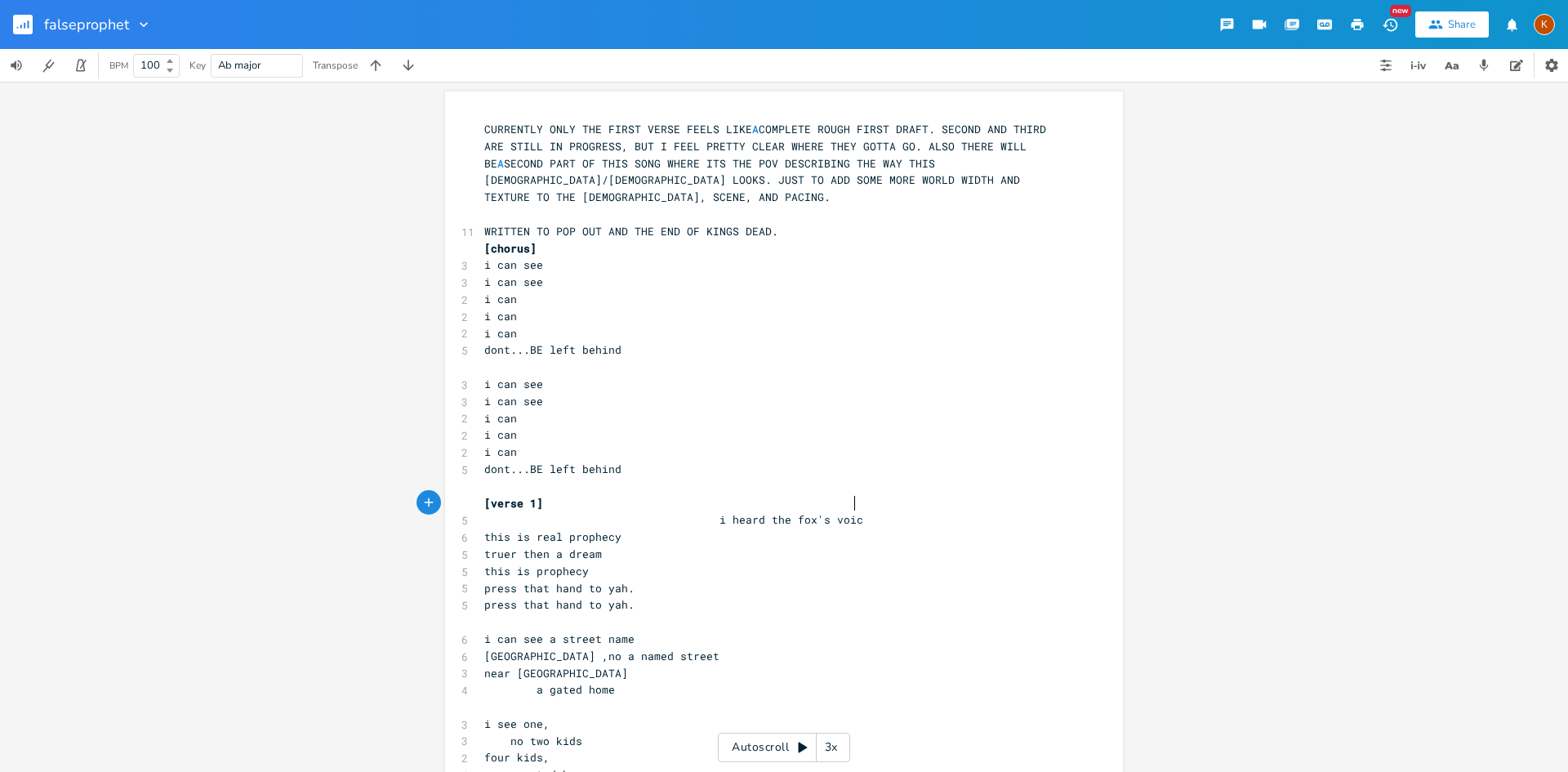
scroll to position [0, 35]
type textarea "'s voice"
type textarea "oice"
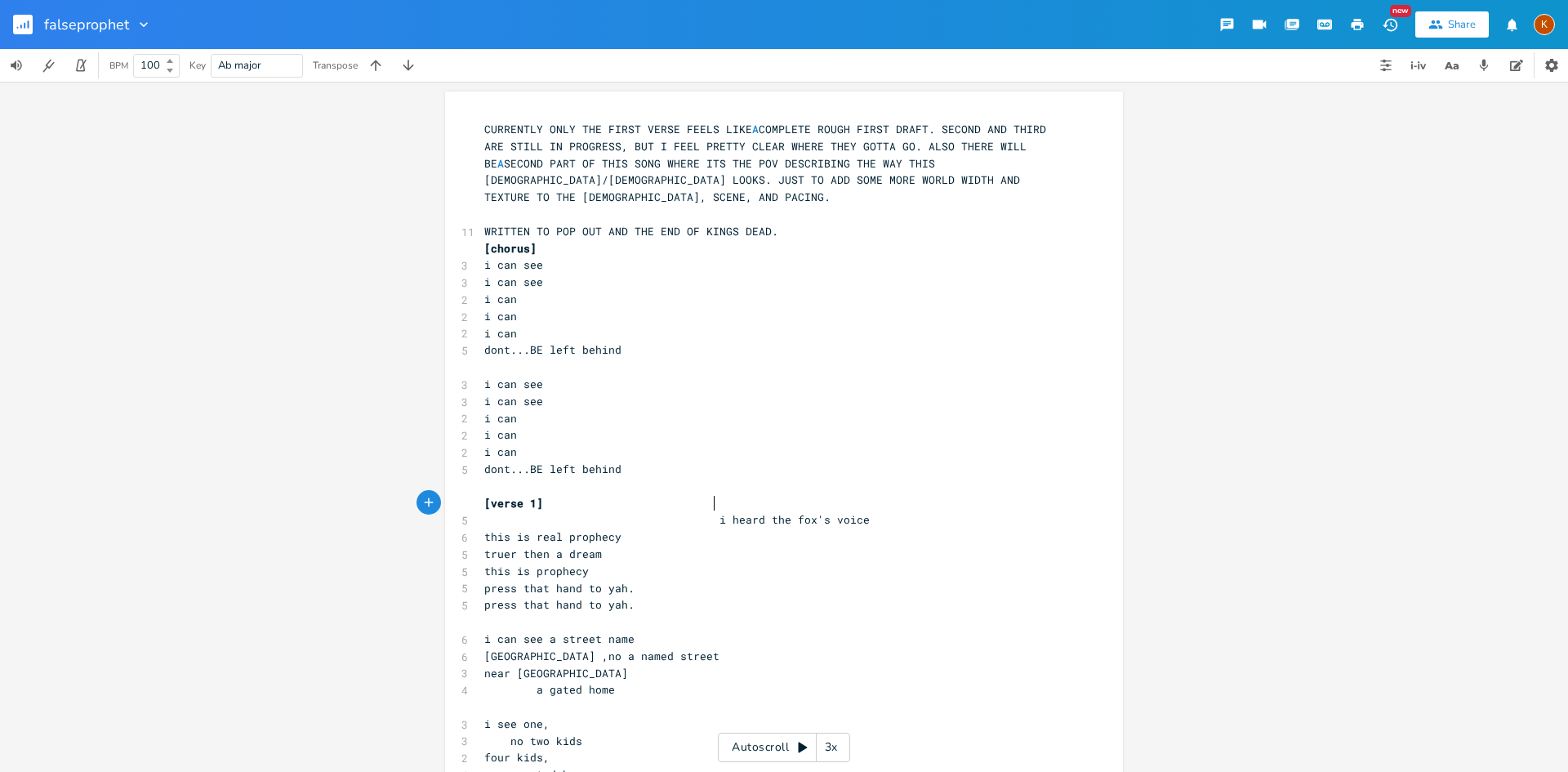
type textarea "\"
type textarea "="
type textarea "i see that pelican skin"
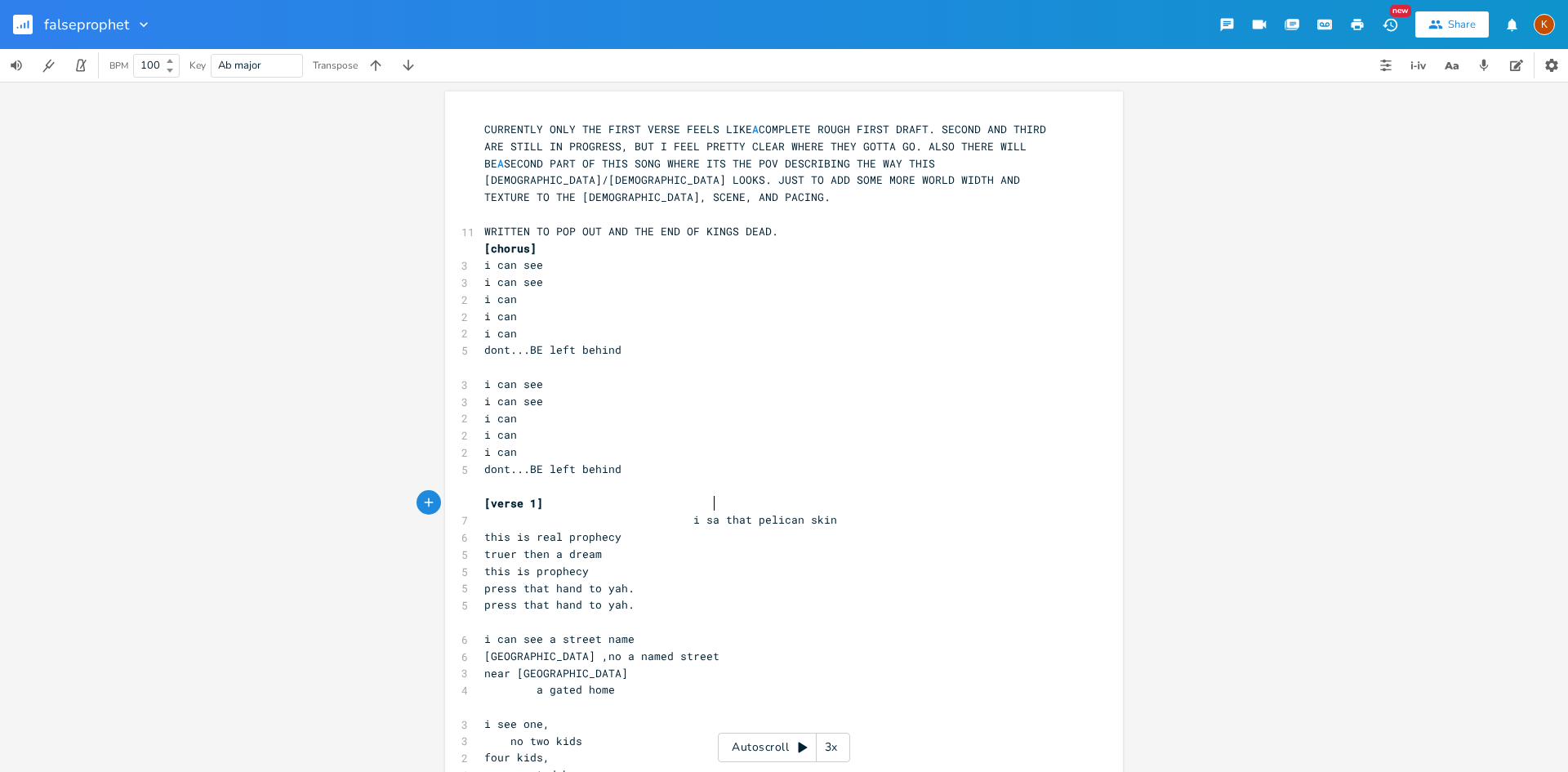
scroll to position [0, 14]
type textarea "aw"
type textarea "e"
type textarea "stand"
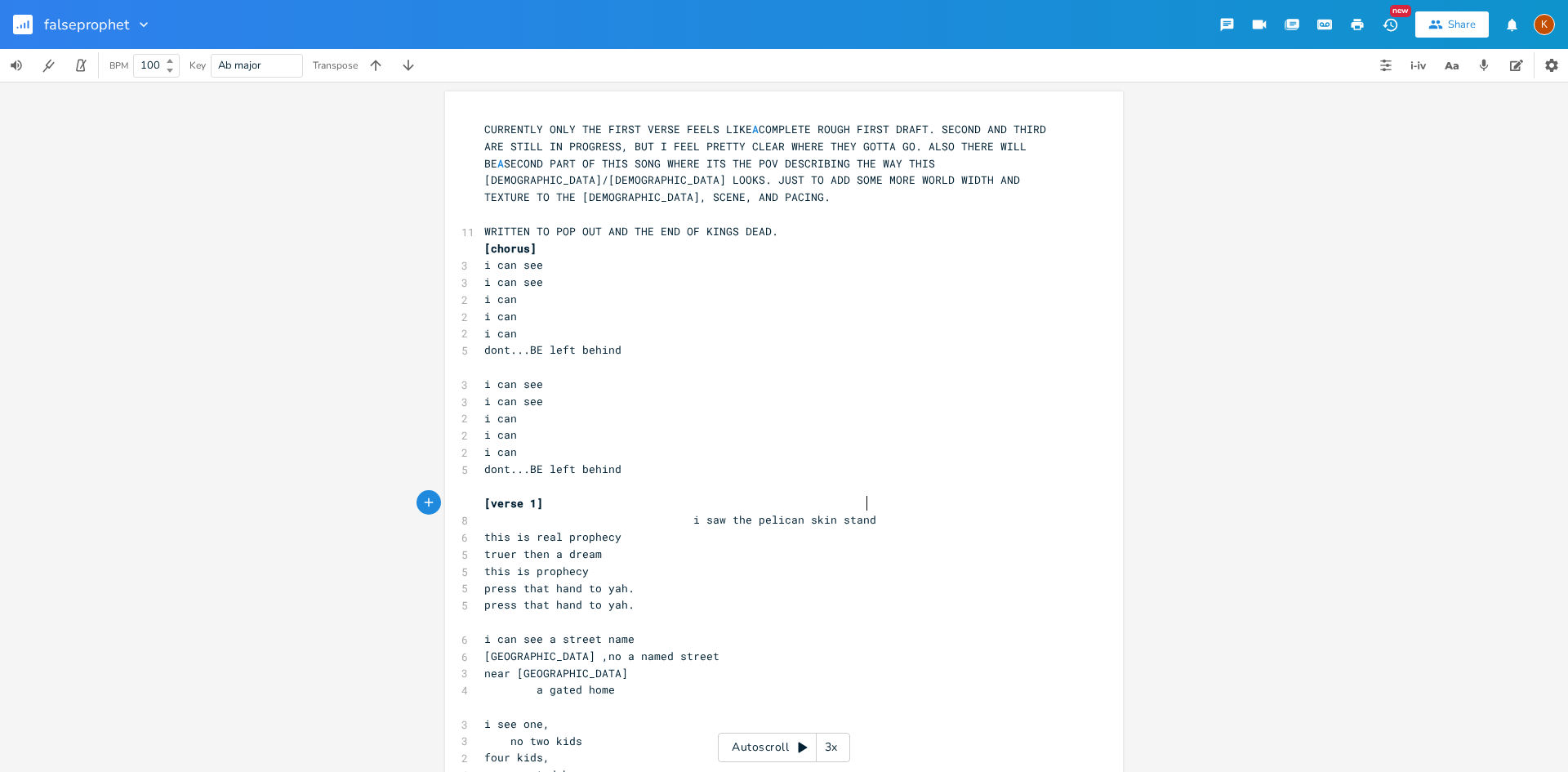
scroll to position [0, 32]
type textarea "o"
type textarea "n that pull"
type textarea "pit"
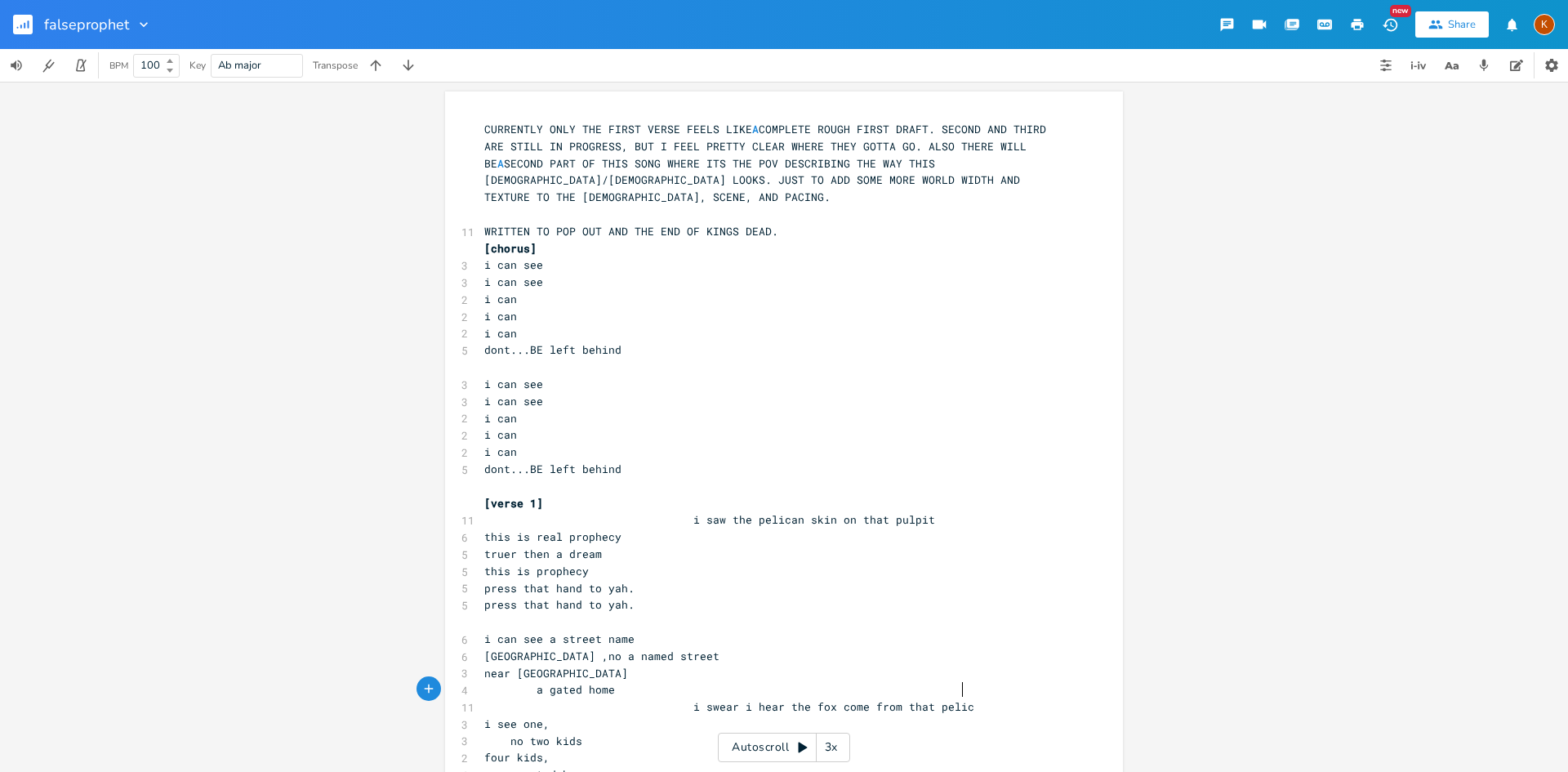
type textarea "i swear i hear the fox come from that pelican"
type textarea "voice"
type textarea "the thr"
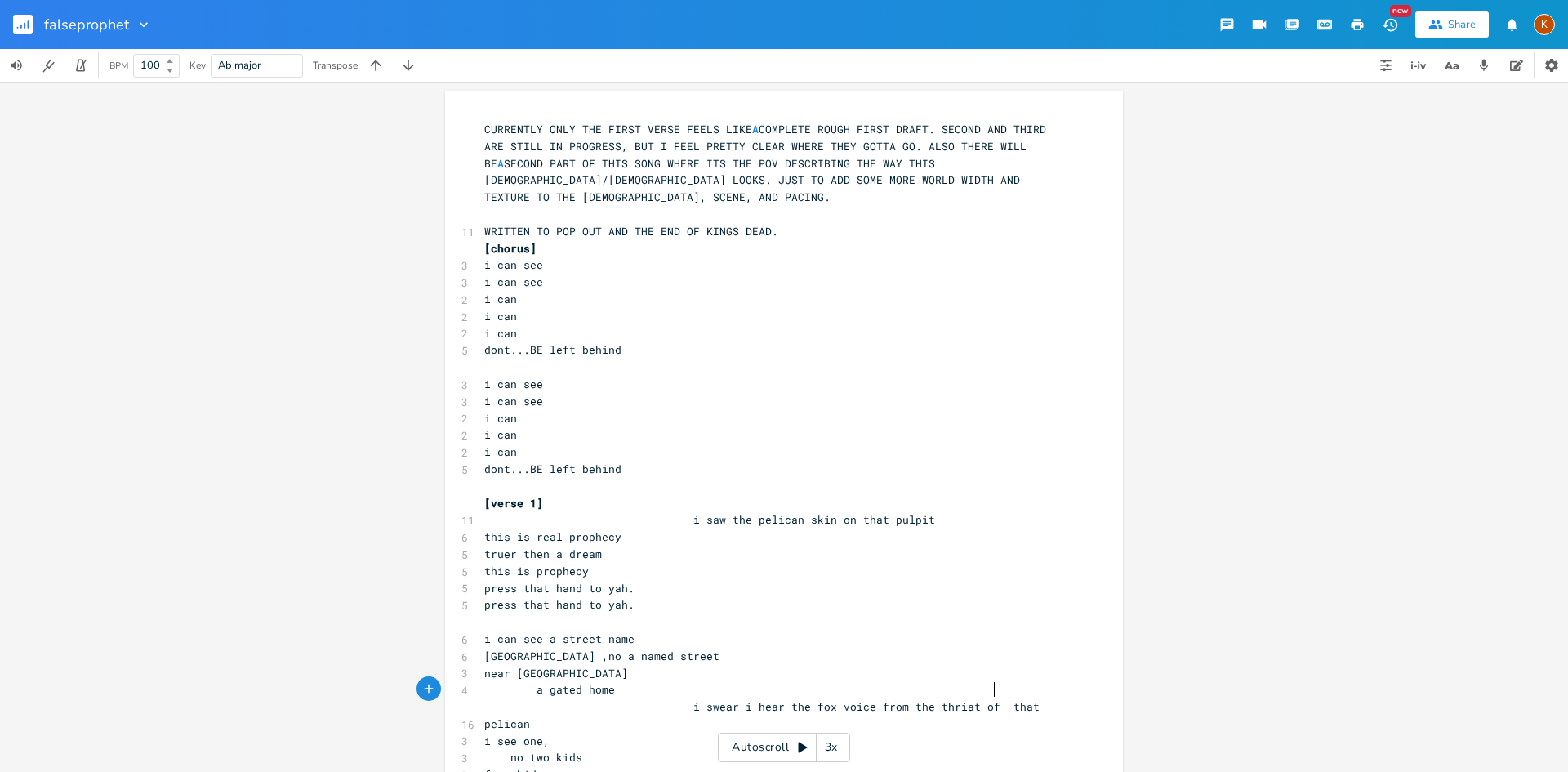
type textarea "riat of t"
type textarea "t"
type textarea "n"
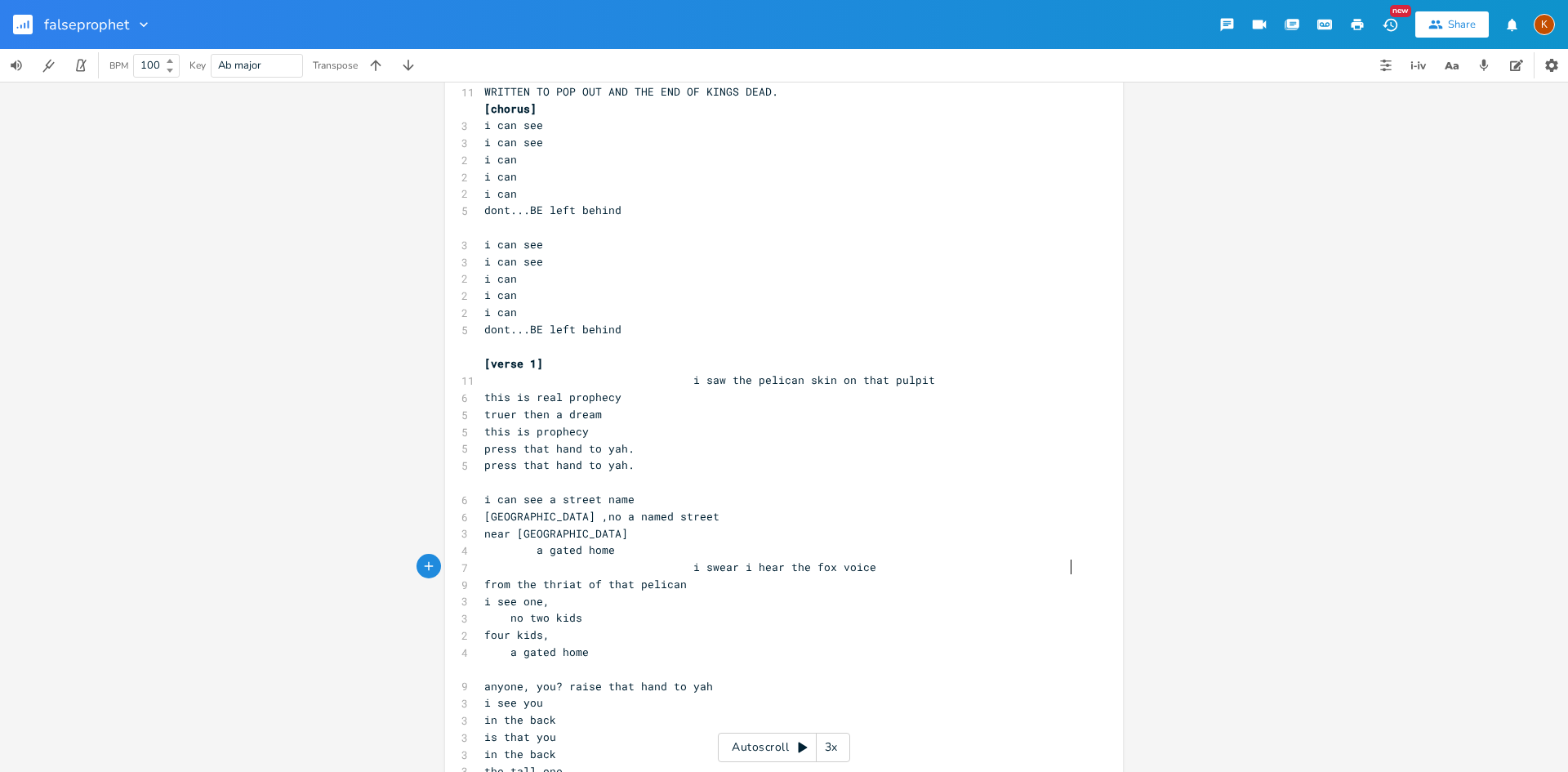
scroll to position [164, 0]
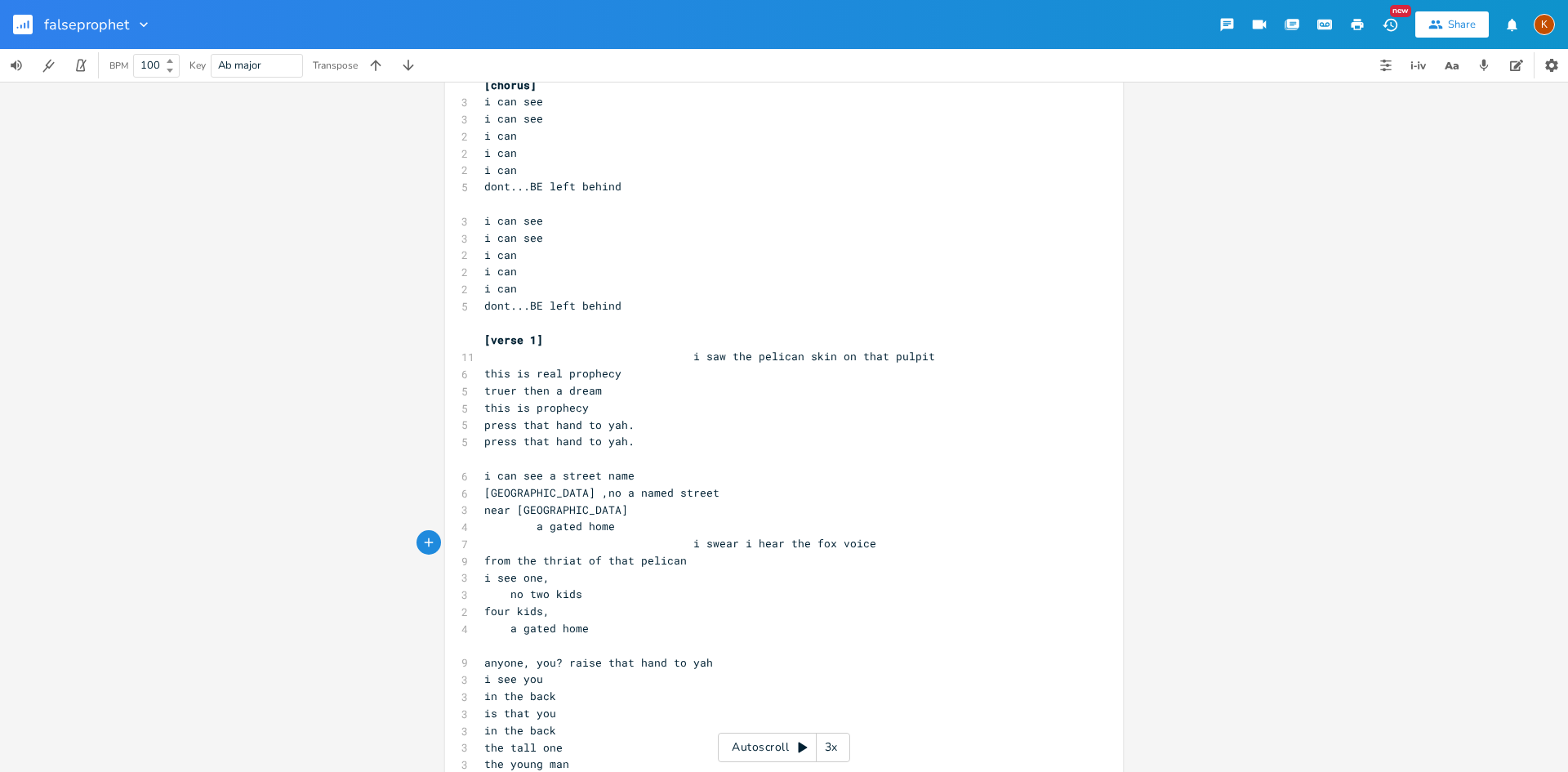
click at [627, 637] on pre "​" at bounding box center [775, 646] width 590 height 18
click at [687, 553] on span "from the thriat of that pelican" at bounding box center [585, 560] width 202 height 15
type textarea "=o"
type textarea "o"
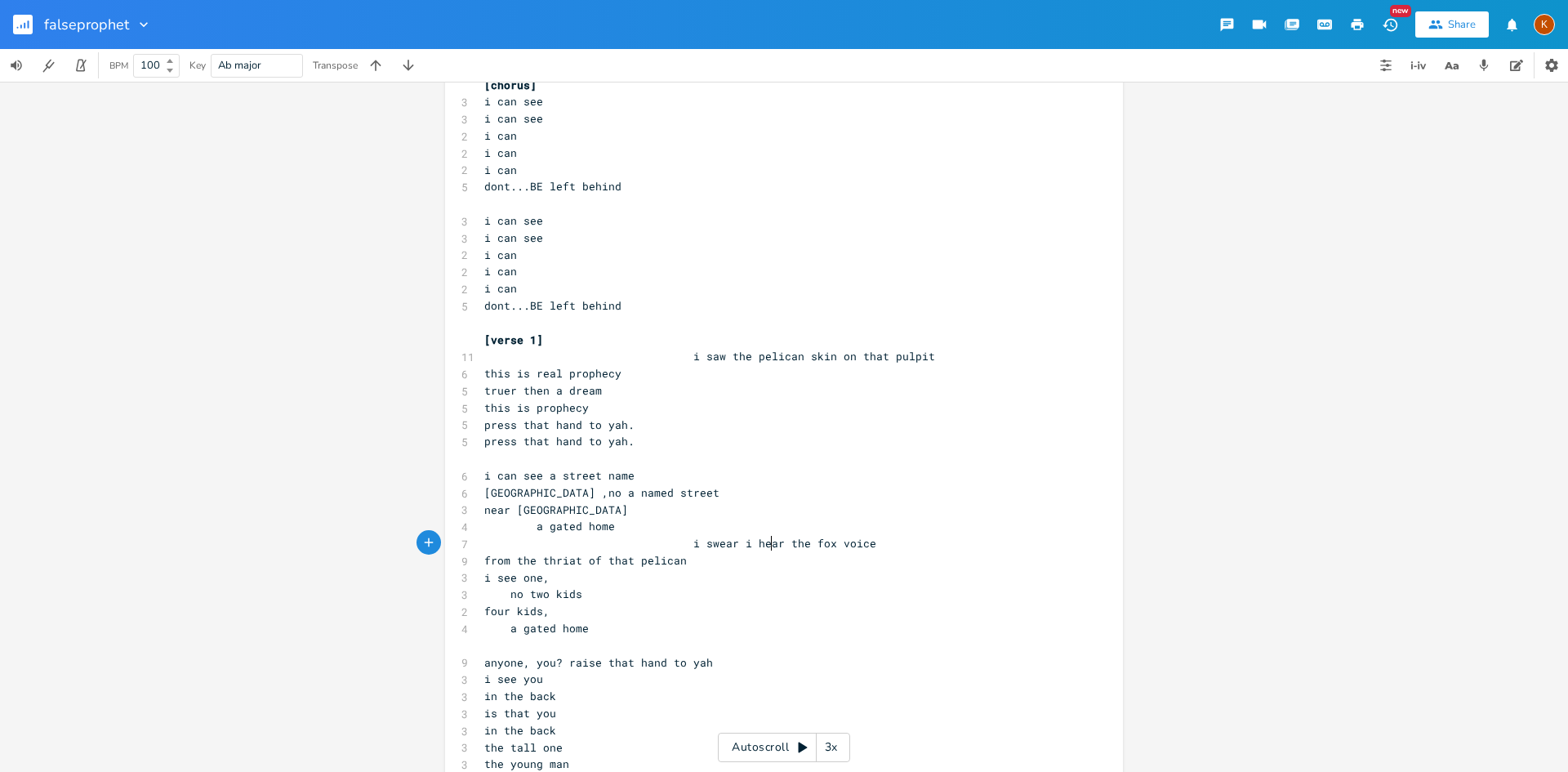
scroll to position [0, 6]
click at [775, 620] on pre "a gated home" at bounding box center [775, 629] width 590 height 18
click at [703, 637] on span at bounding box center [707, 646] width 26 height 18
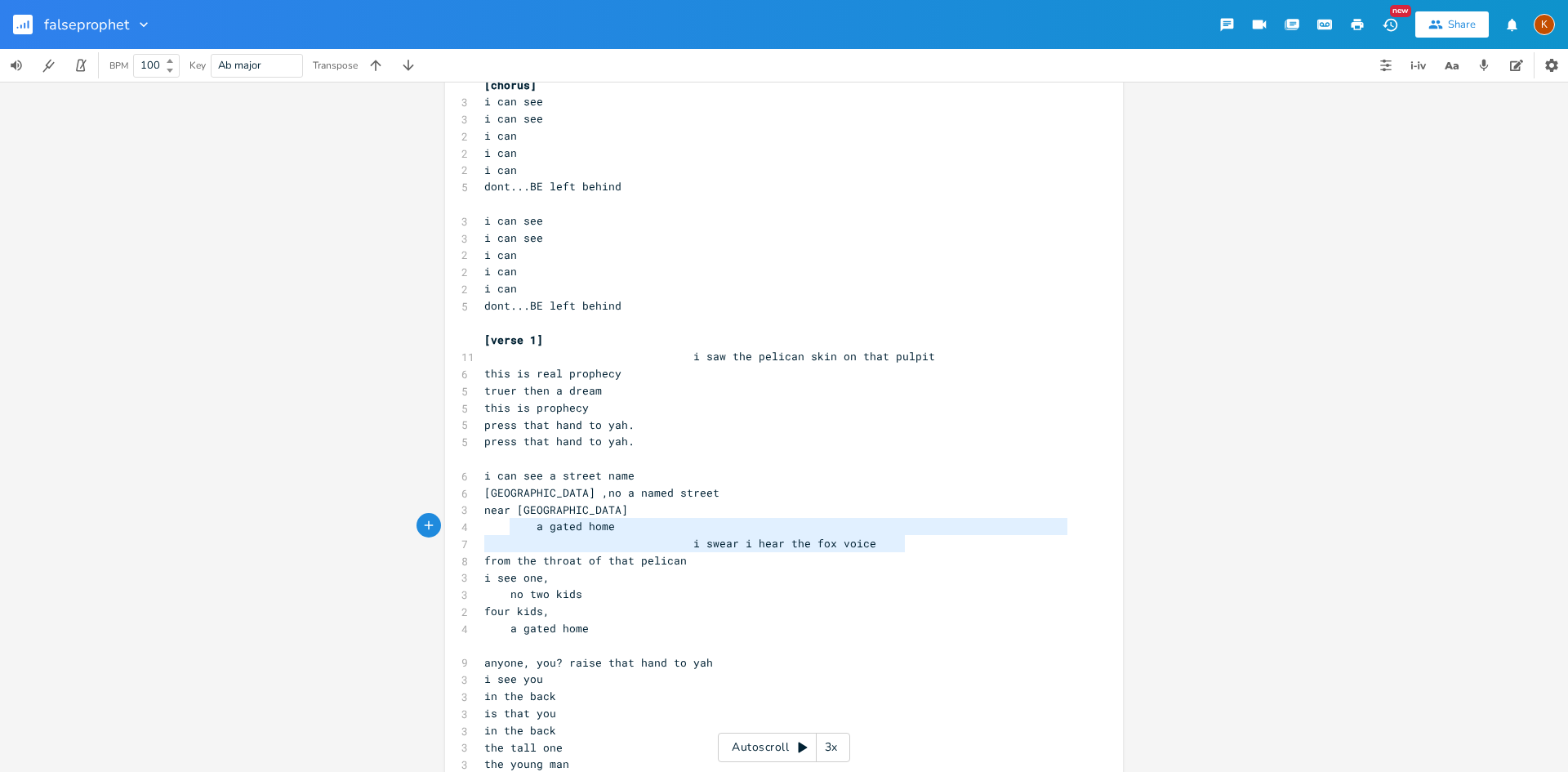
type textarea "i swear i hear the fox voice from the throat of that pelican"
drag, startPoint x: 903, startPoint y: 541, endPoint x: 480, endPoint y: 528, distance: 423.2
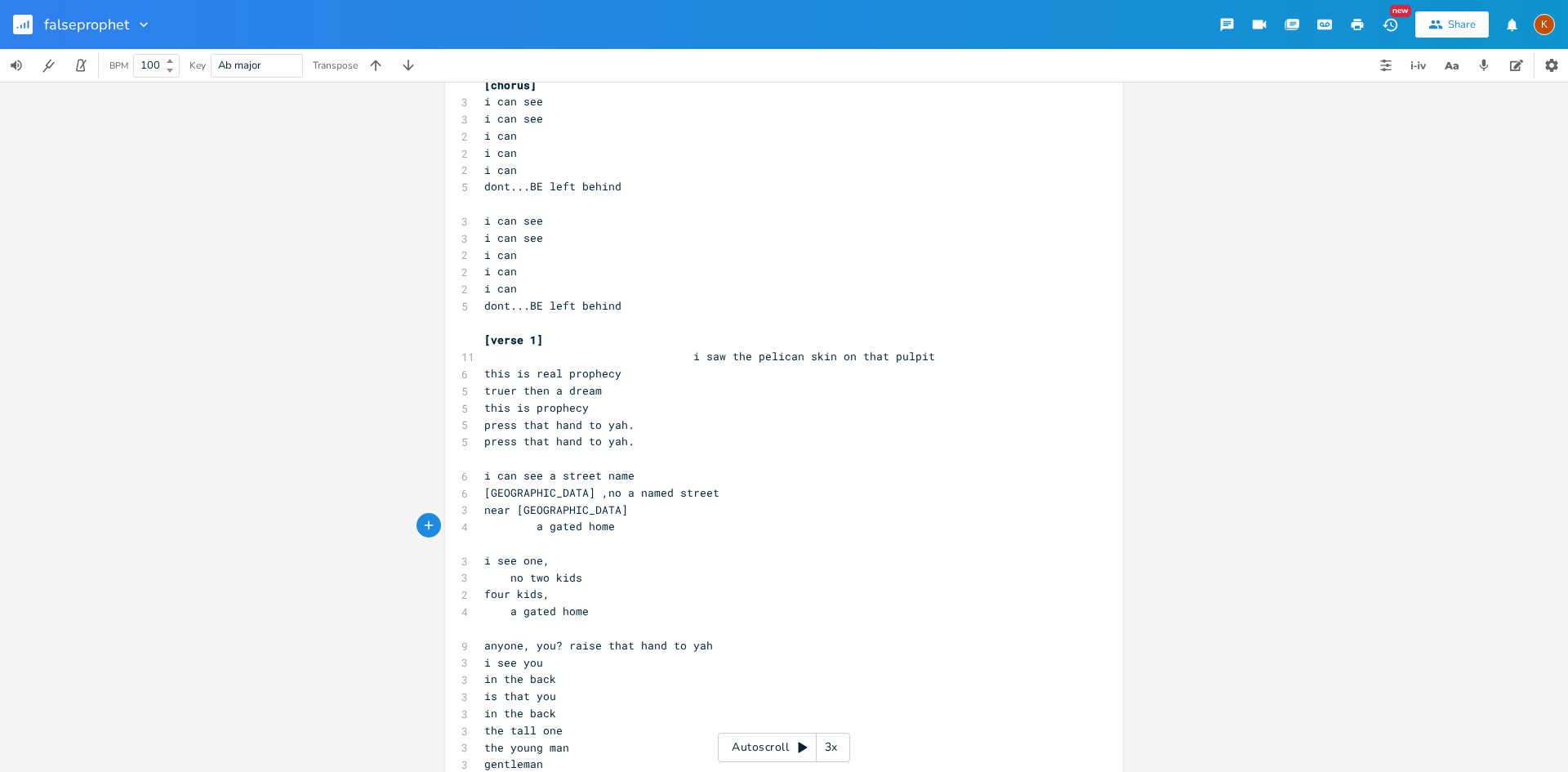
click at [511, 620] on span at bounding box center [524, 629] width 26 height 18
type textarea "i saw the pelican skin on that pulpit"
drag, startPoint x: 924, startPoint y: 345, endPoint x: 679, endPoint y: 343, distance: 245.0
click at [679, 349] on span "i saw the pelican skin on that pulpit" at bounding box center [709, 356] width 451 height 15
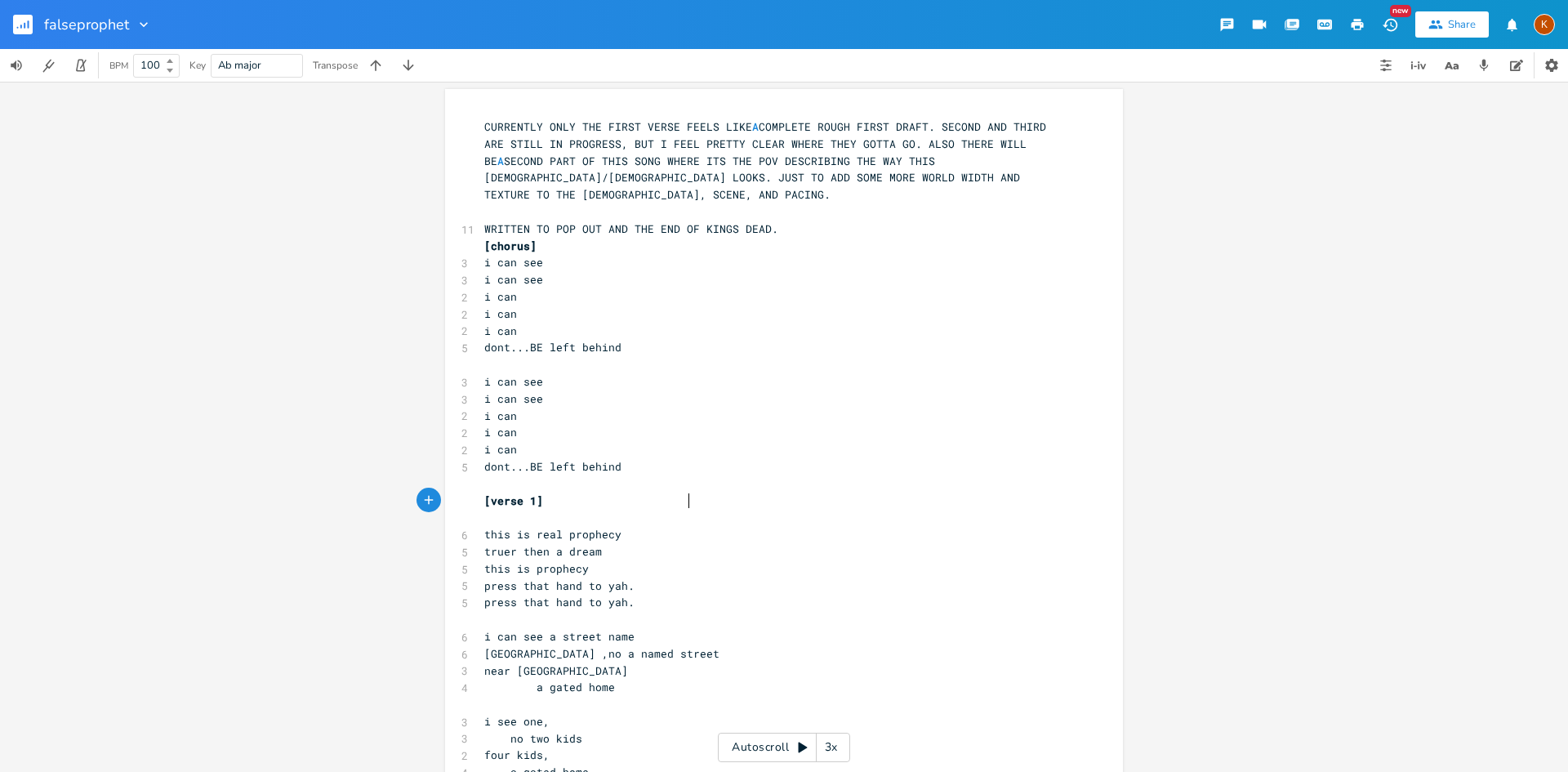
scroll to position [0, 0]
click at [18, 21] on rect "button" at bounding box center [23, 25] width 19 height 19
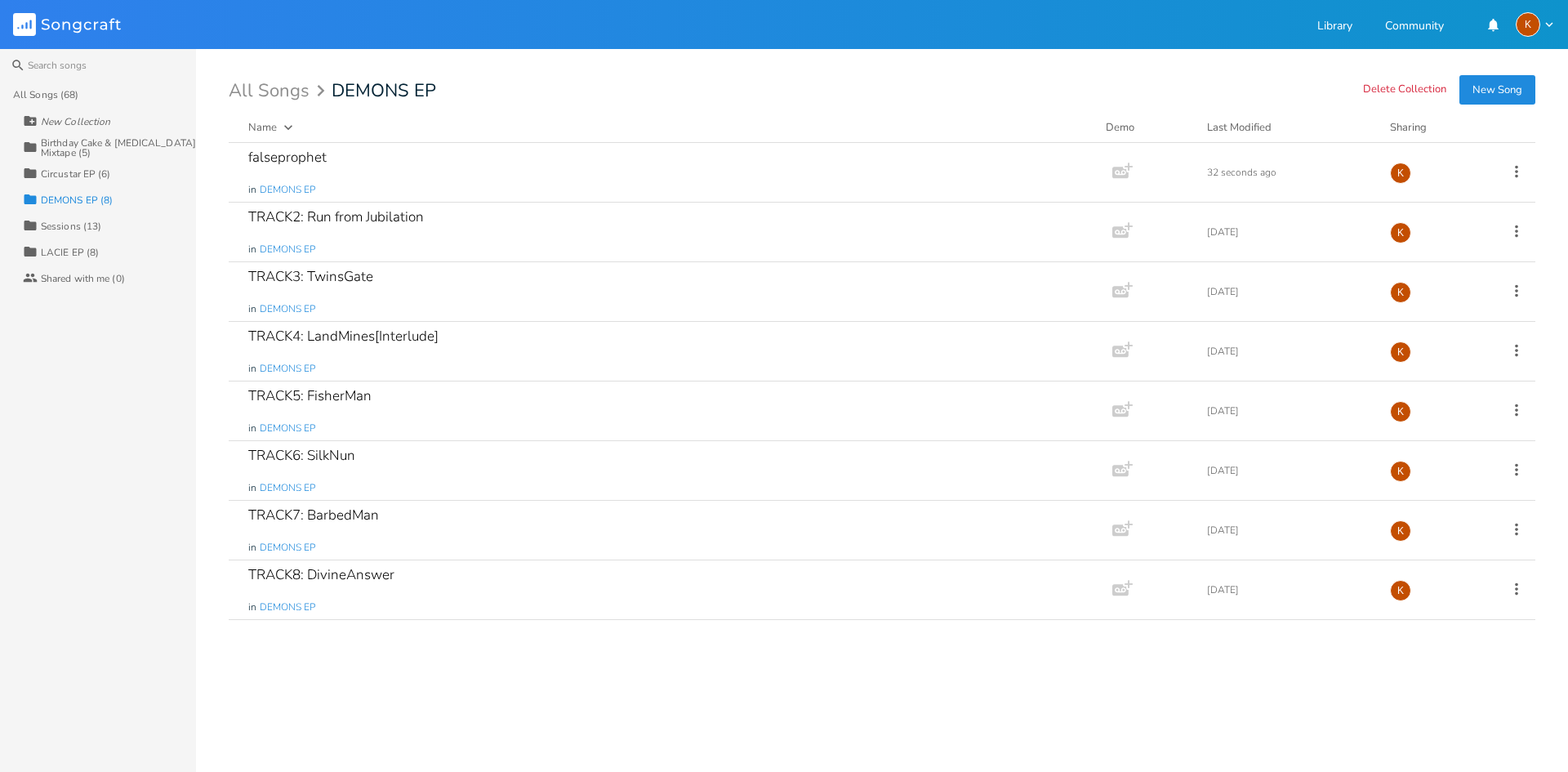
click at [108, 151] on div "Birthday Cake & [MEDICAL_DATA] Mixtape (5)" at bounding box center [118, 148] width 156 height 19
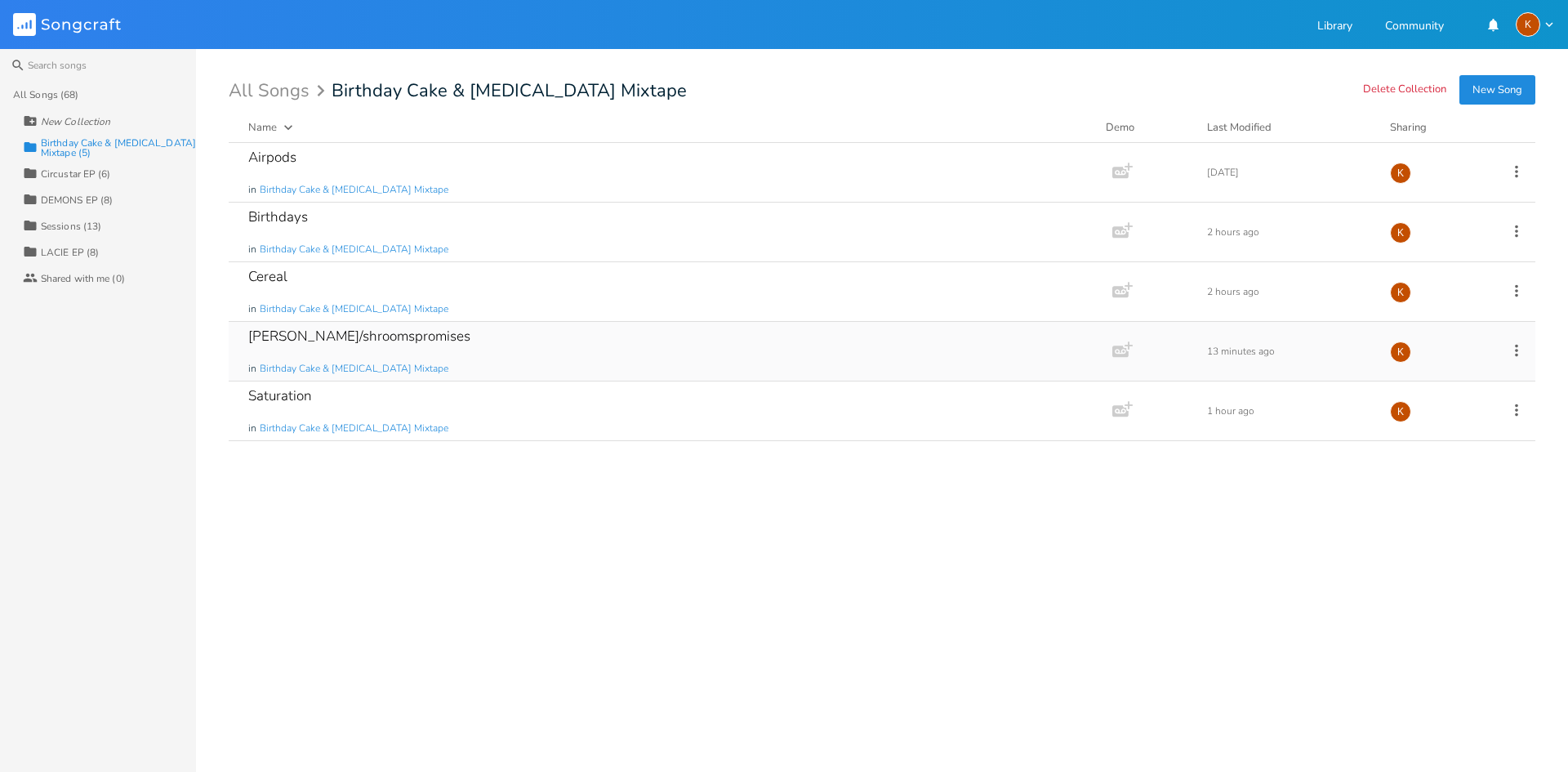
click at [1109, 353] on icon at bounding box center [1517, 350] width 18 height 18
click at [874, 589] on div "Airpods in Birthday Cake & Ammonia Mixtape Add Demo 3 days ago K Birthdays in B…" at bounding box center [882, 451] width 1307 height 616
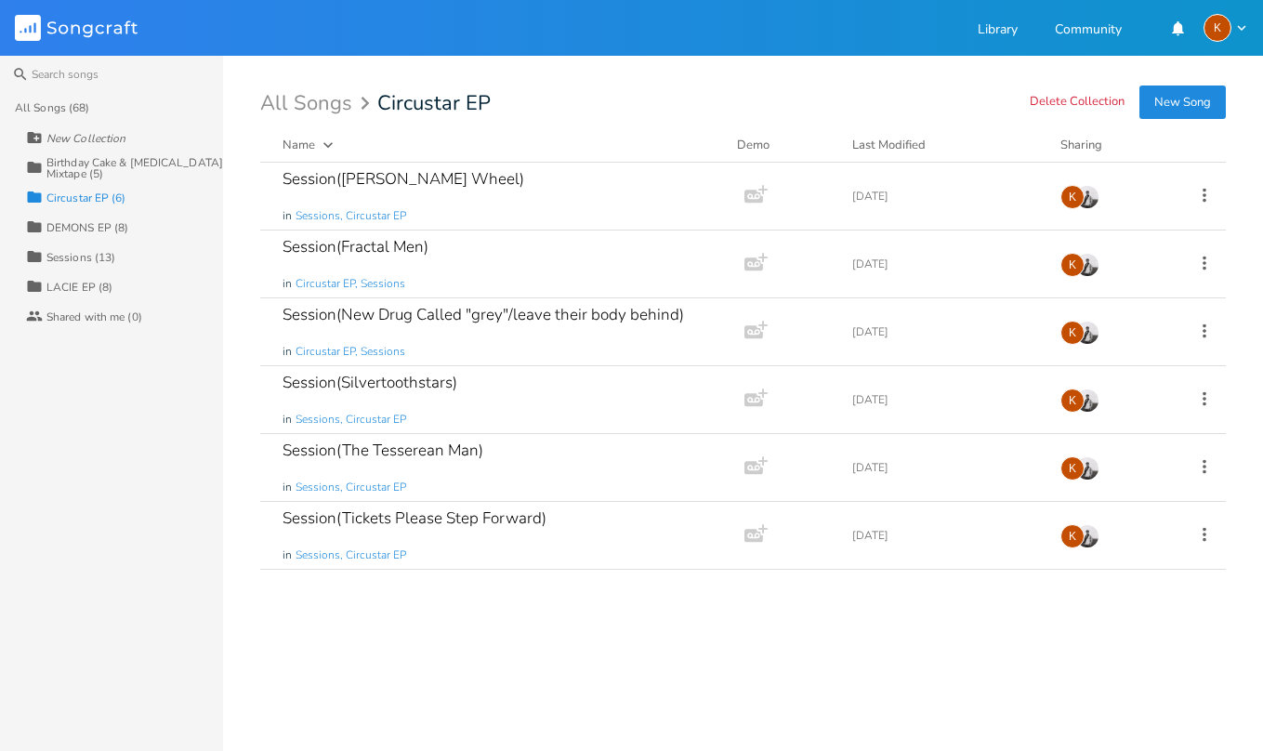
click at [117, 229] on div "DEMONS EP (8)" at bounding box center [87, 227] width 82 height 11
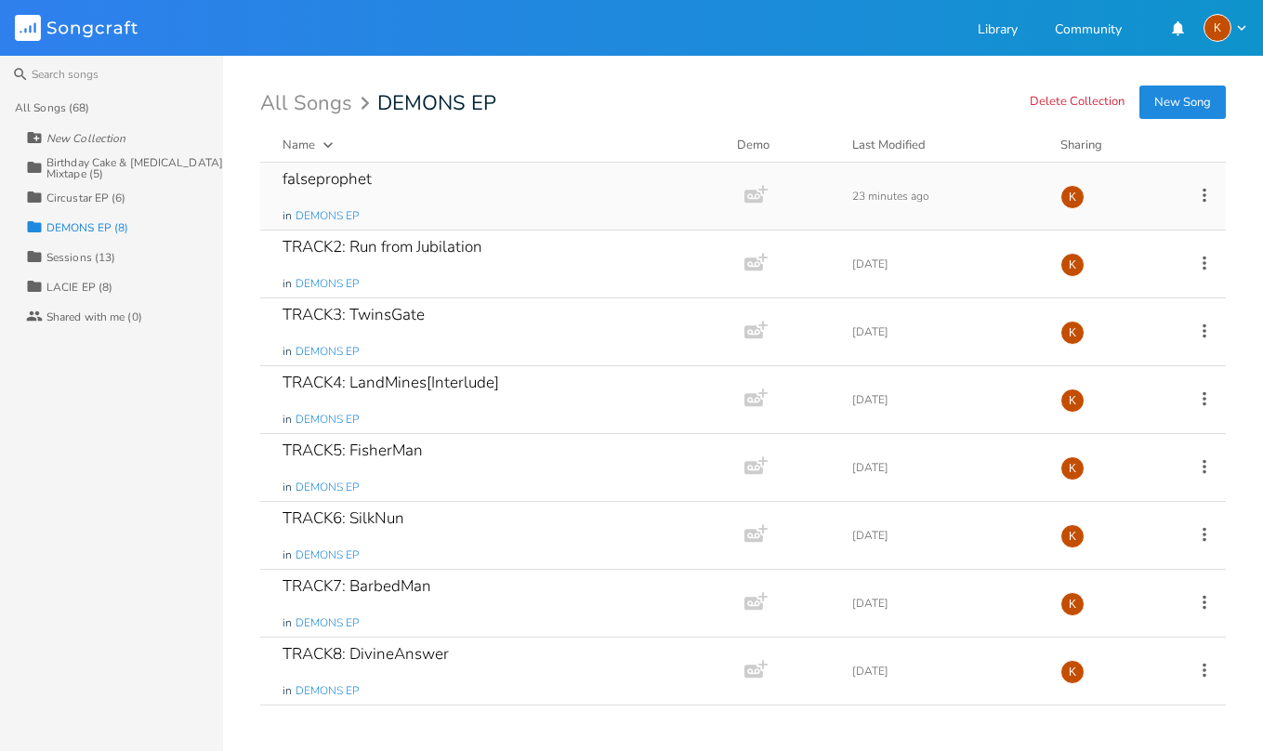
click at [532, 210] on div "falseprophet in DEMONS EP" at bounding box center [499, 196] width 432 height 67
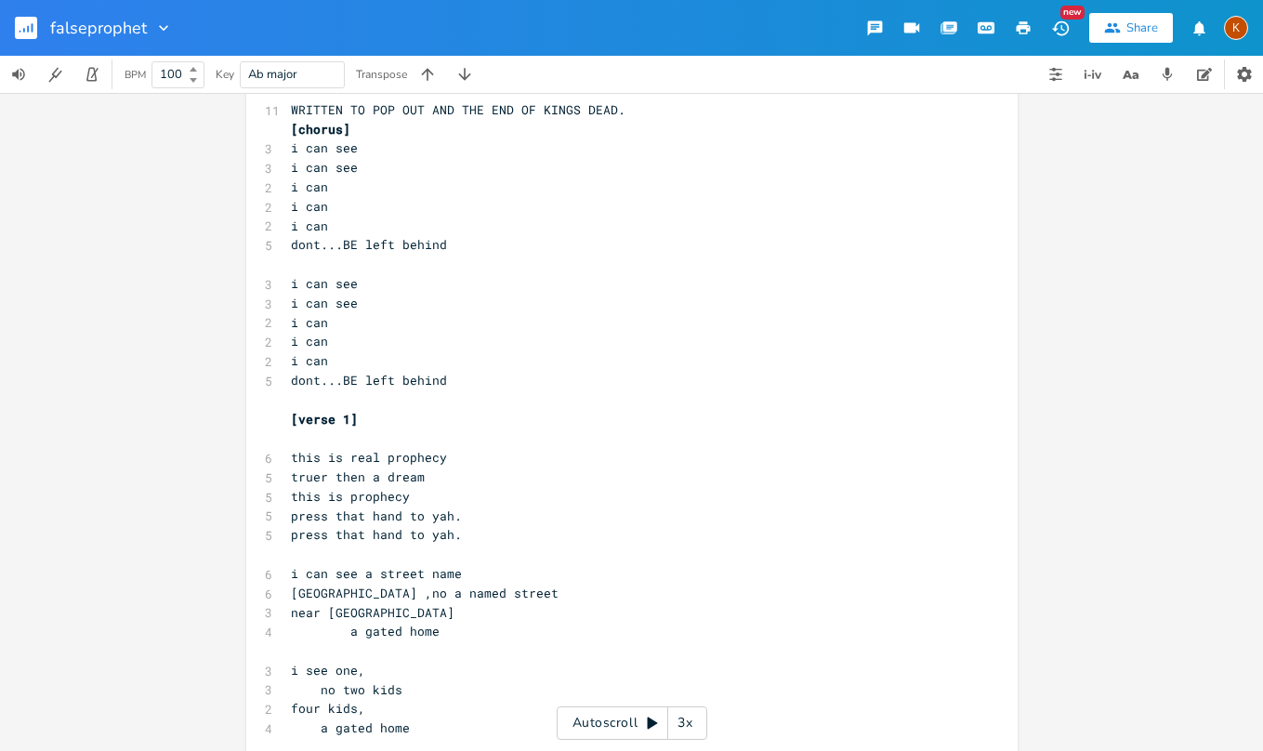
scroll to position [186, 0]
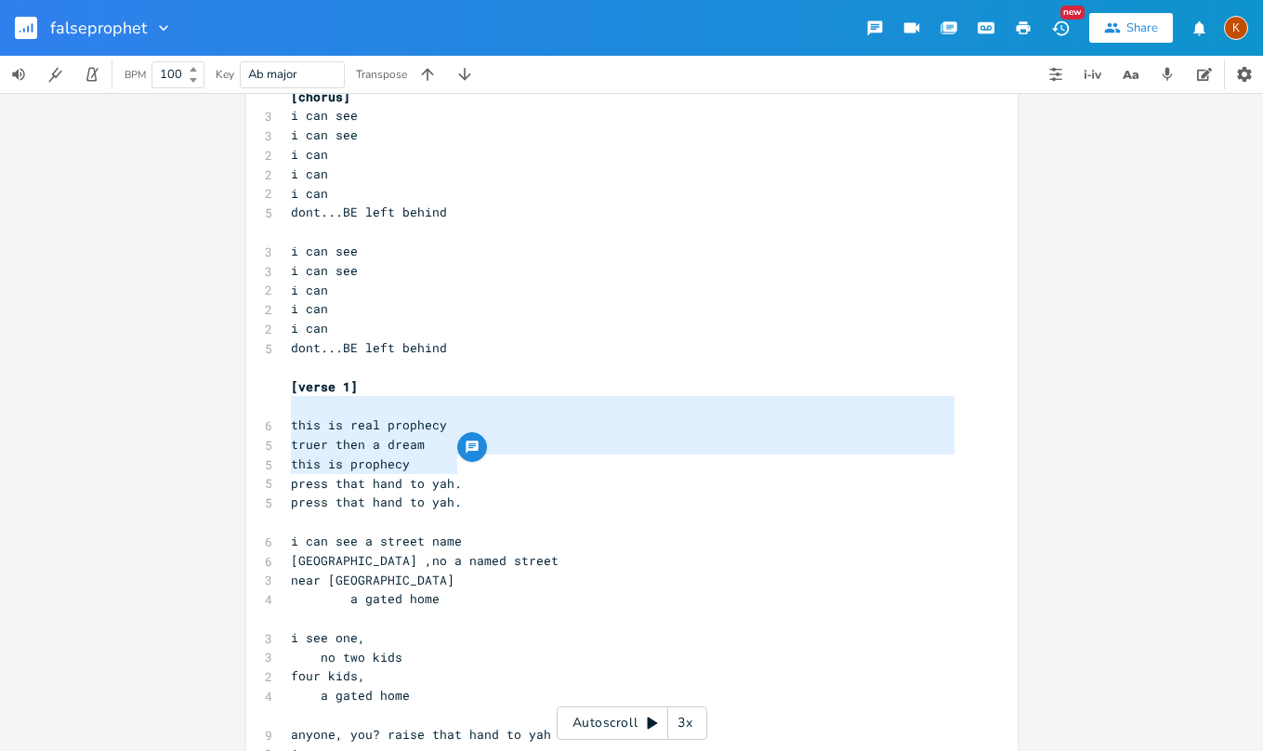
type textarea "this is real prophecy truer then a dream this is prophecy"
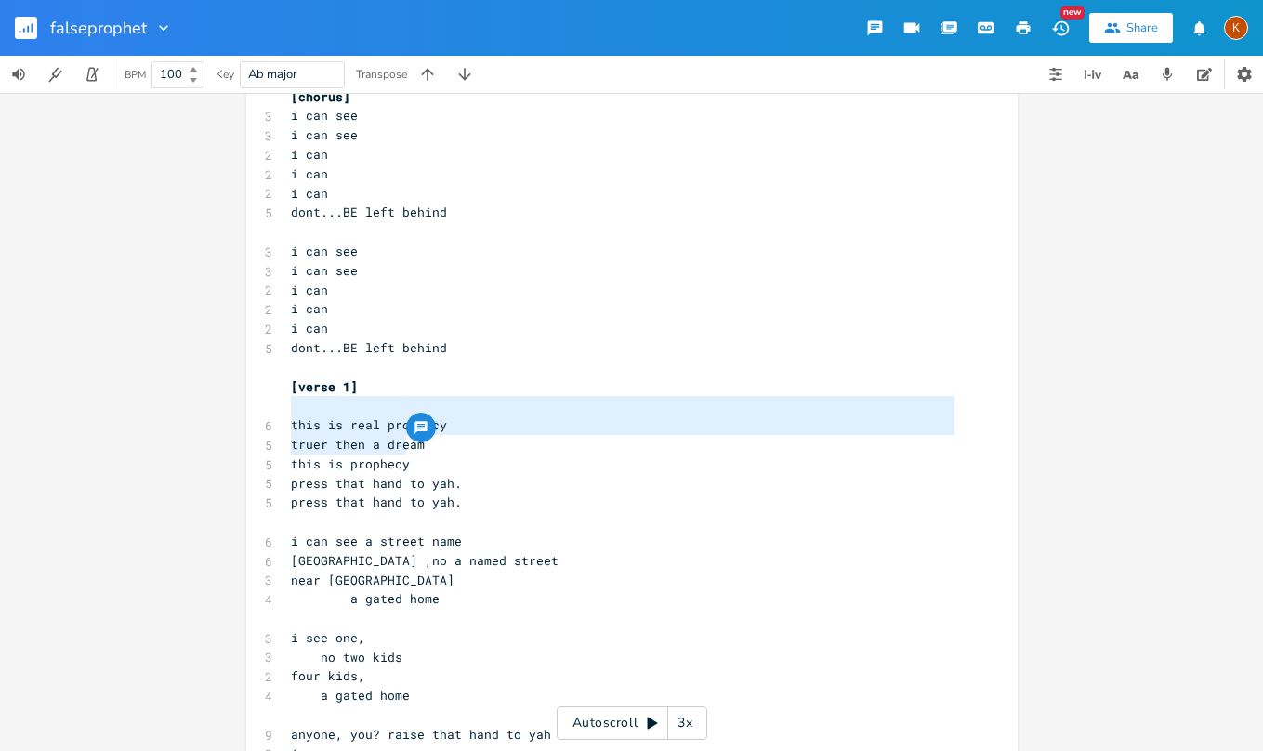
drag, startPoint x: 281, startPoint y: 407, endPoint x: 467, endPoint y: 440, distance: 189.6
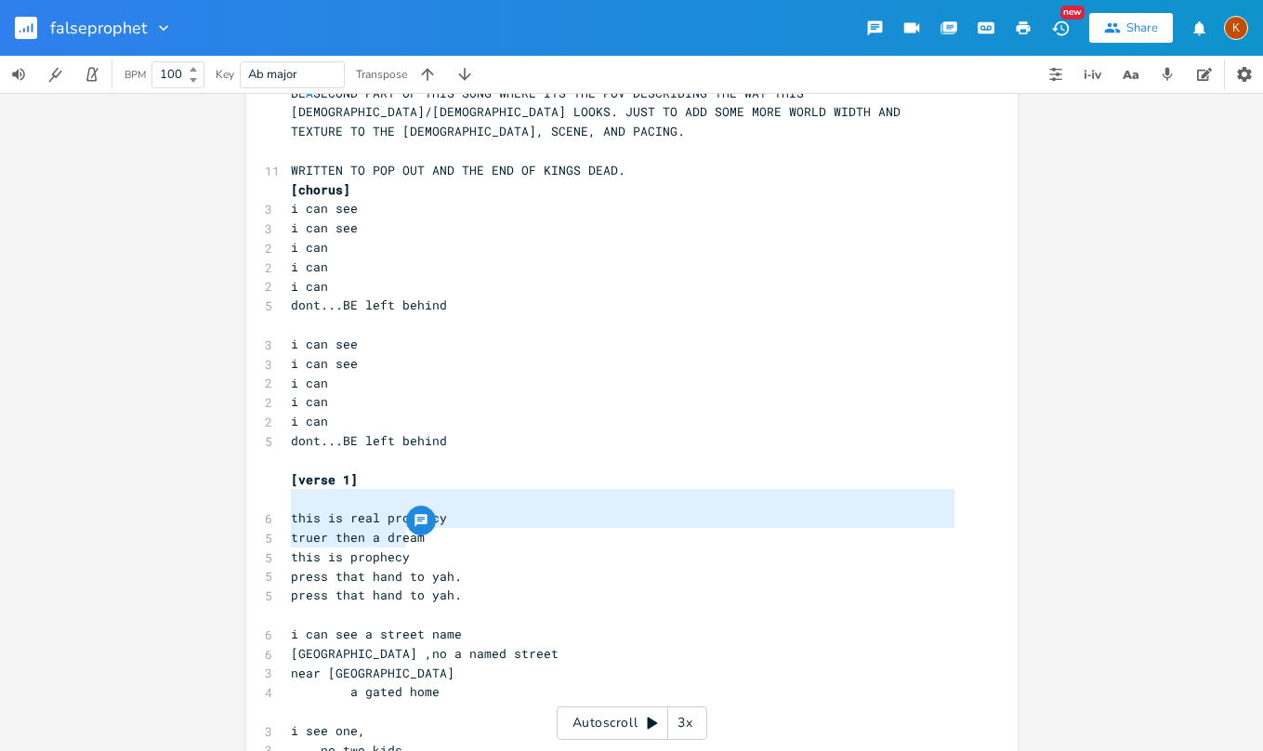
click at [494, 605] on pre "​" at bounding box center [622, 615] width 671 height 20
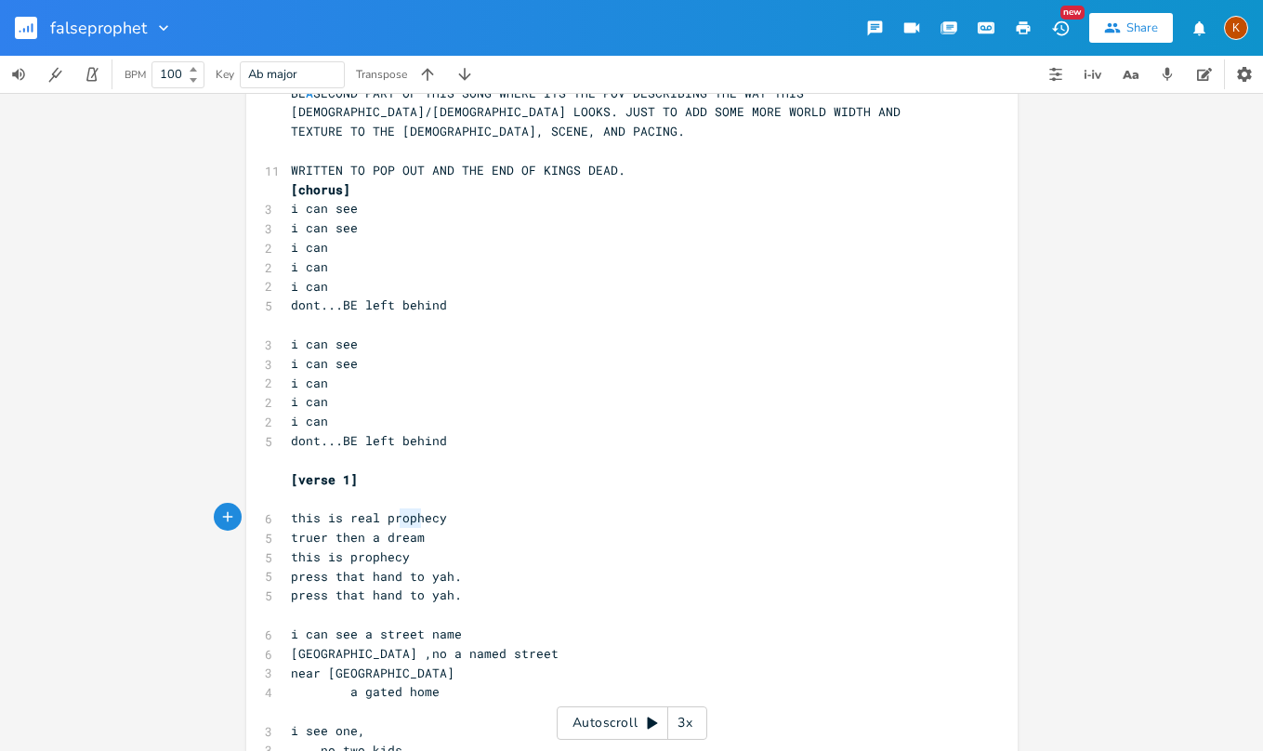
type textarea "dream"
drag, startPoint x: 438, startPoint y: 521, endPoint x: 381, endPoint y: 521, distance: 56.7
click at [381, 528] on pre "truer then a dream" at bounding box center [622, 538] width 671 height 20
click at [361, 548] on span "this is prophecy" at bounding box center [350, 556] width 119 height 17
click at [369, 529] on span "truer then a dream" at bounding box center [358, 537] width 134 height 17
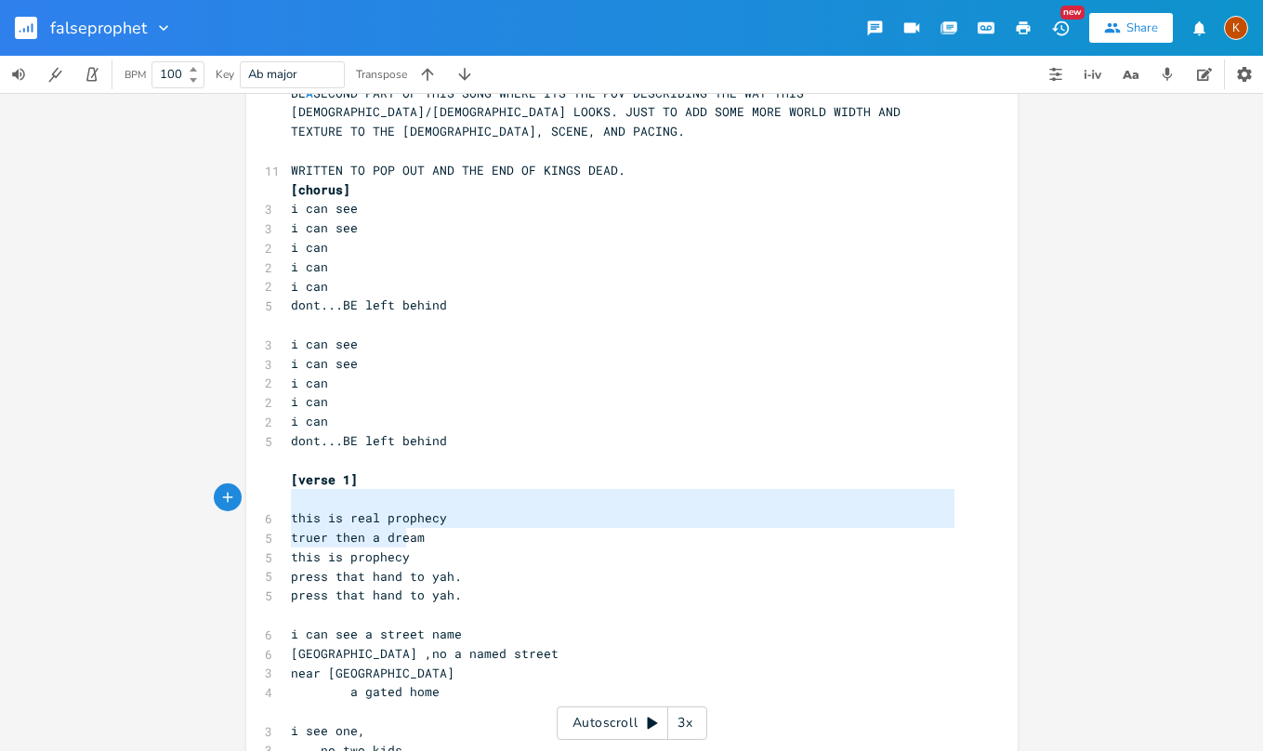
type textarea "this is real prophecy truer then a dream this is prophecy"
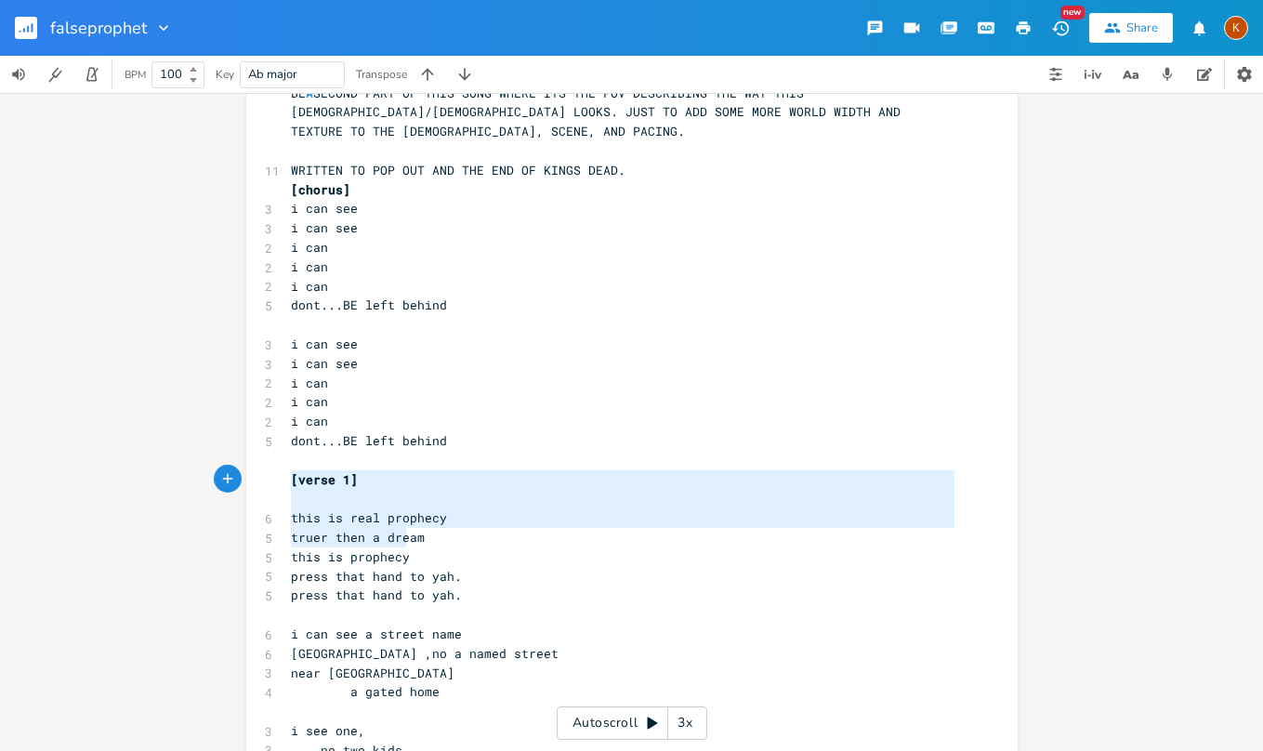
drag, startPoint x: 420, startPoint y: 542, endPoint x: 213, endPoint y: 489, distance: 213.9
click at [339, 509] on span "this is real prophecy" at bounding box center [369, 517] width 156 height 17
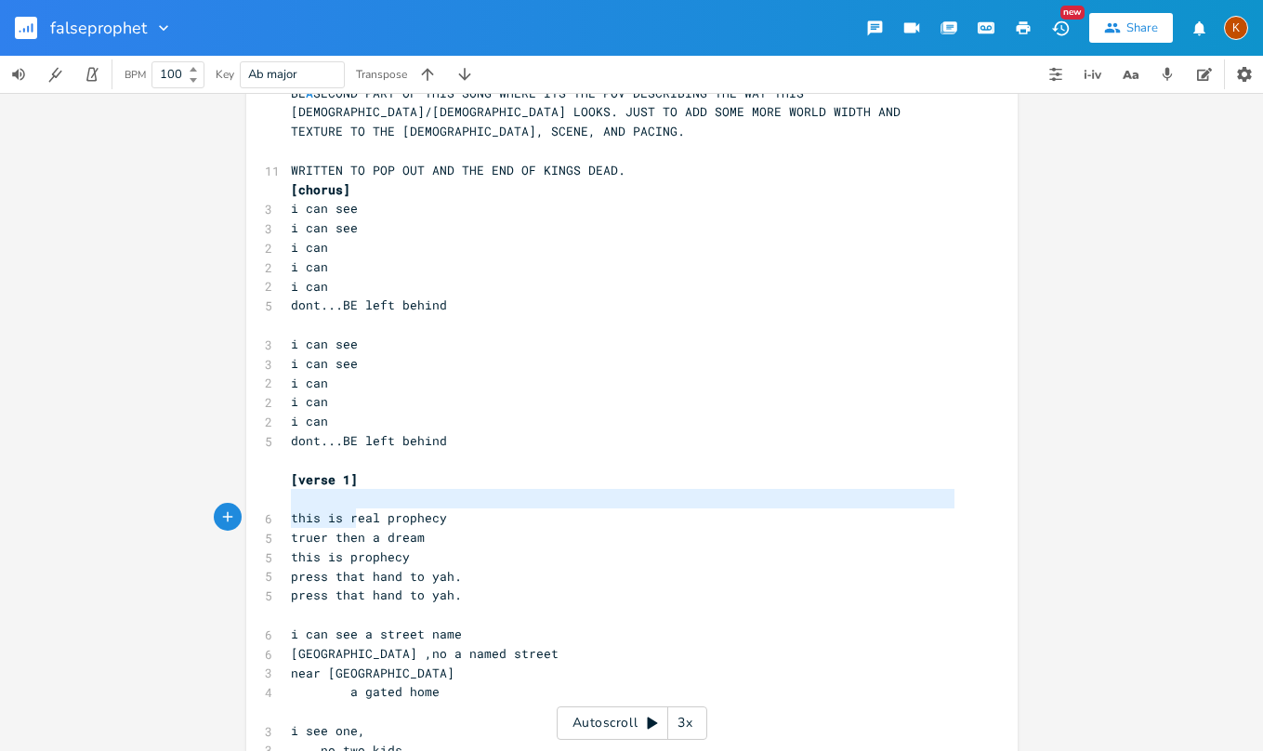
type textarea "this is real prophecy truer then a dream this is prophecy"
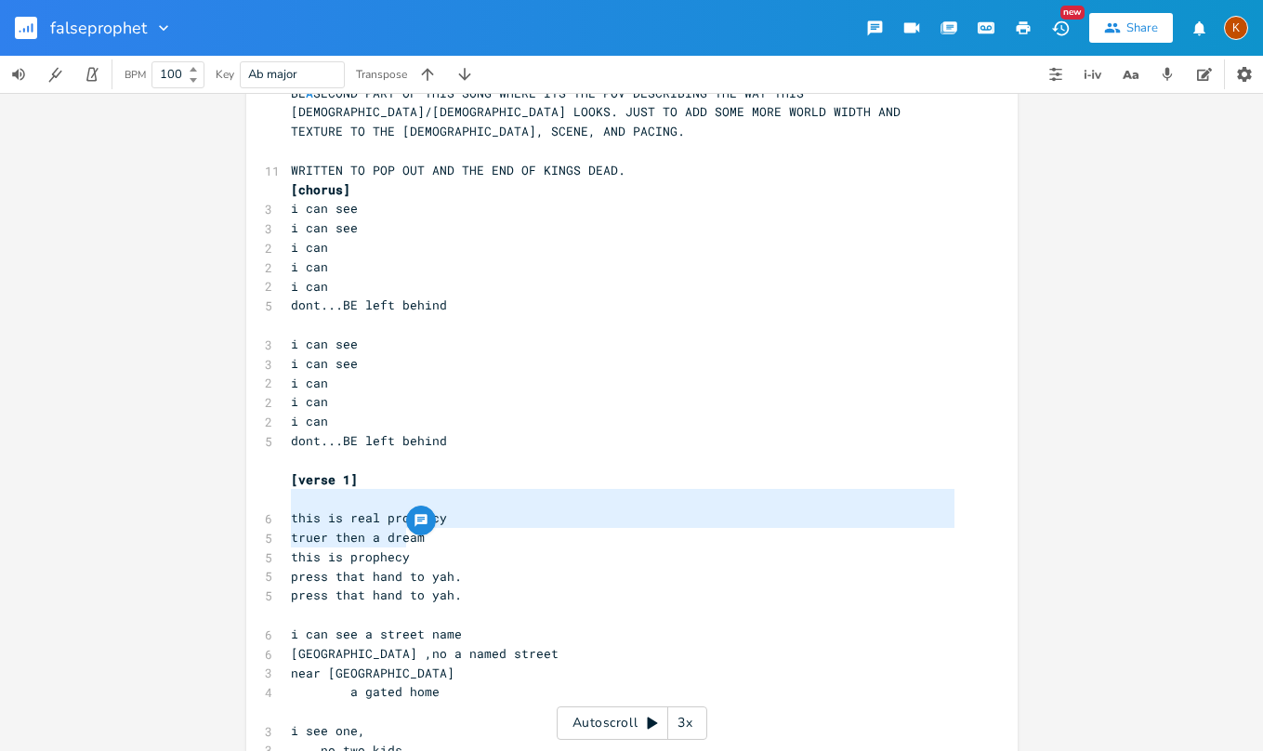
drag, startPoint x: 286, startPoint y: 497, endPoint x: 434, endPoint y: 542, distance: 154.4
click at [467, 296] on pre "dont...BE left behind" at bounding box center [622, 306] width 671 height 20
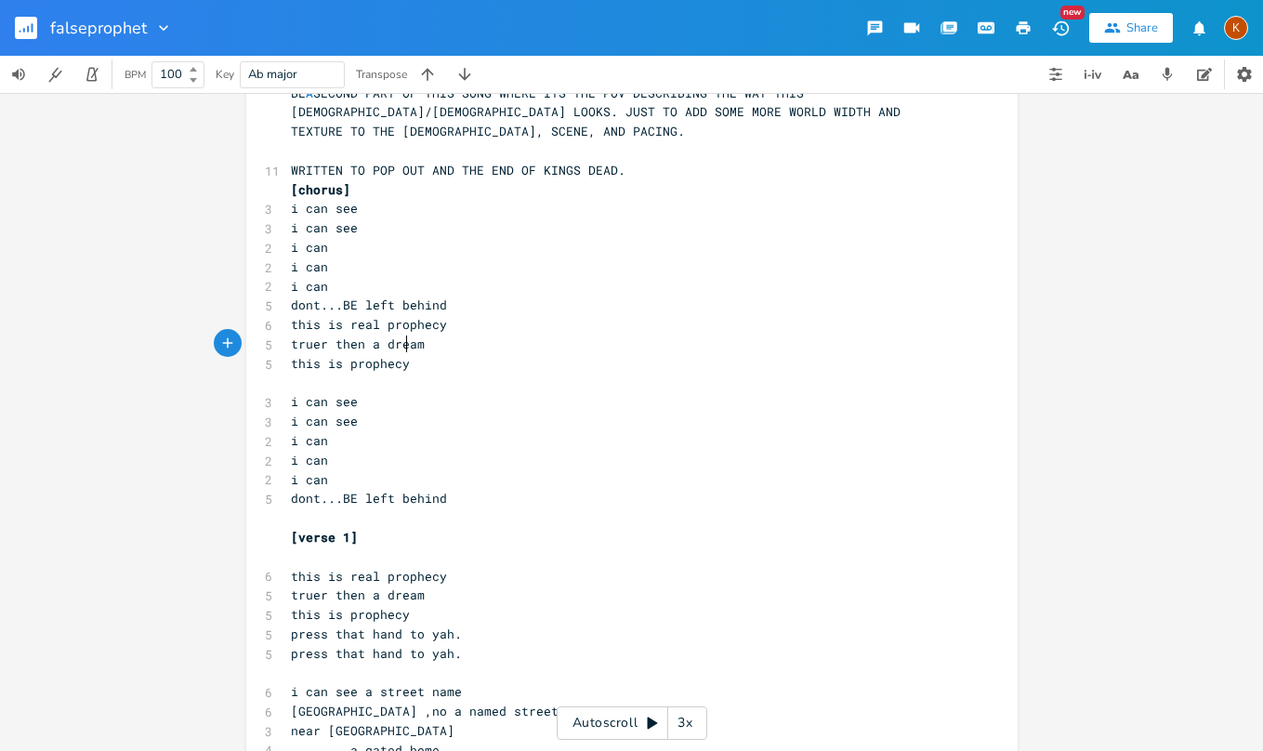
click at [291, 316] on span "this is real prophecy" at bounding box center [369, 324] width 156 height 17
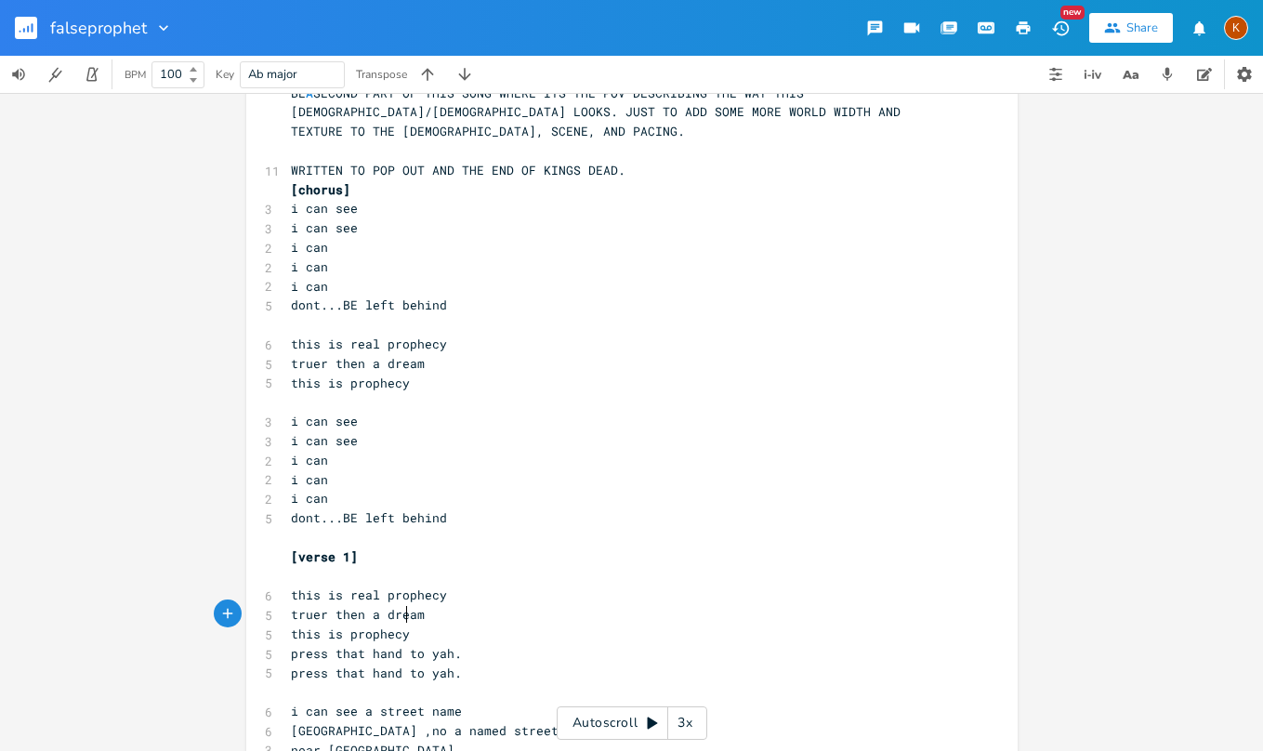
type textarea "this is real prophecy truer then a dream this is prophecy"
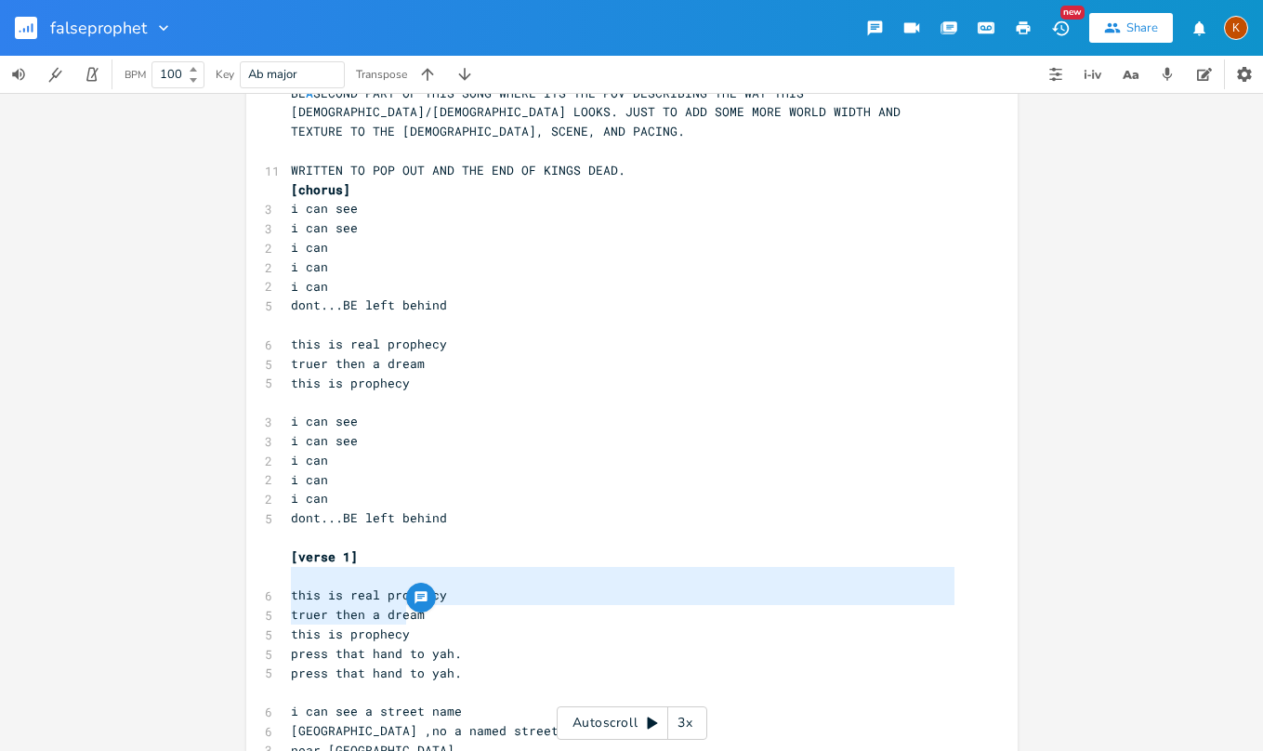
drag, startPoint x: 414, startPoint y: 619, endPoint x: 280, endPoint y: 580, distance: 139.4
click at [302, 528] on pre "​" at bounding box center [622, 538] width 671 height 20
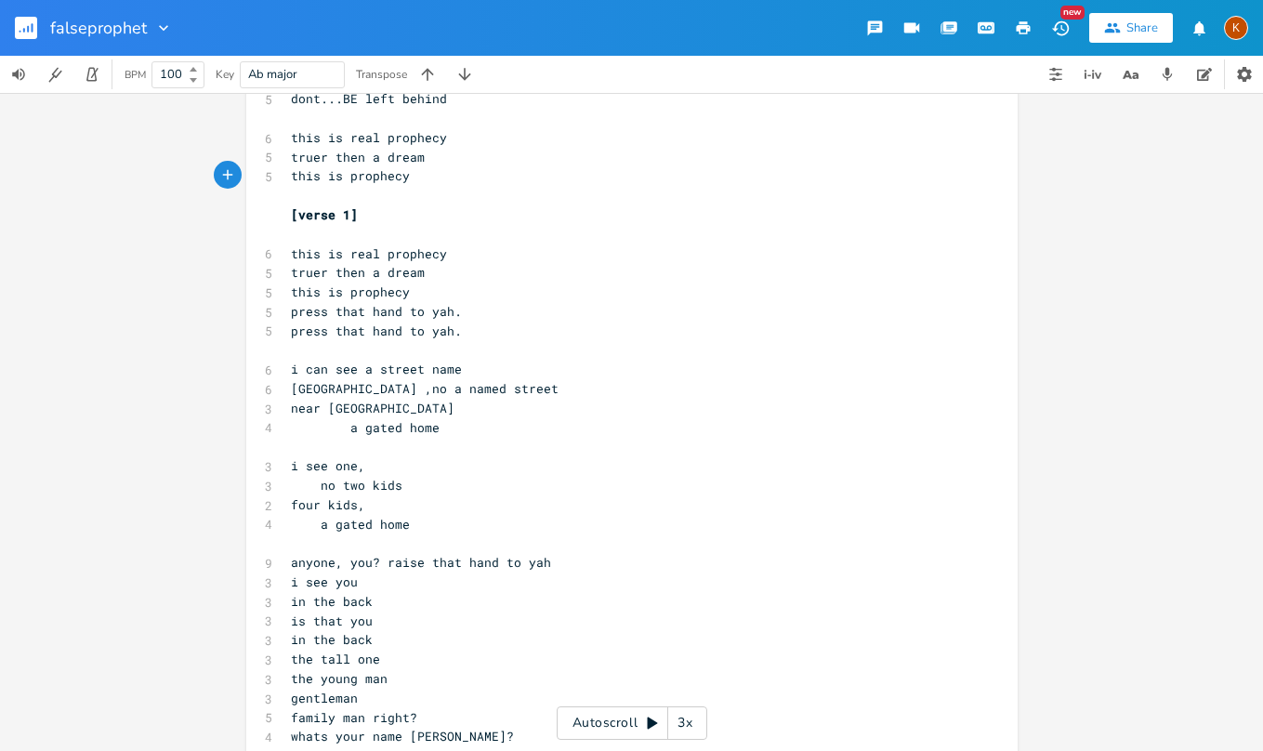
scroll to position [558, 0]
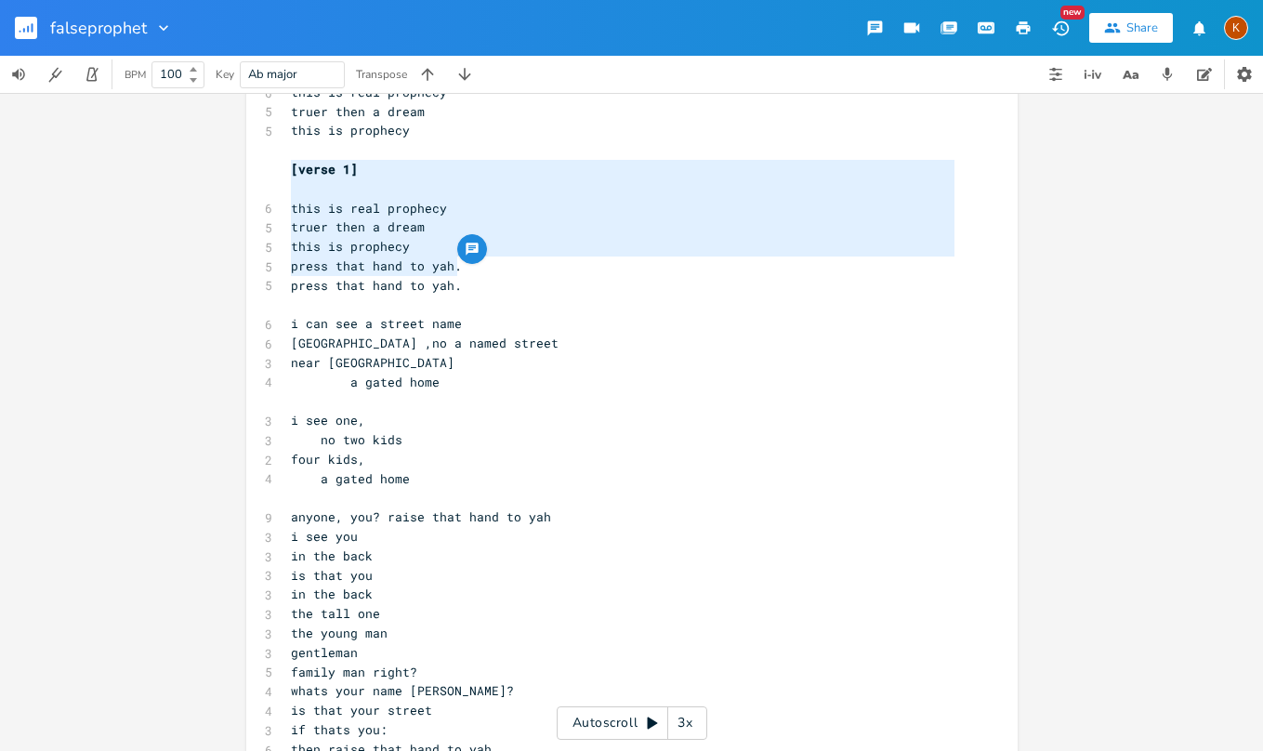
drag, startPoint x: 445, startPoint y: 260, endPoint x: 289, endPoint y: 177, distance: 177.1
type textarea "\"
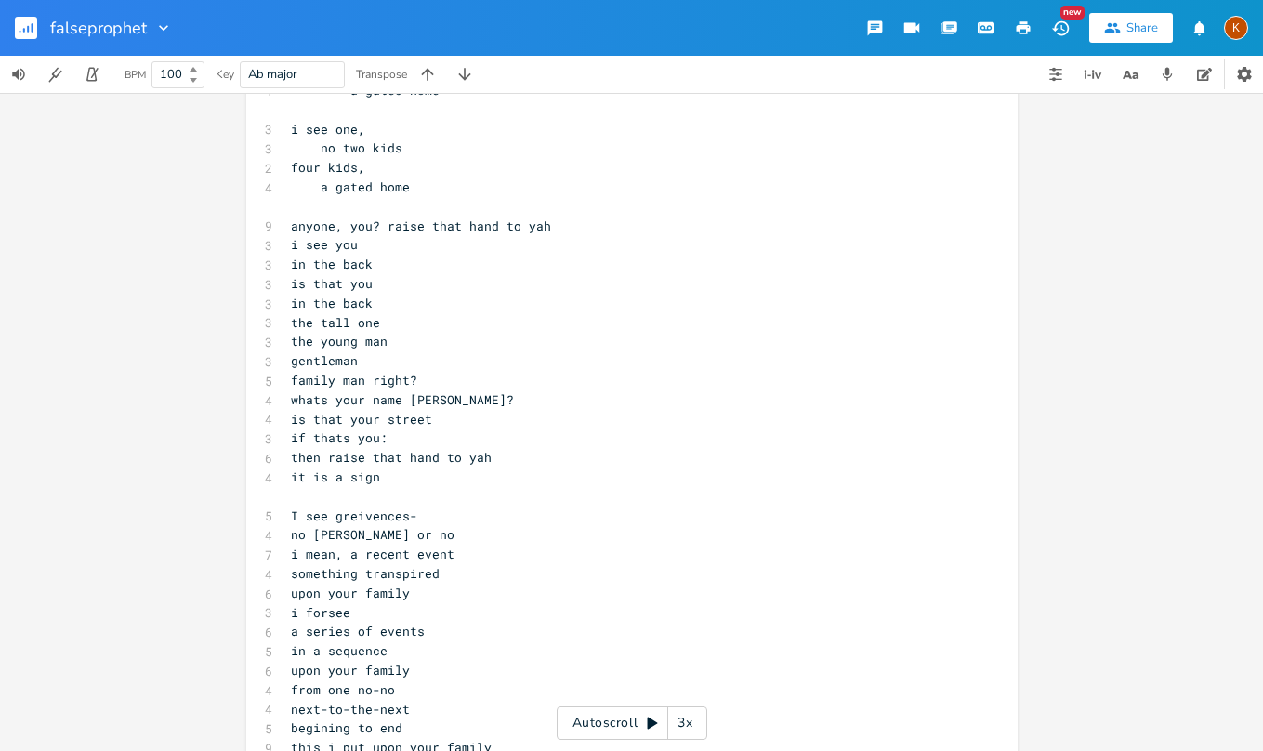
scroll to position [744, 0]
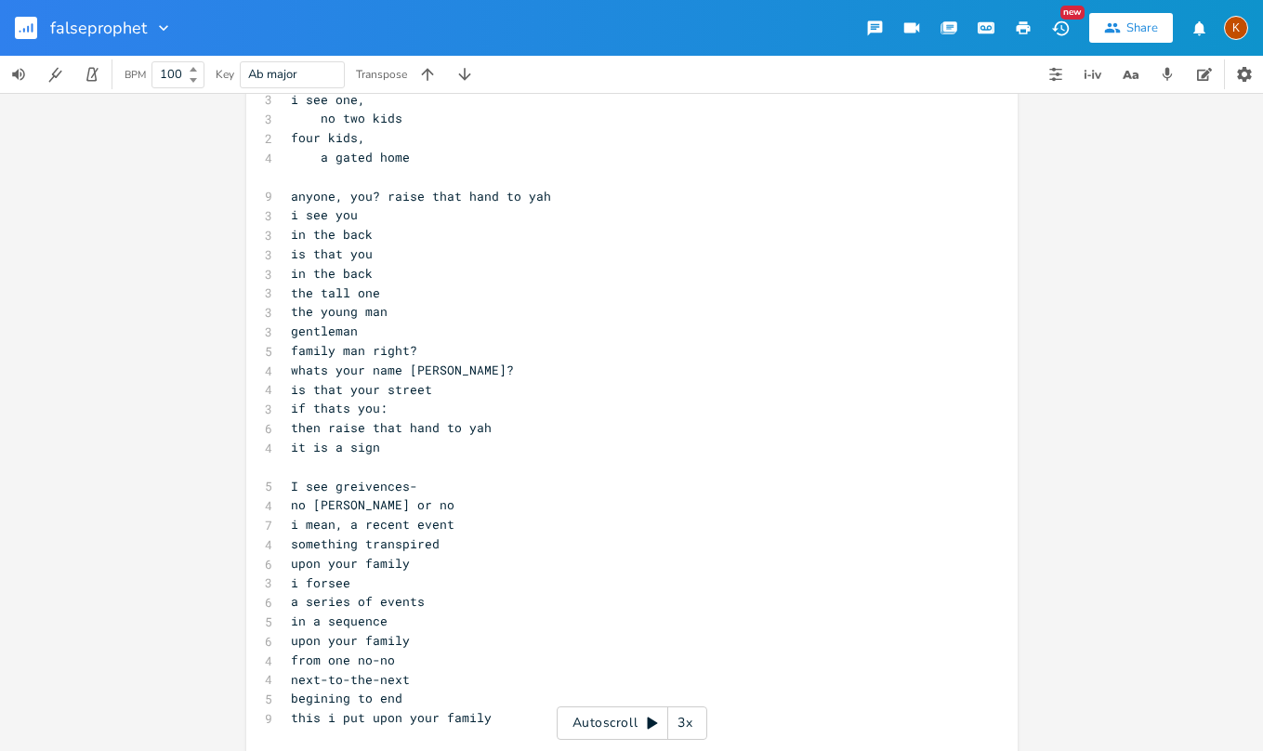
click at [460, 554] on pre "upon your family" at bounding box center [622, 564] width 671 height 20
type textarea "you son"
type textarea "r son, no"
type textarea "your wife,"
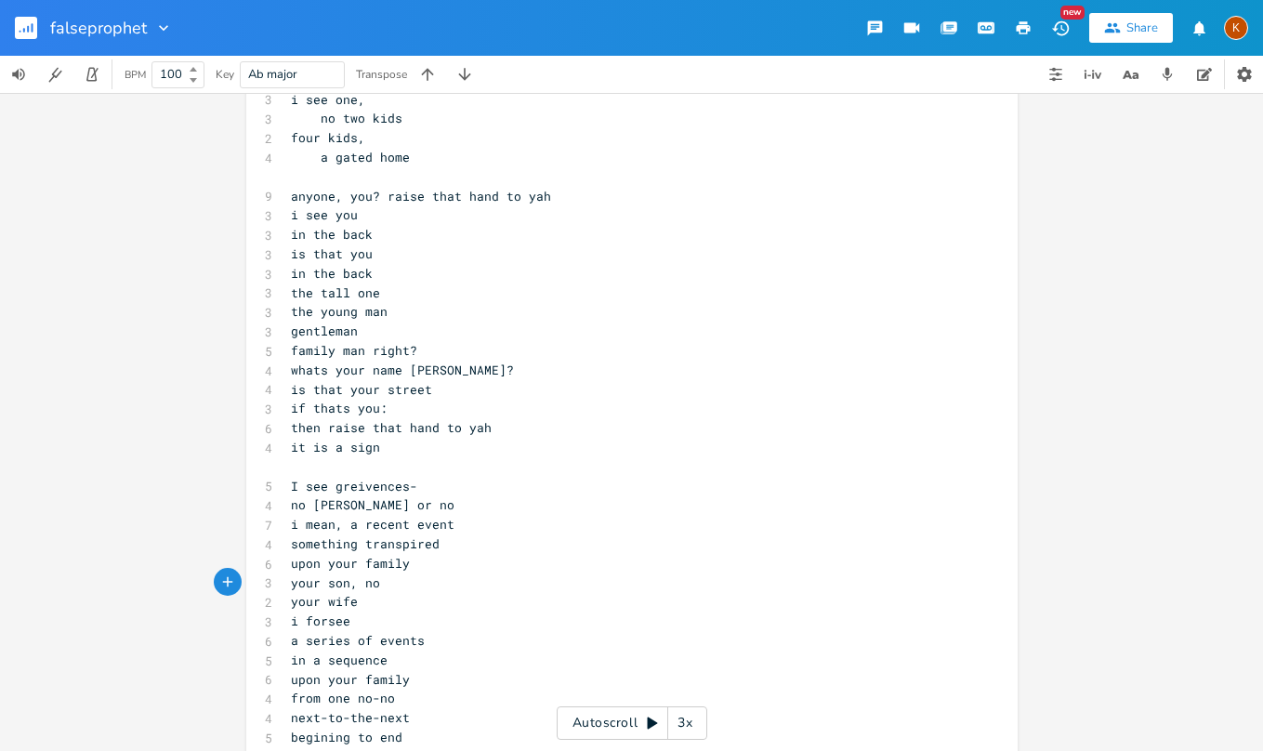
scroll to position [0, 6]
type textarea "s girl"
type textarea "e"
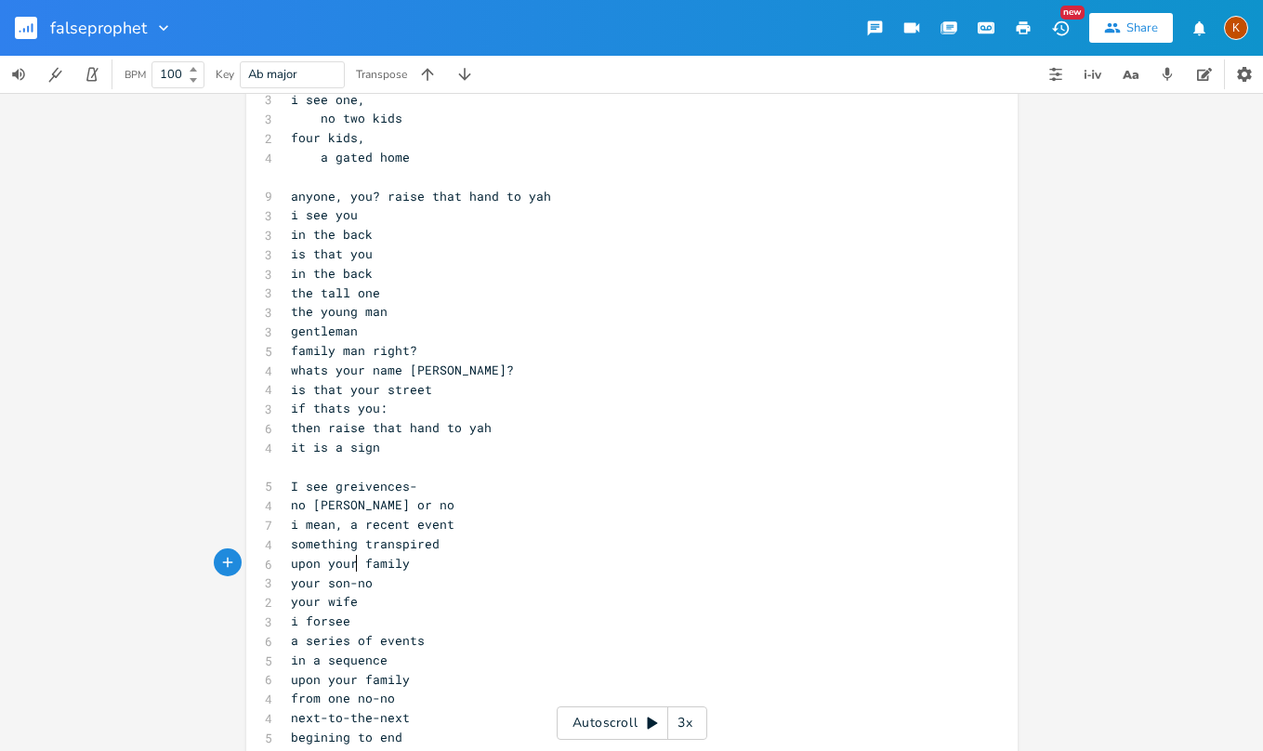
type textarea "-"
type textarea "wife"
type textarea "your daughter"
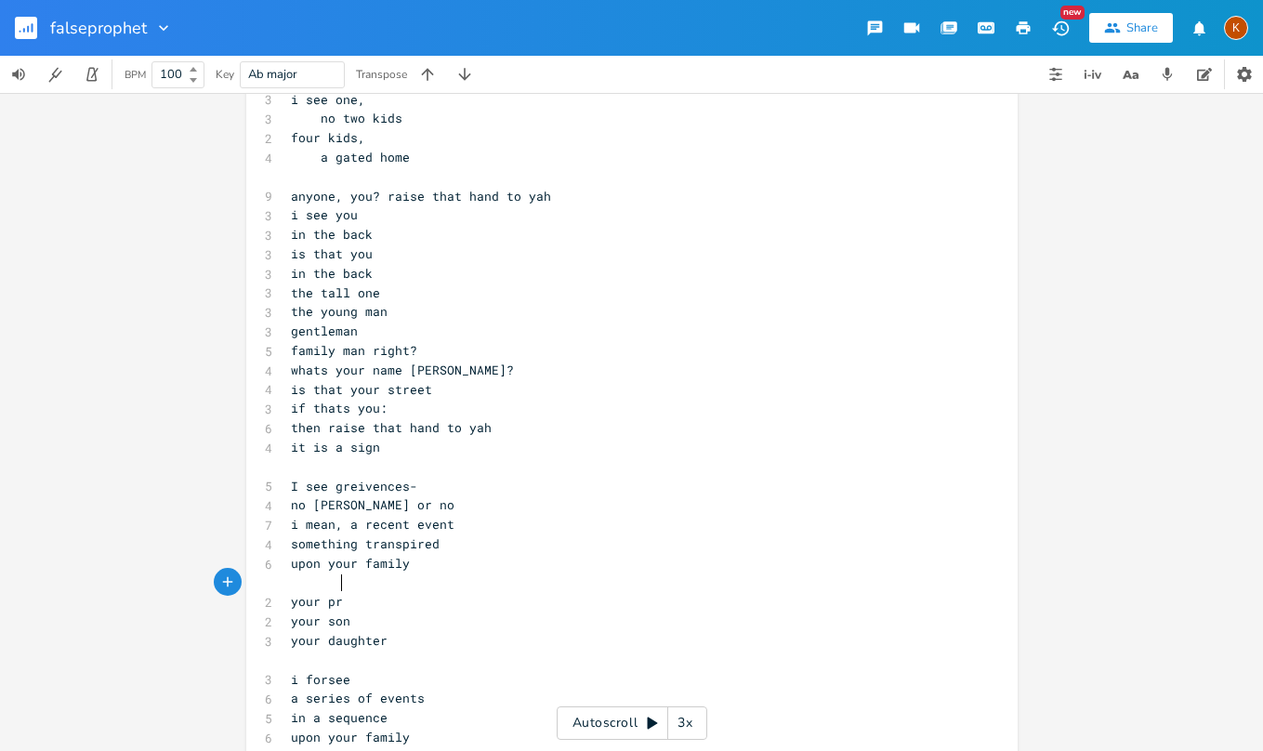
scroll to position [0, 45]
type textarea "your produ"
type textarea "igy"
type textarea "no"
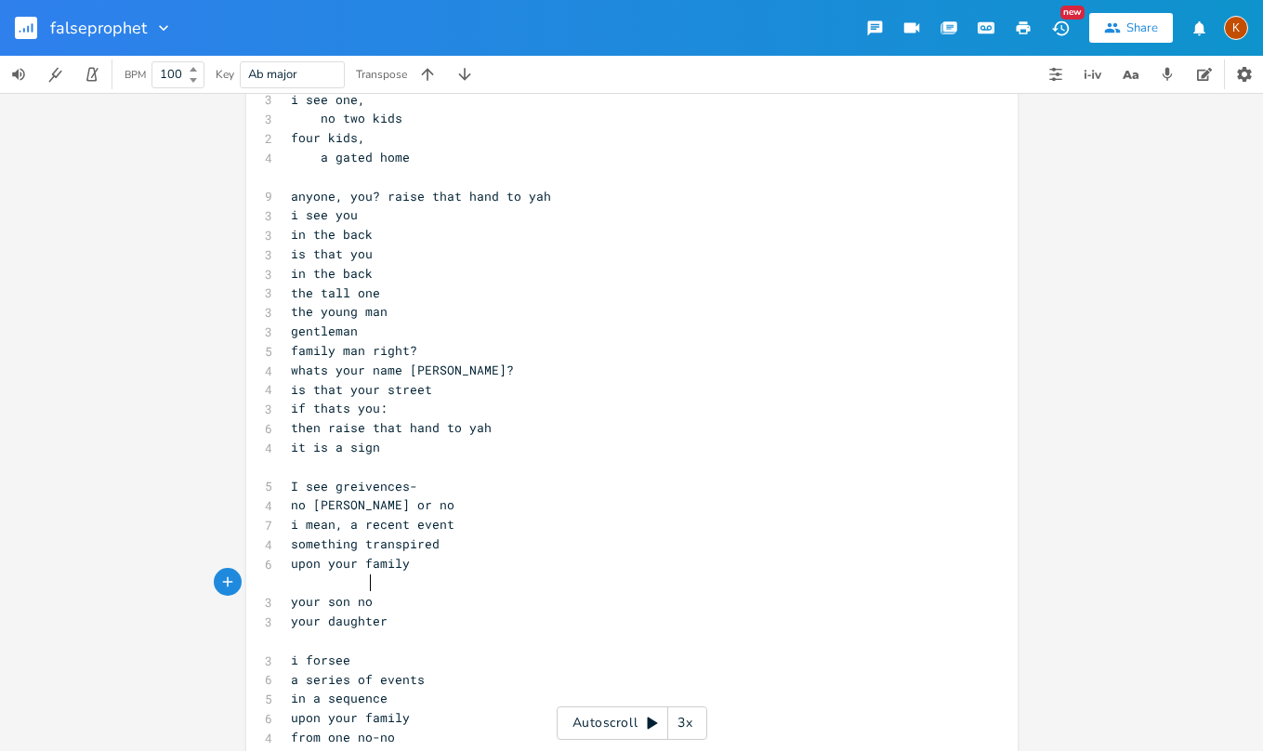
scroll to position [0, 13]
type textarea "-"
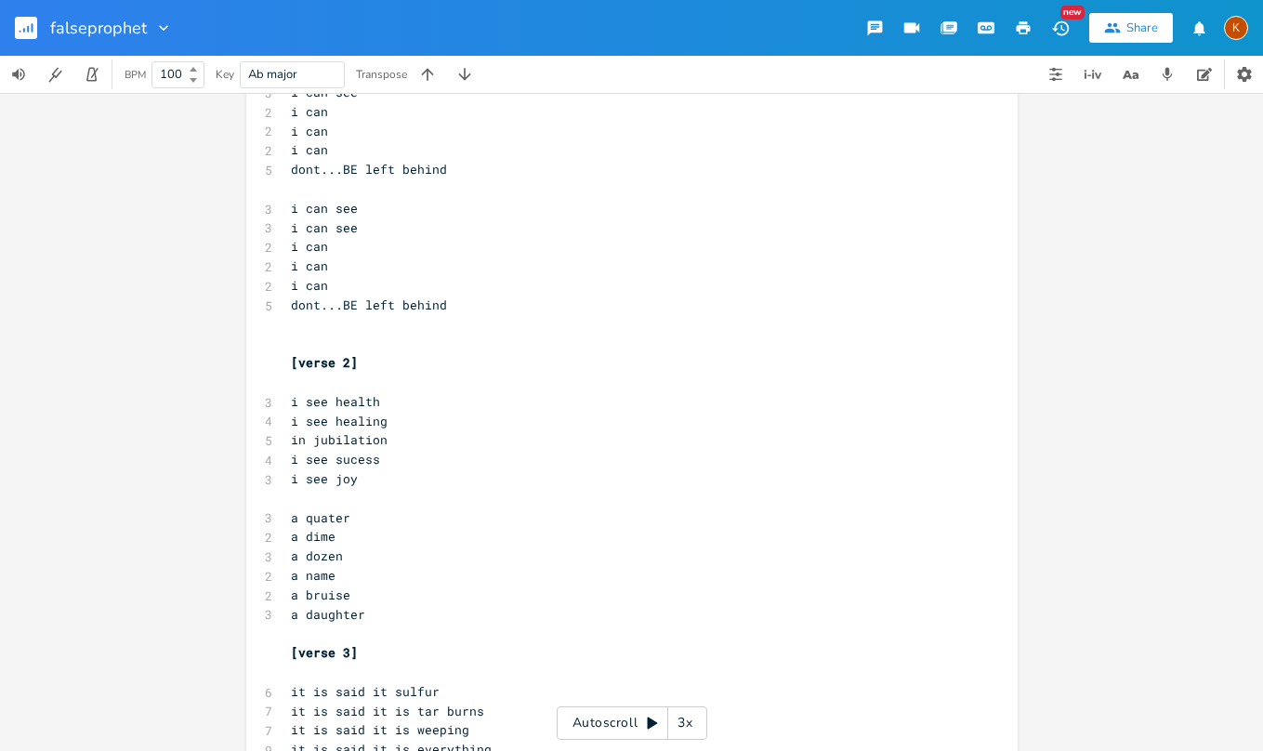
scroll to position [1952, 0]
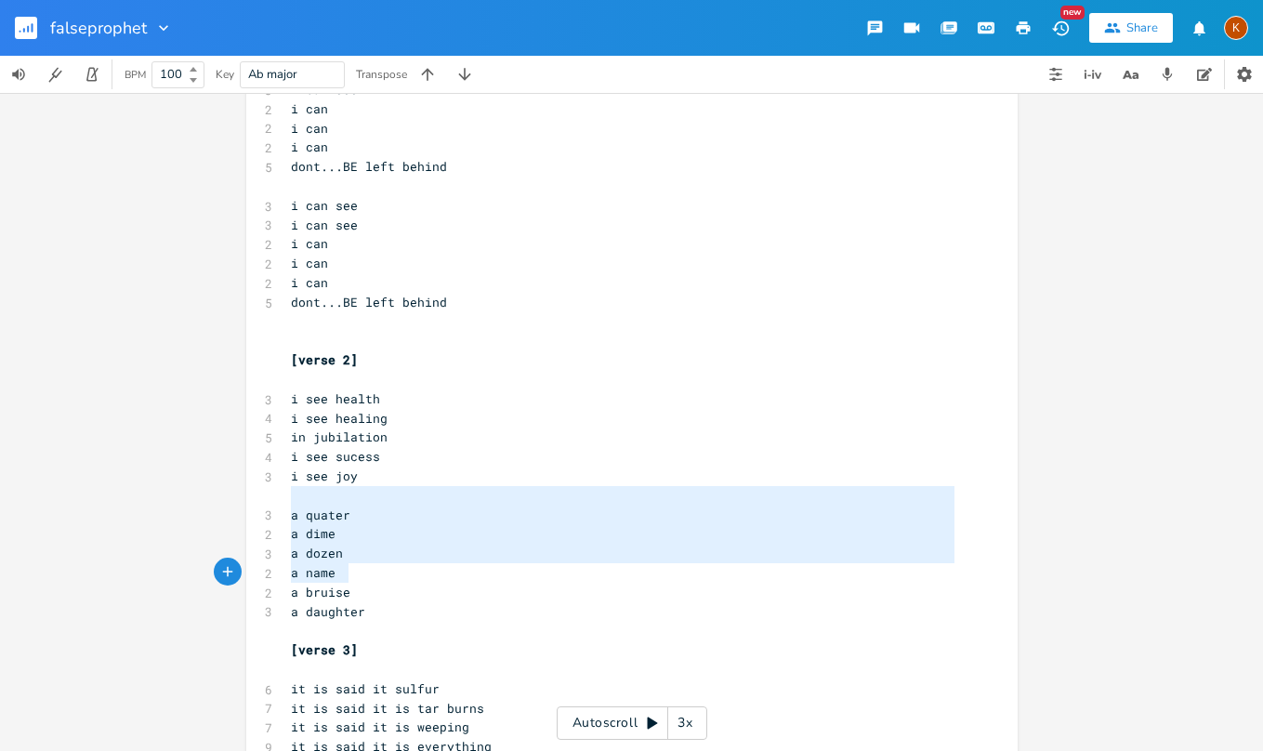
type textarea "a quater a dime a dozen a name a bruise a daughter"
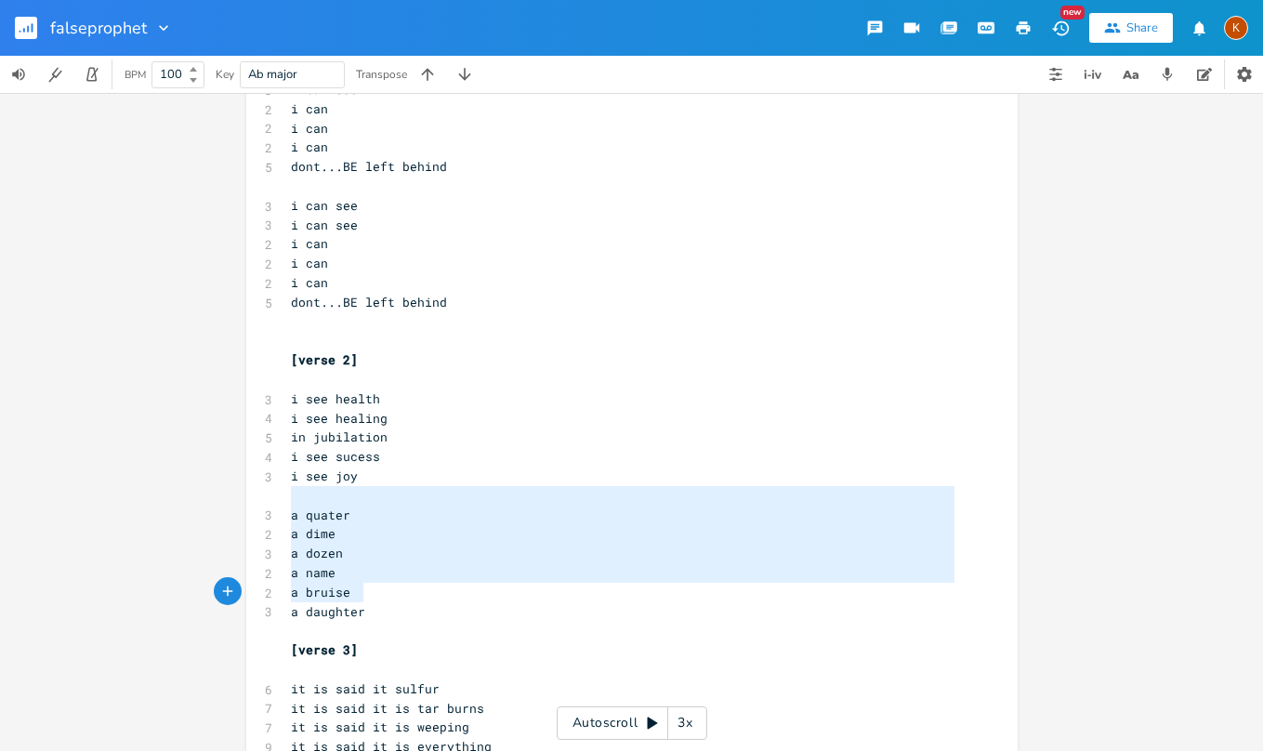
click at [376, 589] on div "a quater a dime a dozen a name a bruise a daughter x CURRENTLY ONLY THE FIRST V…" at bounding box center [631, 288] width 771 height 4273
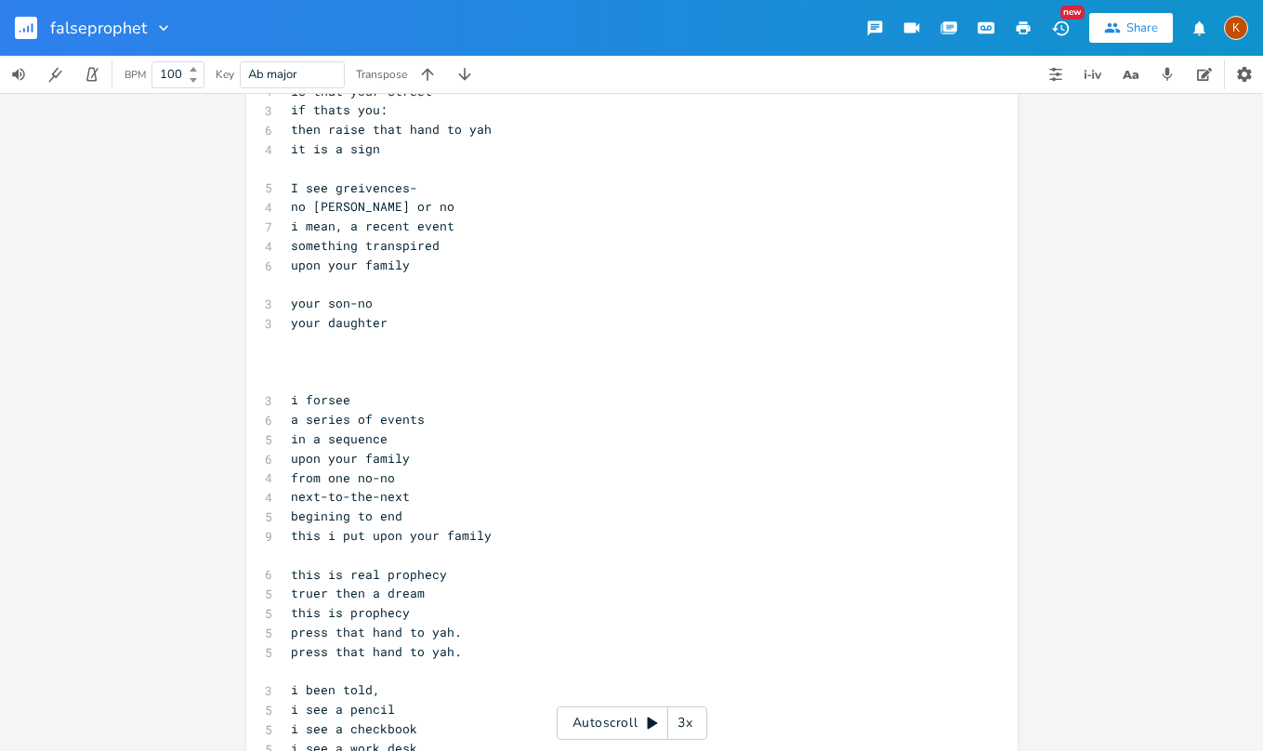
scroll to position [1022, 0]
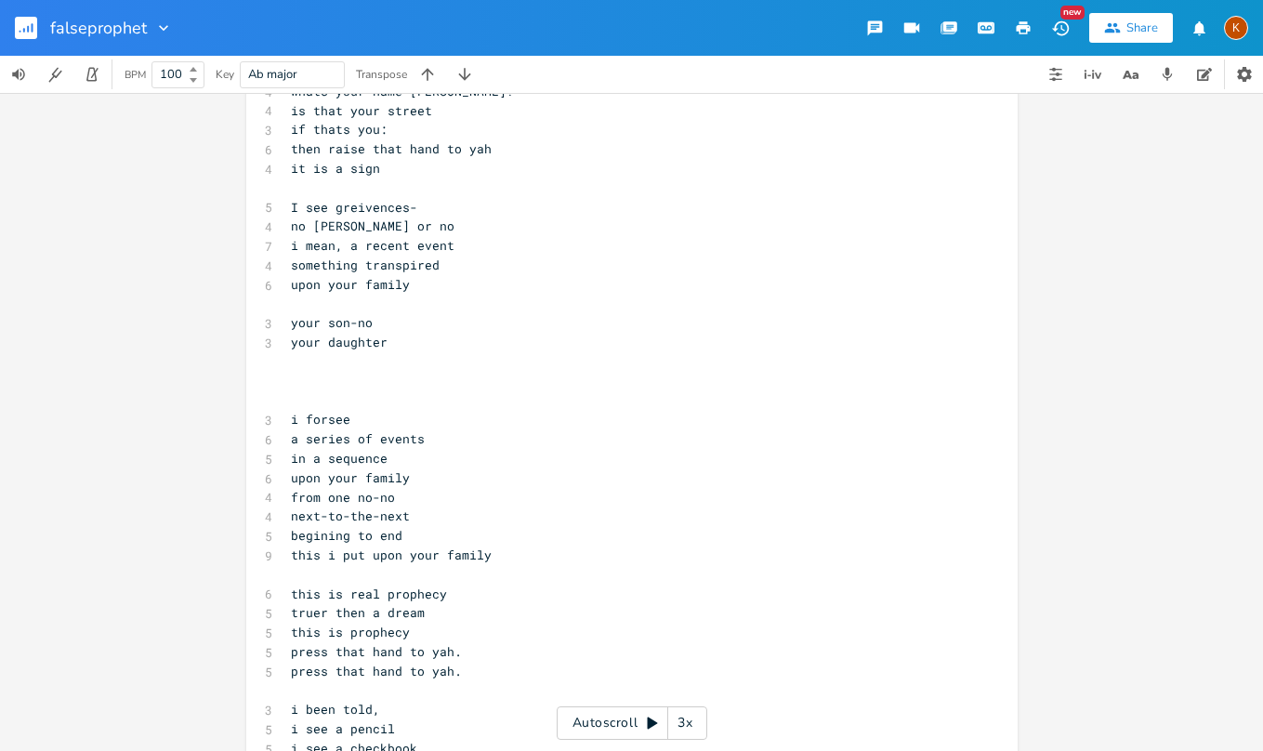
click at [297, 352] on pre "​" at bounding box center [622, 362] width 671 height 20
click at [296, 372] on pre "​" at bounding box center [622, 382] width 671 height 20
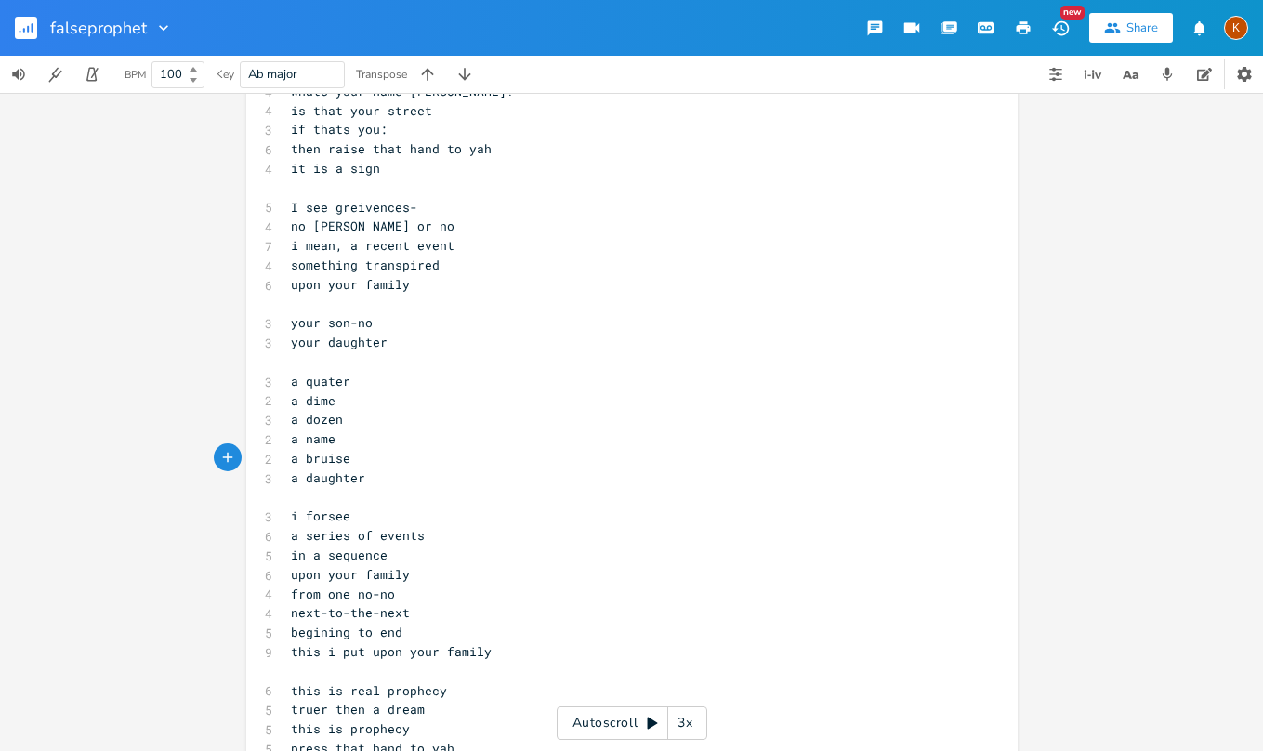
click at [379, 352] on pre "​" at bounding box center [622, 362] width 671 height 20
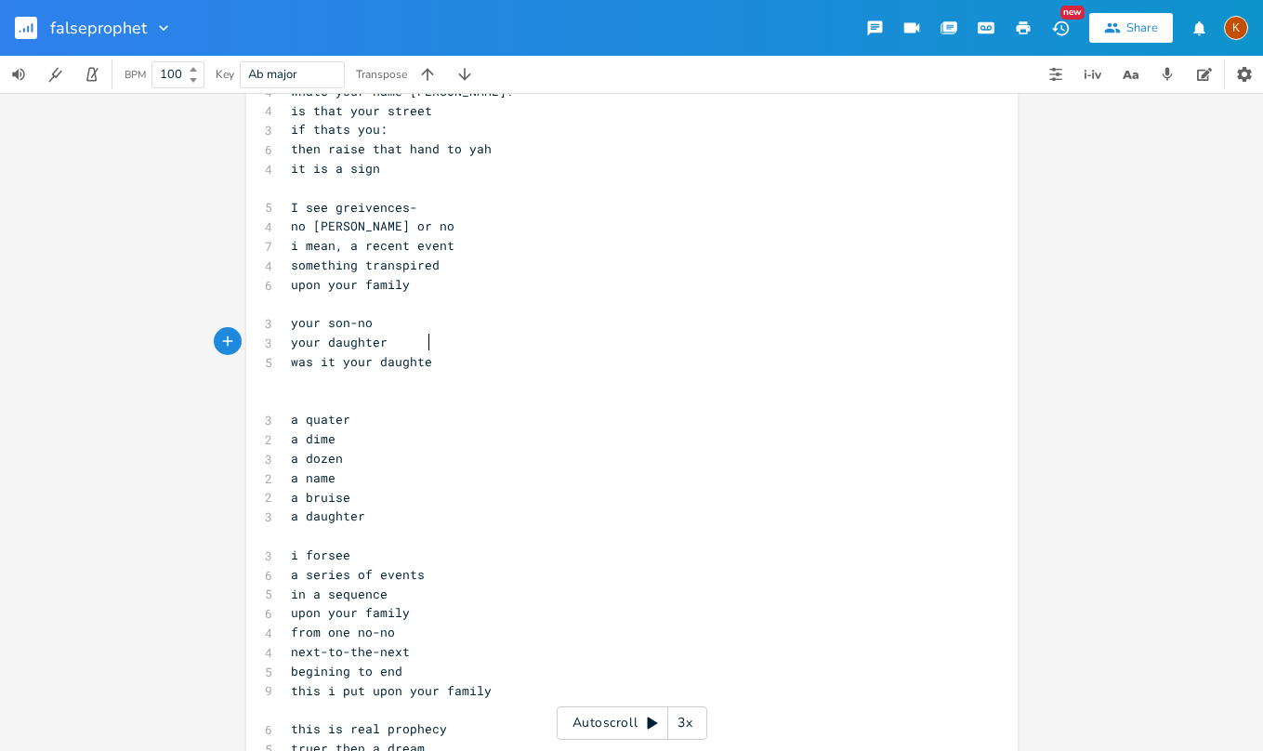
type textarea "was it your daughter"
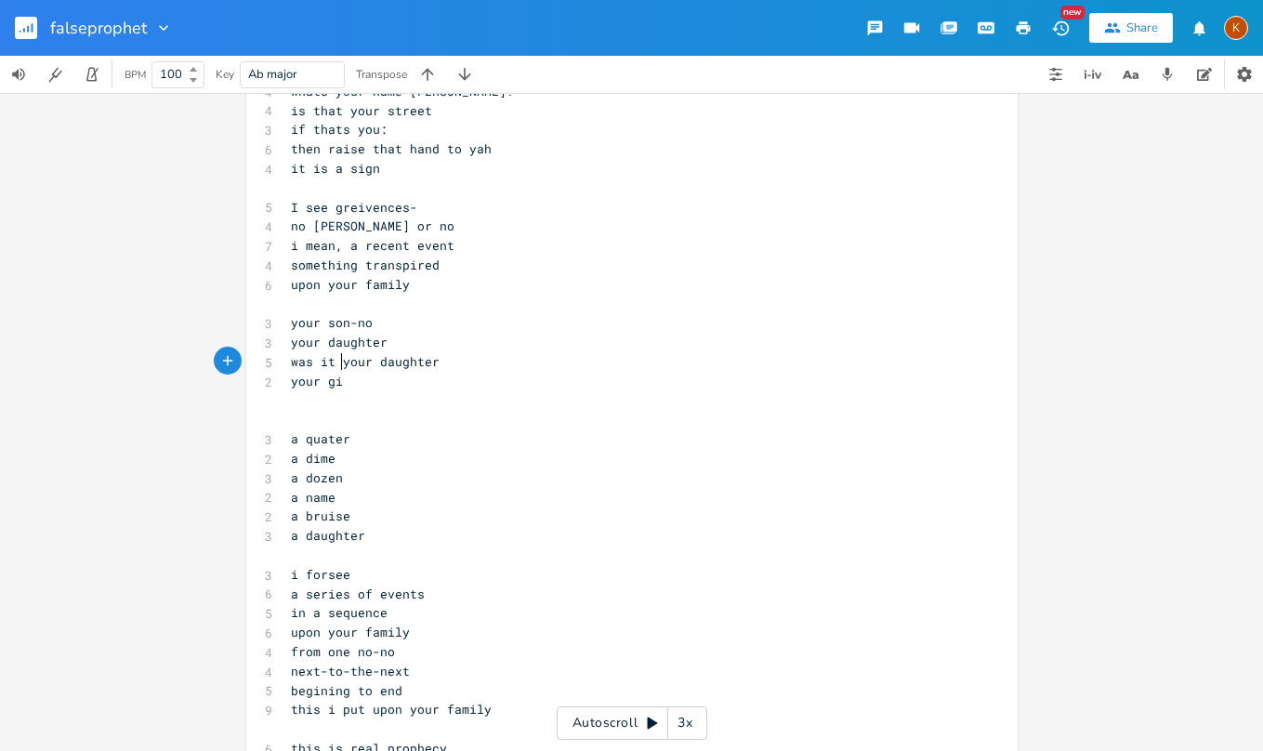
type textarea "your girl"
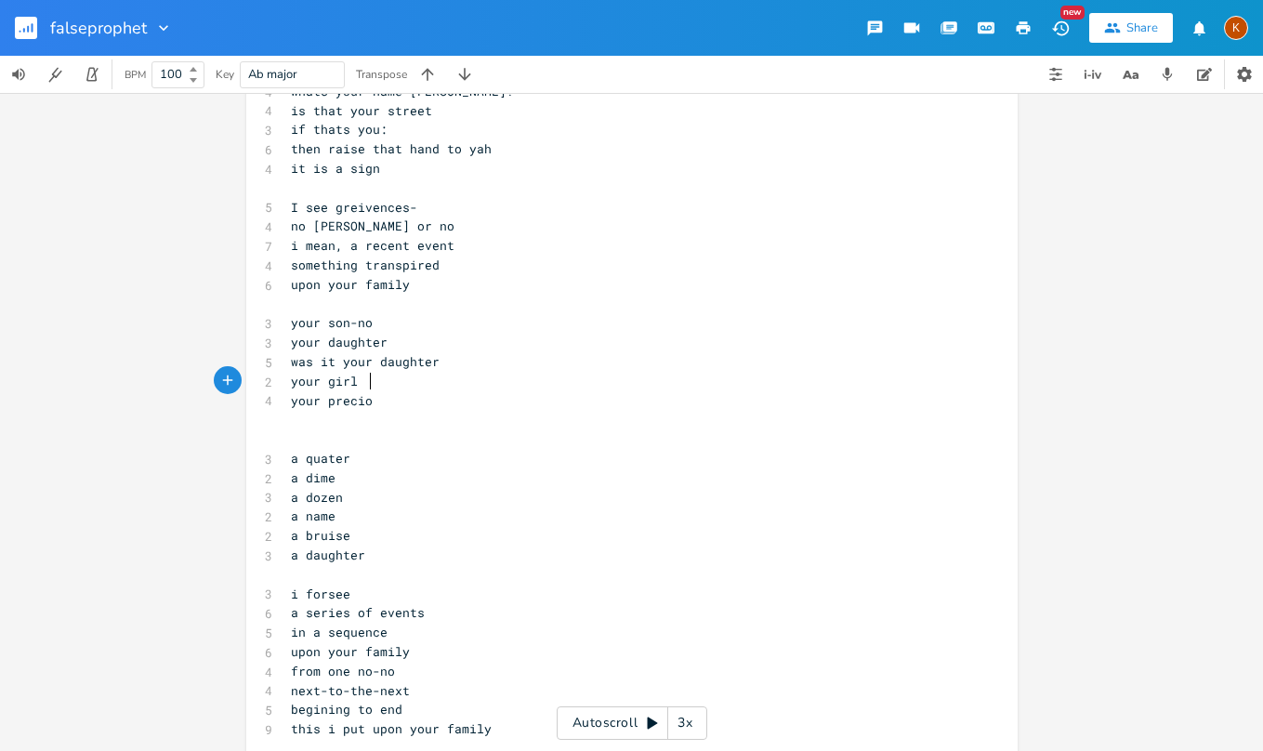
type textarea "your precious"
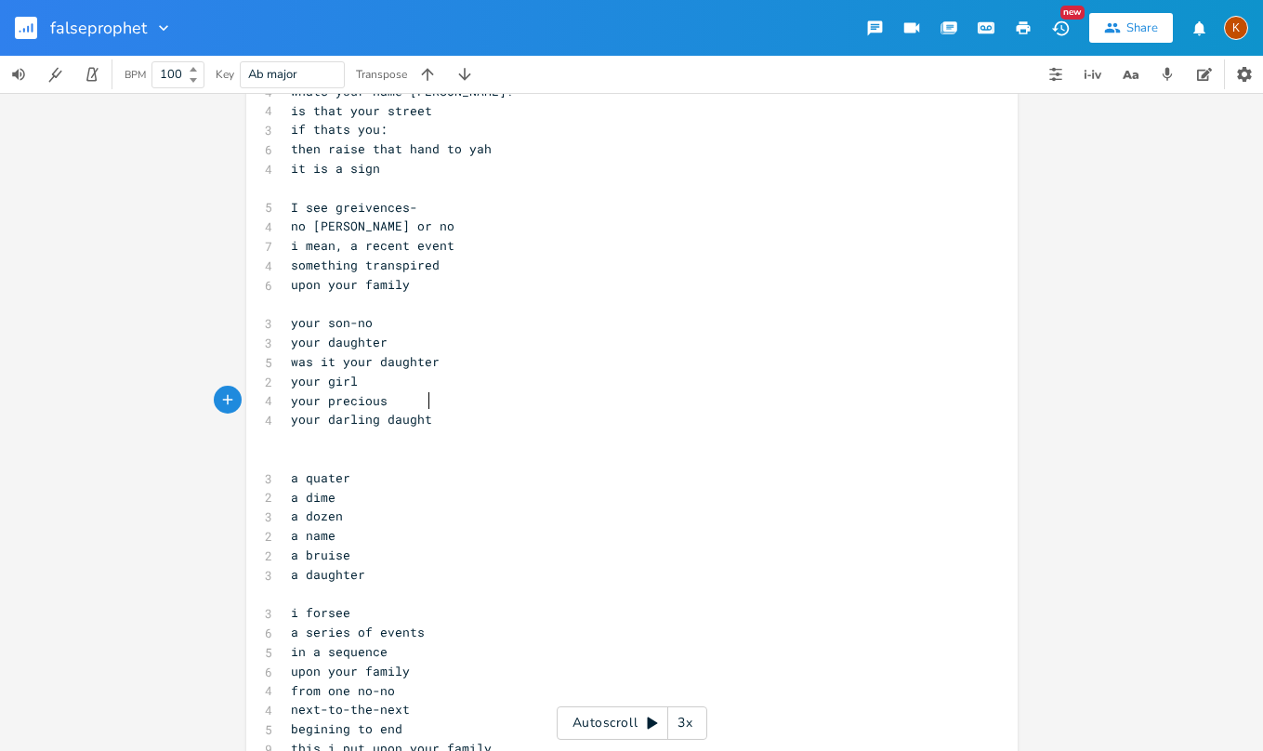
type textarea "your darling daughter"
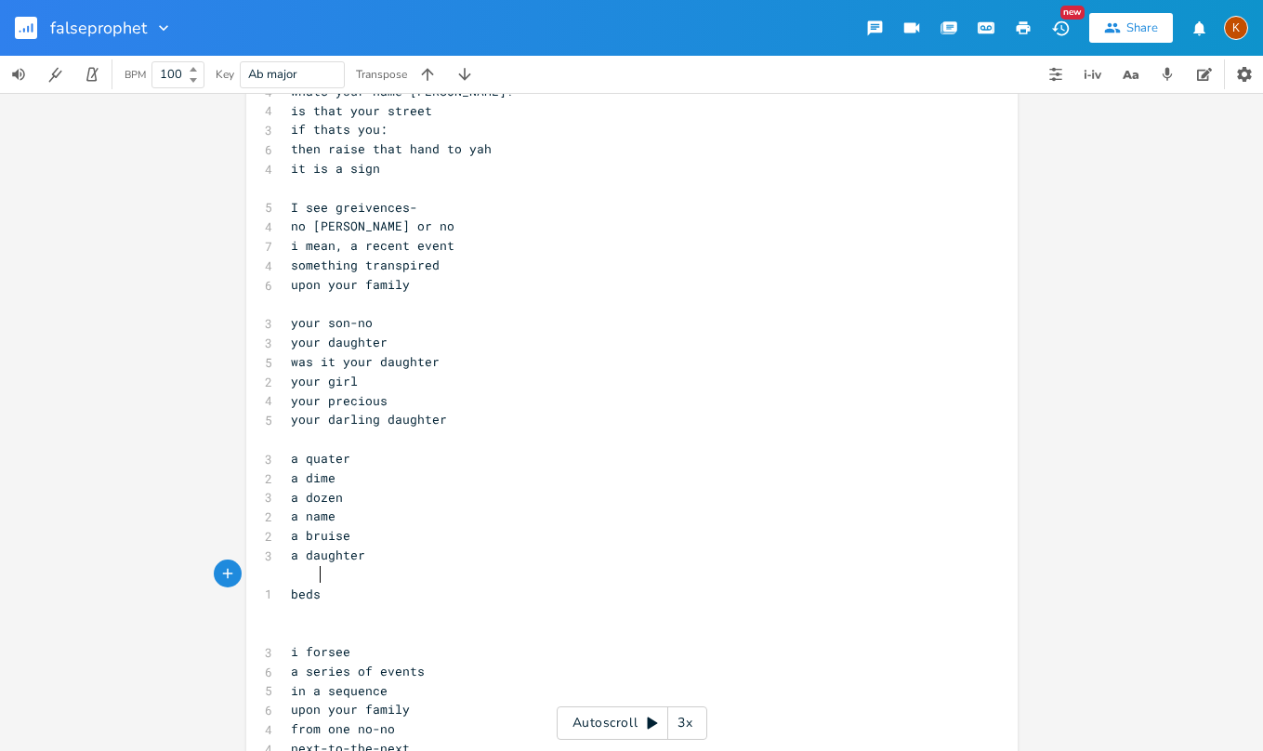
type textarea "bedsick"
type textarea "bedridden"
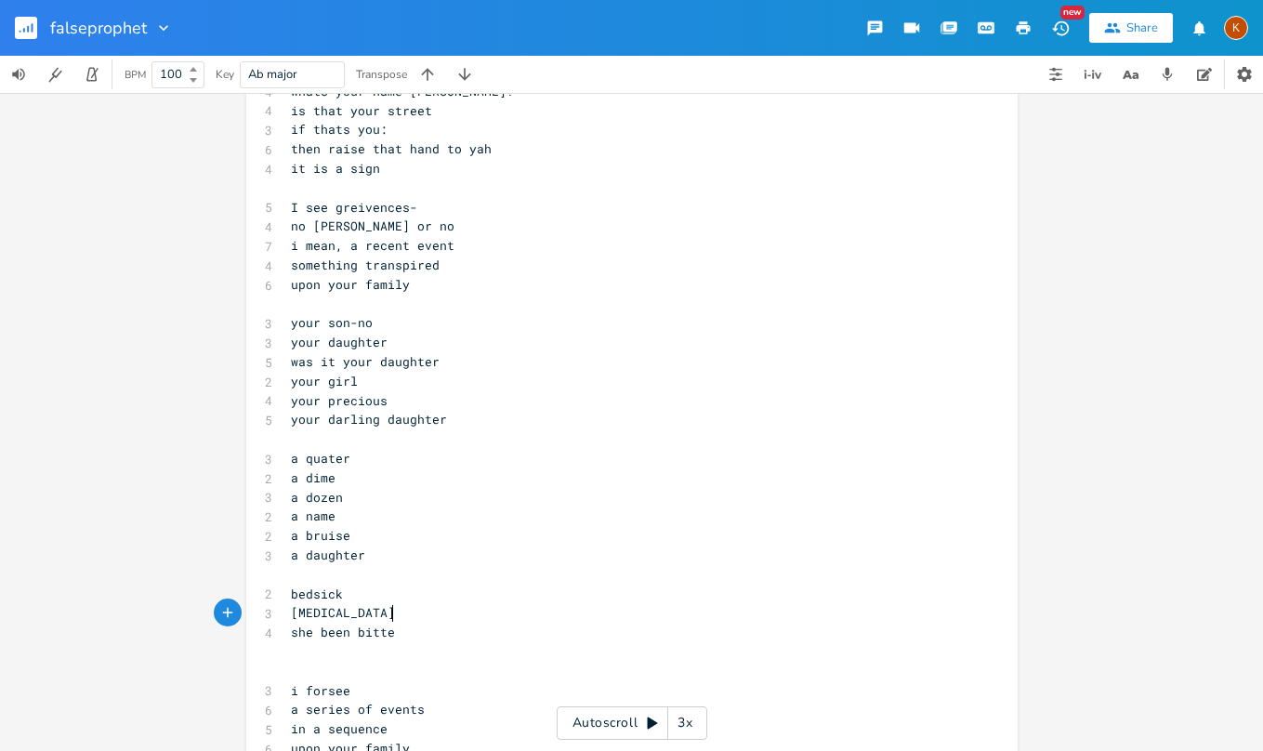
type textarea "she been bitten"
type textarea "as a sign"
type textarea "on"
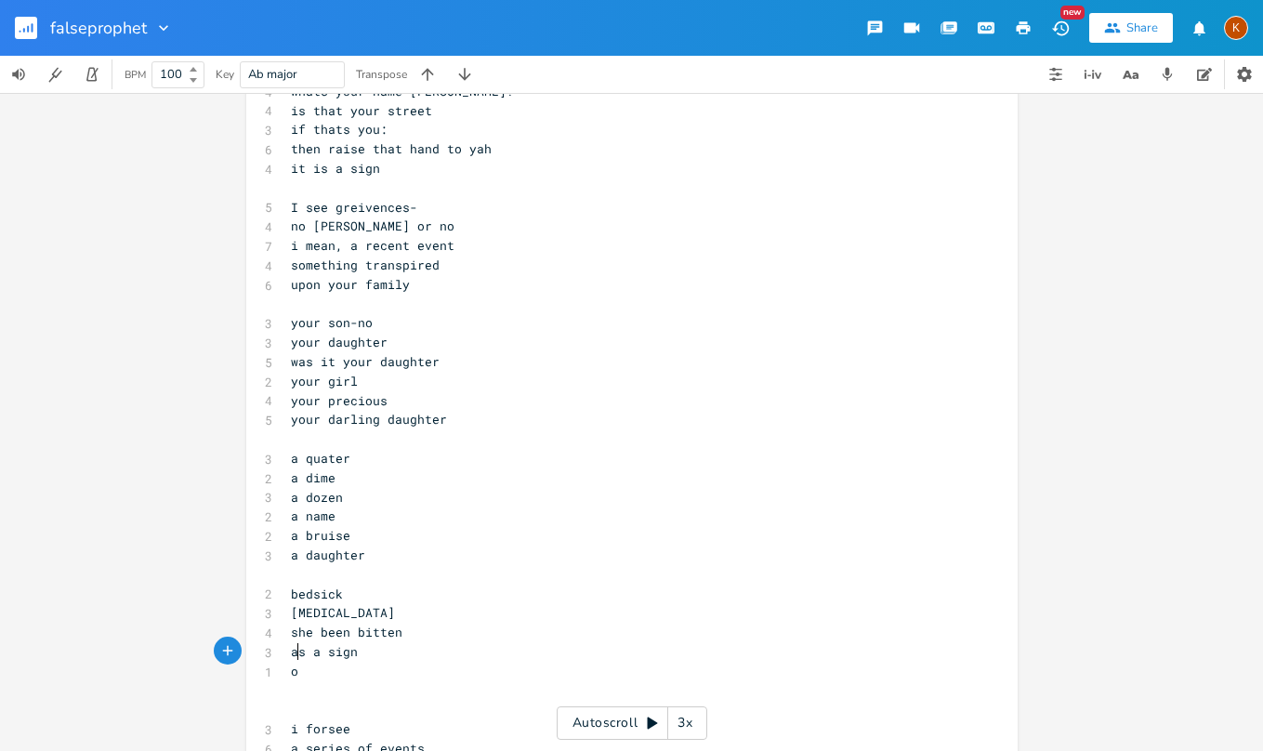
scroll to position [0, 13]
type textarea "pray sh"
type textarea "her faith"
type textarea "on her kness"
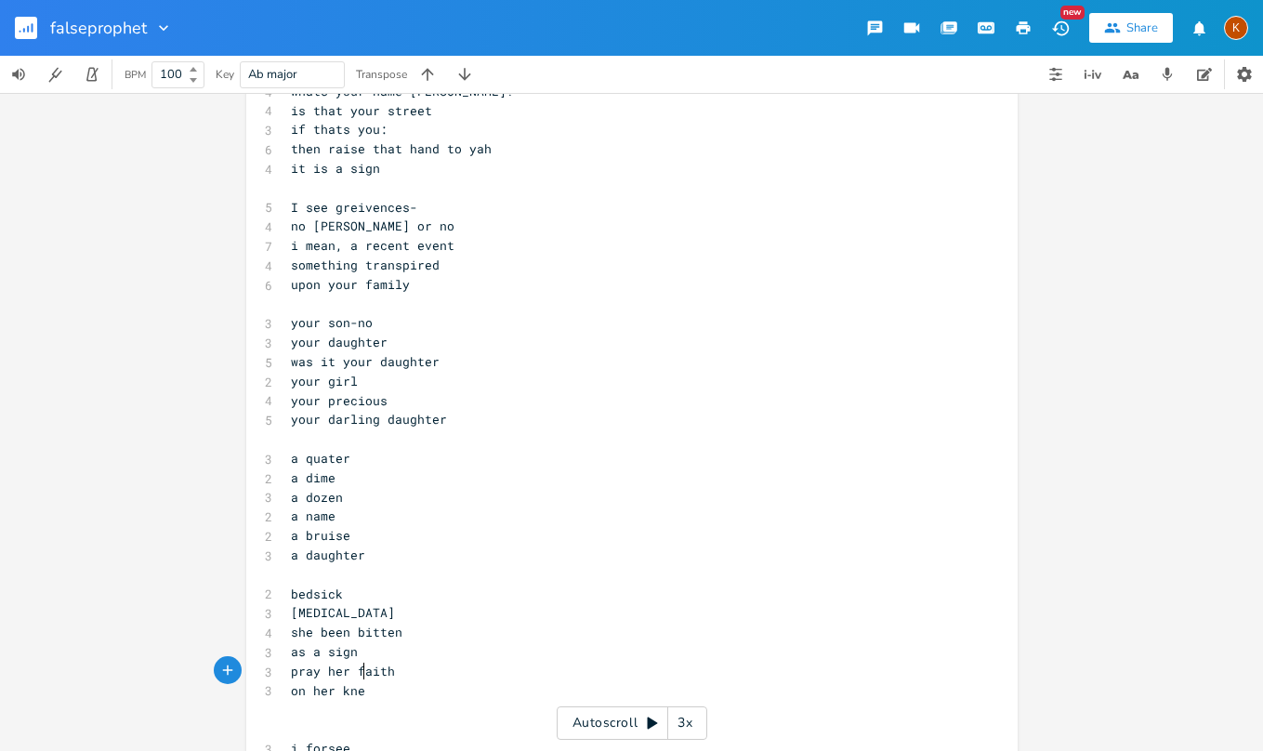
type textarea "es"
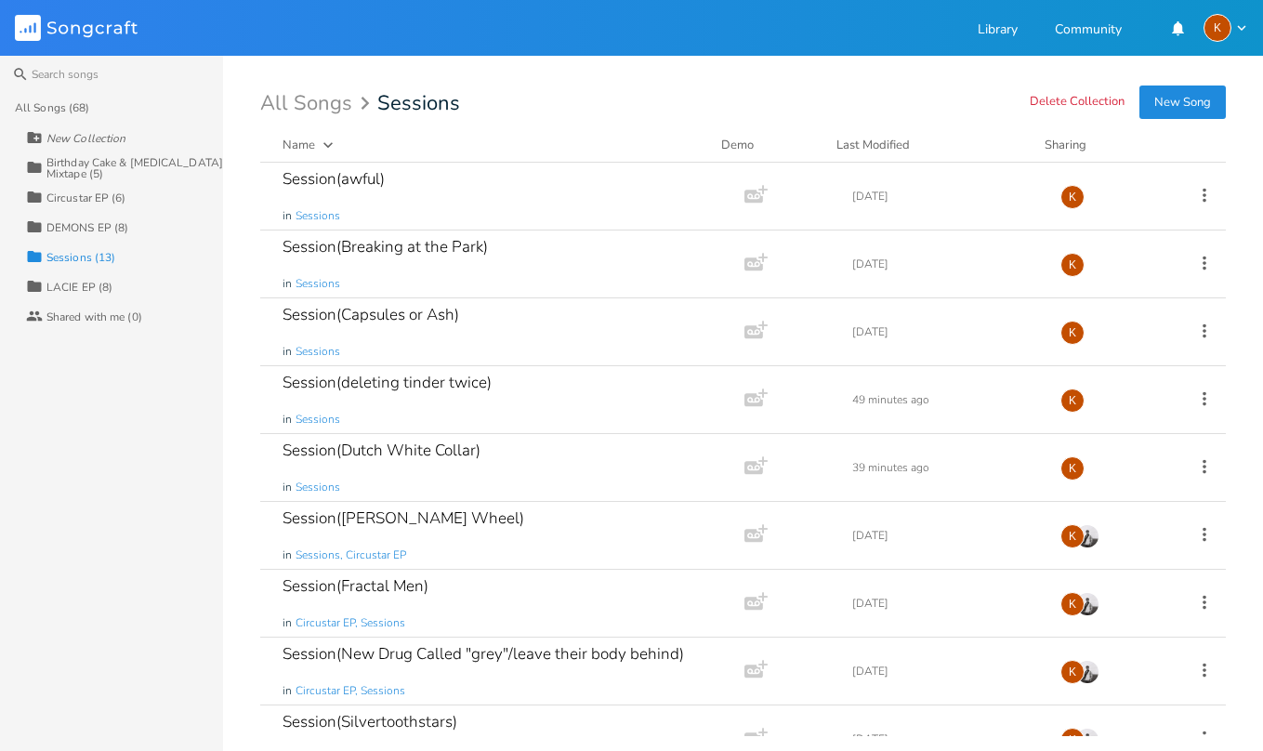
click at [98, 216] on div "Collection DEMONS EP (8)" at bounding box center [124, 227] width 197 height 30
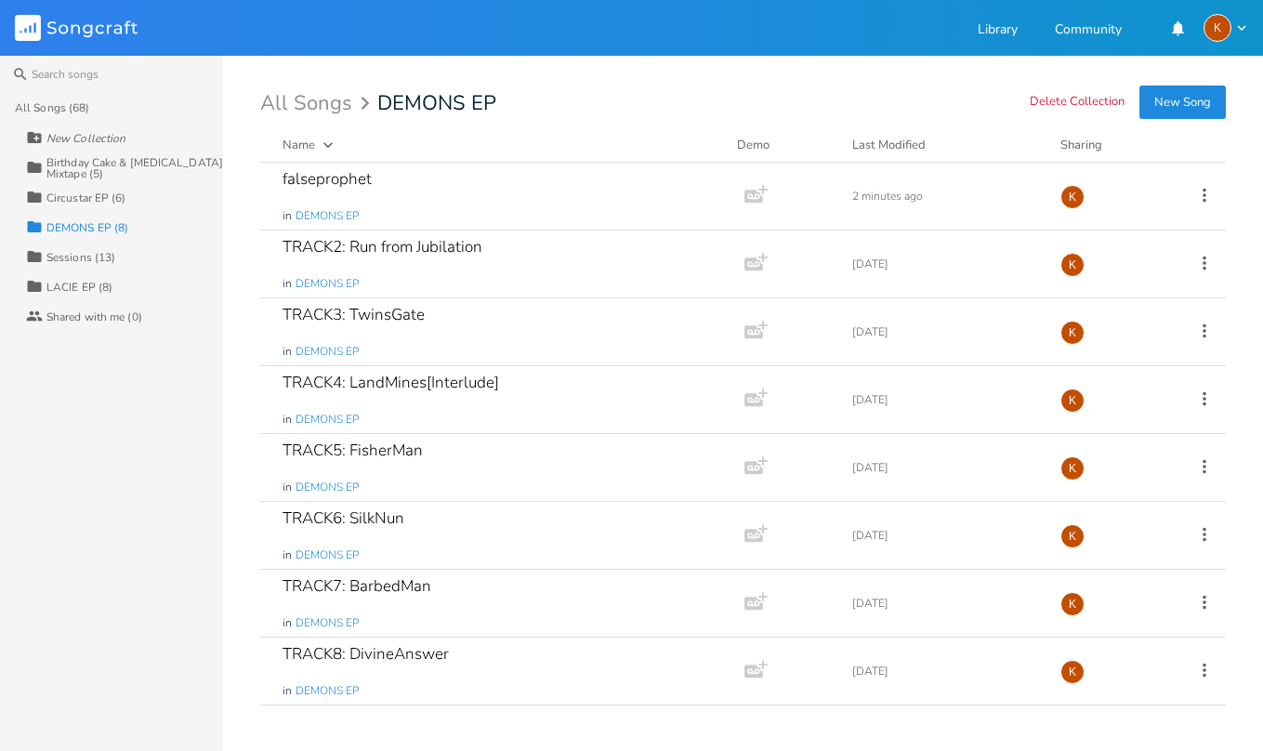
click at [96, 192] on div "Circustar EP (6)" at bounding box center [86, 197] width 80 height 11
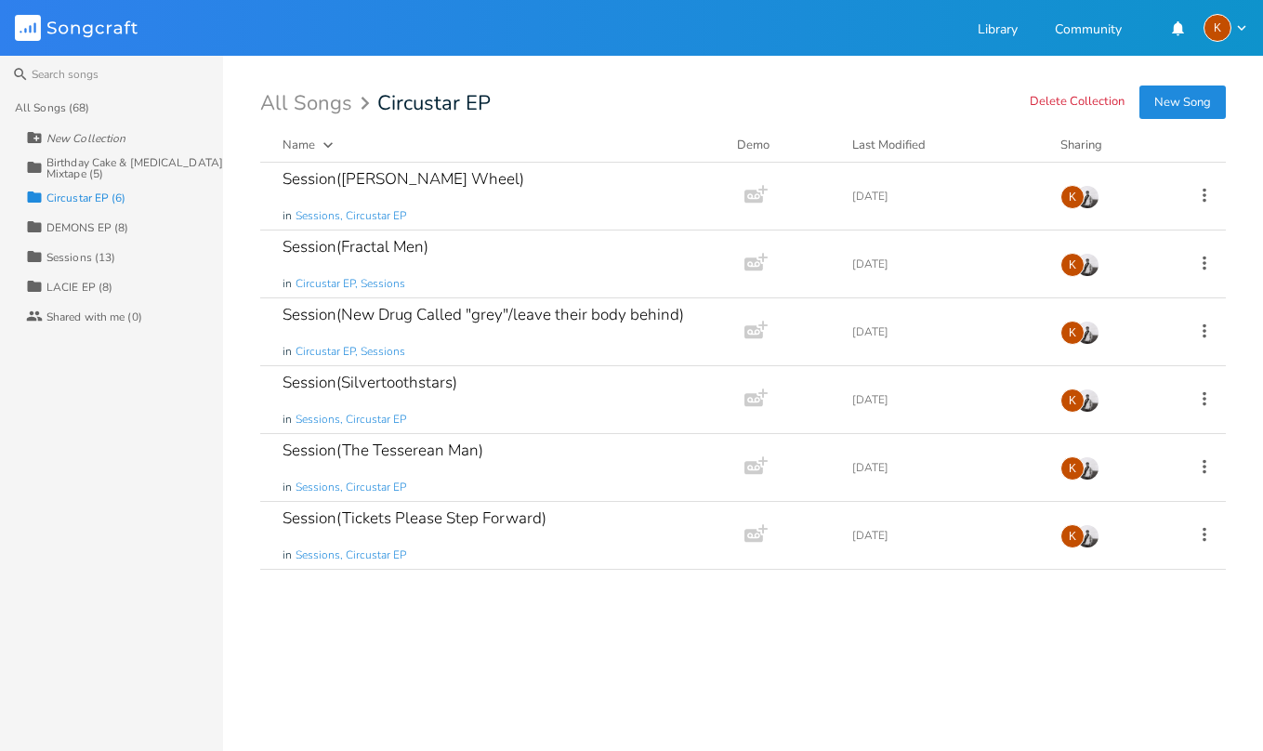
click at [125, 166] on div "Birthday Cake & [MEDICAL_DATA] Mixtape (5)" at bounding box center [134, 168] width 177 height 22
